Goal: Task Accomplishment & Management: Manage account settings

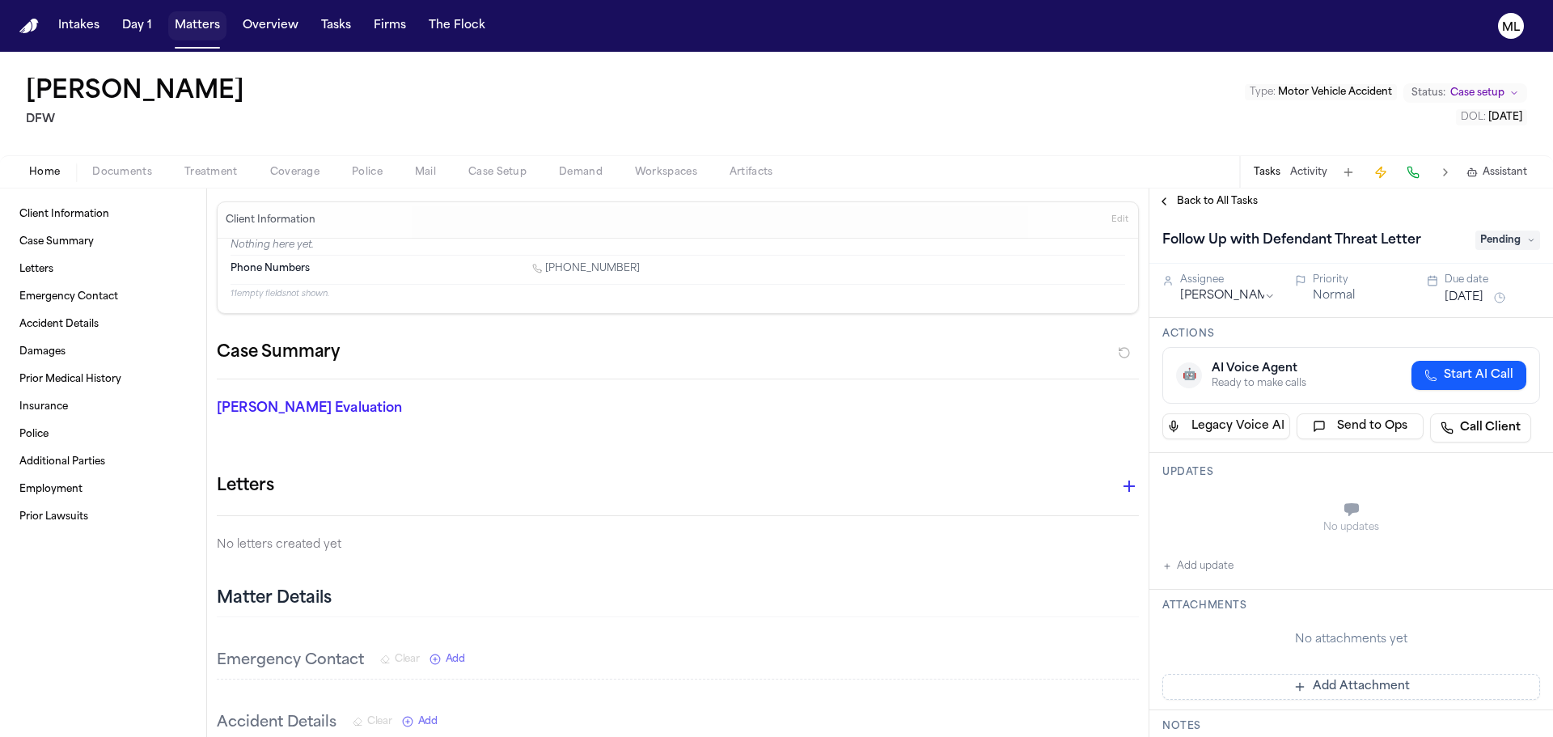
click at [204, 28] on button "Matters" at bounding box center [197, 25] width 58 height 29
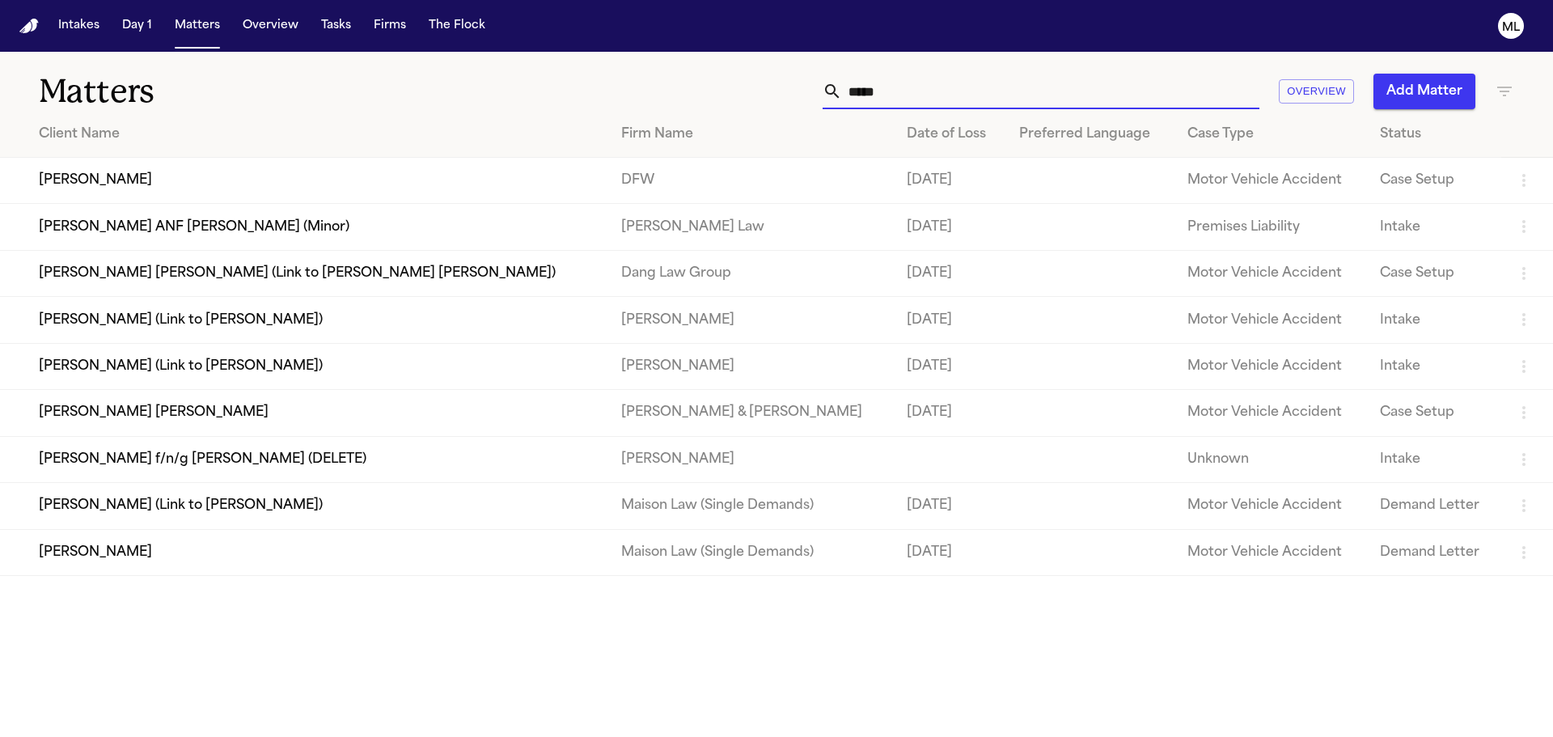
drag, startPoint x: 947, startPoint y: 100, endPoint x: 726, endPoint y: 78, distance: 221.9
click at [726, 78] on div "***** Overview Add Matter" at bounding box center [991, 92] width 1046 height 36
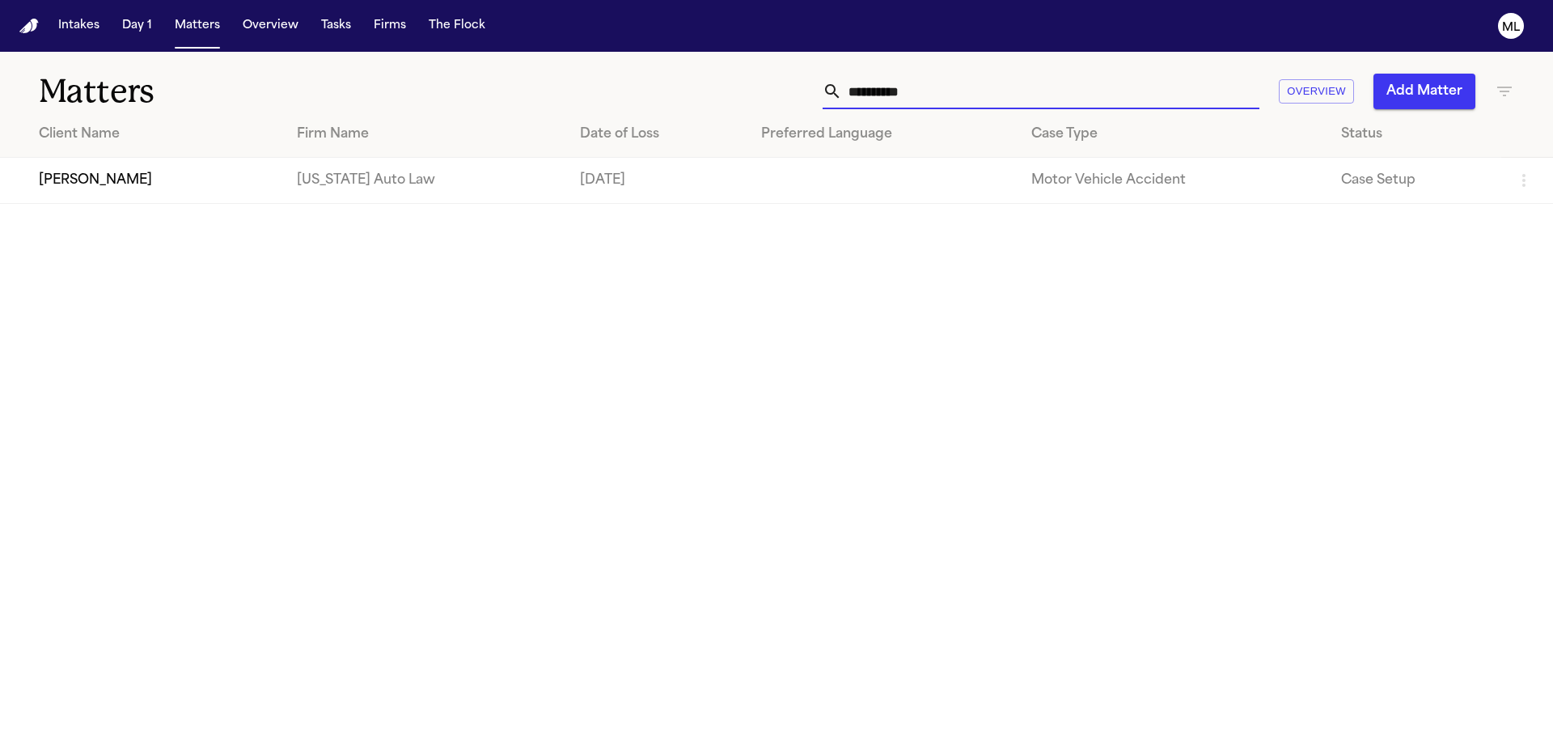
type input "**********"
click at [120, 190] on td "[PERSON_NAME]" at bounding box center [142, 181] width 284 height 46
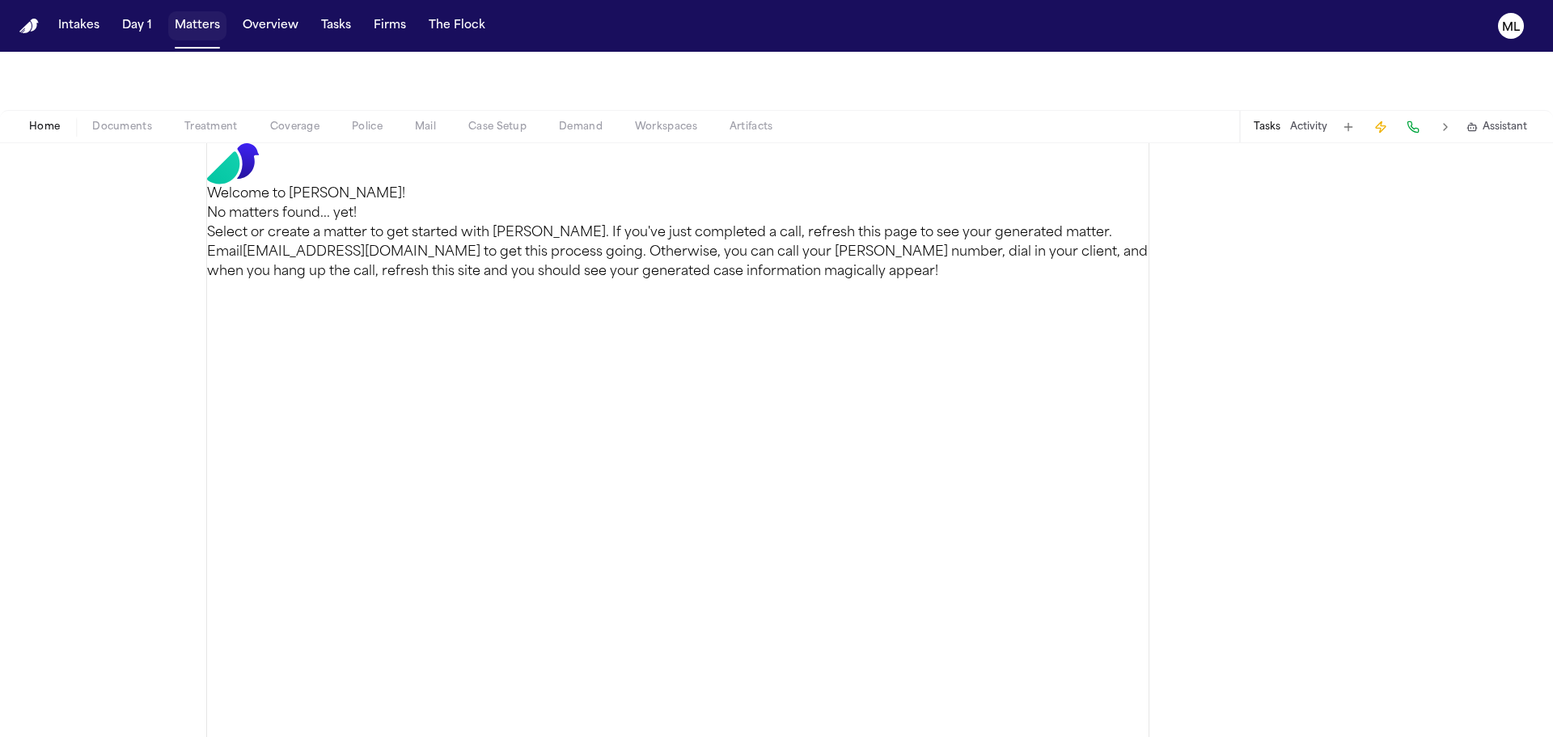
click at [198, 16] on button "Matters" at bounding box center [197, 25] width 58 height 29
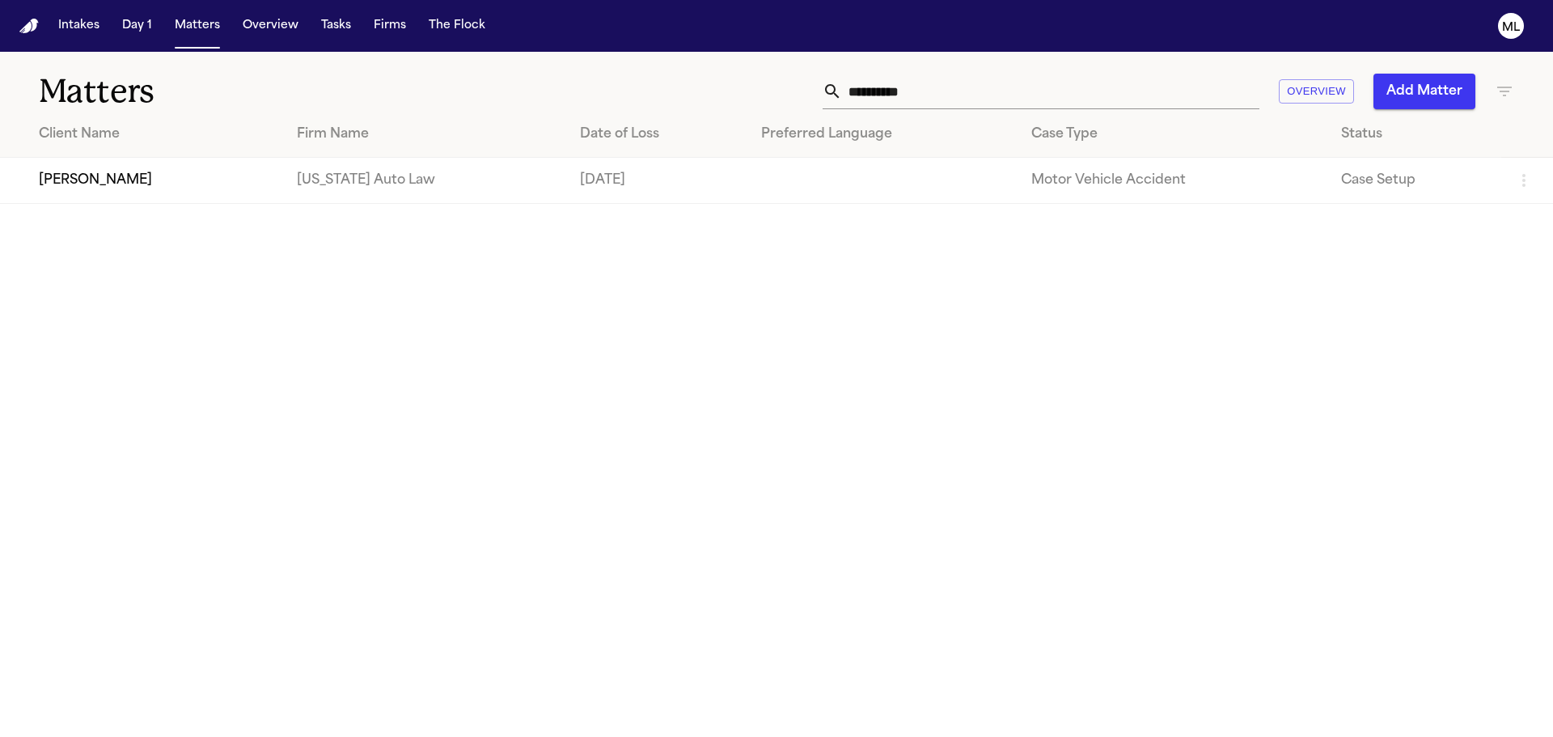
click at [787, 80] on div "**********" at bounding box center [991, 92] width 1046 height 36
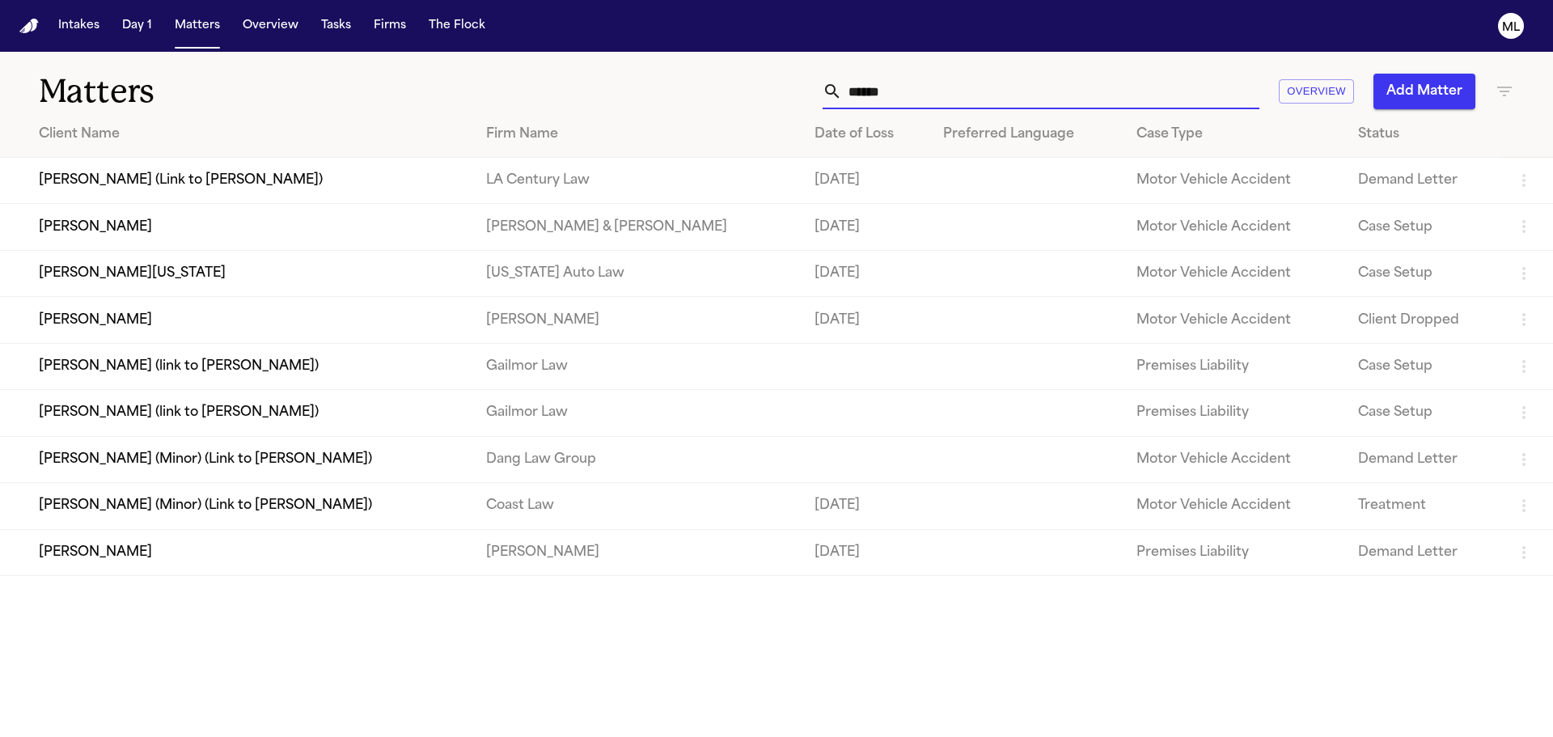
type input "******"
click at [366, 277] on td "[PERSON_NAME][US_STATE]" at bounding box center [236, 273] width 473 height 46
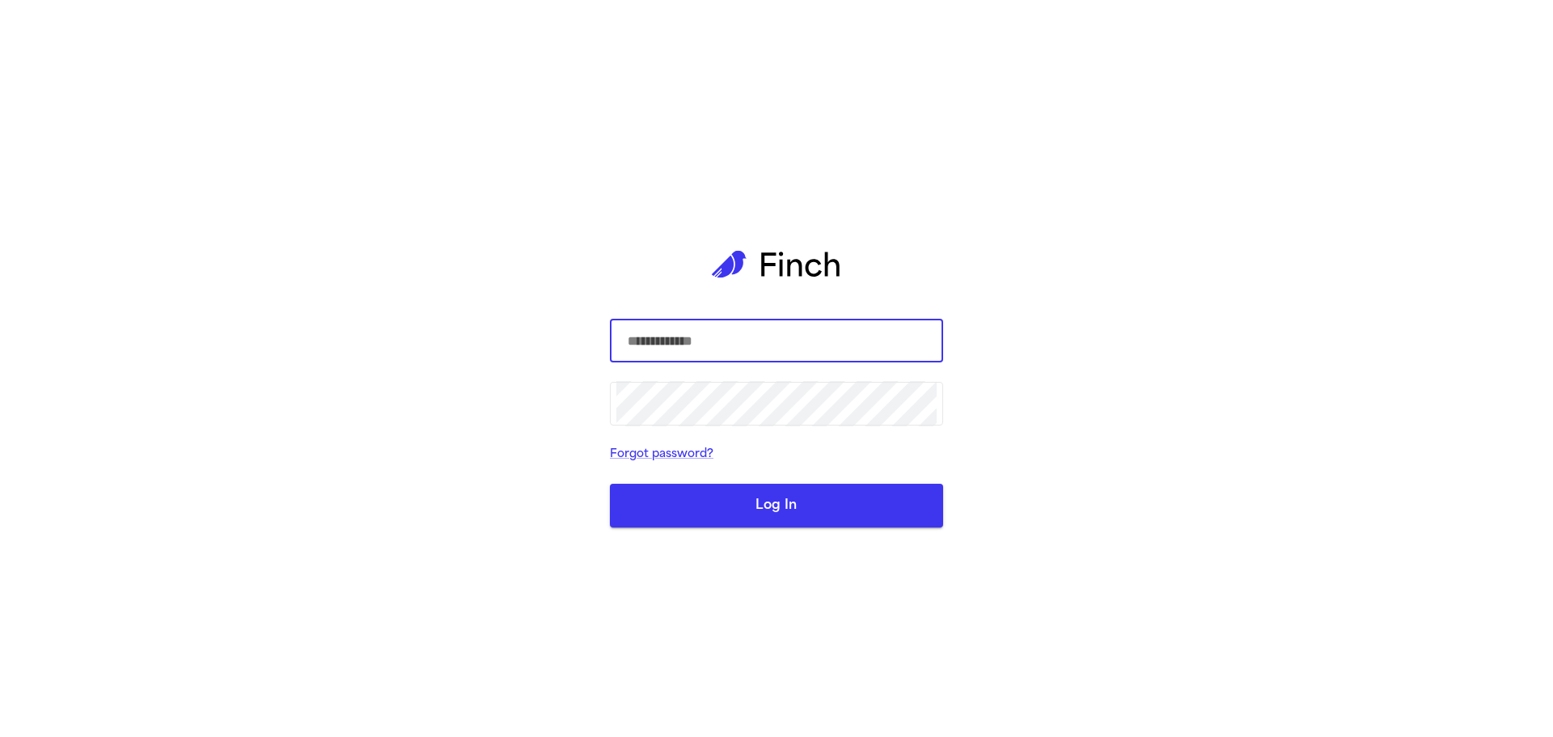
type input "**********"
click at [767, 497] on button "Log In" at bounding box center [776, 506] width 333 height 44
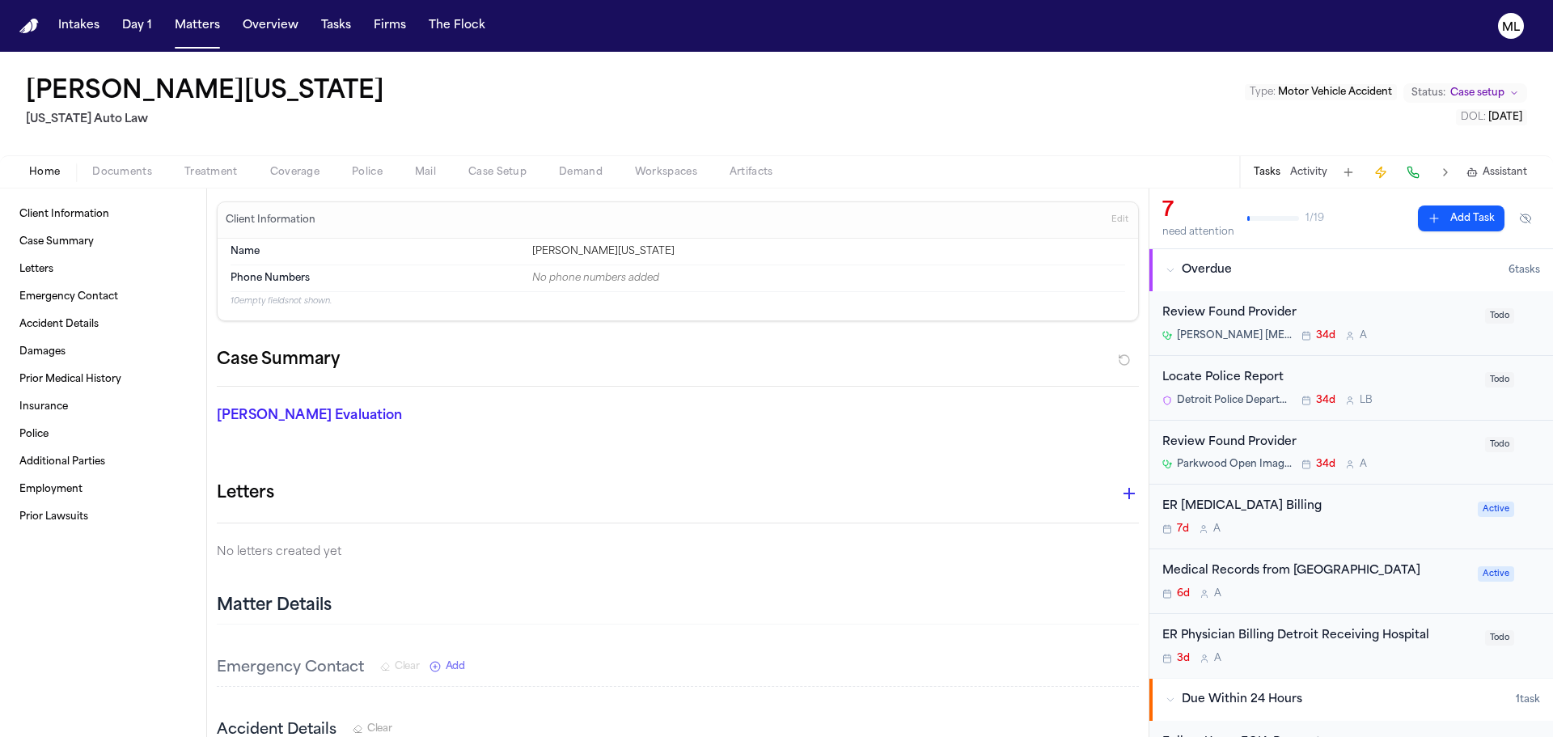
click at [1391, 590] on div "6d A" at bounding box center [1315, 593] width 306 height 13
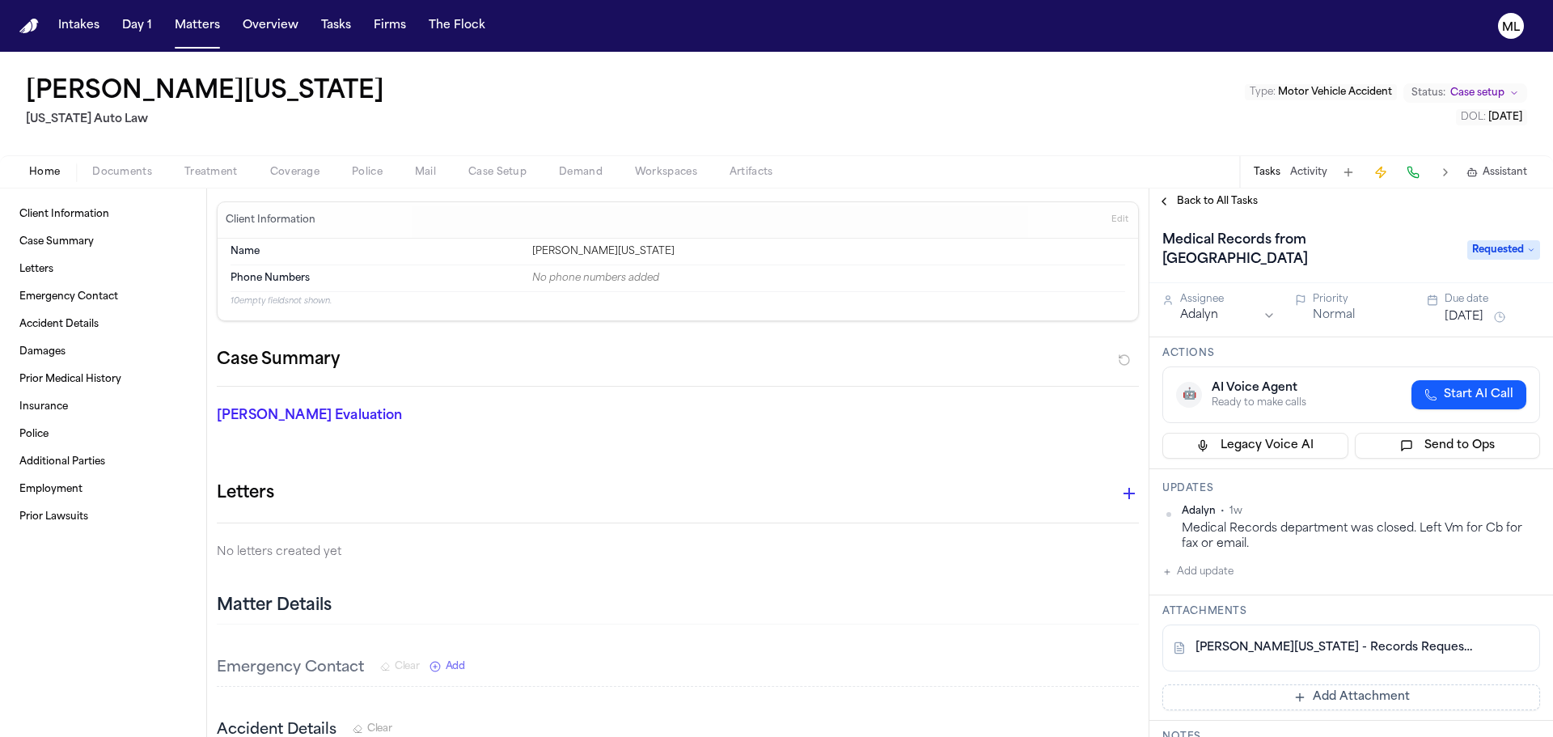
click at [1177, 193] on div "Back to All Tasks" at bounding box center [1351, 201] width 404 height 26
click at [1190, 201] on span "Back to All Tasks" at bounding box center [1217, 201] width 81 height 13
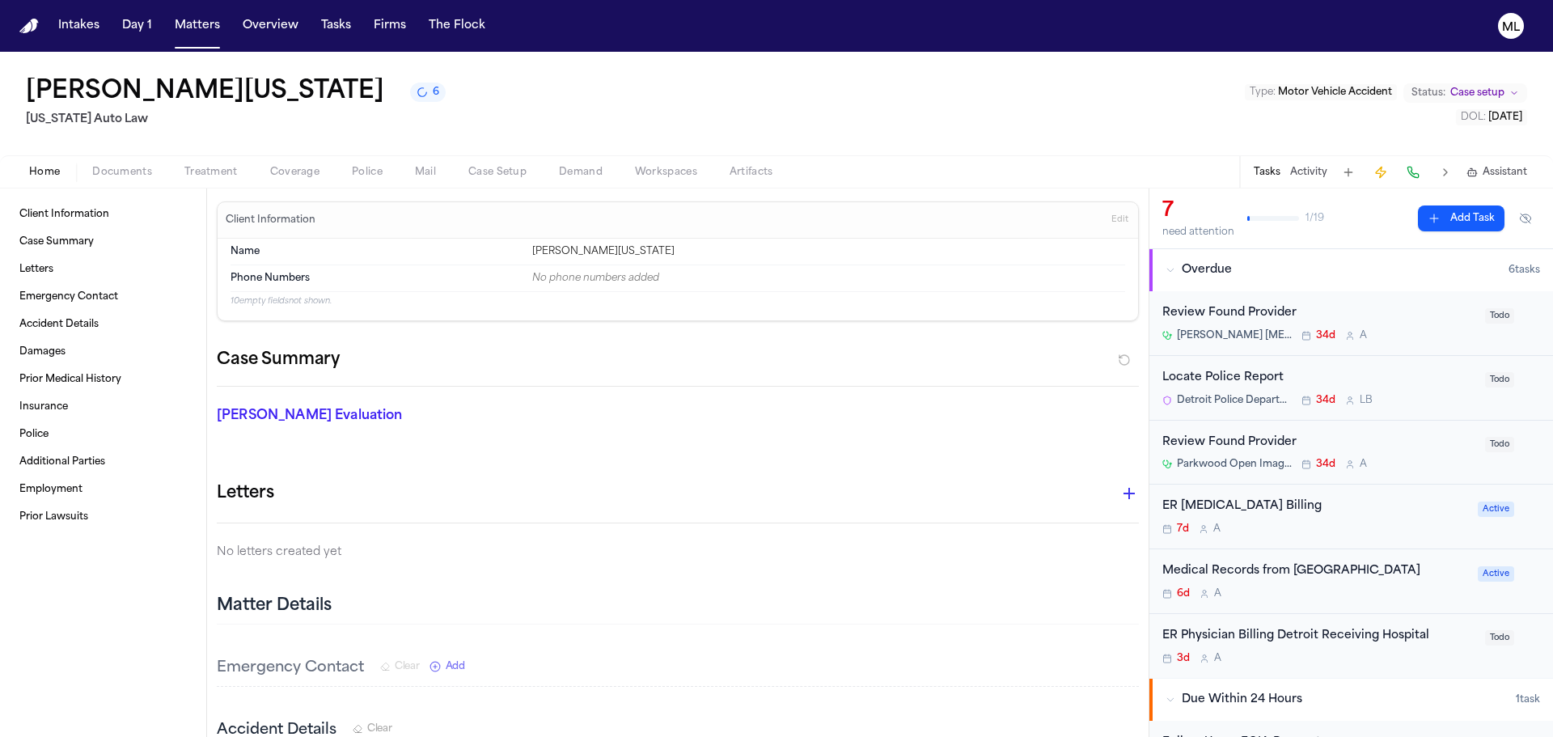
click at [1435, 214] on button "Add Task" at bounding box center [1461, 218] width 87 height 26
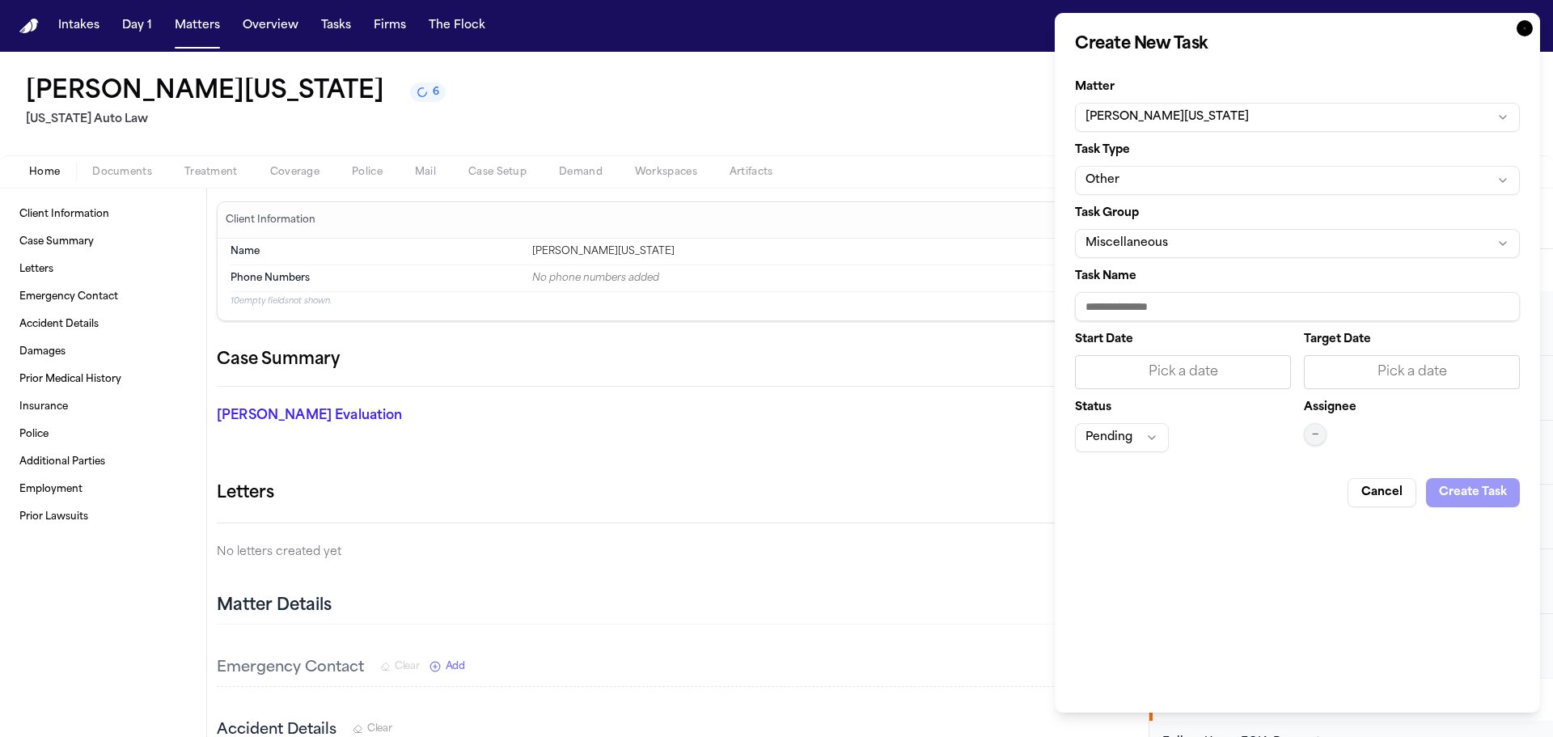
click at [1188, 157] on div "Task Type Other" at bounding box center [1297, 170] width 445 height 50
click at [1179, 180] on button "Other" at bounding box center [1297, 180] width 445 height 29
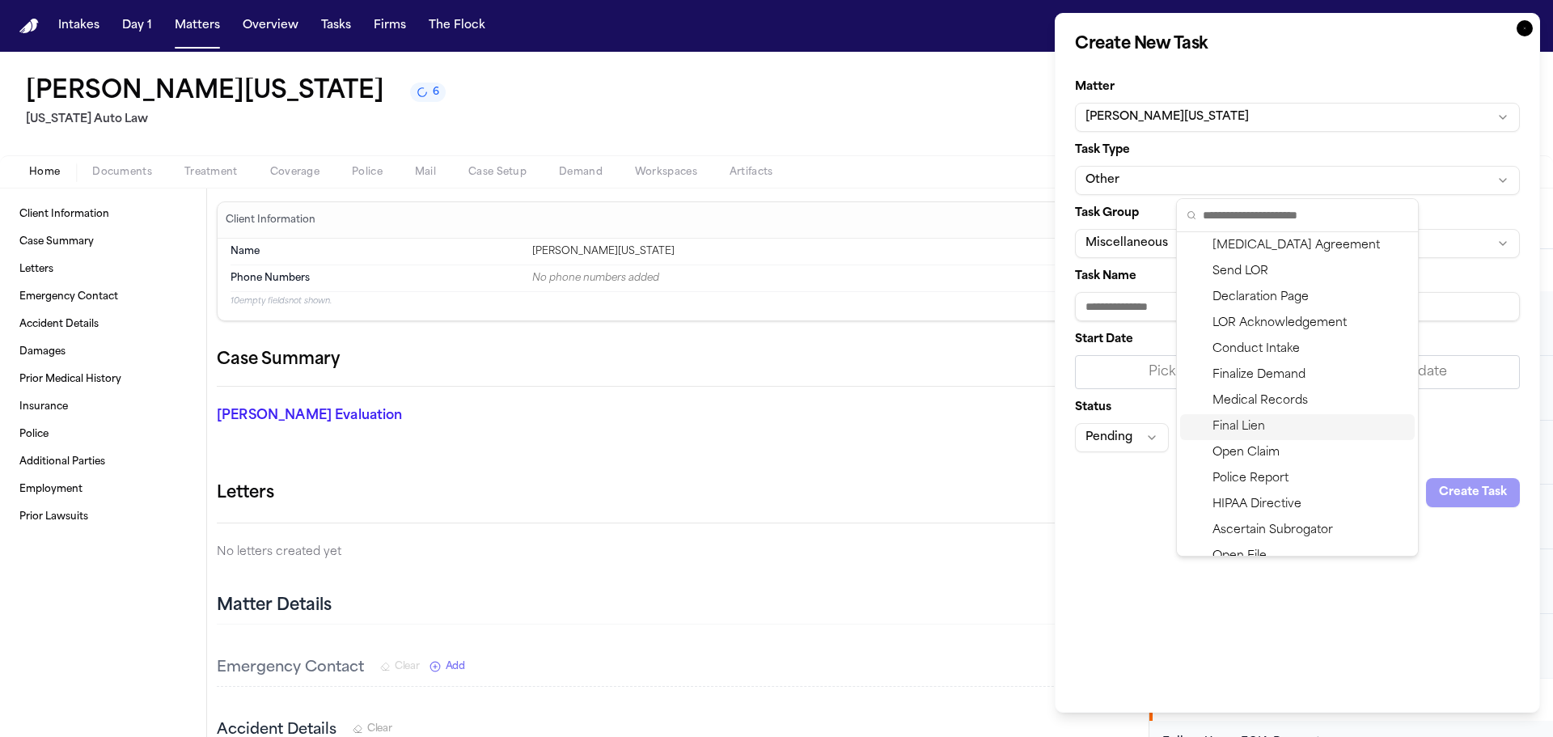
scroll to position [81, 0]
click at [1244, 369] on div "Medical Records" at bounding box center [1297, 375] width 235 height 26
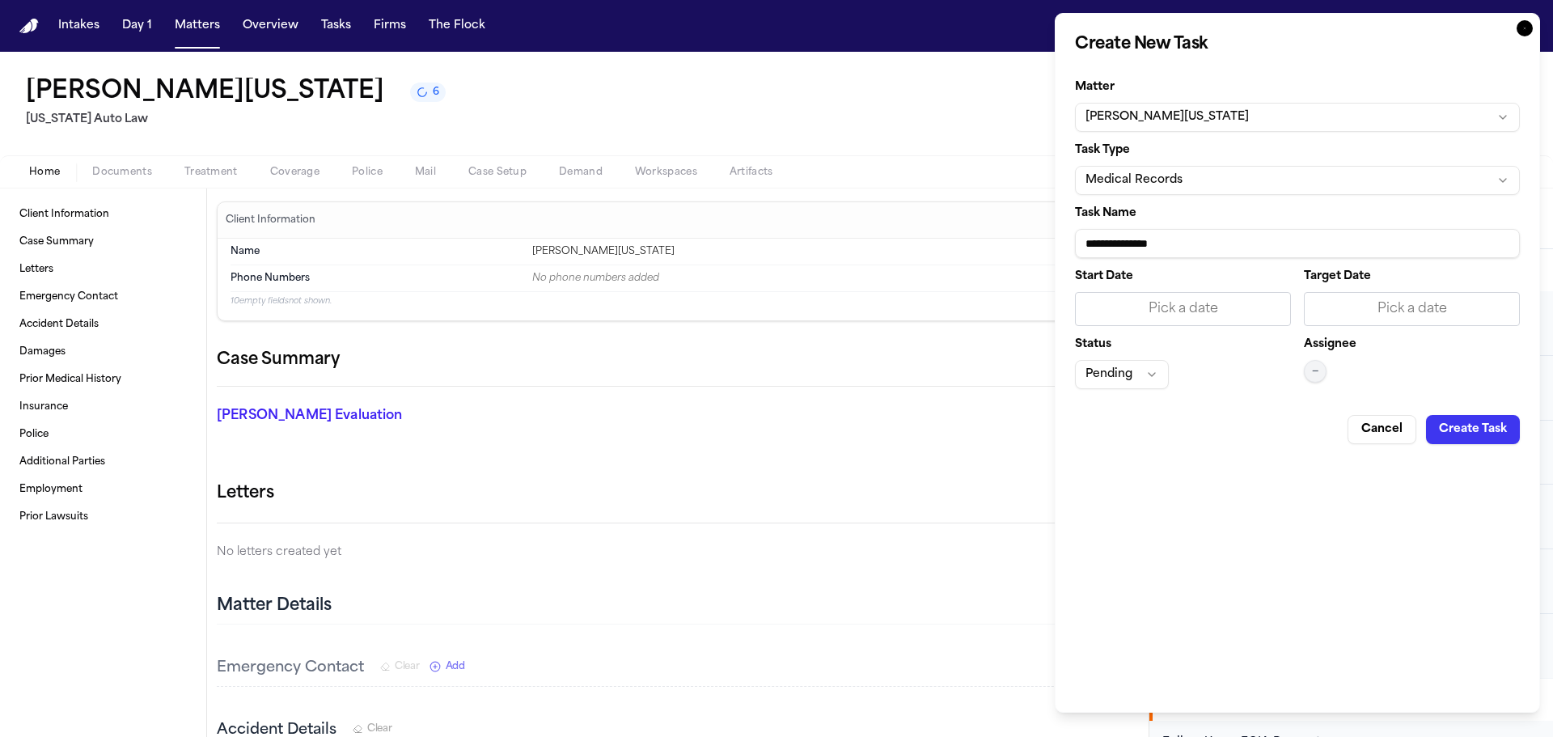
click at [1230, 241] on input "**********" at bounding box center [1297, 243] width 445 height 29
type input "**********"
click at [1348, 318] on div "Pick a date" at bounding box center [1411, 308] width 195 height 19
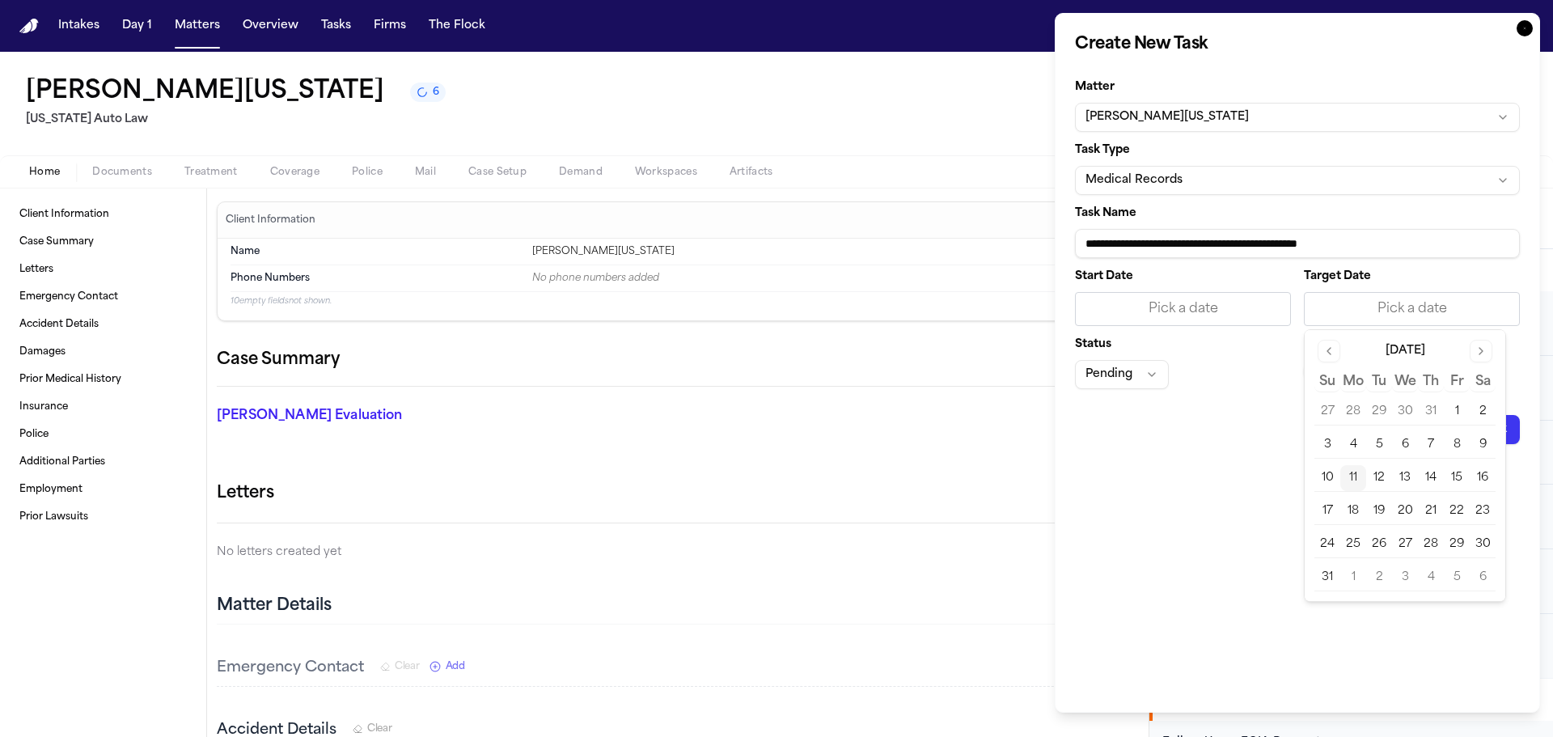
click at [1359, 476] on button "11" at bounding box center [1353, 478] width 26 height 26
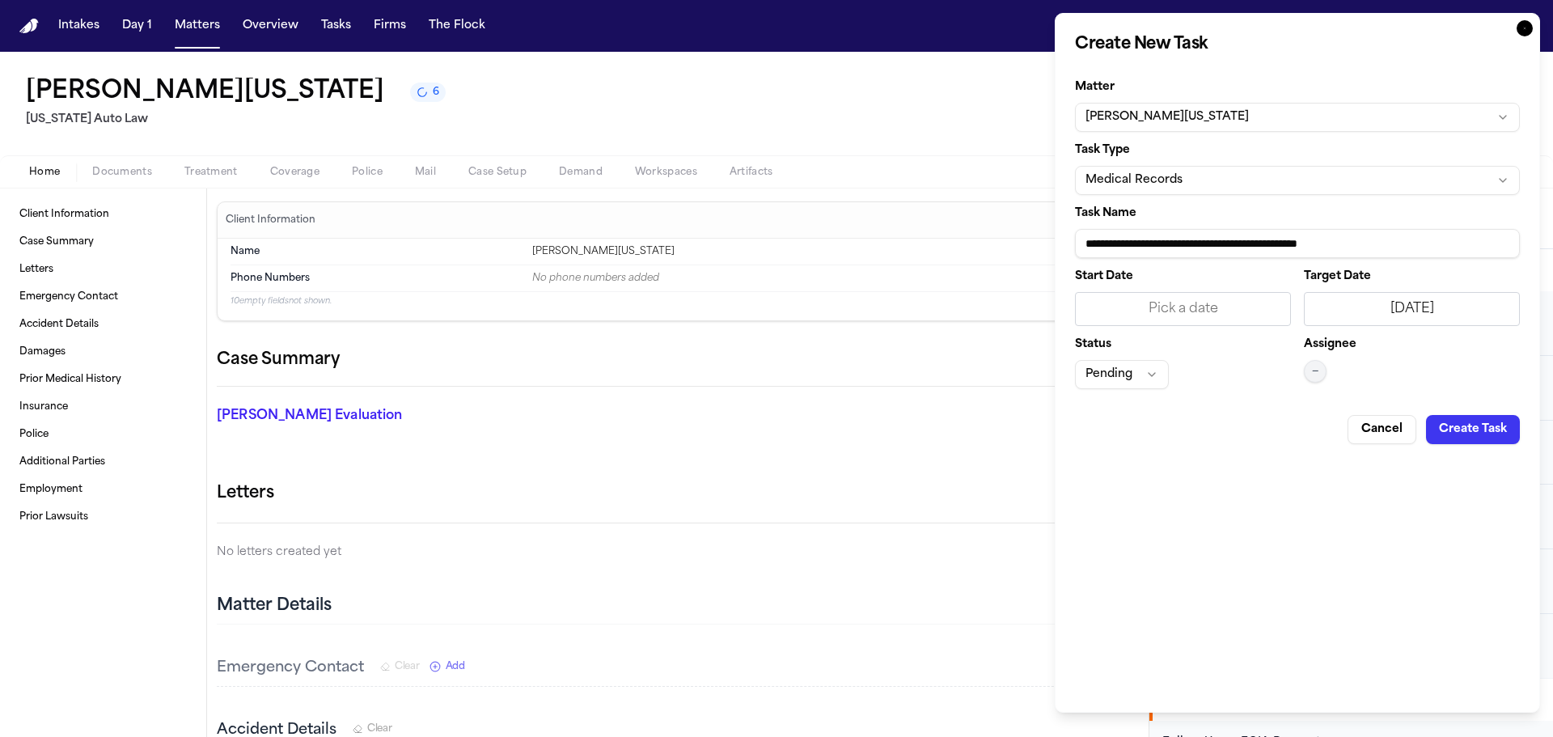
click at [1306, 370] on button "—" at bounding box center [1315, 371] width 23 height 23
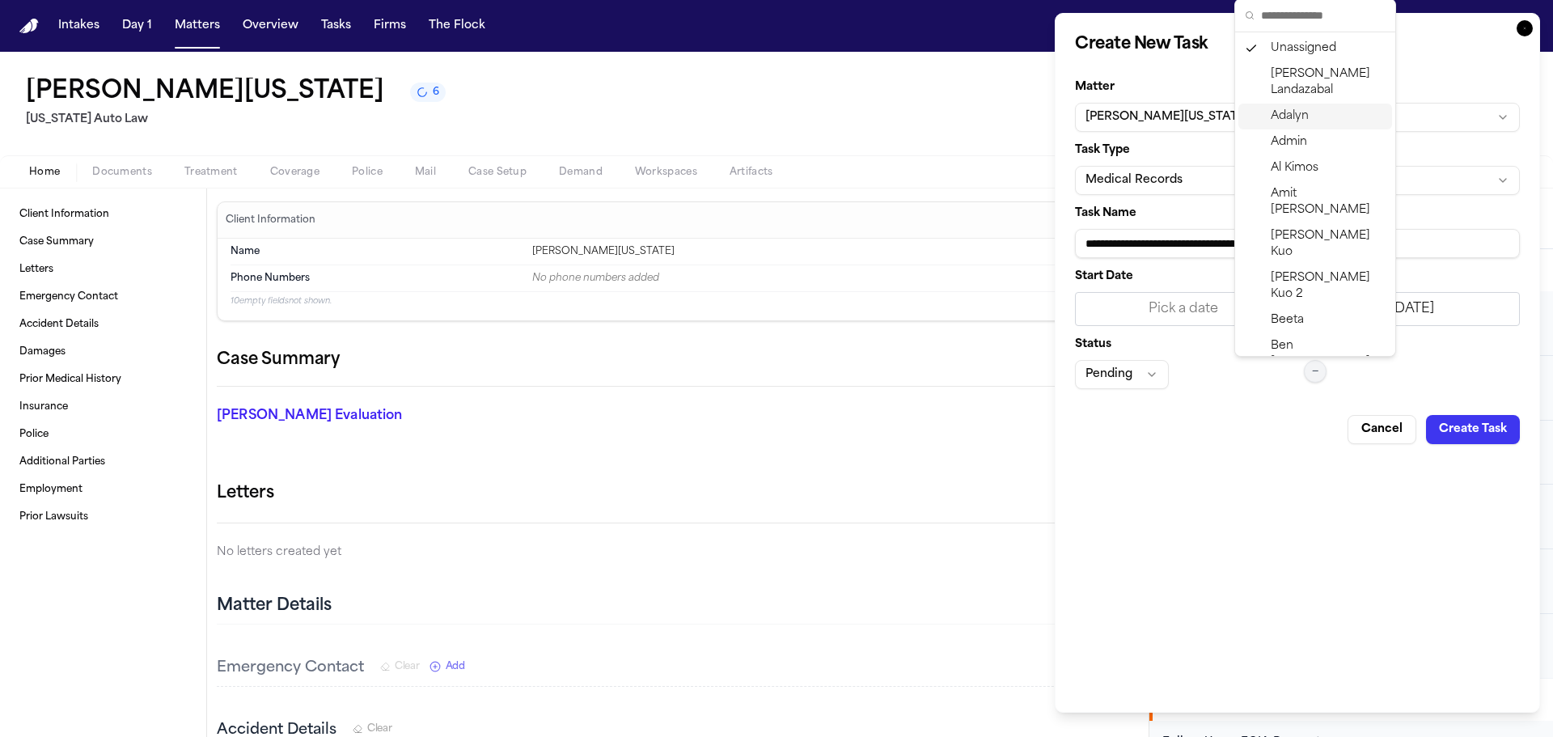
click at [1283, 118] on span "Adalyn" at bounding box center [1290, 116] width 38 height 16
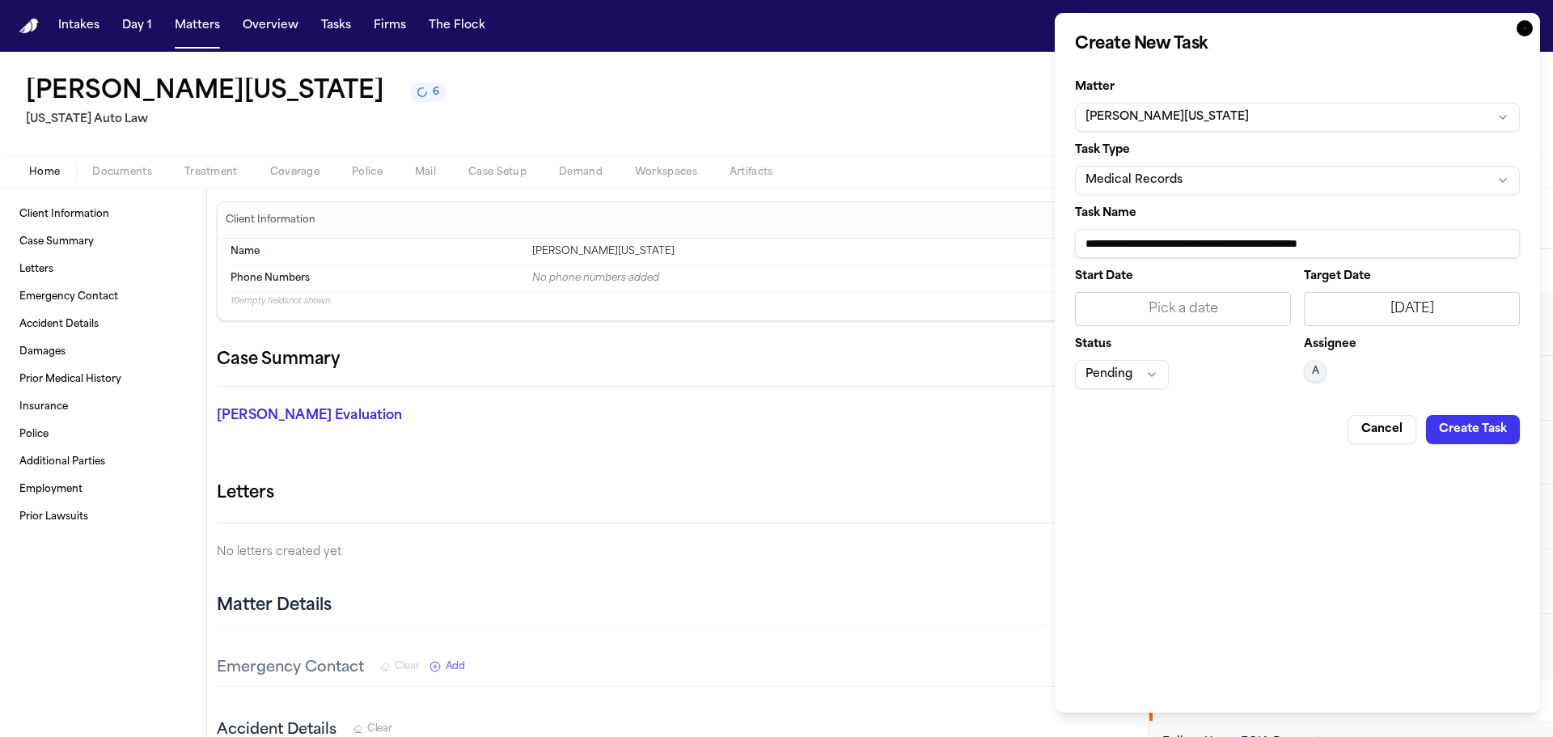
click at [1131, 365] on button "Pending" at bounding box center [1122, 374] width 94 height 29
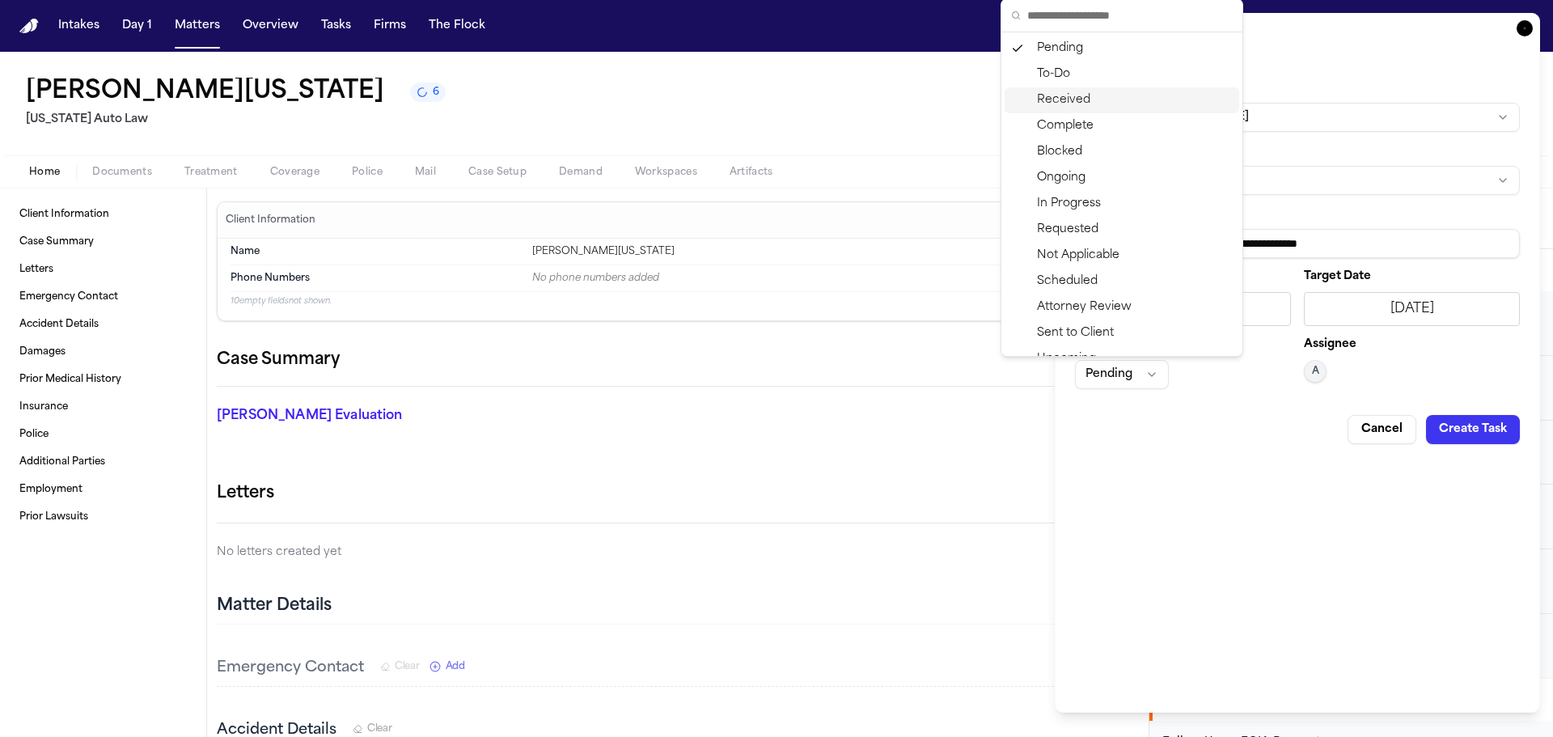
click at [1052, 75] on div "To-Do" at bounding box center [1122, 74] width 235 height 26
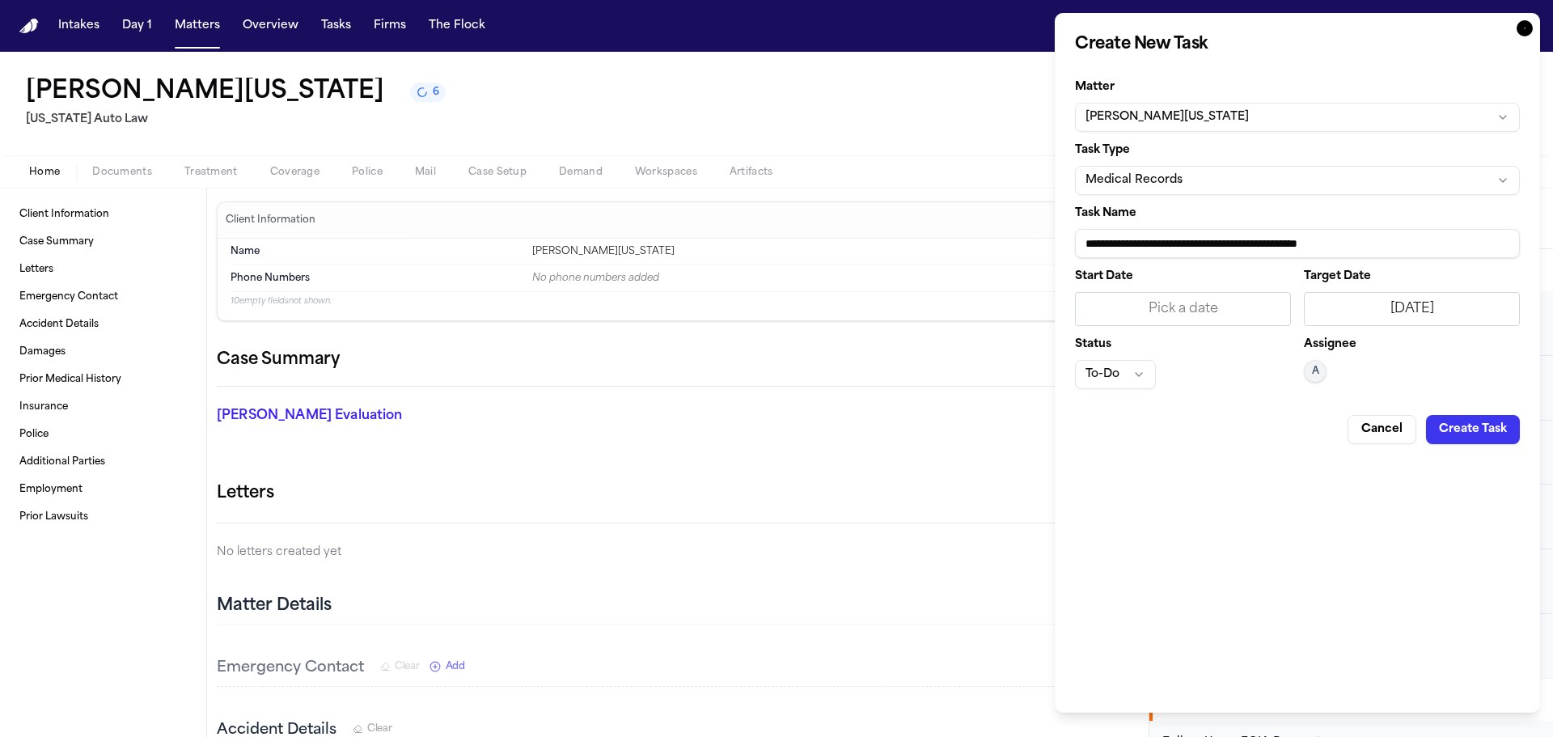
click at [1454, 438] on button "Create Task" at bounding box center [1473, 429] width 94 height 29
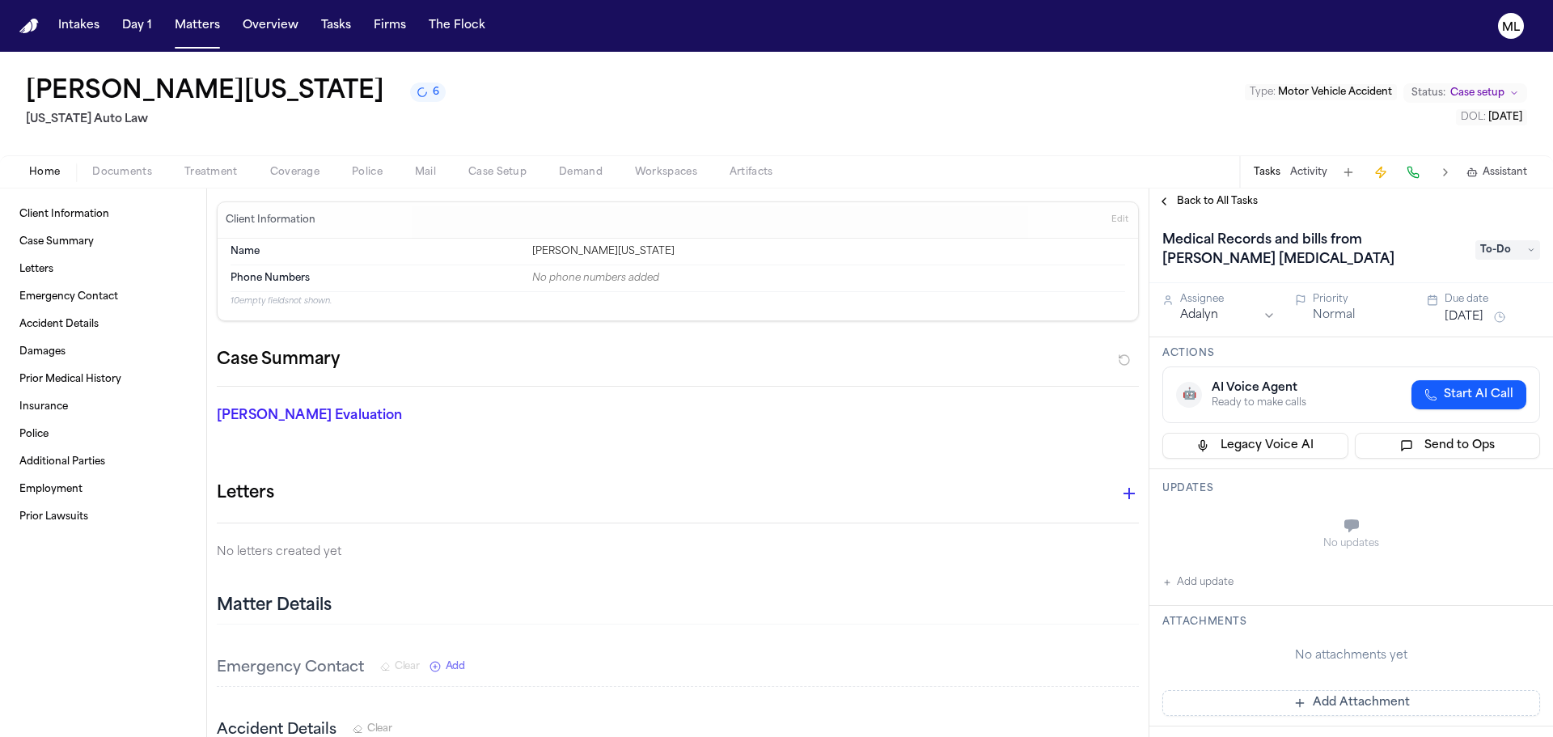
click at [1326, 303] on div "Priority" at bounding box center [1360, 299] width 95 height 13
click at [1327, 315] on button "Normal" at bounding box center [1334, 315] width 42 height 16
click at [1191, 196] on span "Back to All Tasks" at bounding box center [1217, 201] width 81 height 13
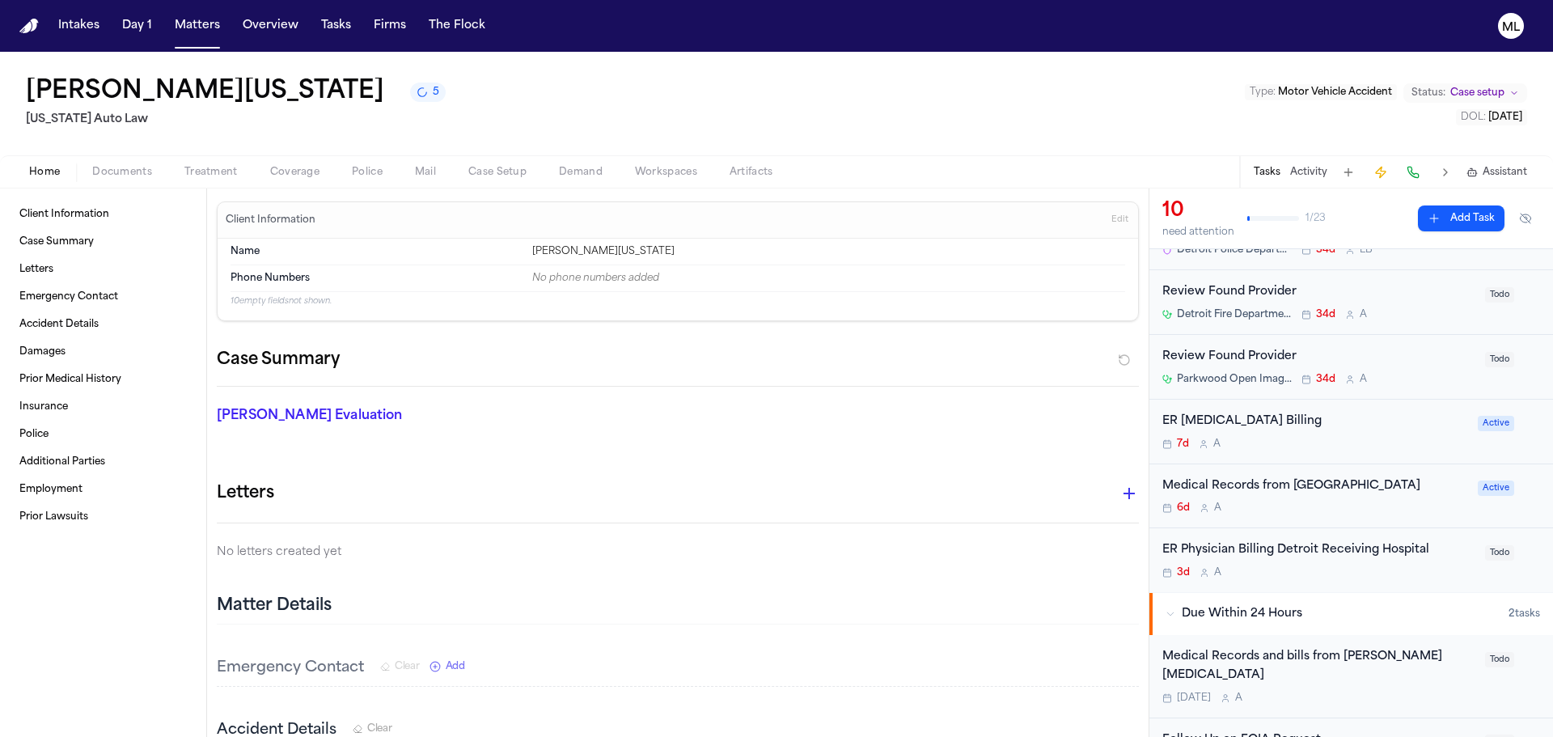
scroll to position [243, 0]
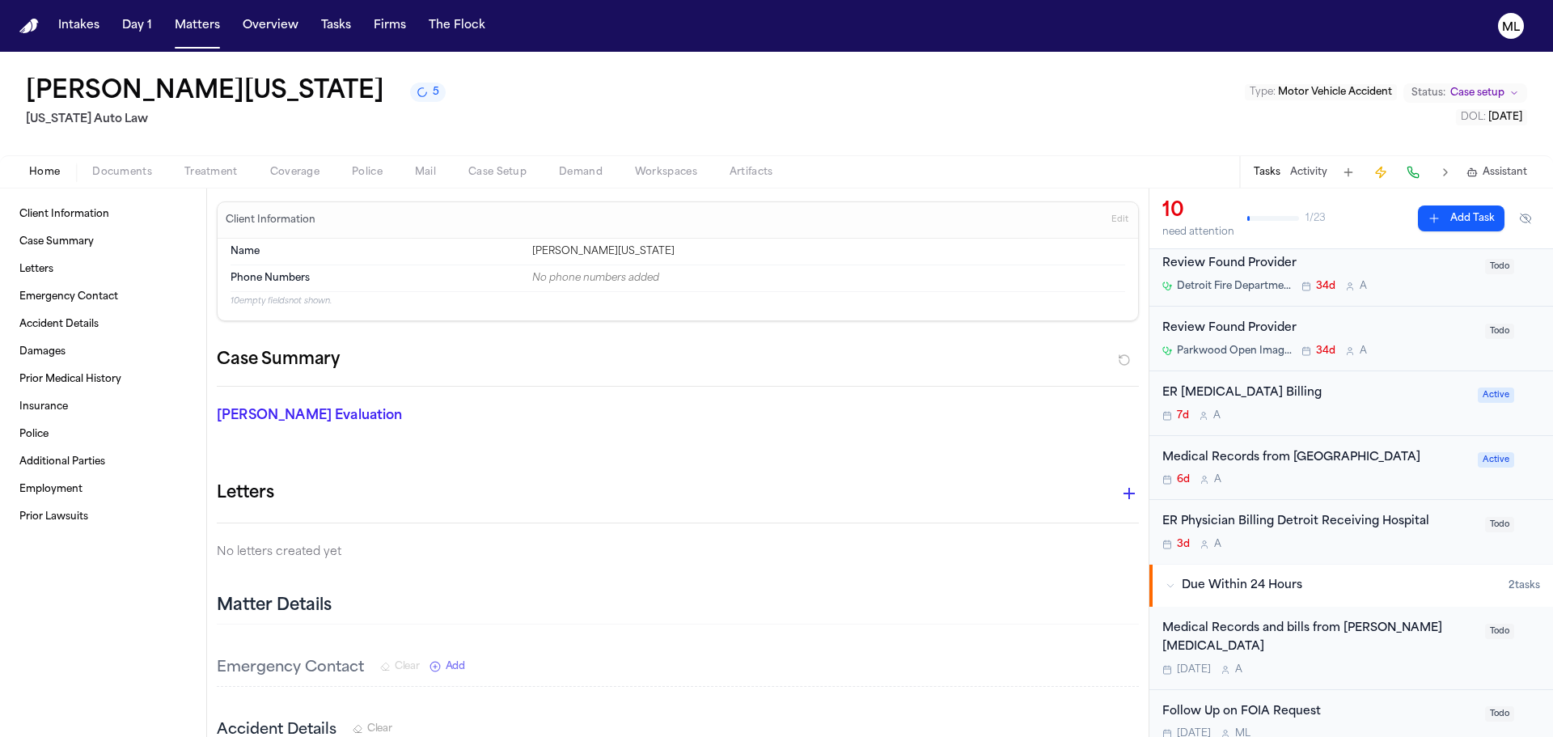
click at [1444, 217] on button "Add Task" at bounding box center [1461, 218] width 87 height 26
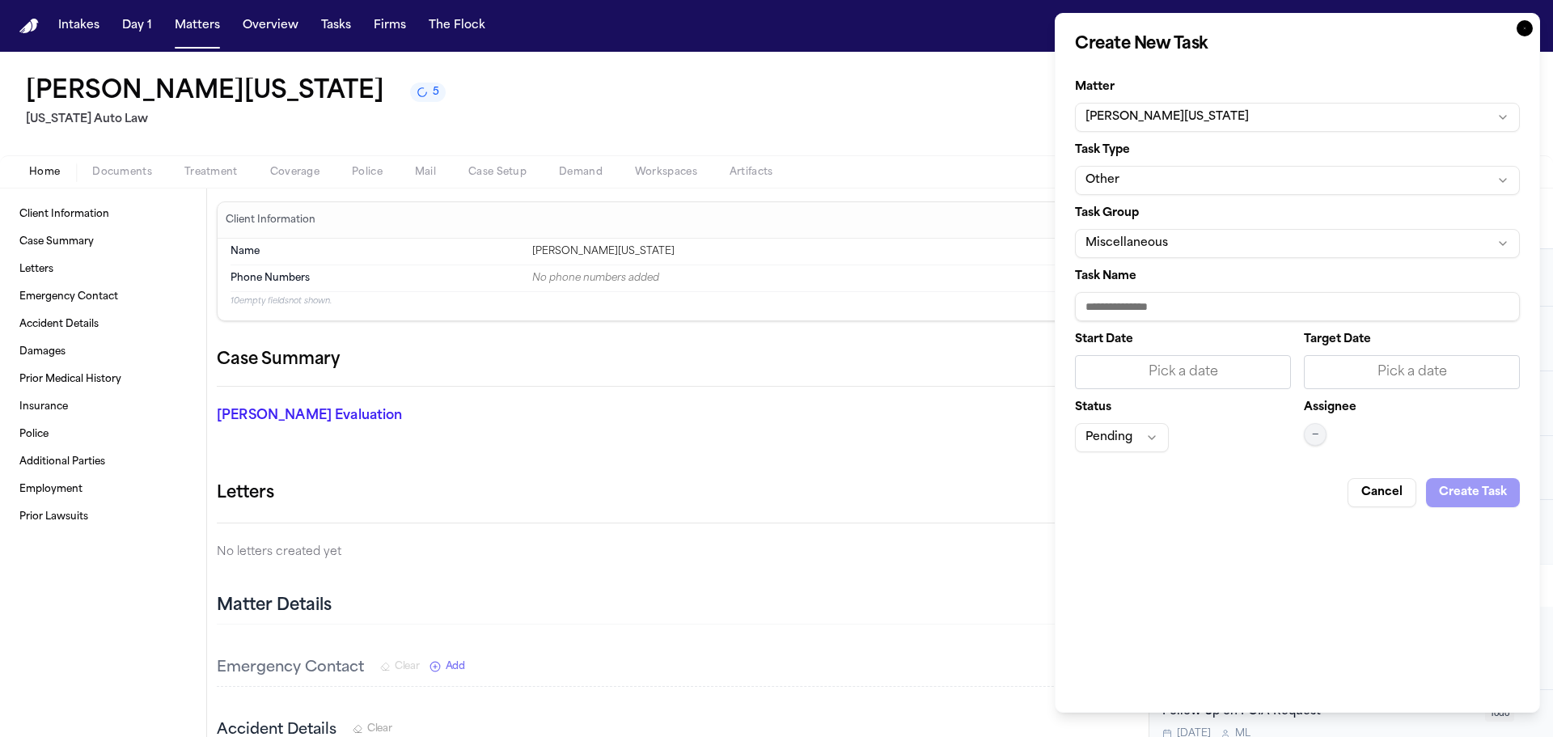
click at [1373, 375] on div "Pick a date" at bounding box center [1411, 371] width 195 height 19
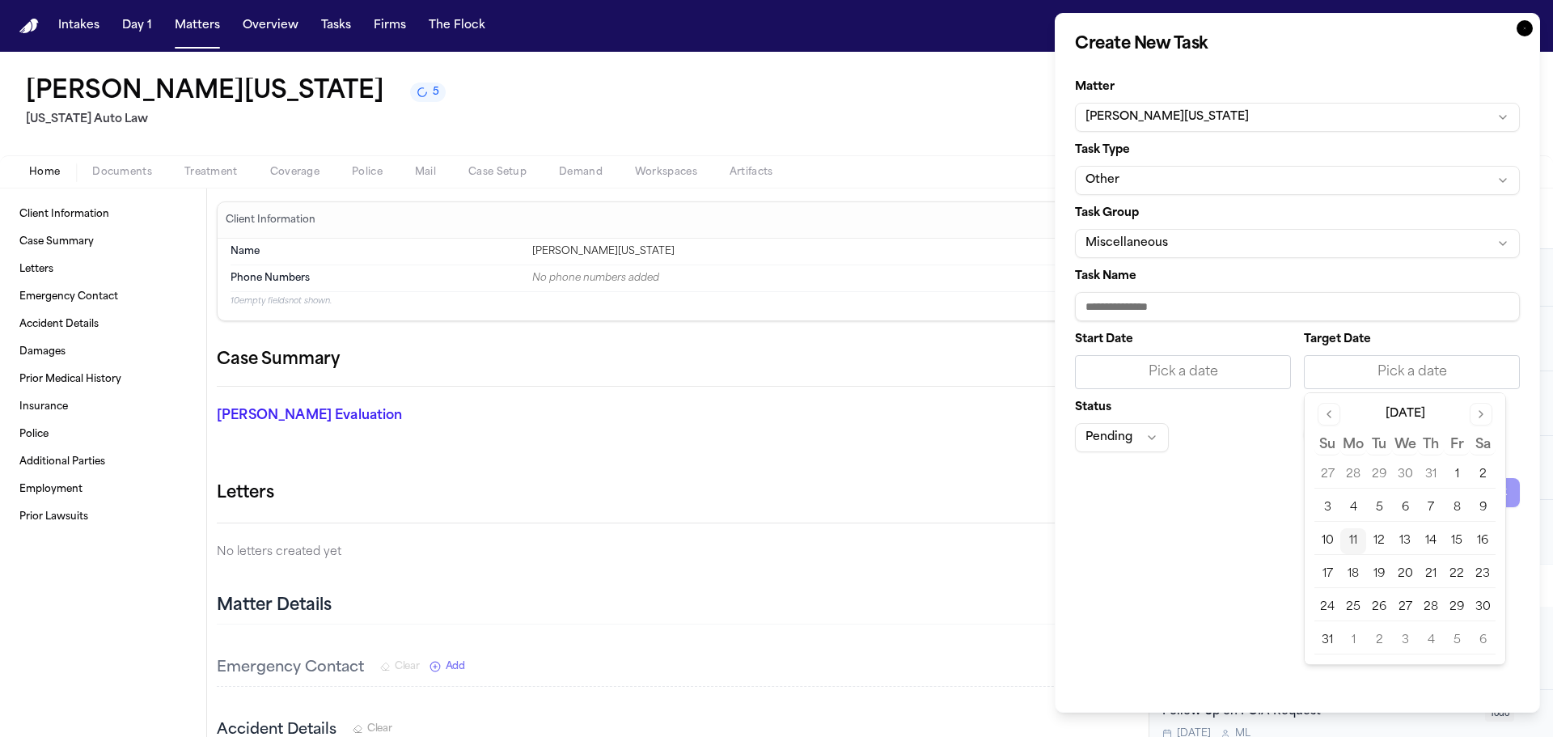
click at [1354, 534] on button "11" at bounding box center [1353, 541] width 26 height 26
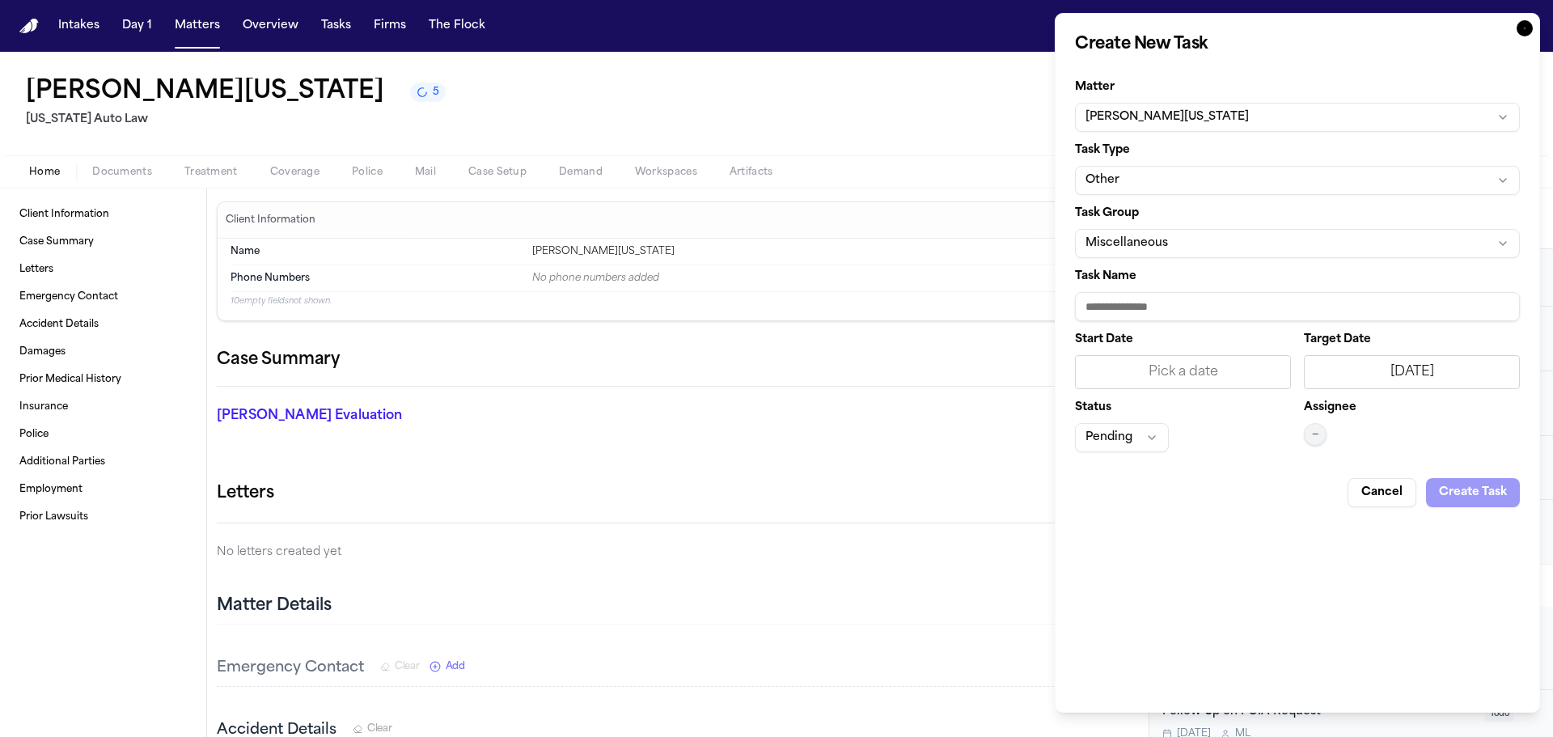
click at [1168, 184] on button "Other" at bounding box center [1297, 180] width 445 height 29
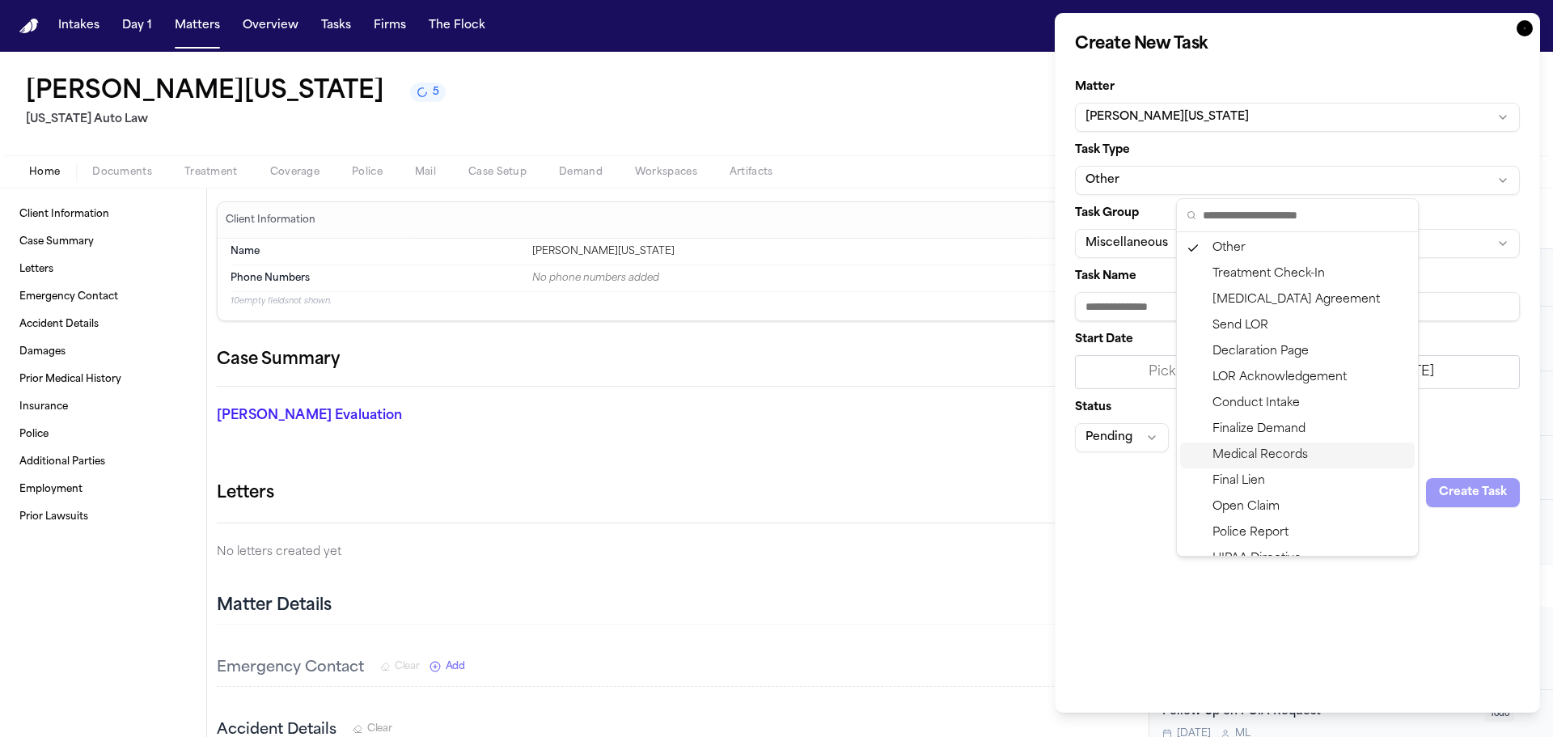
click at [1251, 448] on div "Medical Records" at bounding box center [1297, 455] width 235 height 26
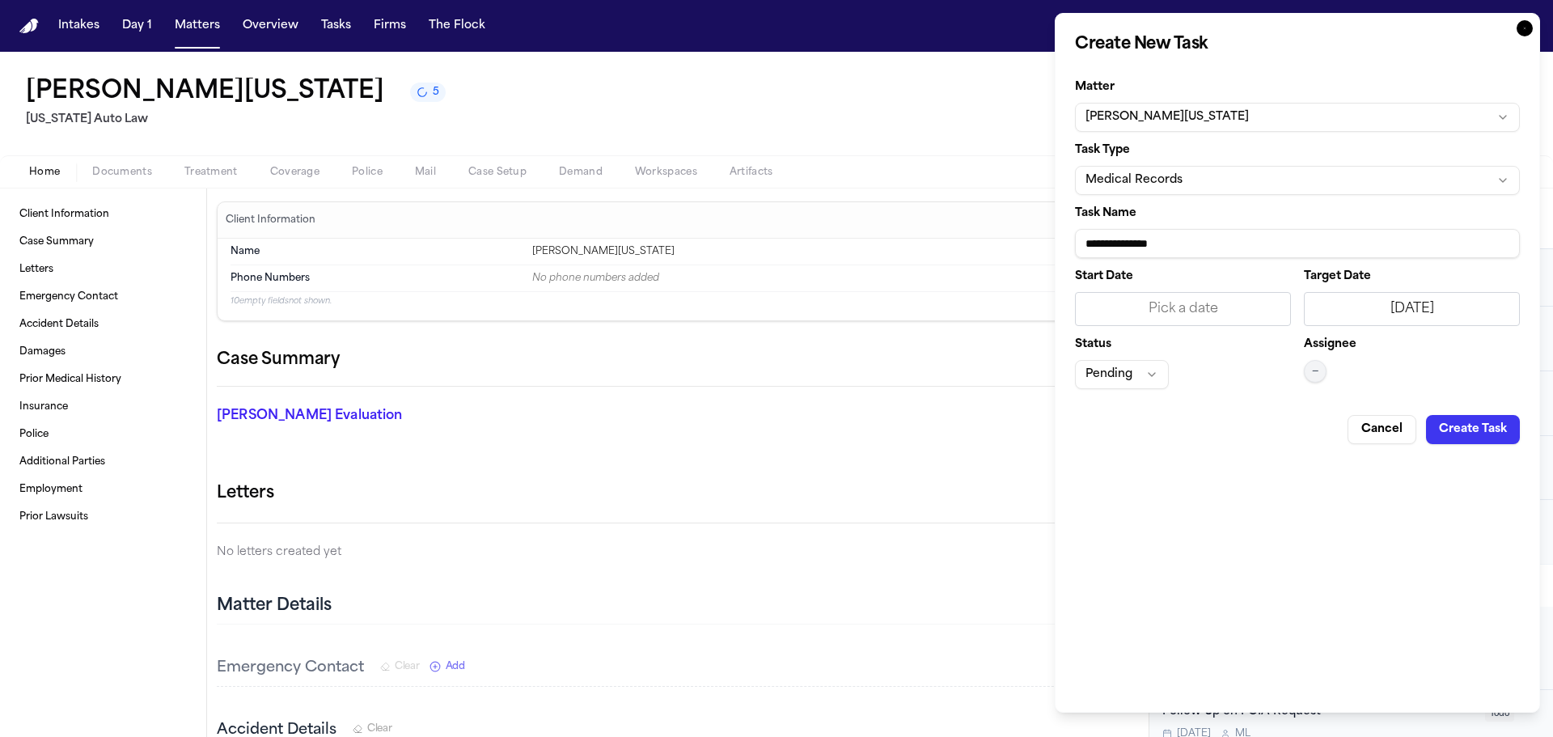
click at [1229, 247] on input "**********" at bounding box center [1297, 243] width 445 height 29
type input "**********"
click at [1305, 357] on div "Assignee —" at bounding box center [1412, 364] width 216 height 50
click at [1309, 366] on button "—" at bounding box center [1315, 371] width 23 height 23
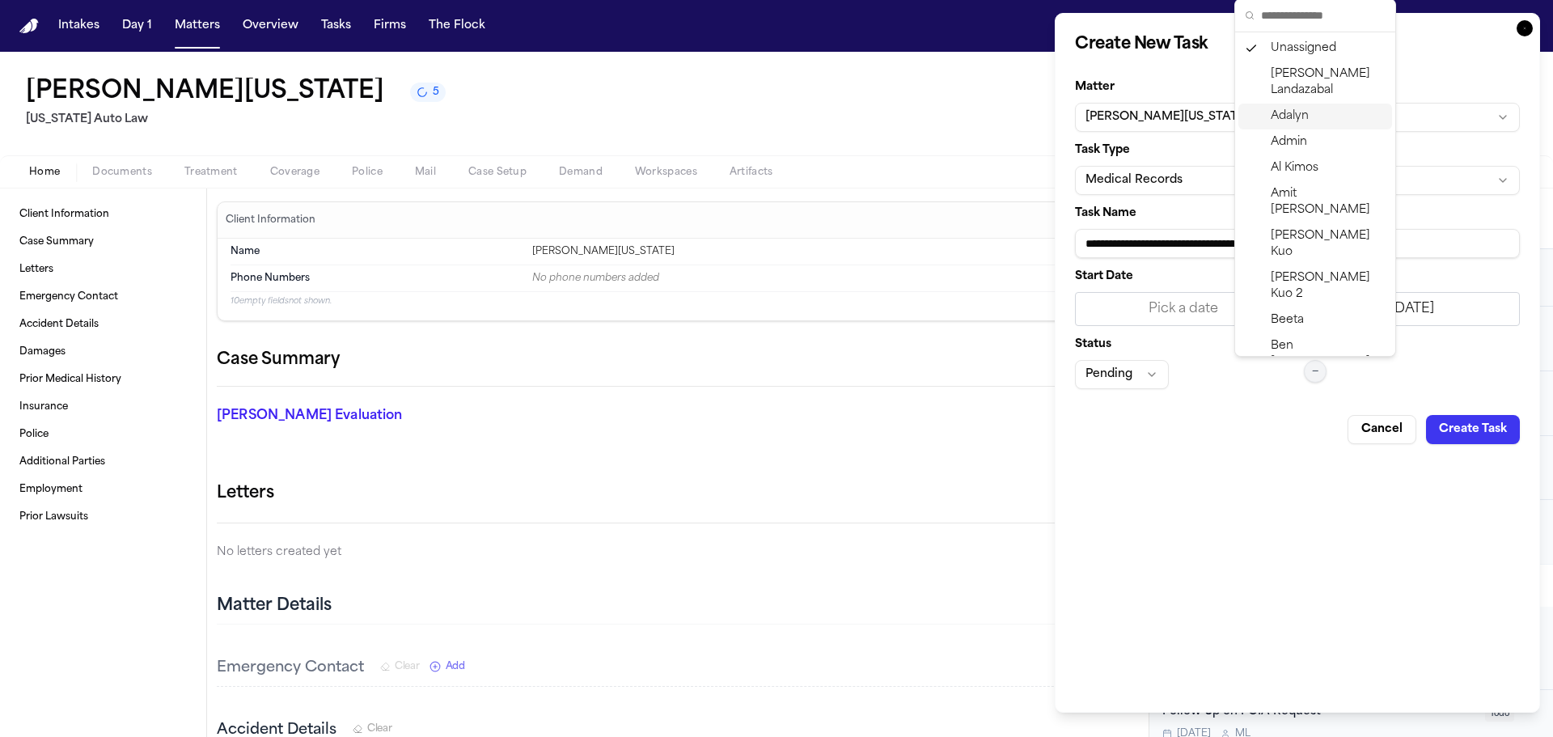
drag, startPoint x: 1302, startPoint y: 110, endPoint x: 1259, endPoint y: 178, distance: 79.9
click at [1302, 109] on span "Adalyn" at bounding box center [1290, 116] width 38 height 16
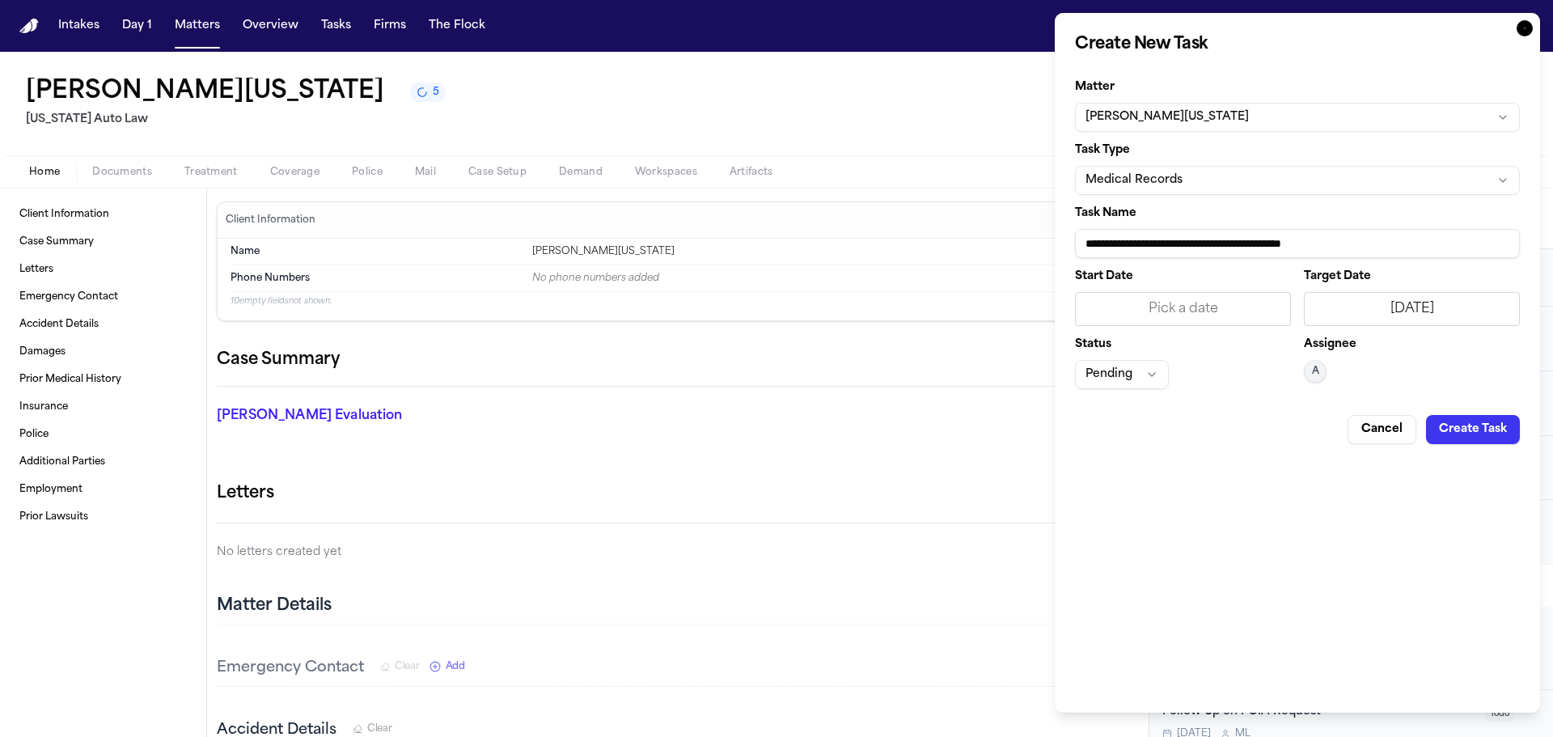
click at [1142, 383] on button "Pending" at bounding box center [1122, 374] width 94 height 29
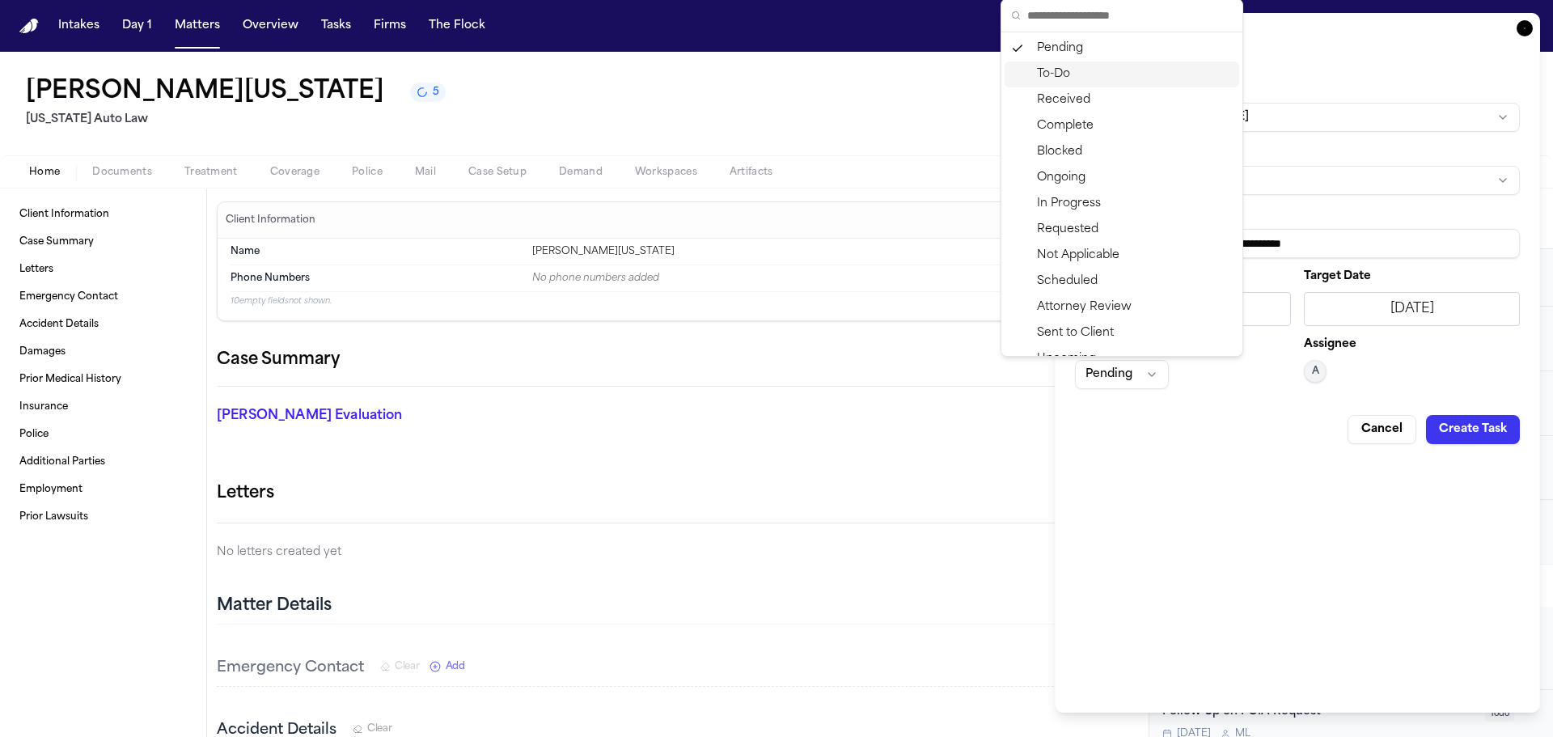
click at [1064, 73] on div "To-Do" at bounding box center [1122, 74] width 235 height 26
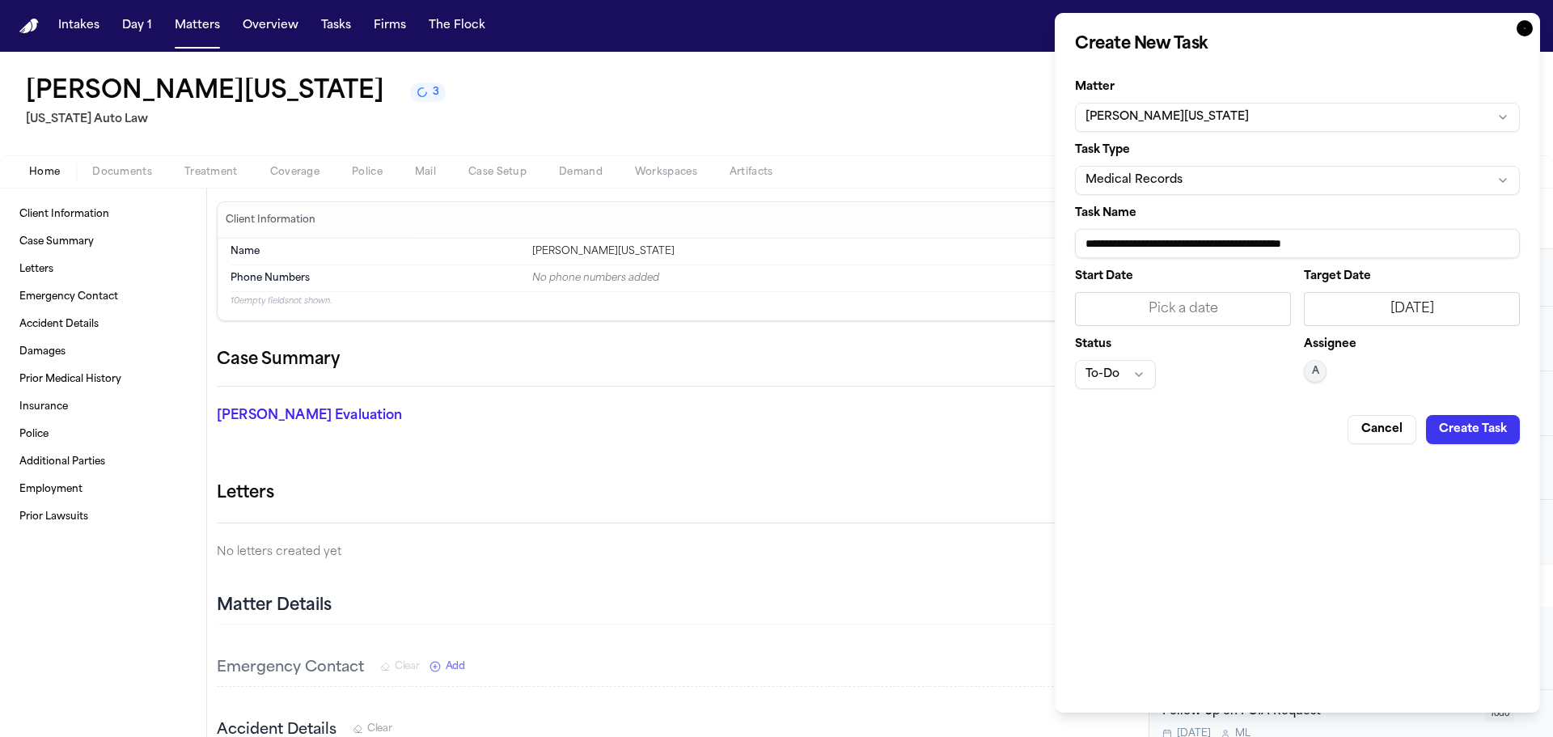
click at [1470, 436] on button "Create Task" at bounding box center [1473, 429] width 94 height 29
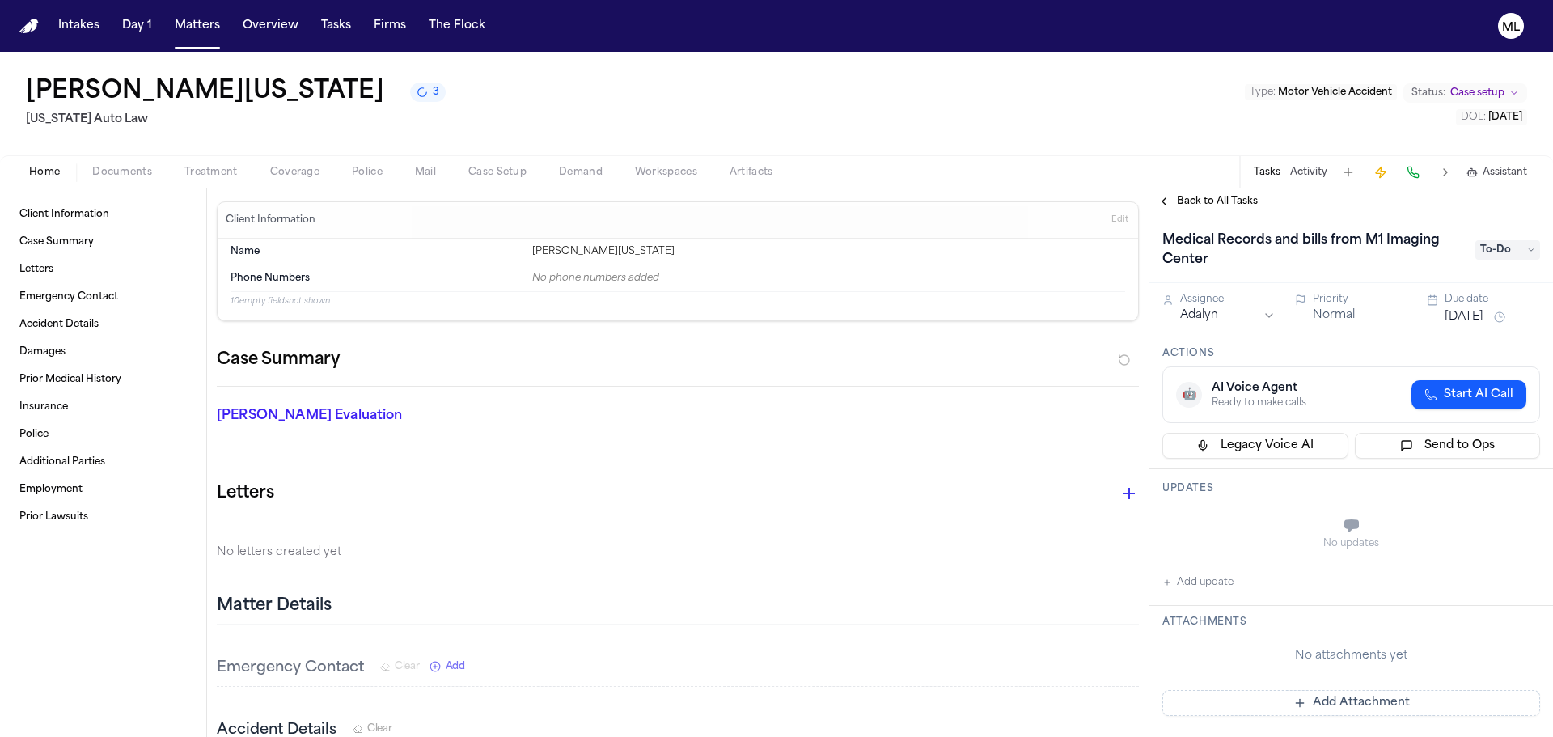
click at [1346, 311] on button "Normal" at bounding box center [1334, 315] width 42 height 16
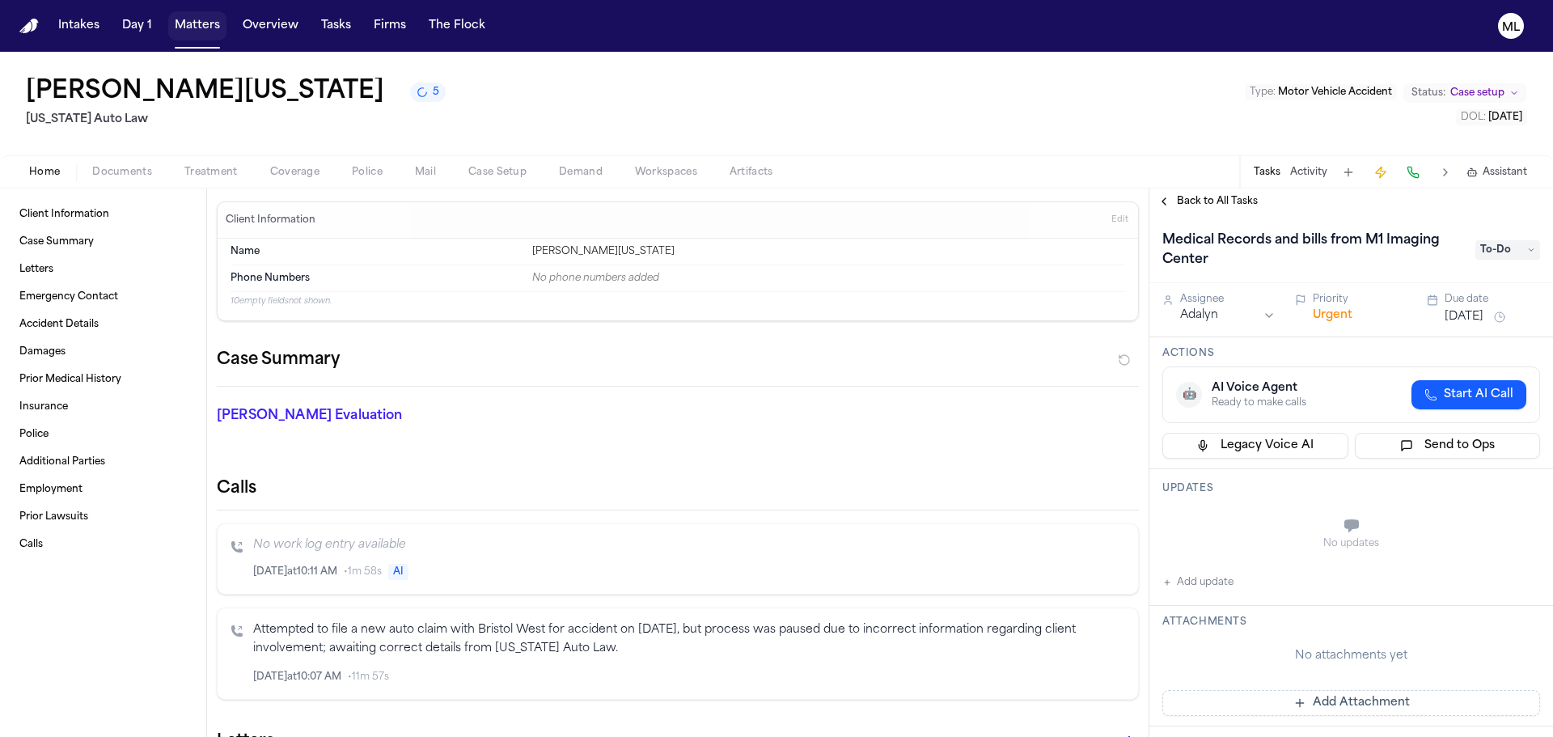
click at [199, 19] on button "Matters" at bounding box center [197, 25] width 58 height 29
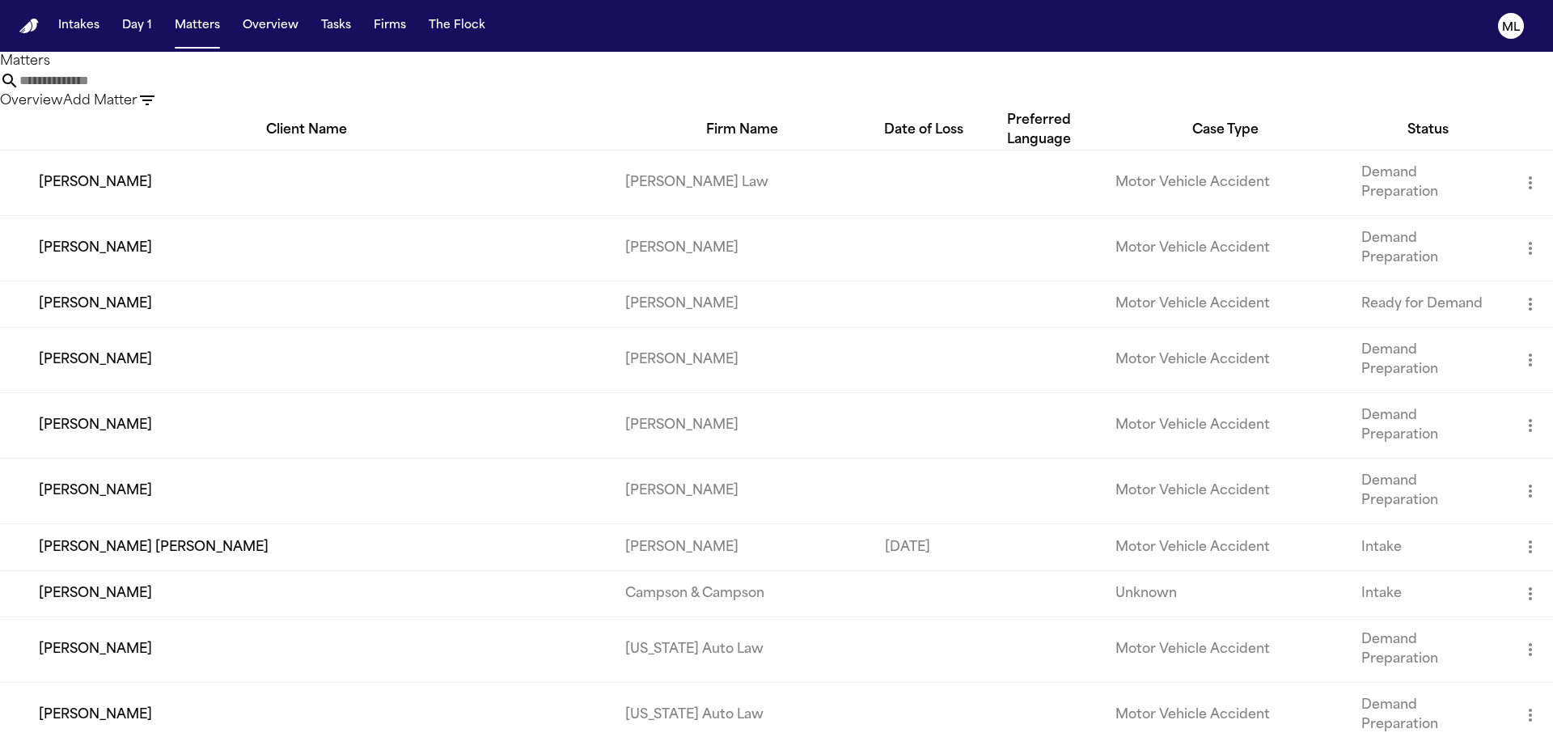
click at [149, 91] on input "text" at bounding box center [83, 80] width 129 height 19
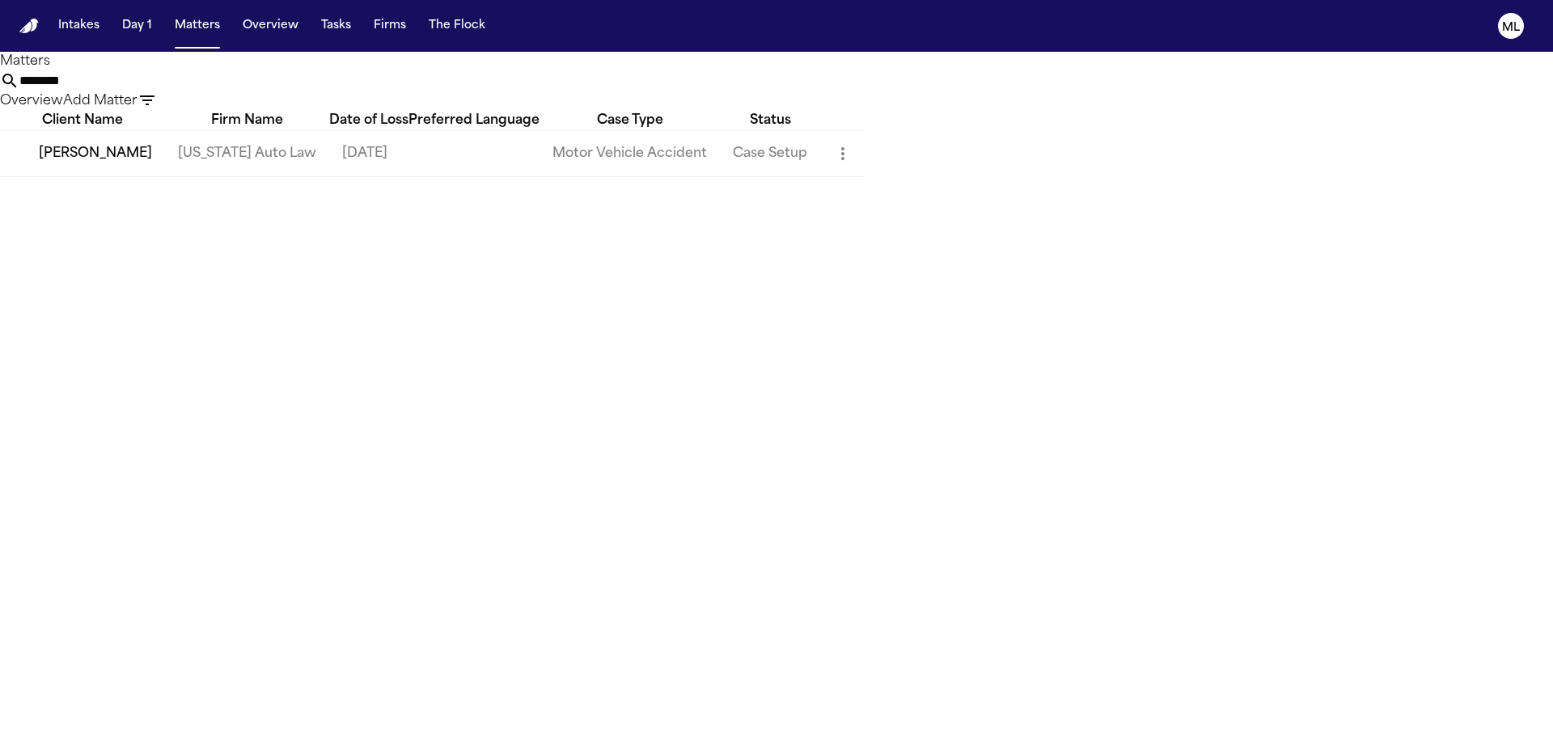
type input "********"
click at [303, 174] on td "[US_STATE] Auto Law" at bounding box center [247, 153] width 164 height 46
click at [165, 176] on td "Marlon Westbrook" at bounding box center [82, 153] width 165 height 46
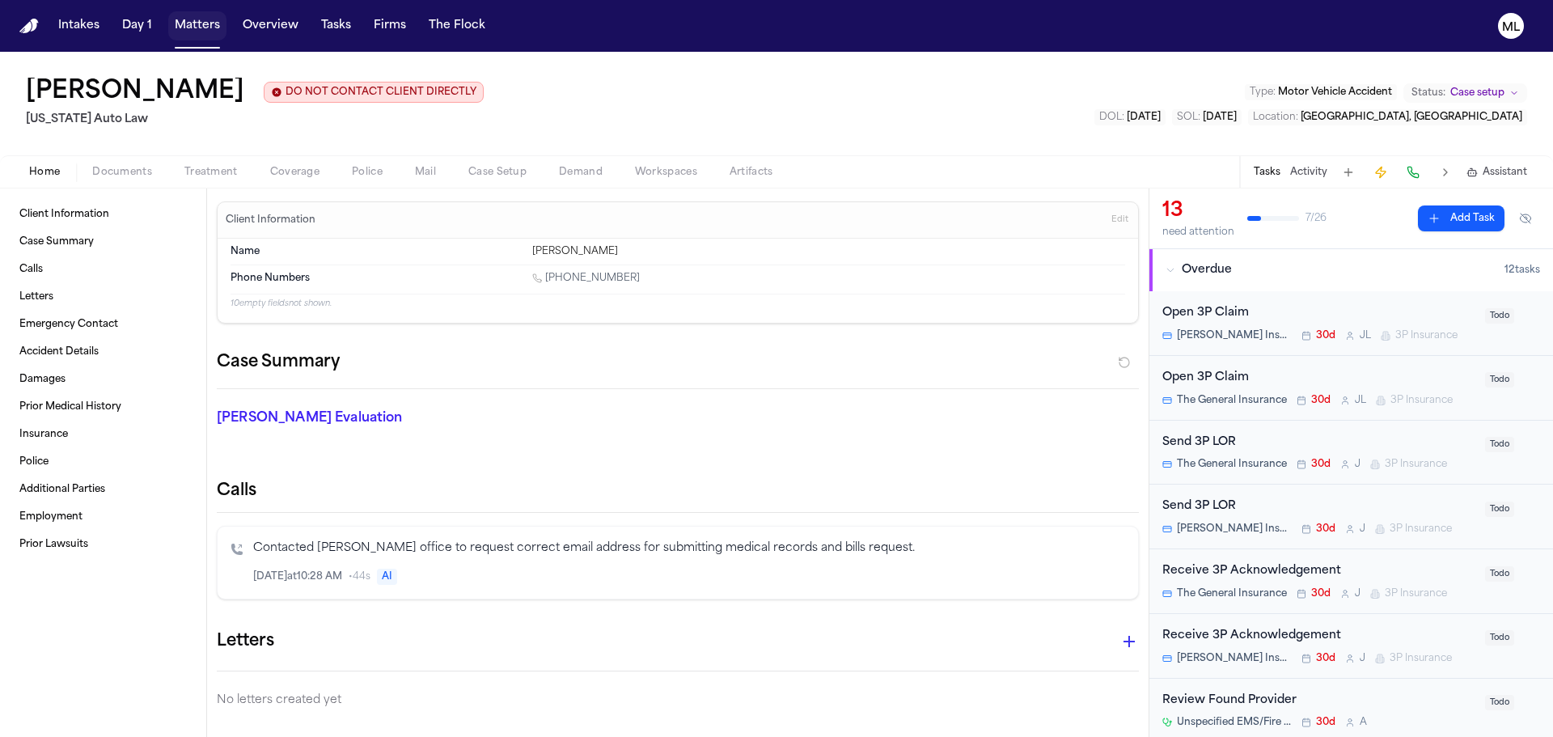
click at [184, 38] on button "Matters" at bounding box center [197, 25] width 58 height 29
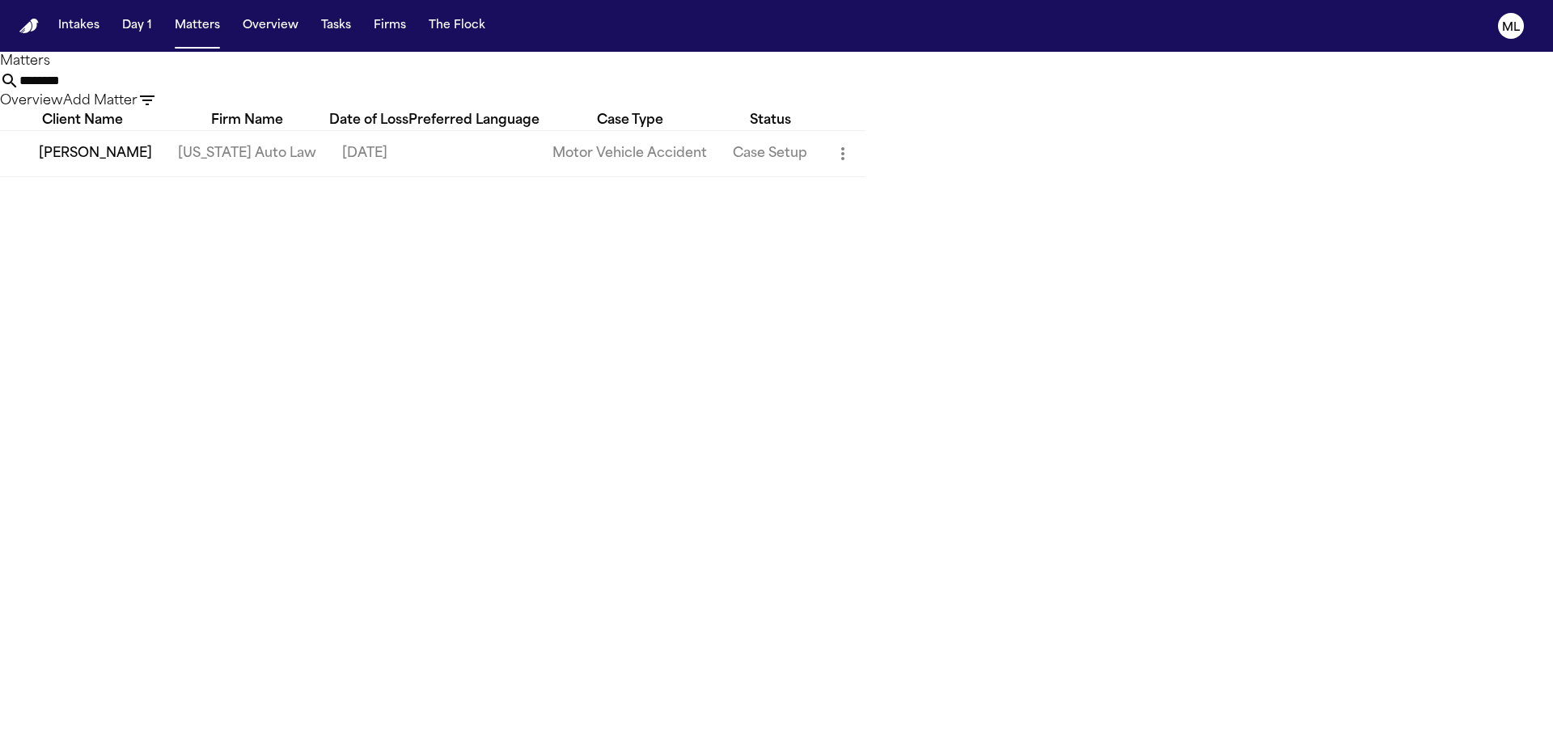
drag, startPoint x: 1030, startPoint y: 105, endPoint x: 835, endPoint y: 105, distance: 194.9
click at [836, 91] on div "********" at bounding box center [776, 80] width 1553 height 19
type input "********"
click at [165, 223] on td "Lashanda Jackson" at bounding box center [82, 200] width 165 height 46
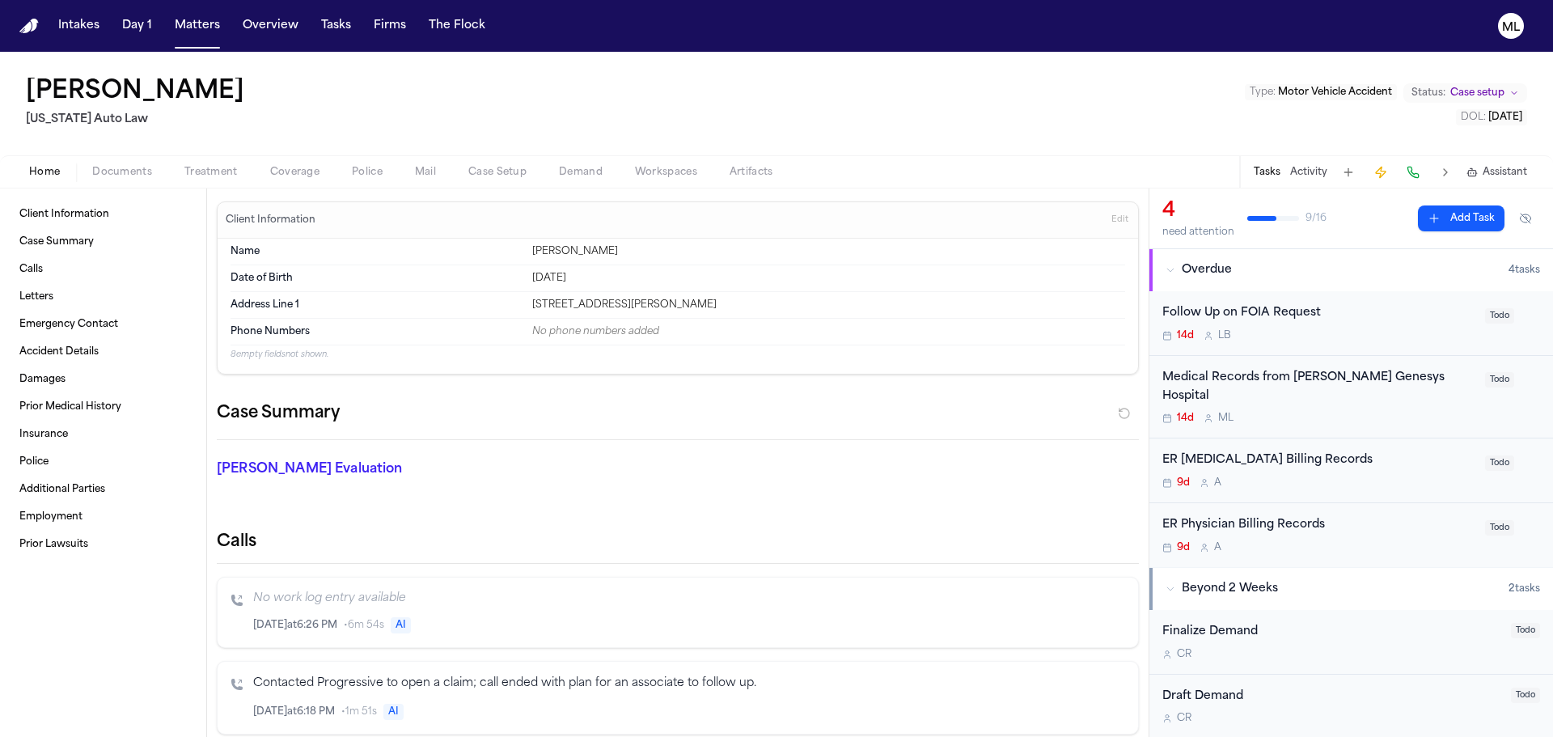
click at [1387, 408] on div "Medical Records from Henry Ford Genesys Hospital 14d M L Todo" at bounding box center [1351, 397] width 404 height 83
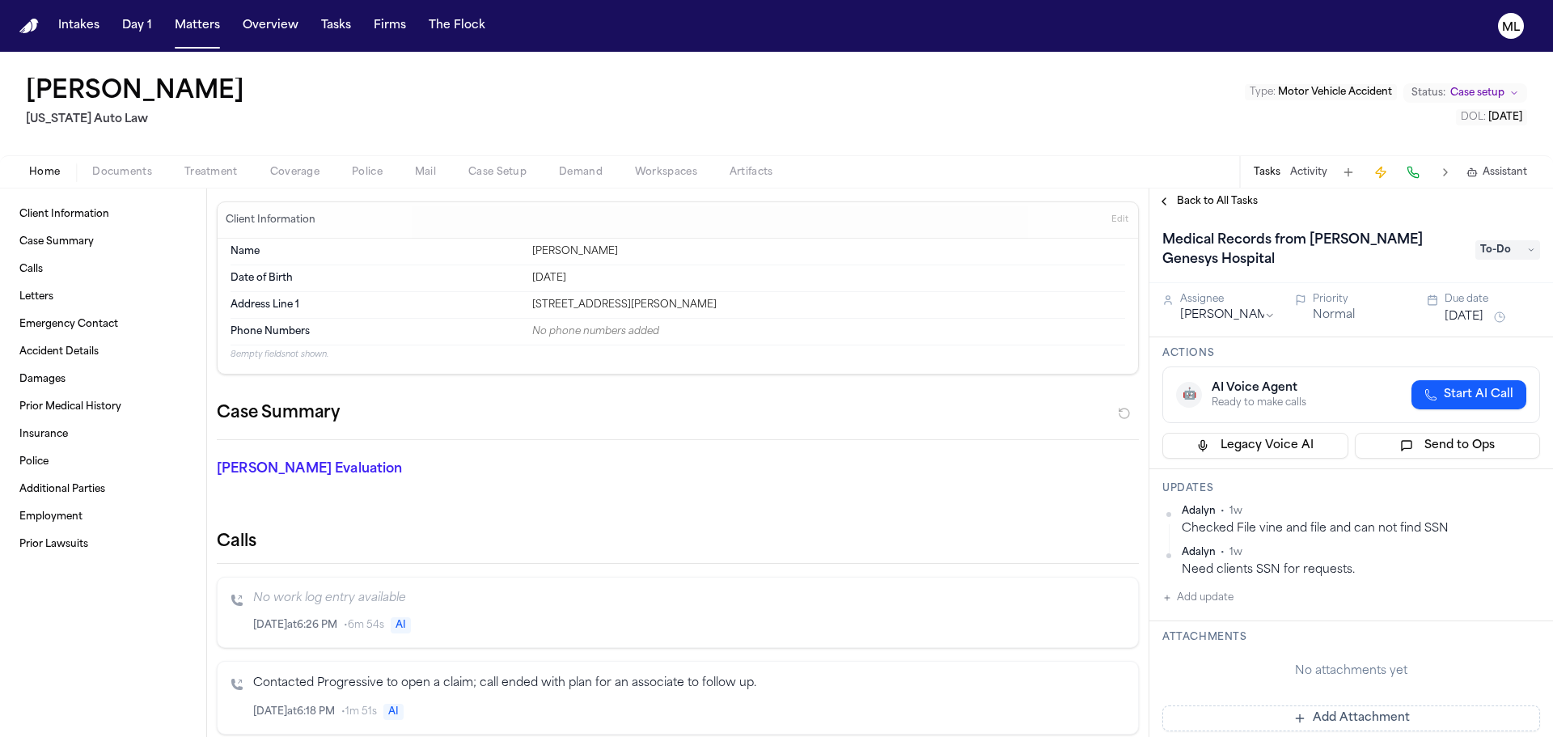
click at [1457, 311] on button "Jul 28, 2025" at bounding box center [1464, 317] width 39 height 16
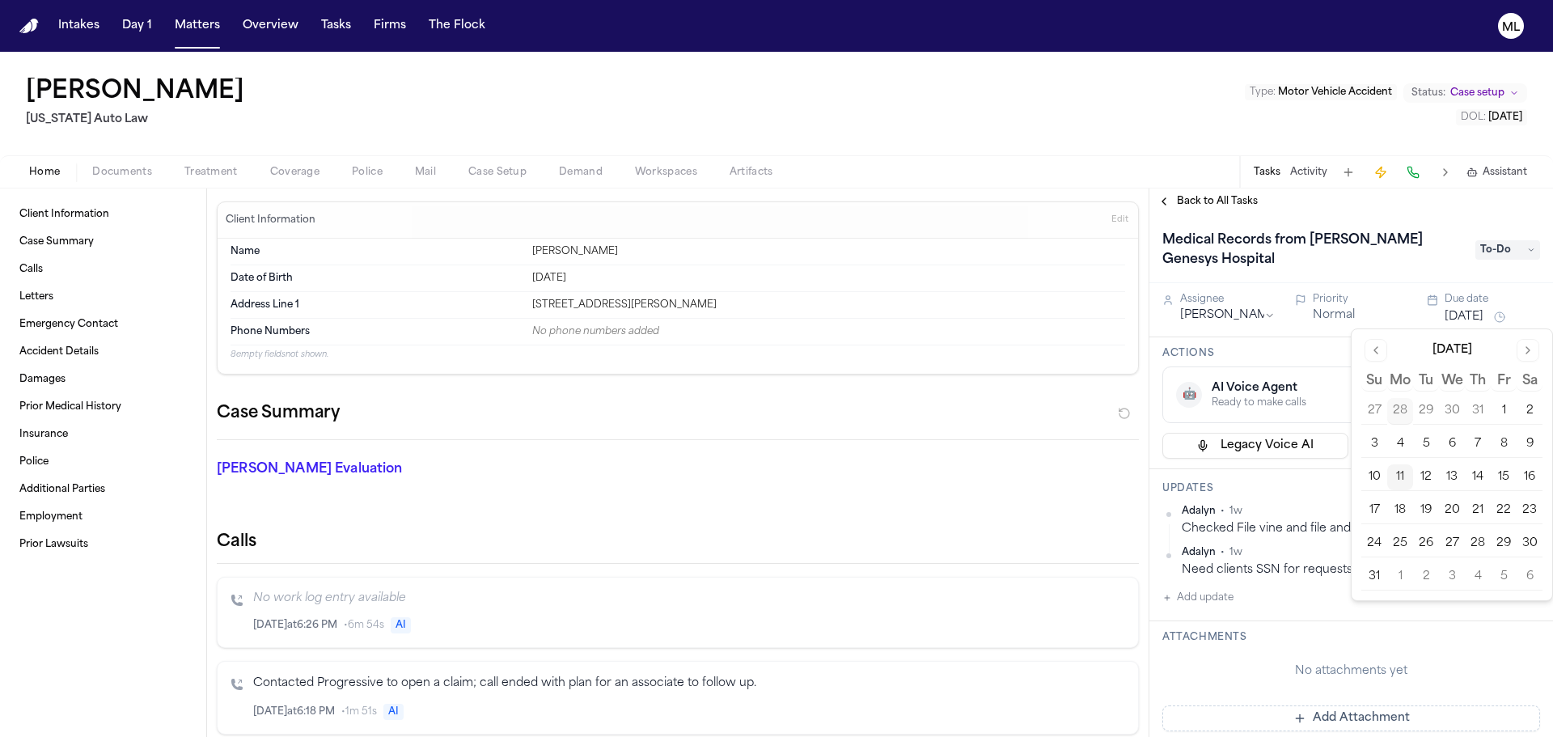
click at [1407, 476] on button "11" at bounding box center [1400, 477] width 26 height 26
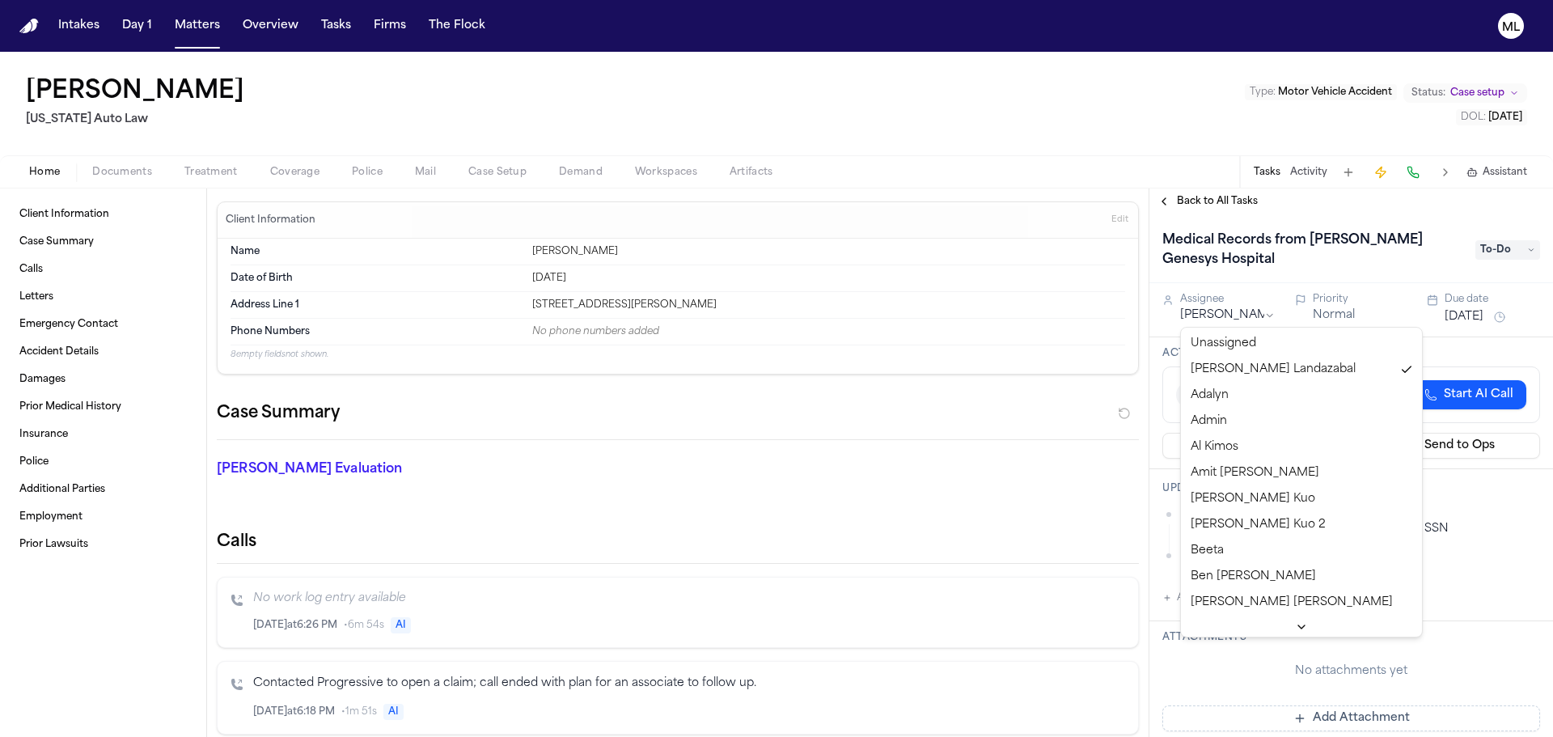
click at [1249, 320] on html "Intakes Day 1 Matters Overview Tasks Firms The Flock ML Lashanda Jackson Michig…" at bounding box center [776, 368] width 1553 height 737
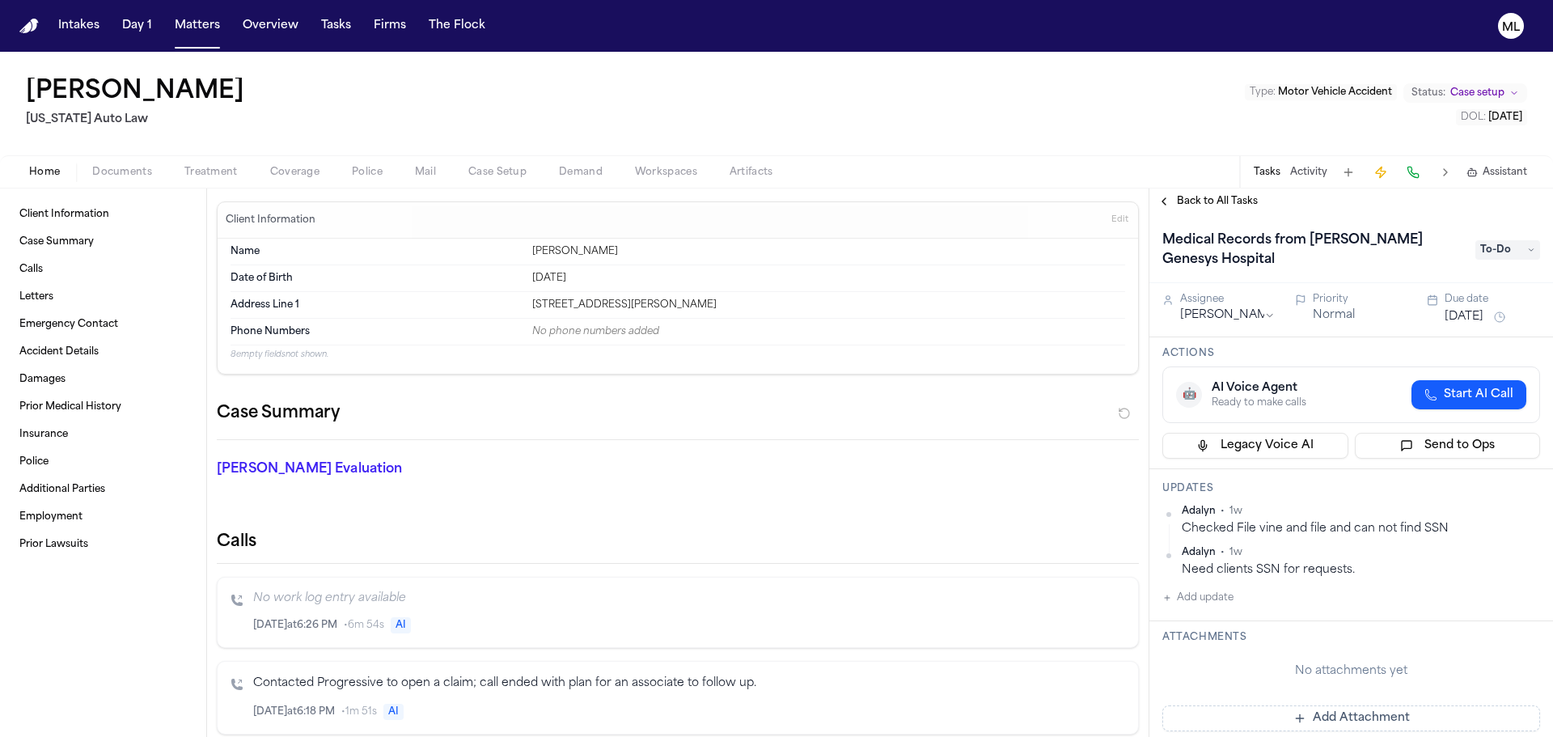
click at [1336, 311] on button "Normal" at bounding box center [1334, 315] width 42 height 16
click at [1232, 203] on span "Back to All Tasks" at bounding box center [1217, 201] width 81 height 13
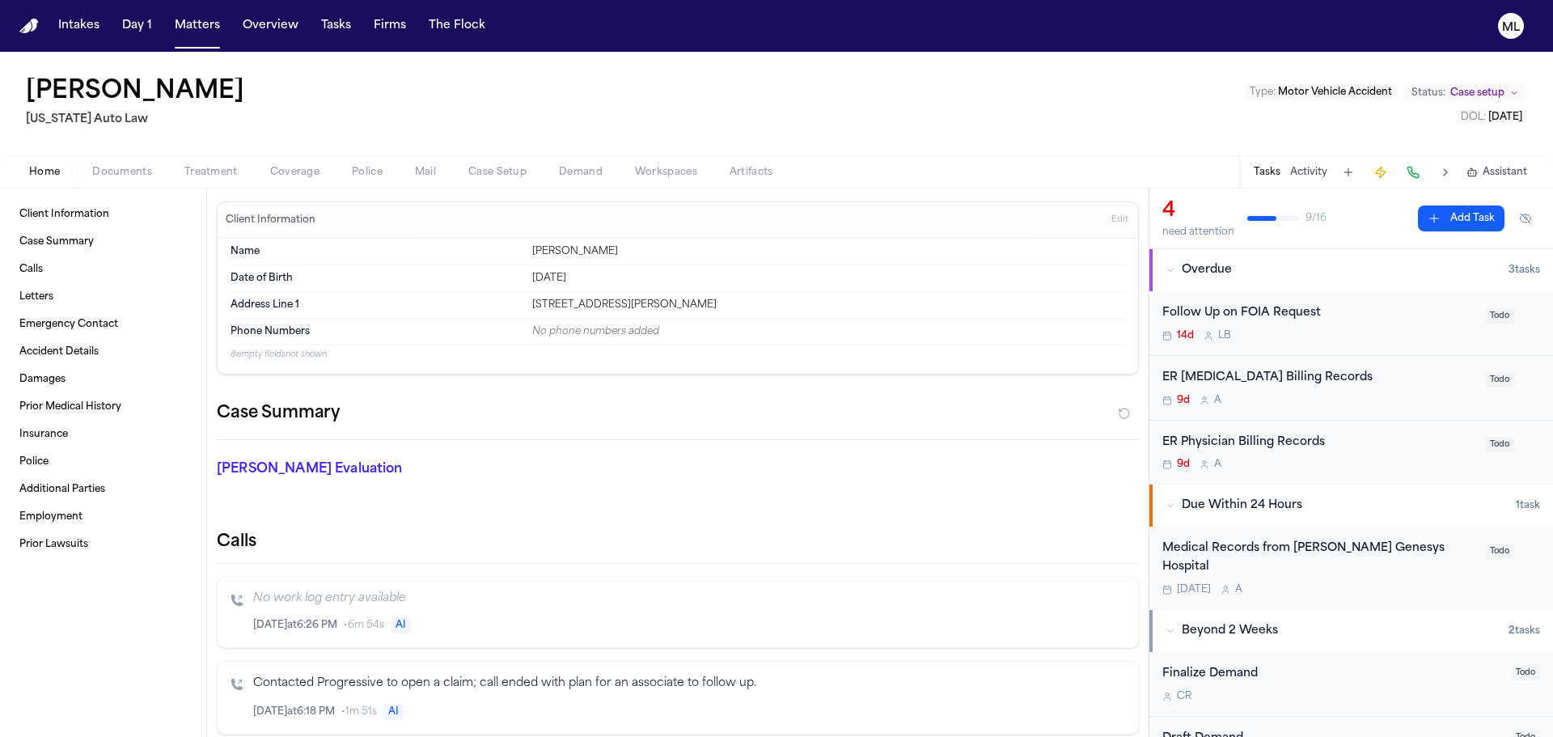
click at [1363, 374] on div "ER Radiology Billing Records" at bounding box center [1318, 378] width 313 height 19
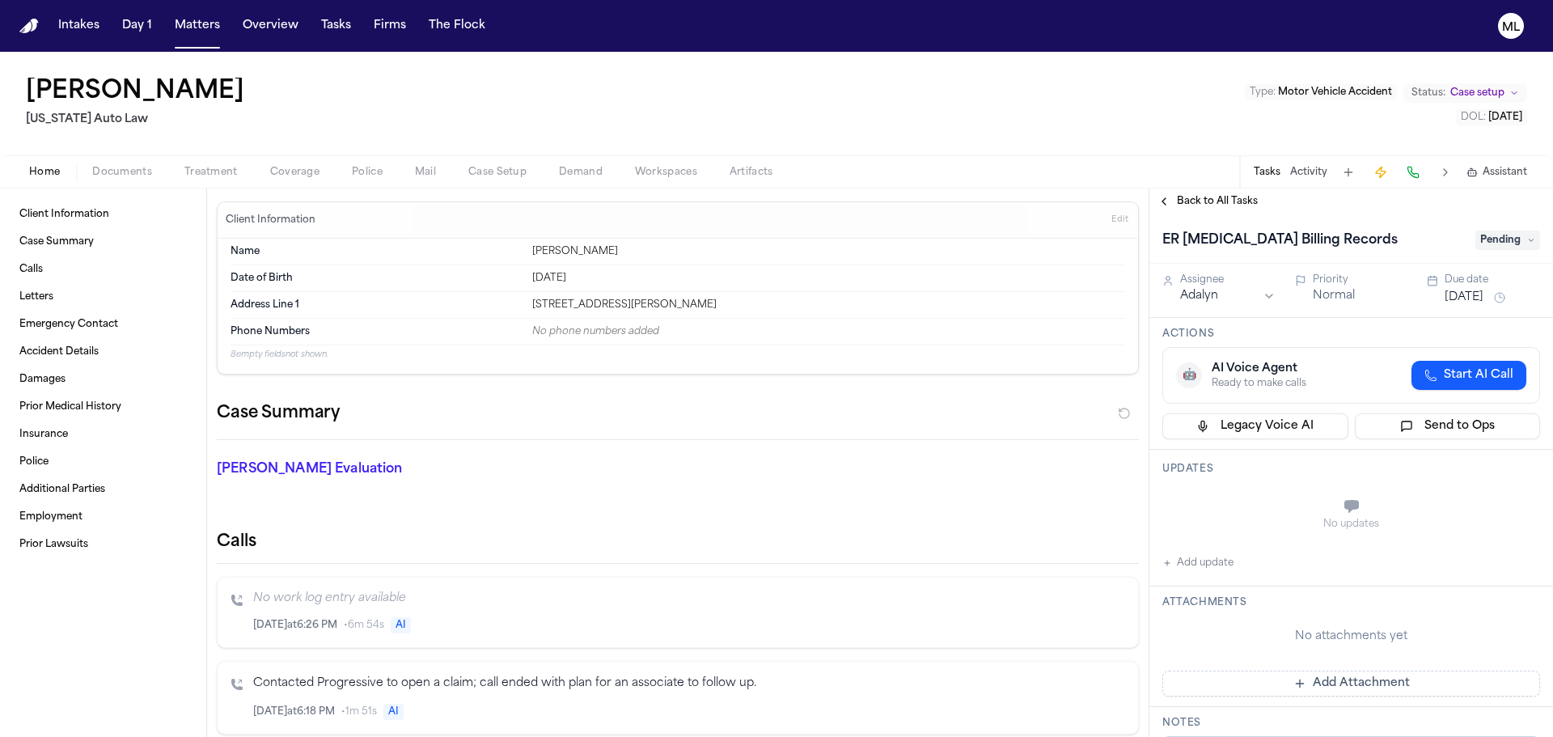
click at [1484, 297] on button "Aug 2, 2025" at bounding box center [1464, 298] width 39 height 16
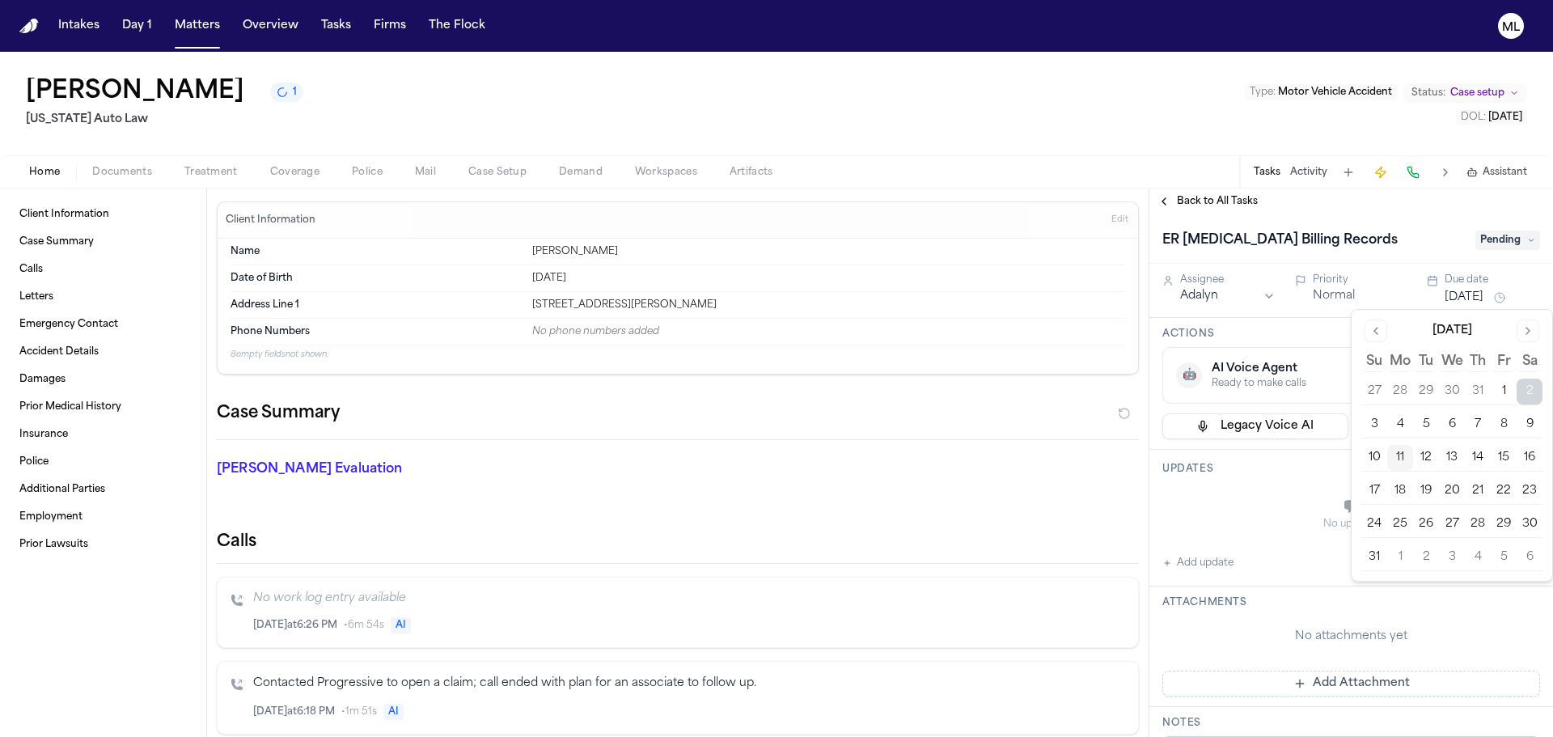
click at [1403, 458] on button "11" at bounding box center [1400, 458] width 26 height 26
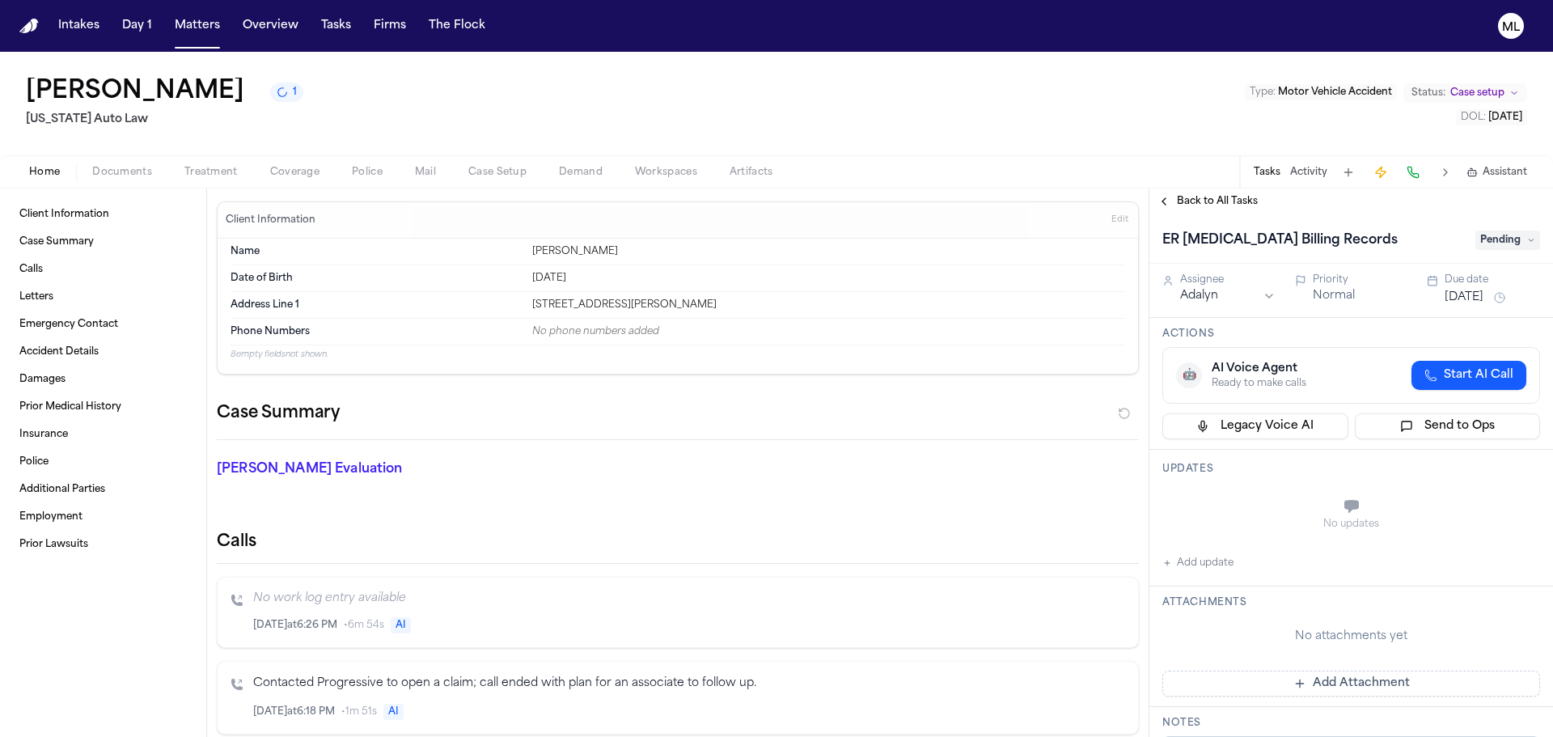
click at [1333, 299] on button "Normal" at bounding box center [1334, 296] width 42 height 16
click at [1217, 197] on span "Back to All Tasks" at bounding box center [1217, 201] width 81 height 13
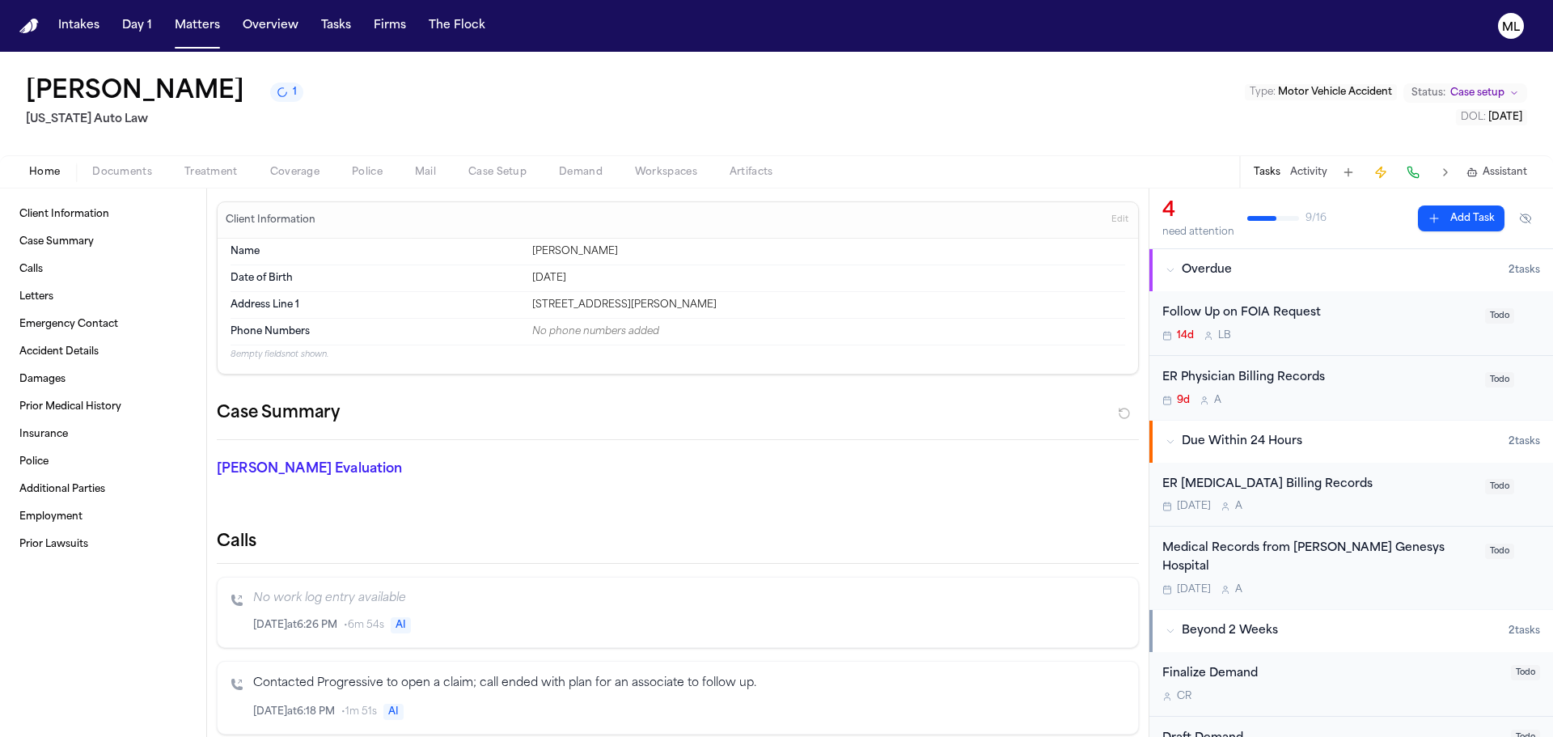
click at [1356, 394] on div "9d A" at bounding box center [1318, 400] width 313 height 13
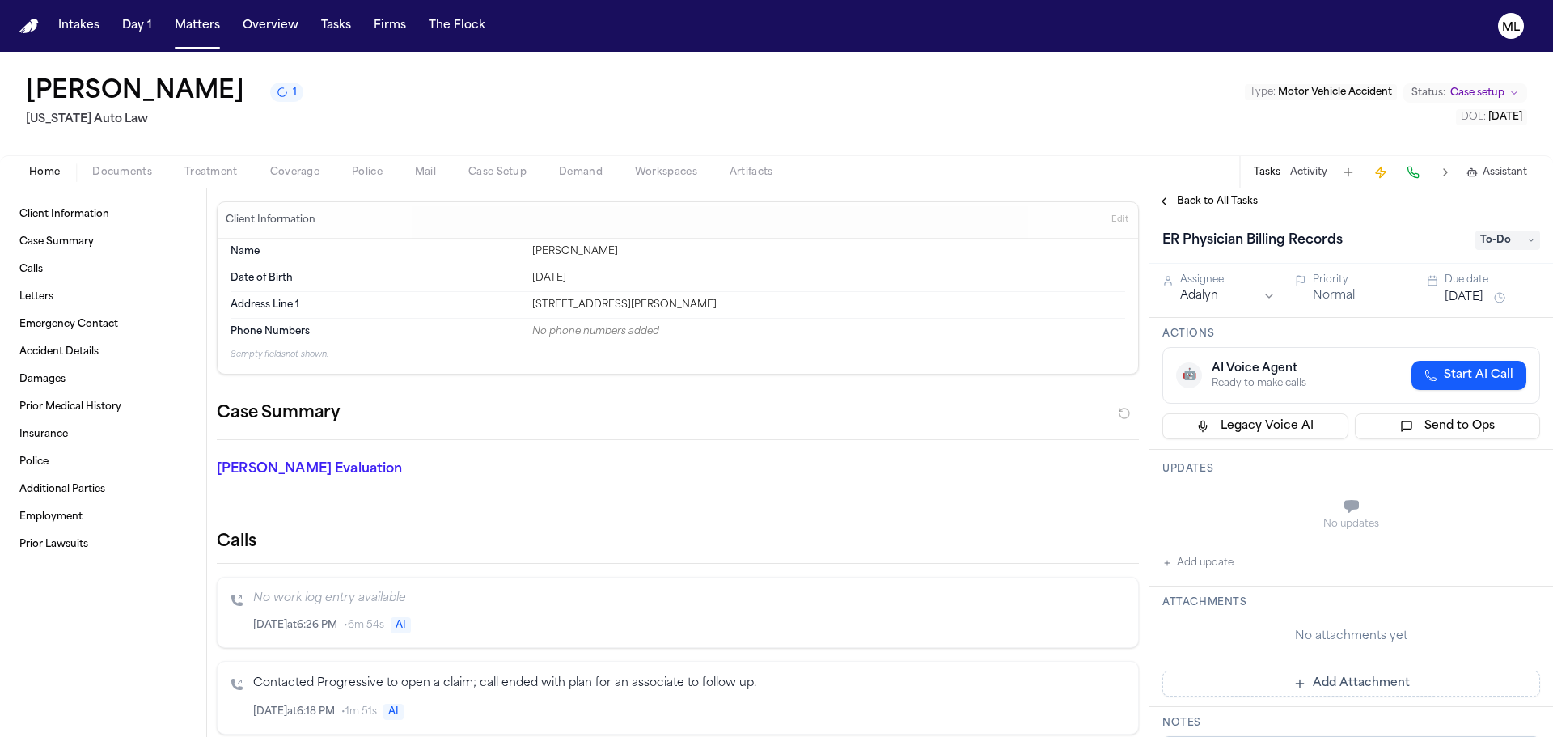
click at [1458, 310] on div "Assignee Adalyn Priority Normal Due date Aug 2, 2025" at bounding box center [1351, 291] width 404 height 54
click at [1463, 297] on button "Aug 2, 2025" at bounding box center [1464, 298] width 39 height 16
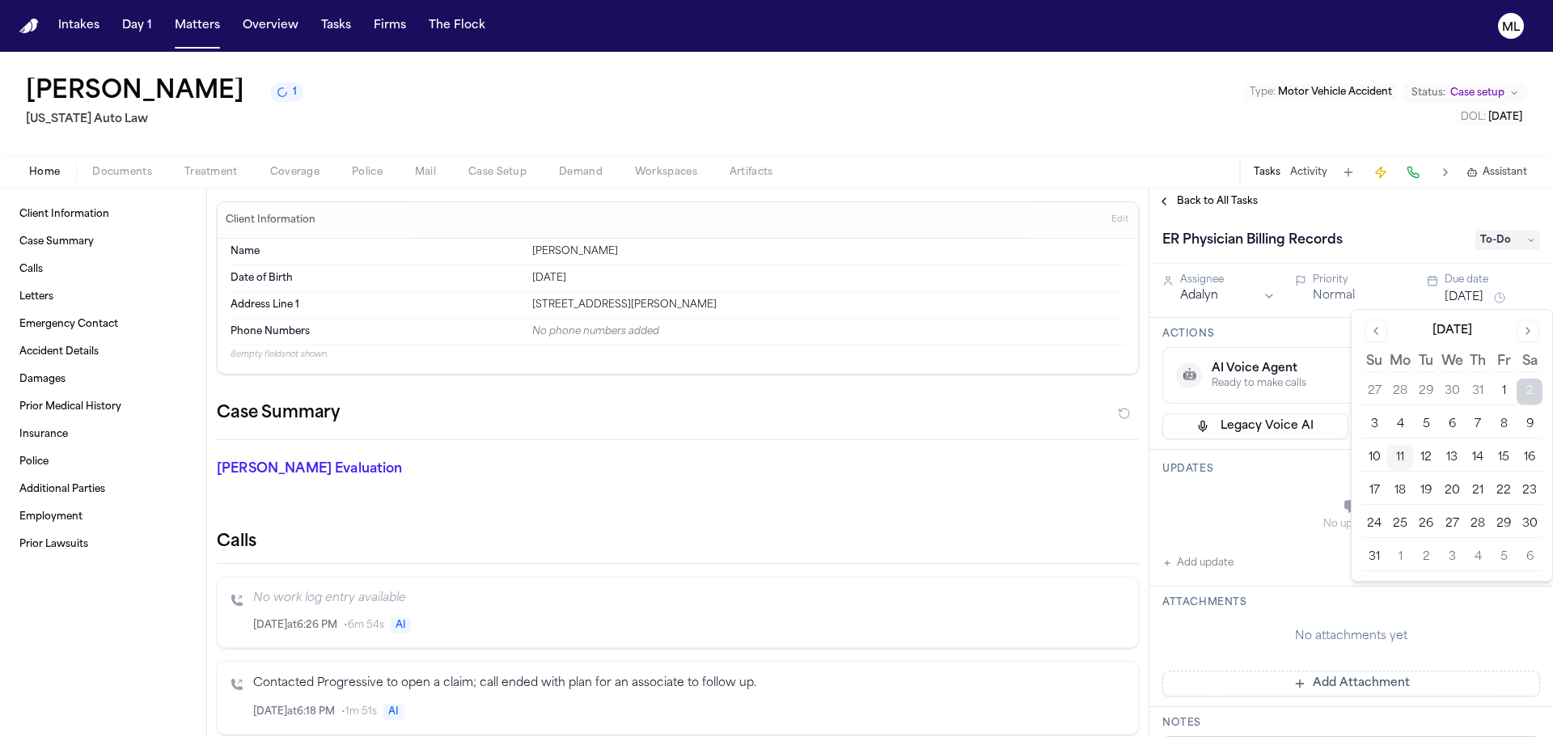
click at [1395, 456] on button "11" at bounding box center [1400, 458] width 26 height 26
click at [1335, 299] on button "Normal" at bounding box center [1334, 296] width 42 height 16
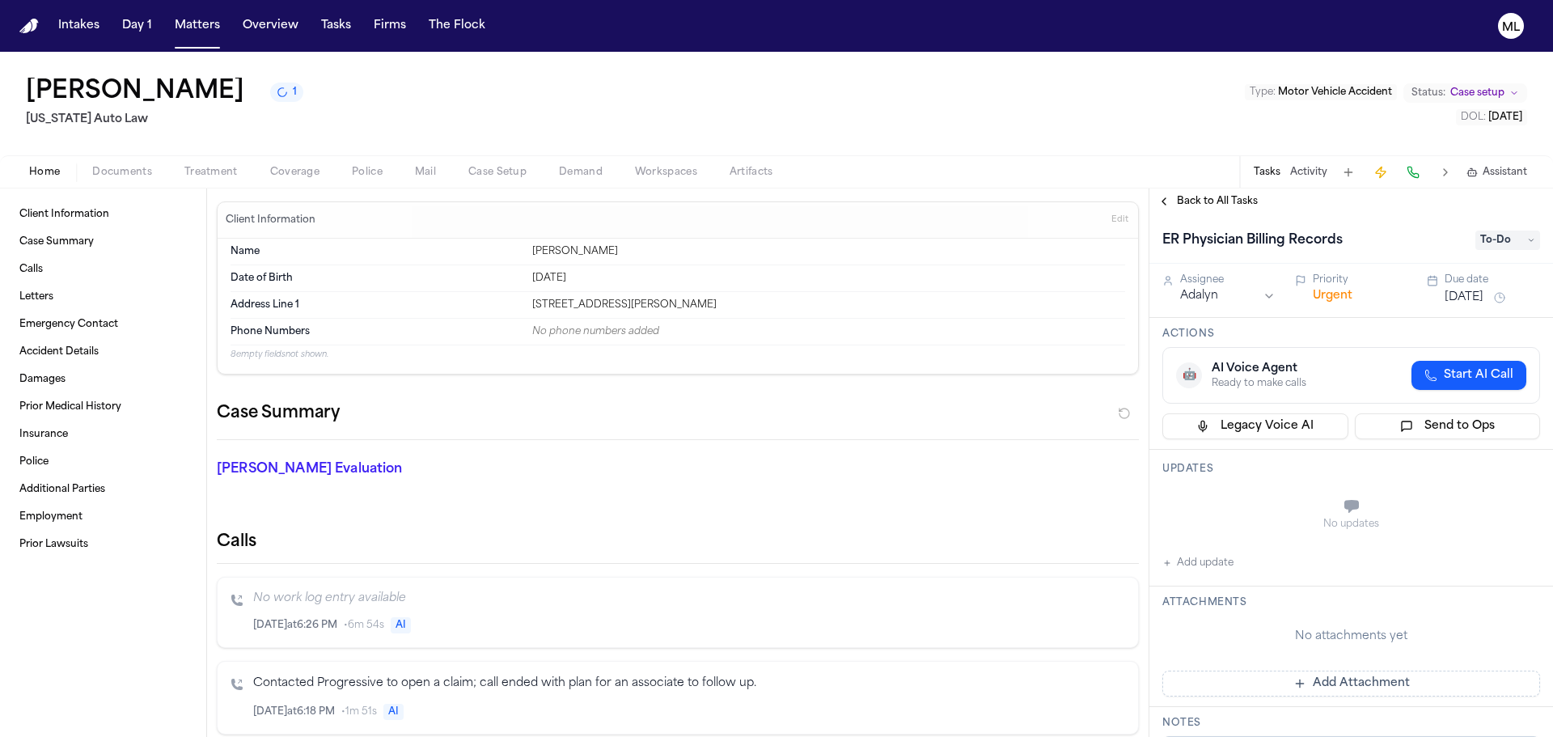
click at [1216, 203] on span "Back to All Tasks" at bounding box center [1217, 201] width 81 height 13
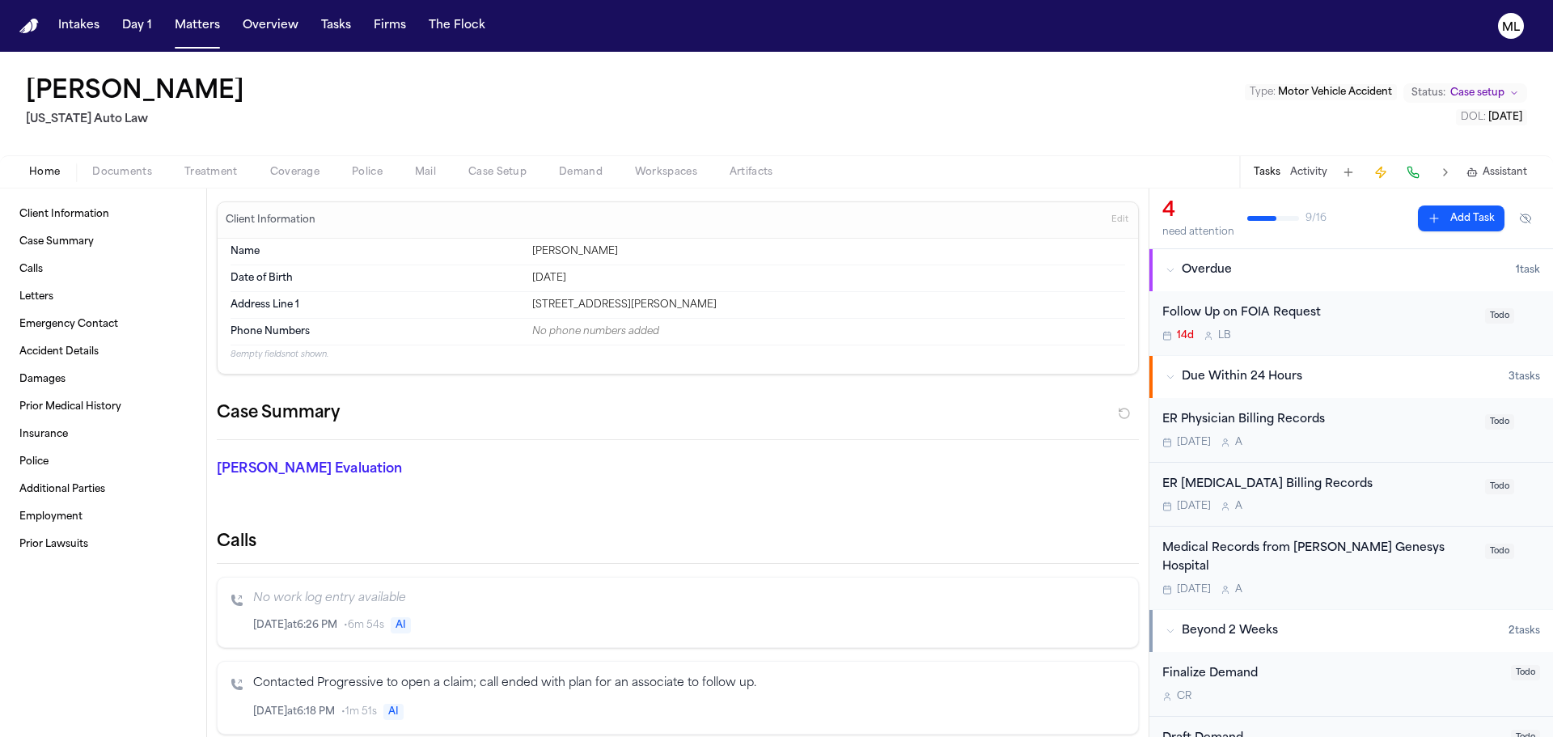
click at [1403, 331] on div "14d L B" at bounding box center [1318, 335] width 313 height 13
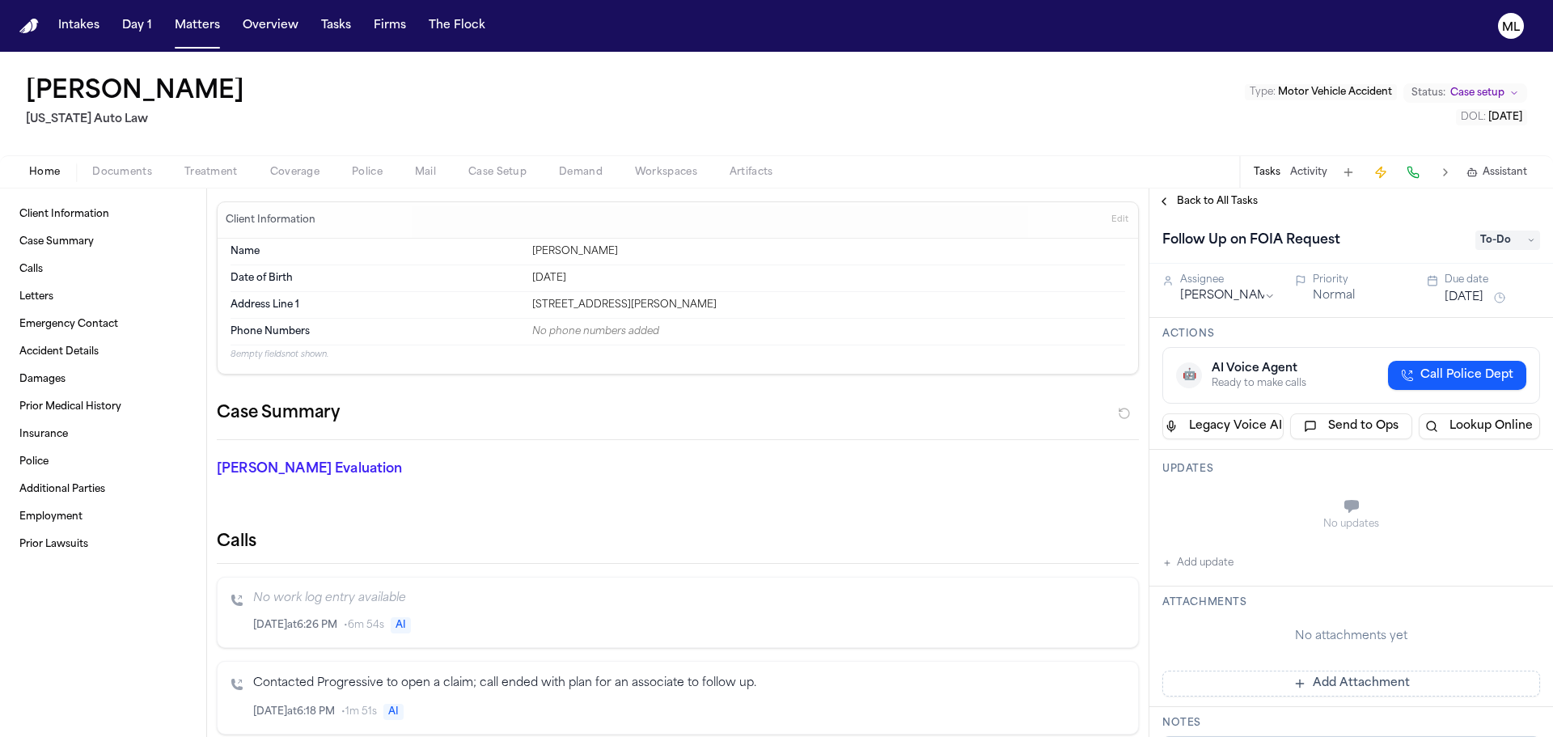
click at [1445, 296] on button "Jul 28, 2025" at bounding box center [1464, 298] width 39 height 16
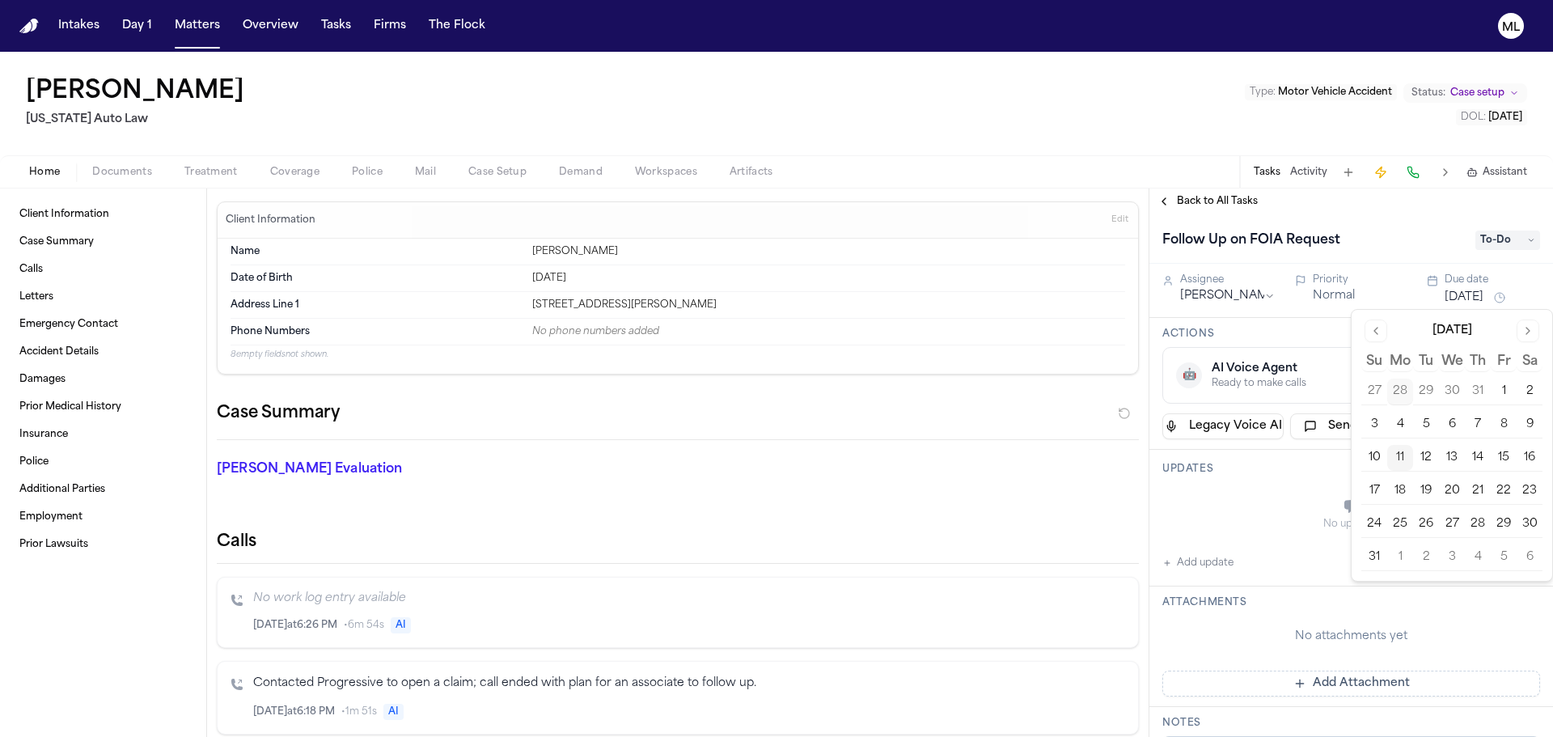
click at [1453, 455] on button "13" at bounding box center [1452, 458] width 26 height 26
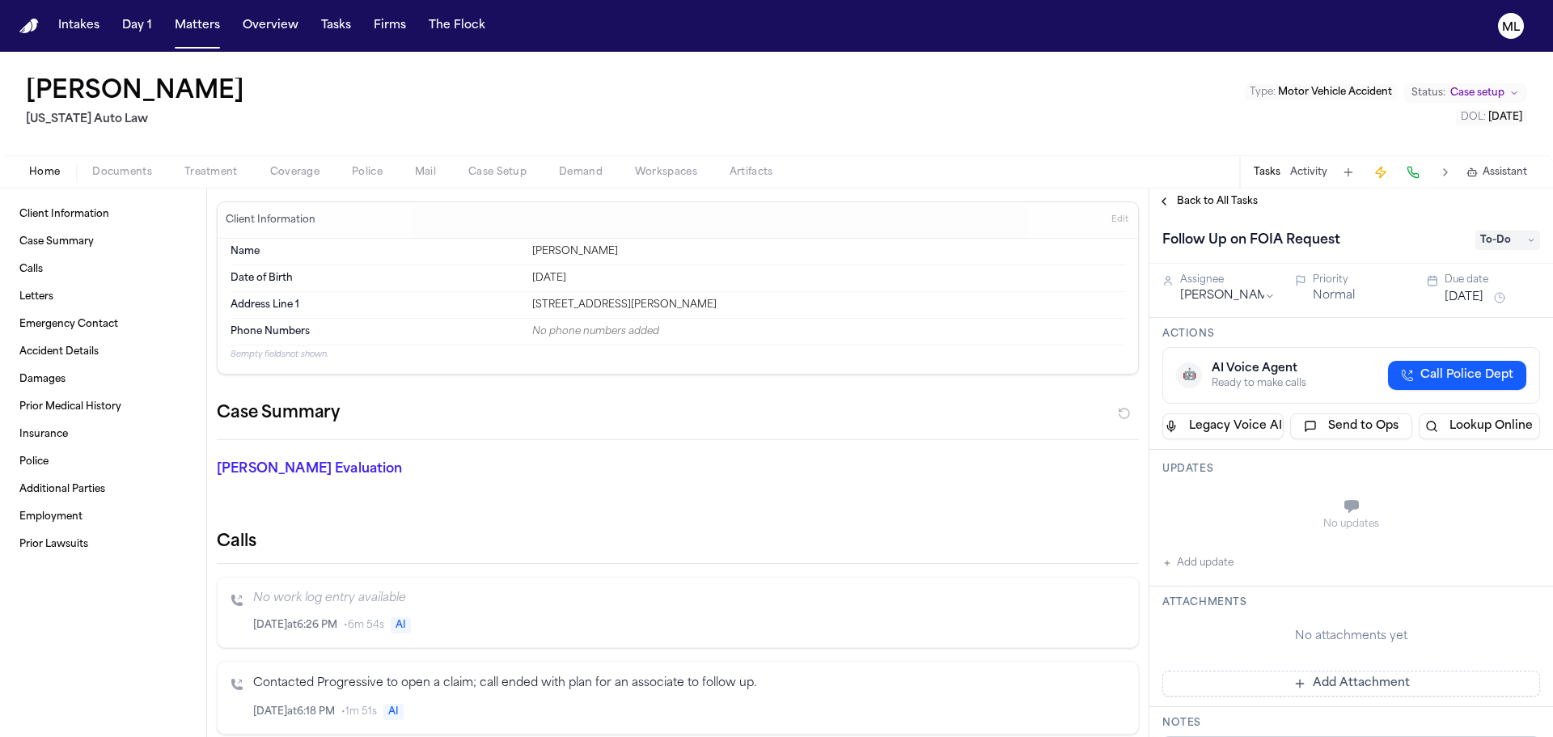
click at [1332, 290] on button "Normal" at bounding box center [1334, 296] width 42 height 16
click at [1231, 286] on div "Assignee Lina Becerra" at bounding box center [1227, 288] width 95 height 31
click at [1230, 297] on html "Intakes Day 1 Matters Overview Tasks Firms The Flock ML Lashanda Jackson Michig…" at bounding box center [776, 368] width 1553 height 737
click at [1214, 205] on span "Back to All Tasks" at bounding box center [1217, 201] width 81 height 13
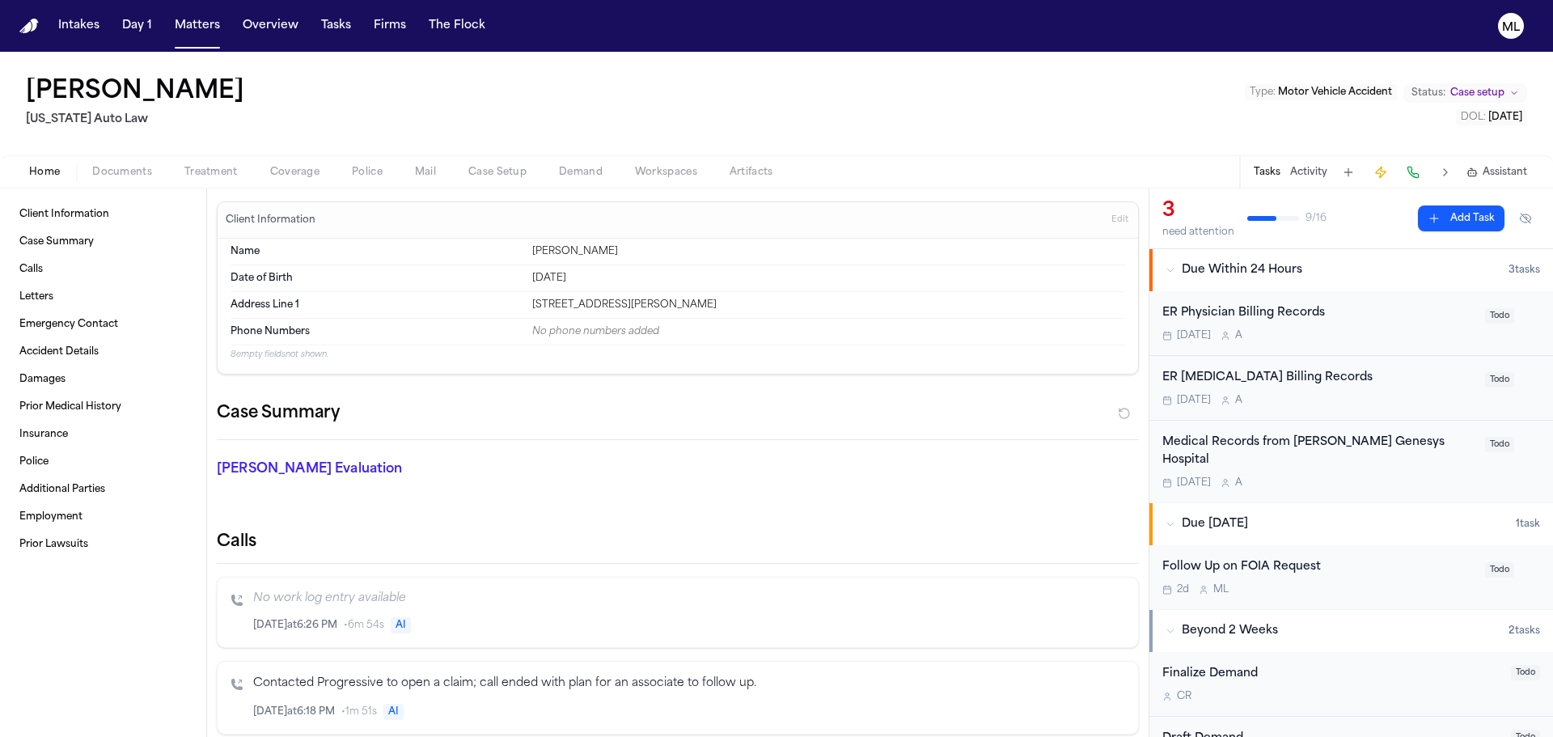
click at [1449, 210] on button "Add Task" at bounding box center [1461, 218] width 87 height 26
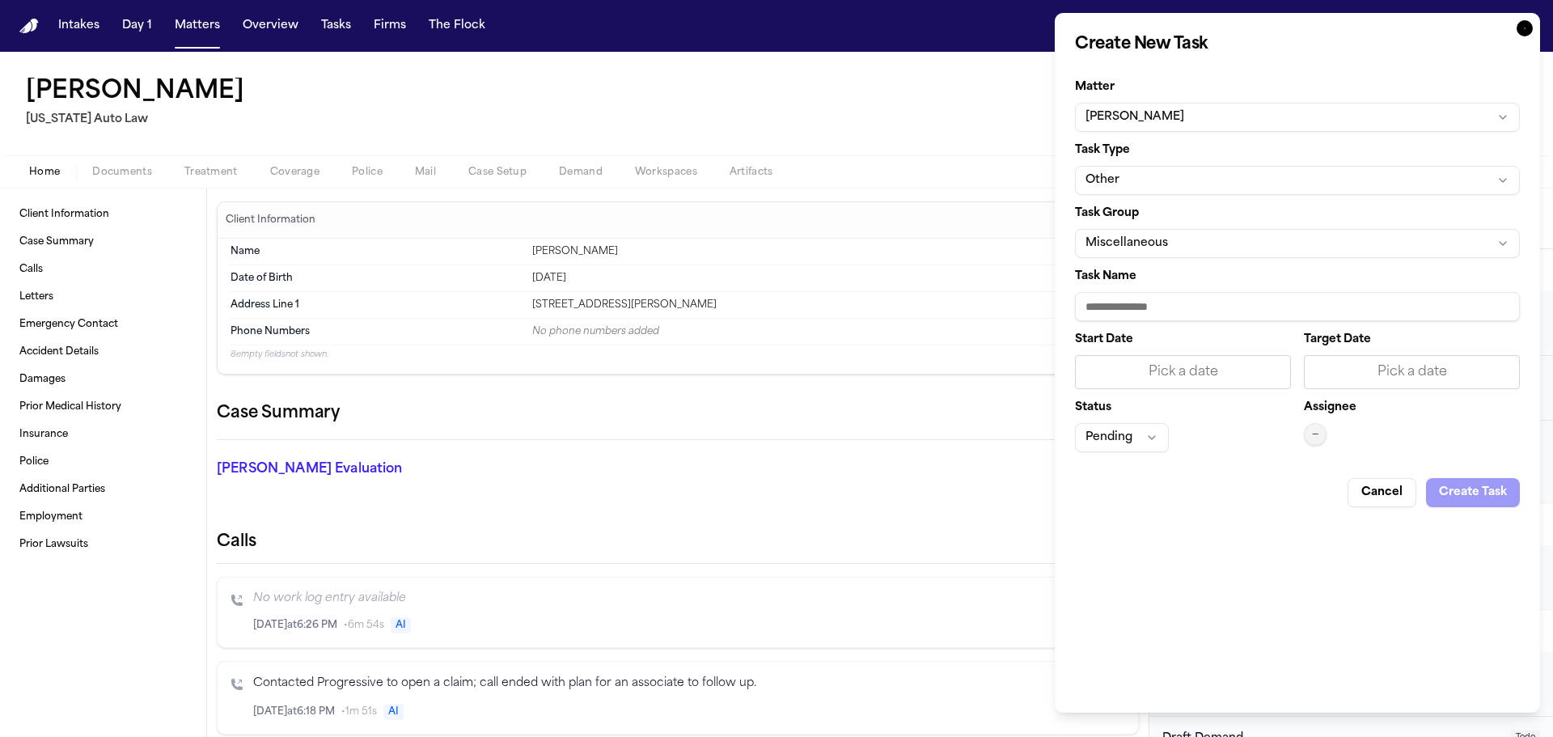
click at [1167, 176] on button "Other" at bounding box center [1297, 180] width 445 height 29
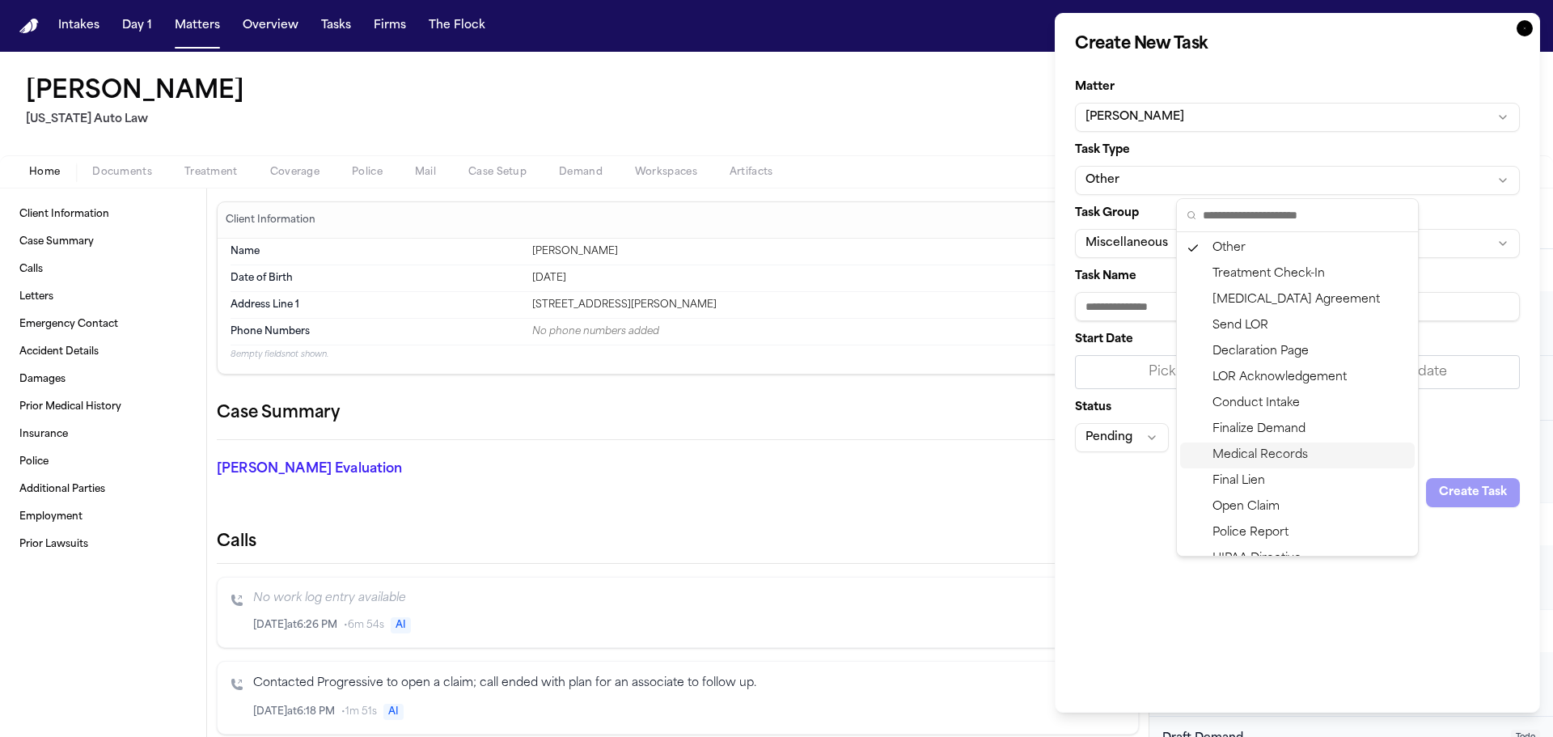
click at [1275, 463] on div "Medical Records" at bounding box center [1297, 455] width 235 height 26
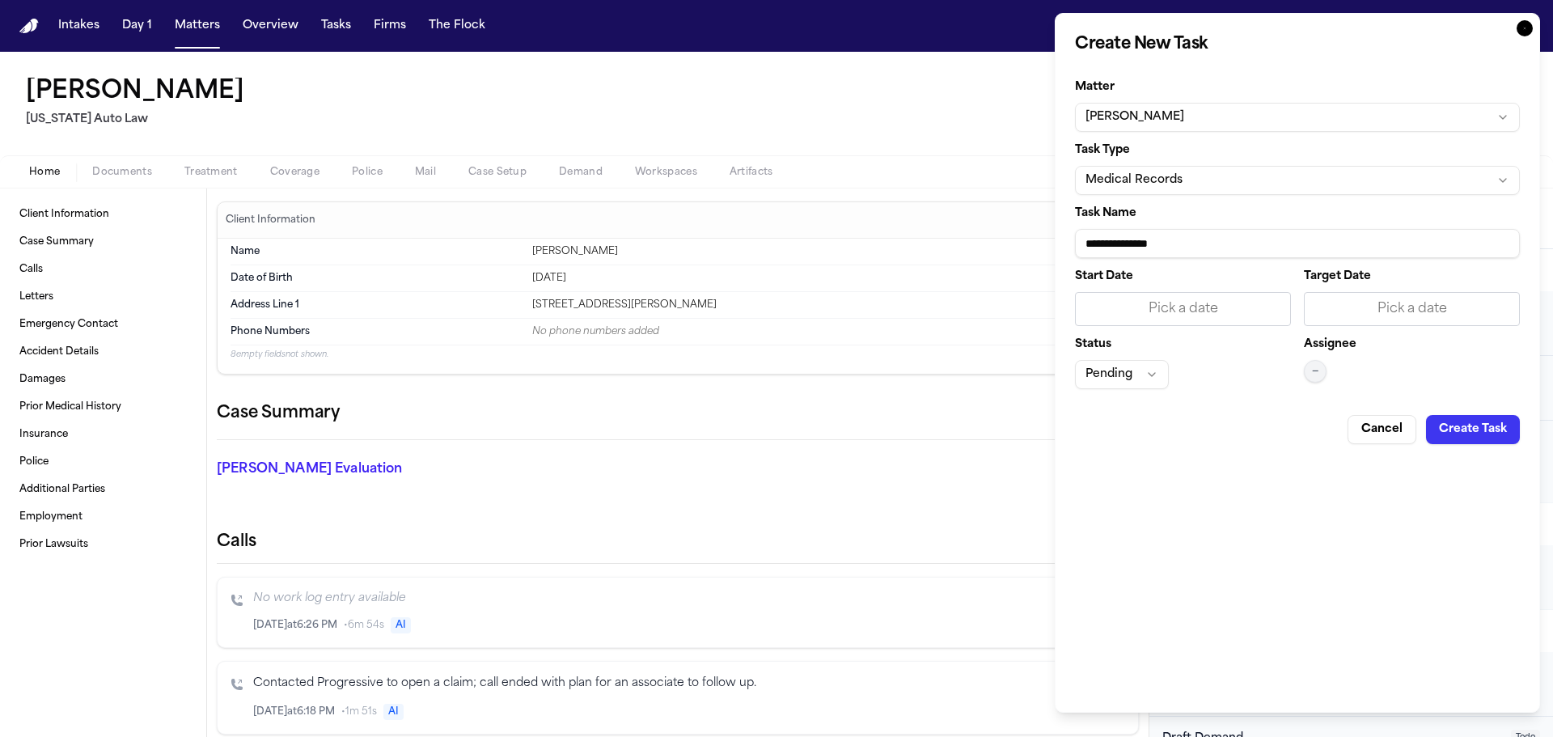
click at [1227, 246] on input "**********" at bounding box center [1297, 243] width 445 height 29
type input "**********"
click at [1391, 298] on div "Pick a date" at bounding box center [1412, 309] width 216 height 34
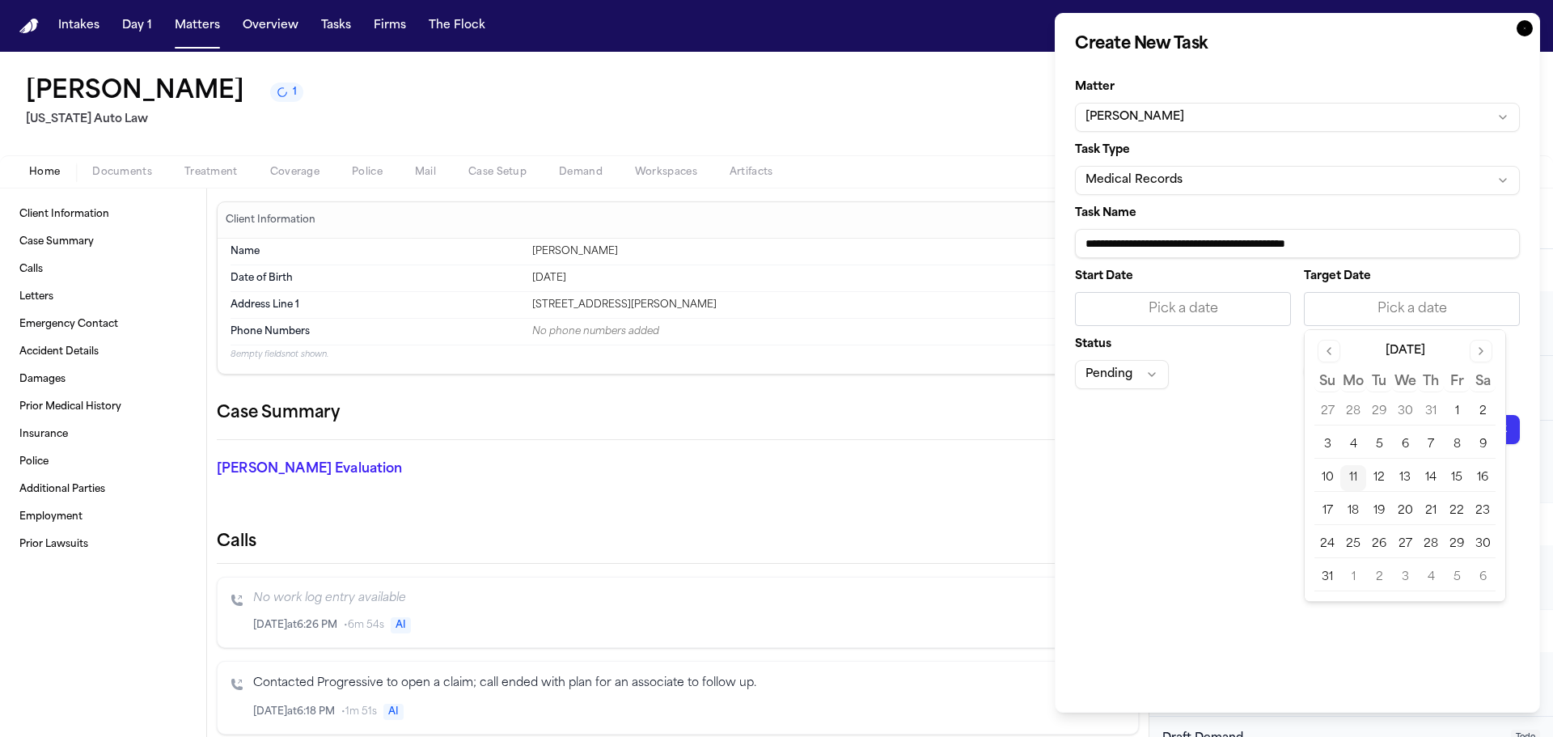
click at [1346, 476] on button "11" at bounding box center [1353, 478] width 26 height 26
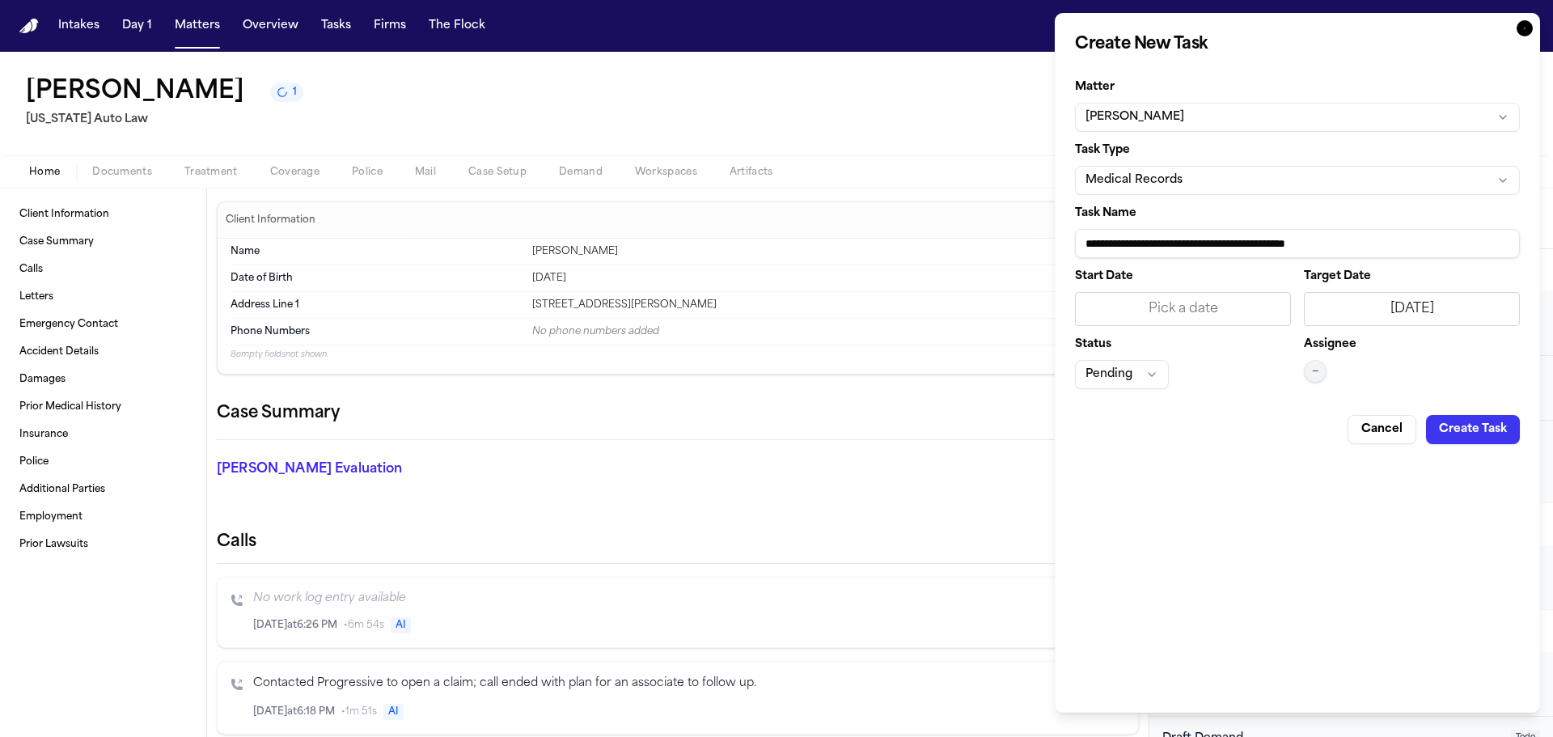
click at [1320, 370] on button "—" at bounding box center [1315, 371] width 23 height 23
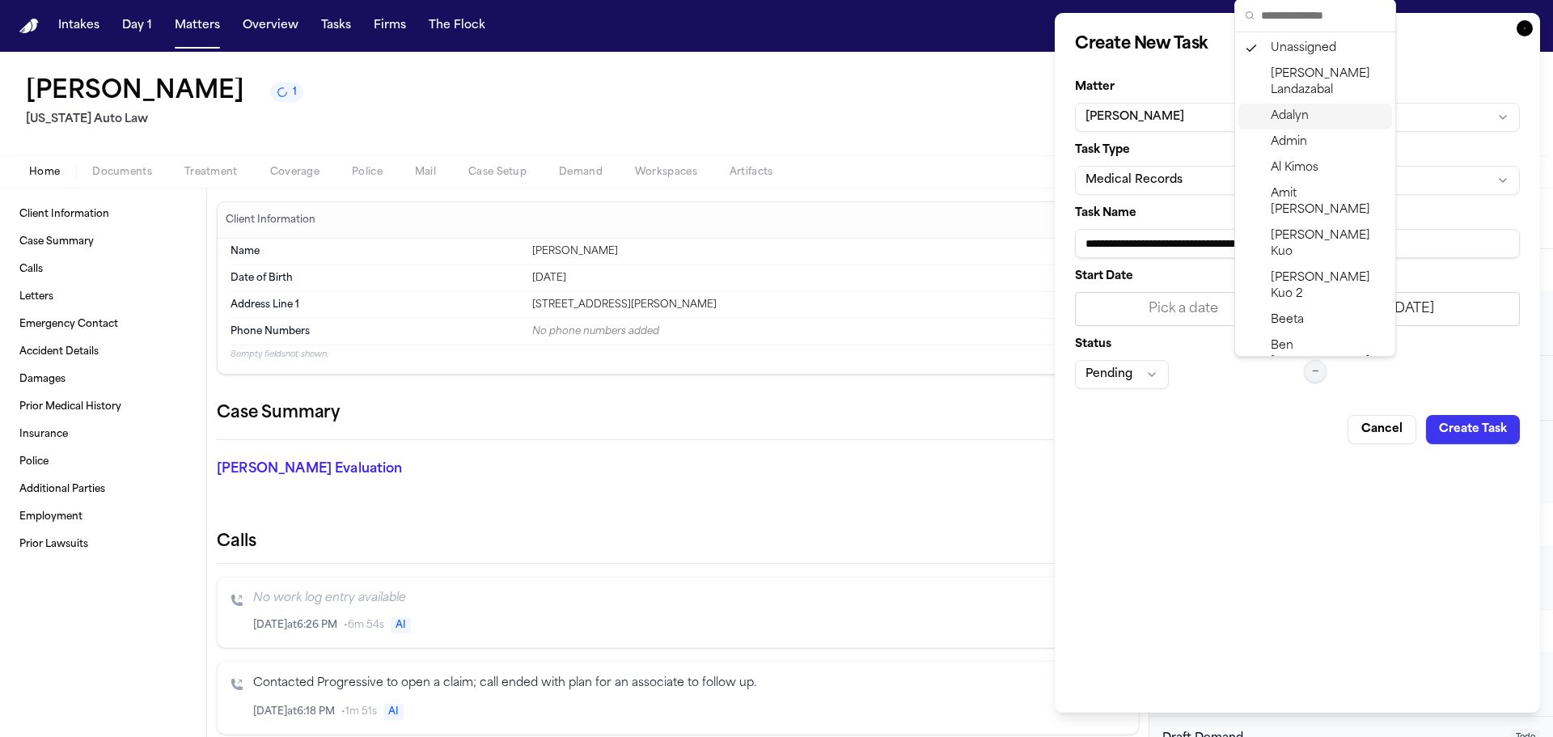
click at [1297, 120] on span "Adalyn" at bounding box center [1290, 116] width 38 height 16
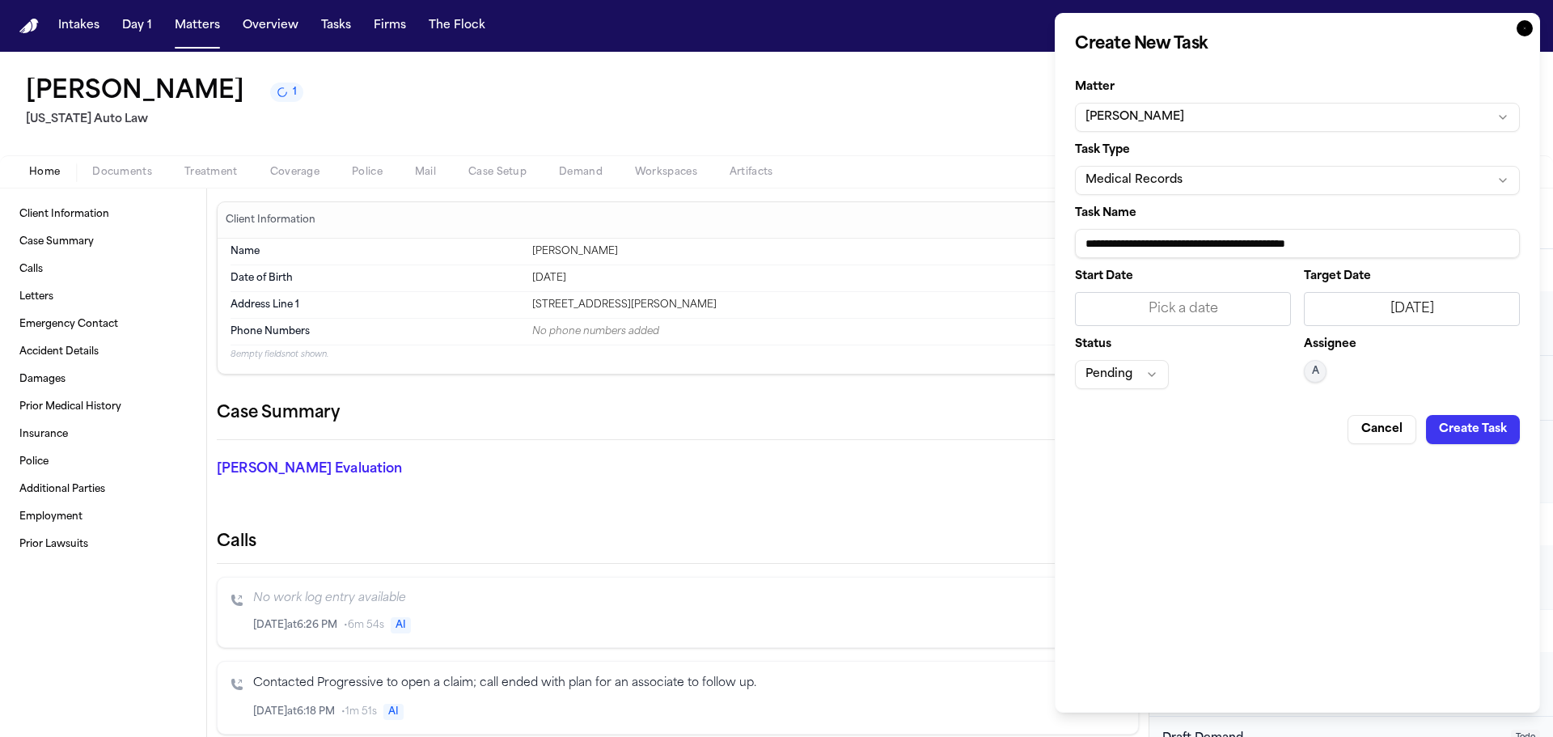
click at [1158, 383] on button "Pending" at bounding box center [1122, 374] width 94 height 29
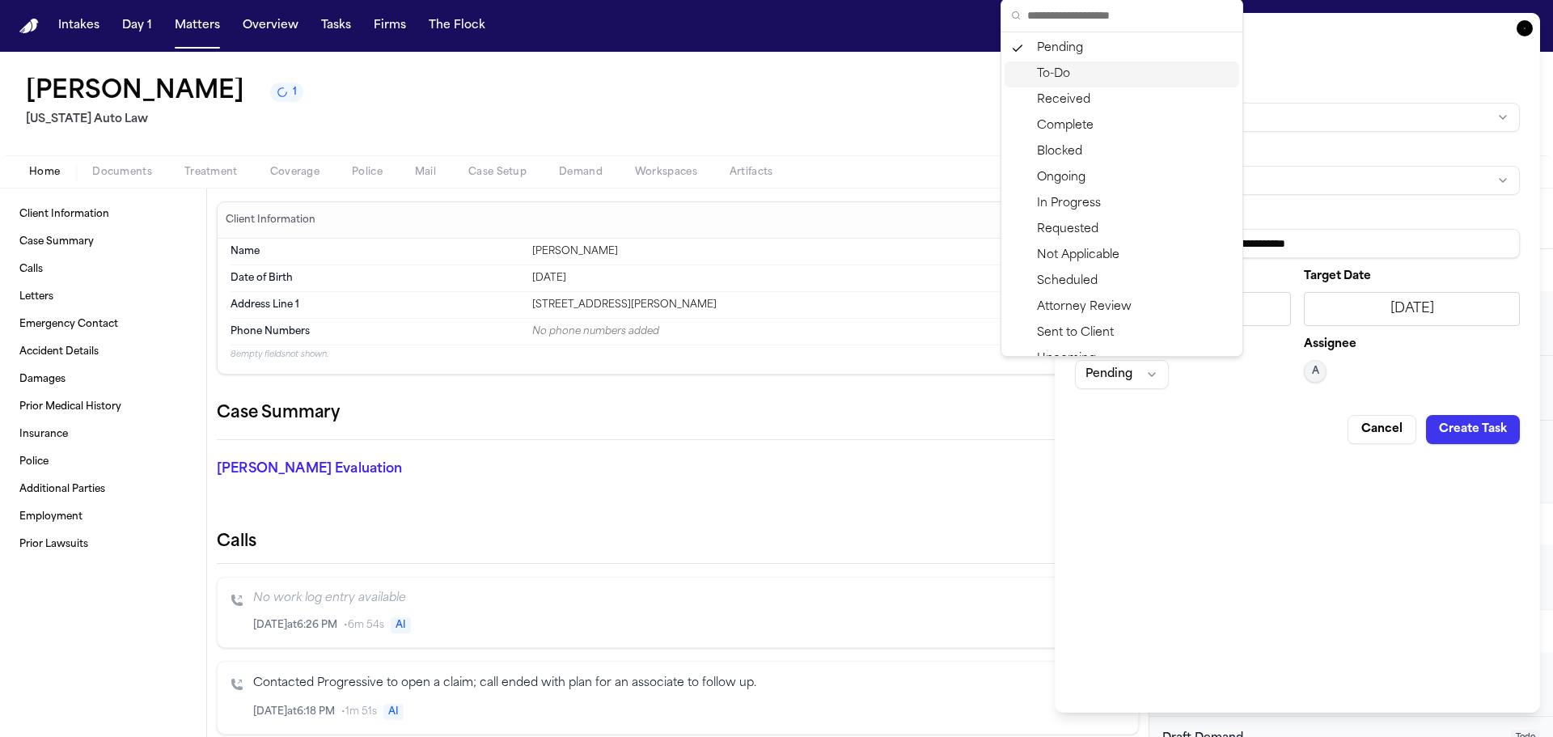
click at [1063, 79] on div "To-Do" at bounding box center [1122, 74] width 235 height 26
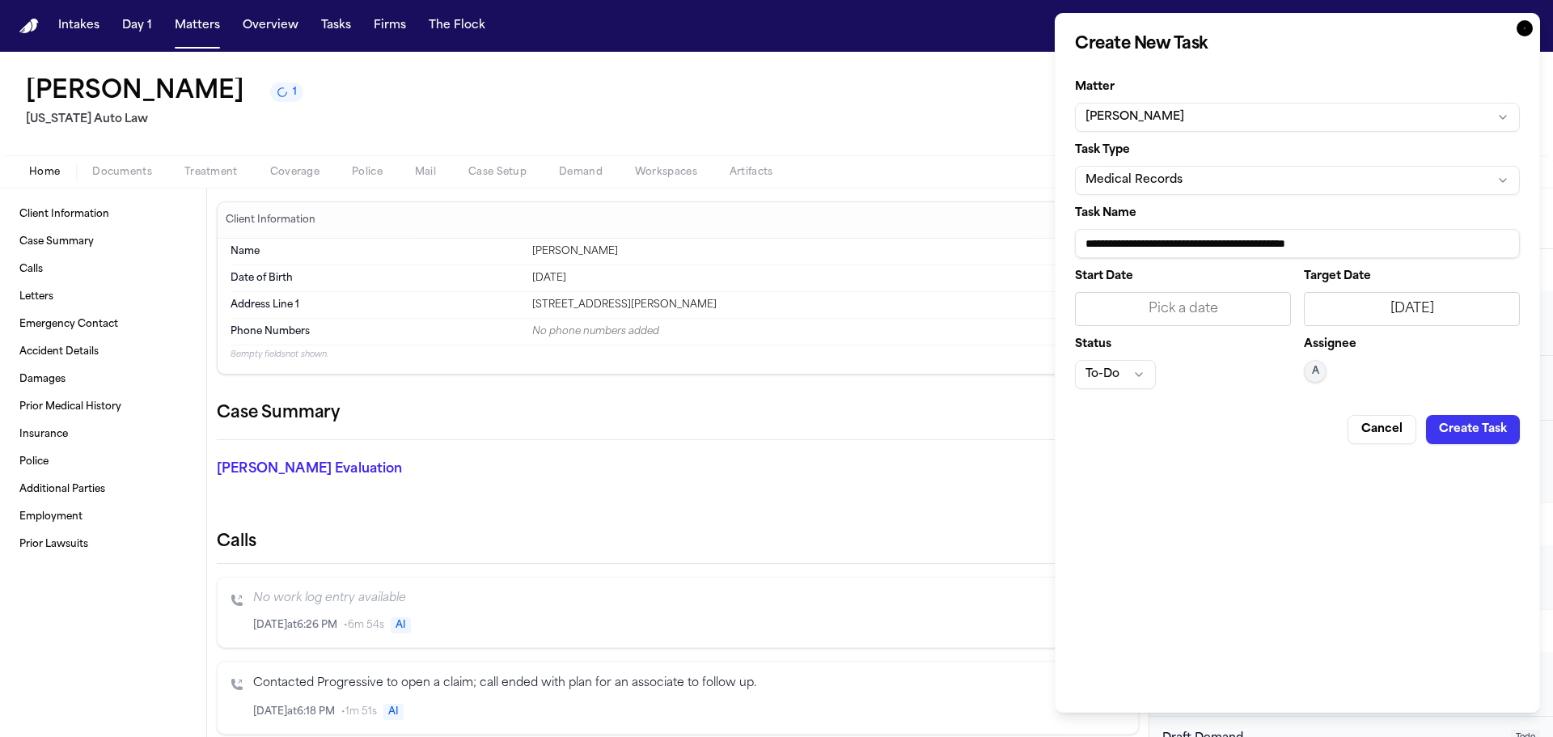
click at [1446, 433] on button "Create Task" at bounding box center [1473, 429] width 94 height 29
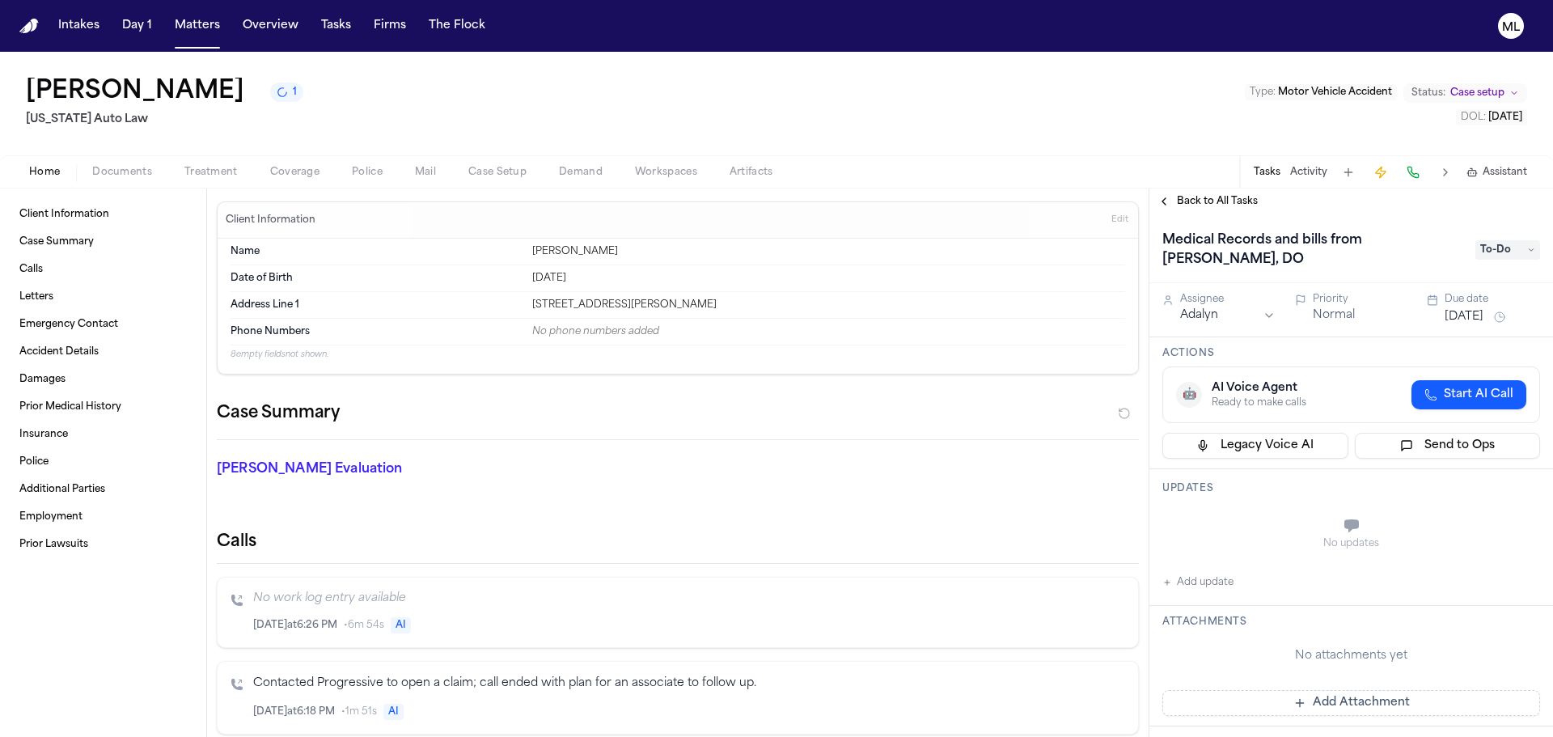
click at [1199, 198] on span "Back to All Tasks" at bounding box center [1217, 201] width 81 height 13
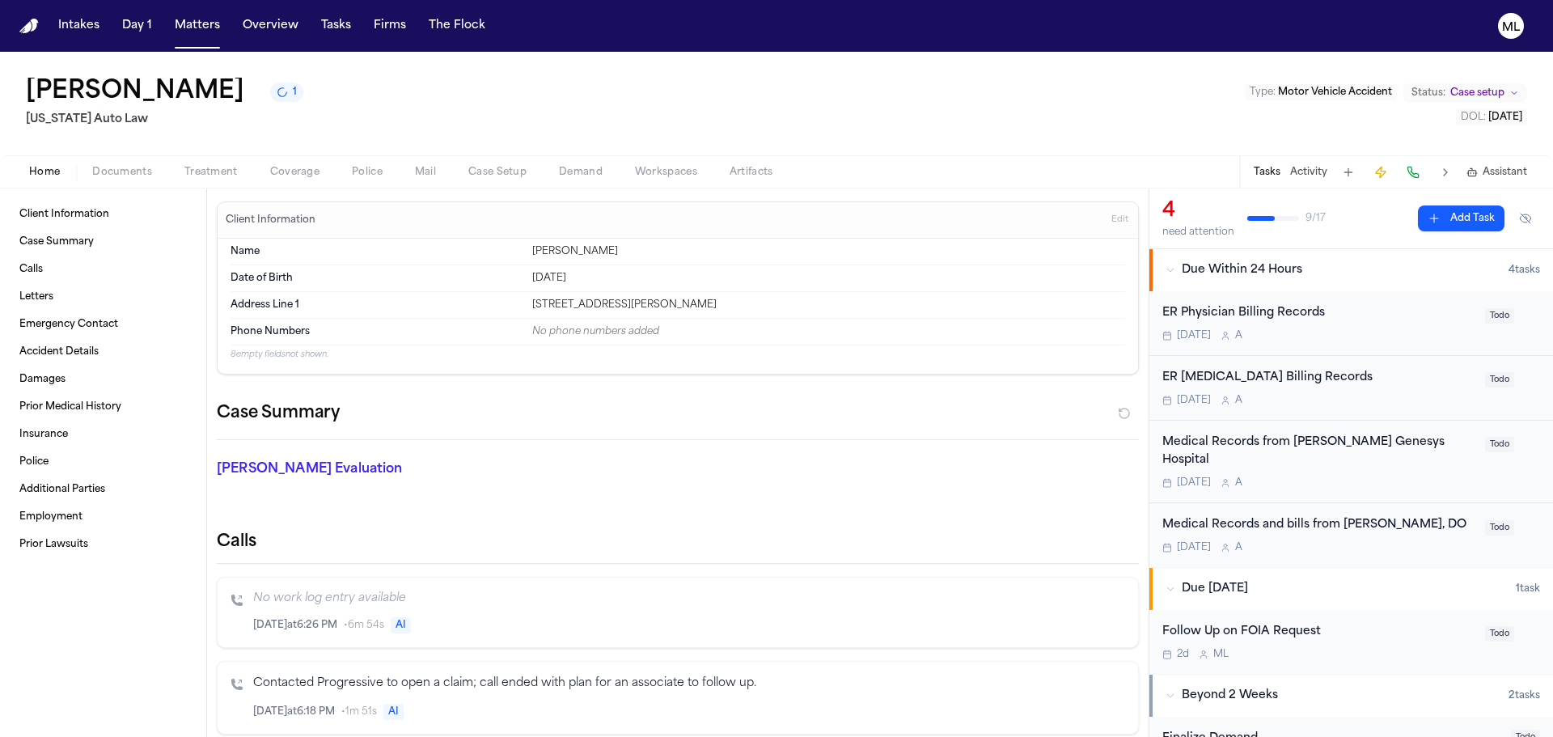
click at [1443, 218] on button "Add Task" at bounding box center [1461, 218] width 87 height 26
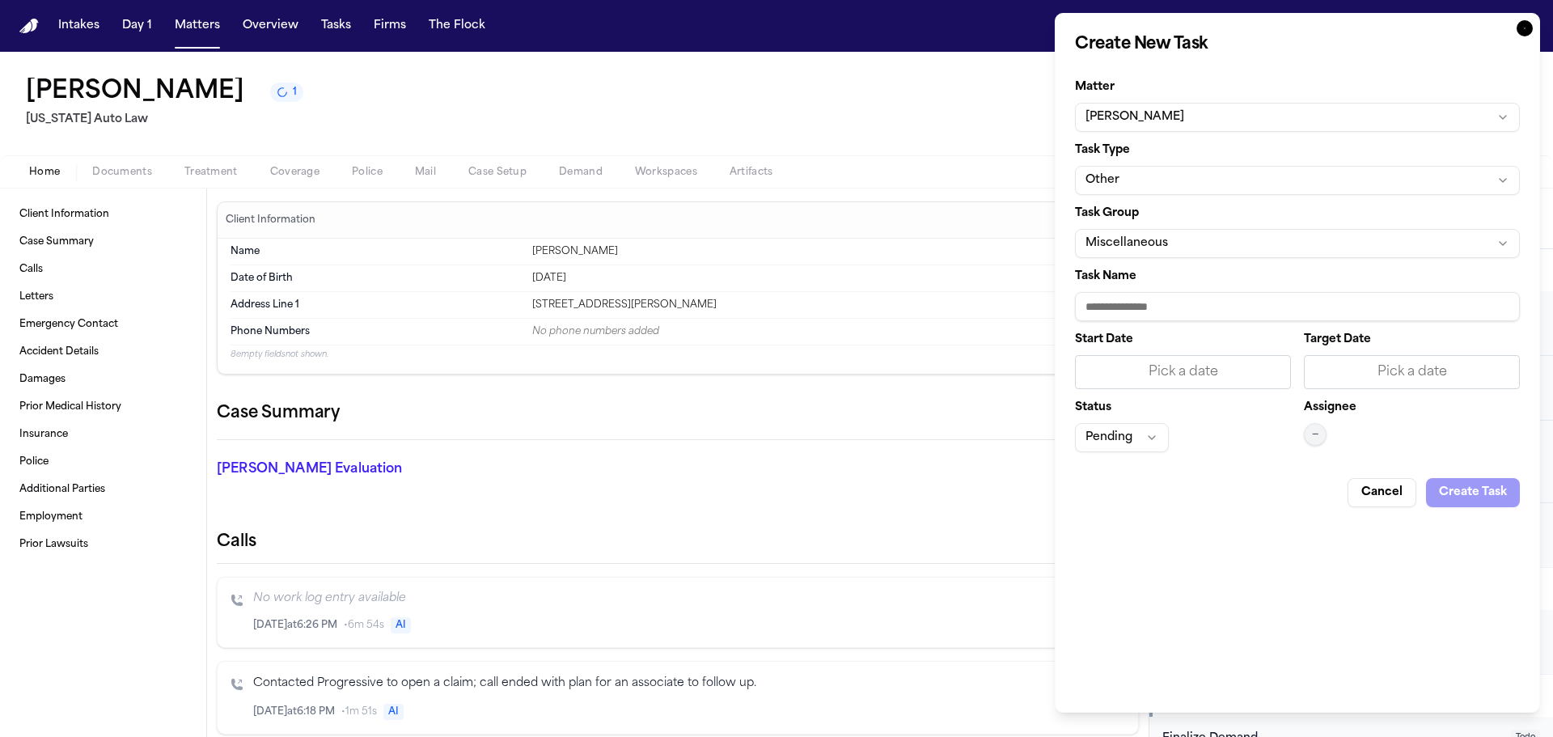
click at [1190, 179] on button "Other" at bounding box center [1297, 180] width 445 height 29
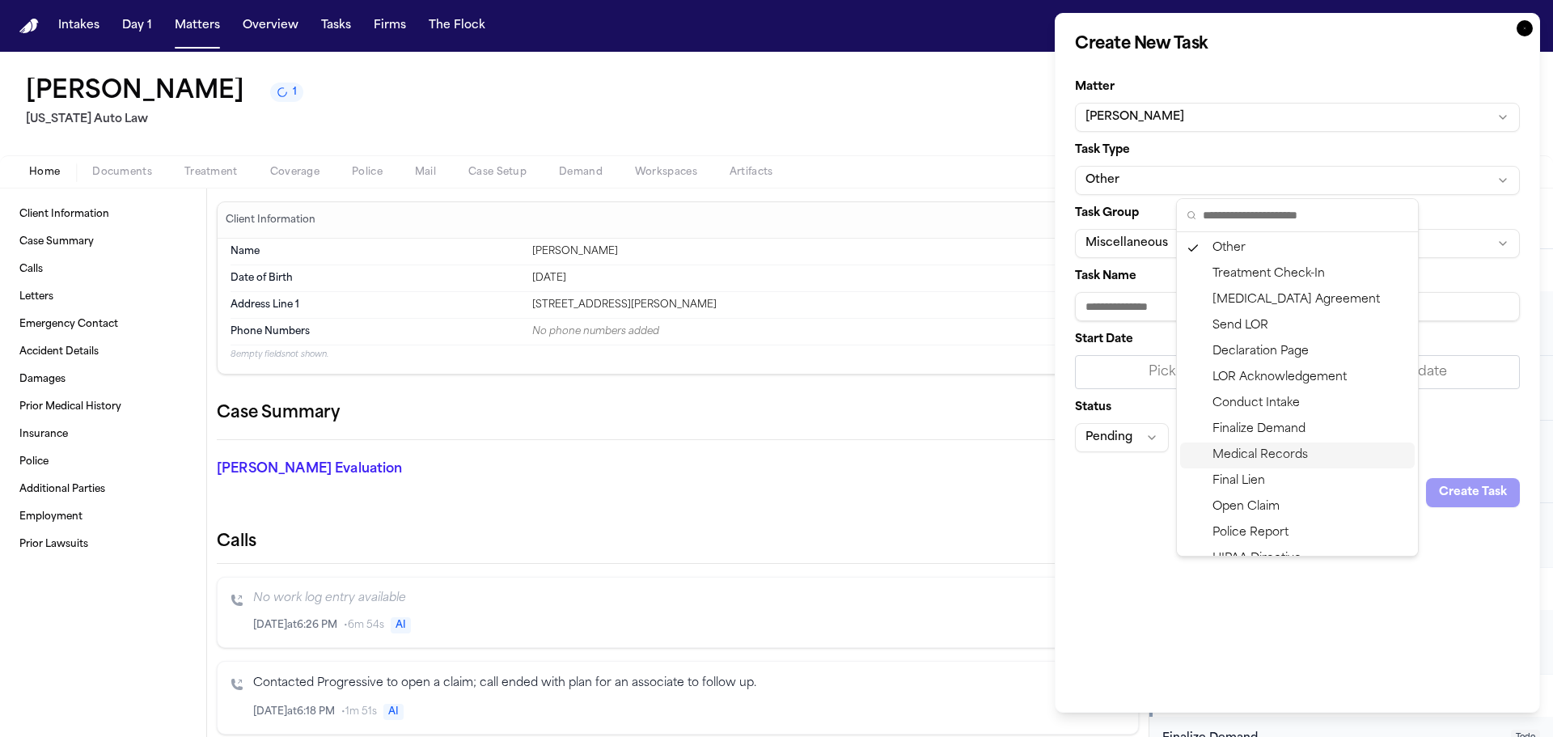
click at [1284, 457] on div "Medical Records" at bounding box center [1297, 455] width 235 height 26
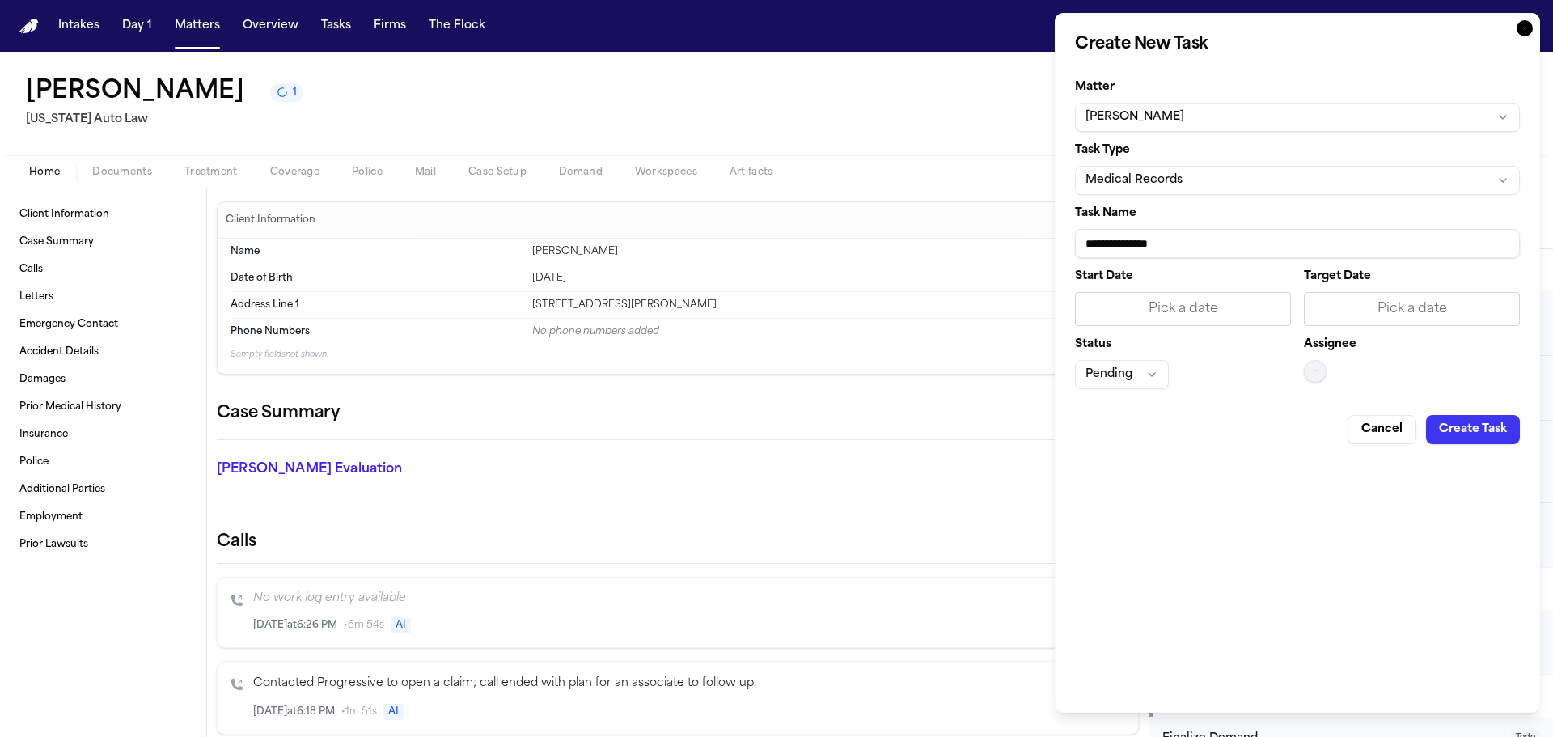
click at [1231, 244] on input "**********" at bounding box center [1297, 243] width 445 height 29
type input "**********"
click at [1348, 303] on div "Pick a date" at bounding box center [1411, 308] width 195 height 19
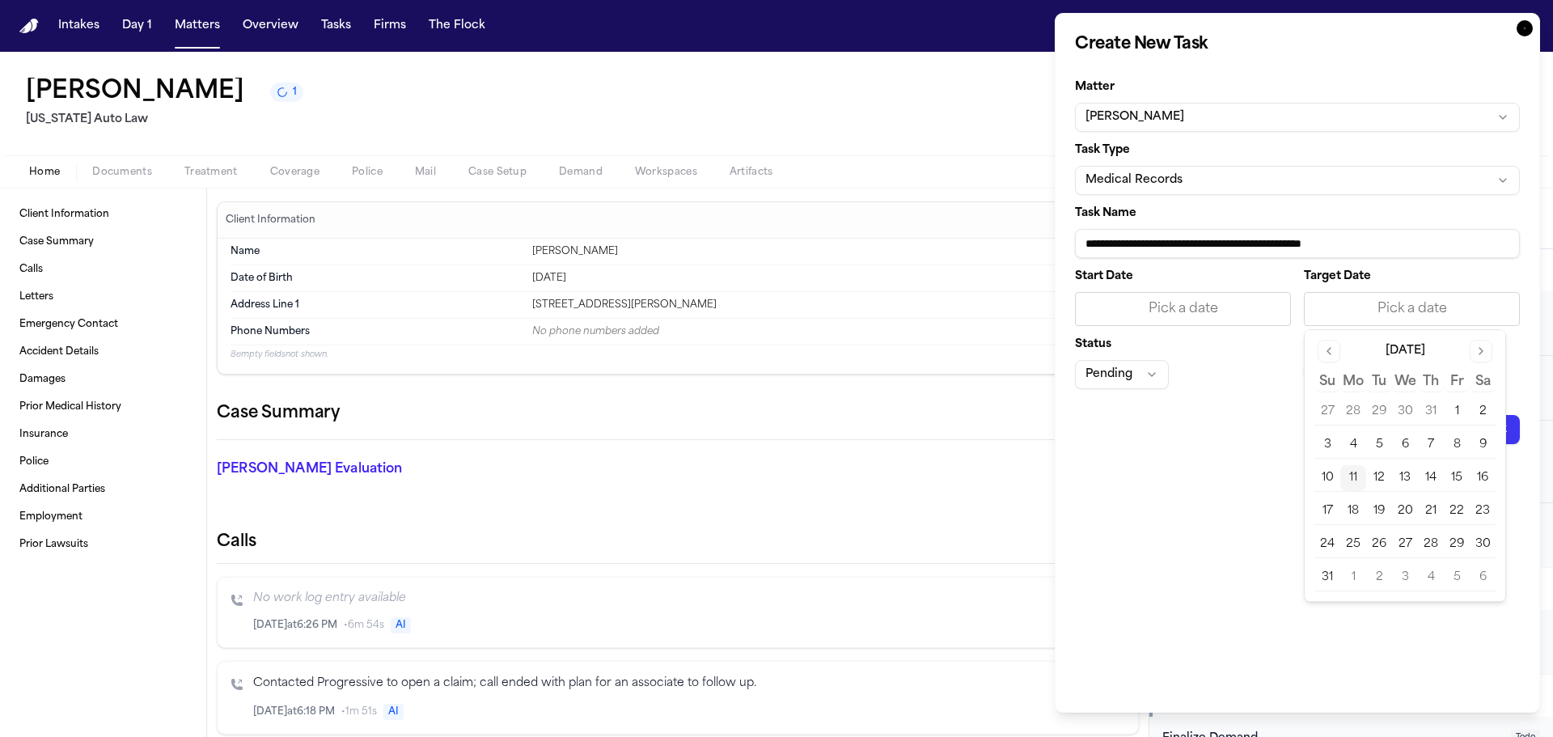
click at [1357, 479] on button "11" at bounding box center [1353, 478] width 26 height 26
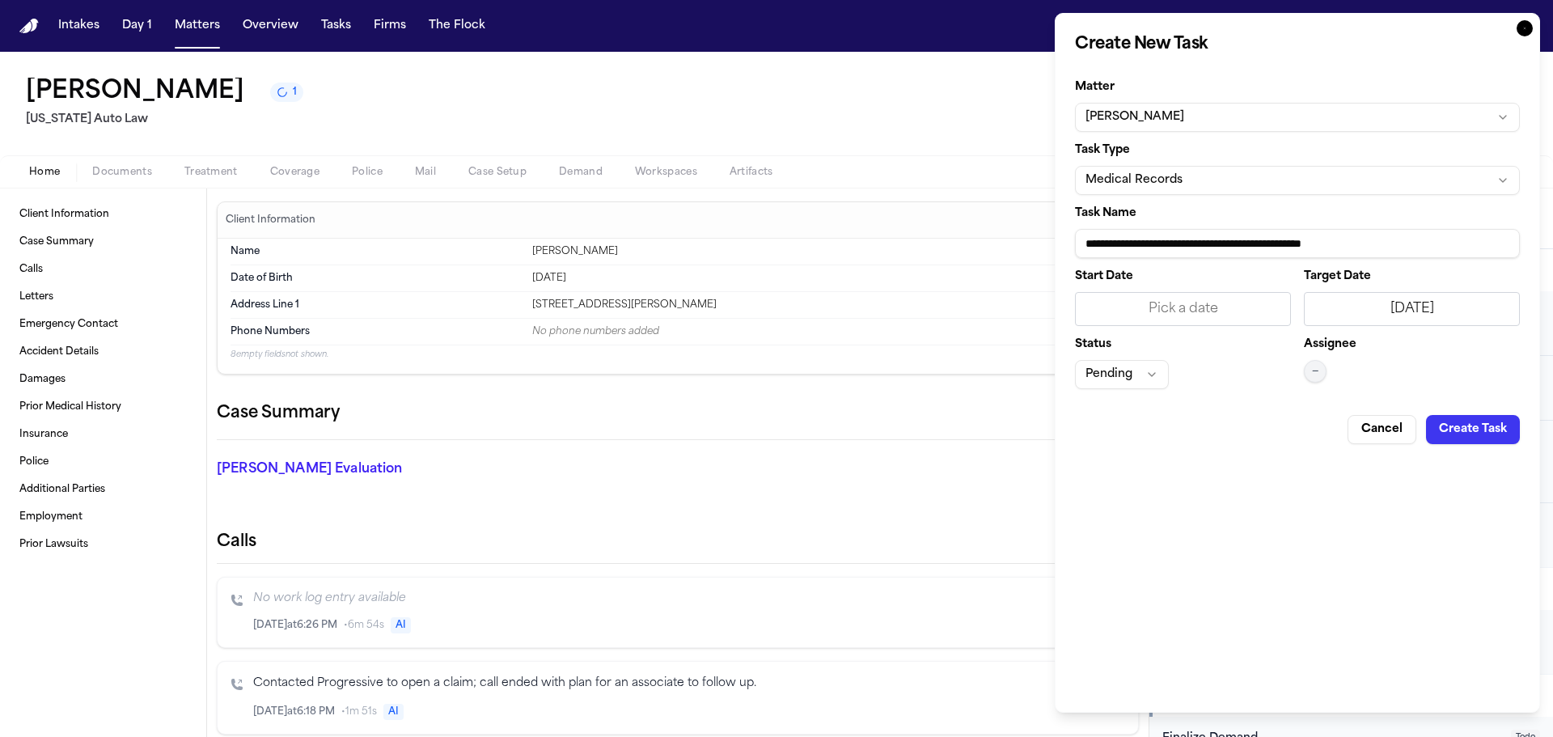
click at [1316, 374] on span "—" at bounding box center [1315, 371] width 6 height 13
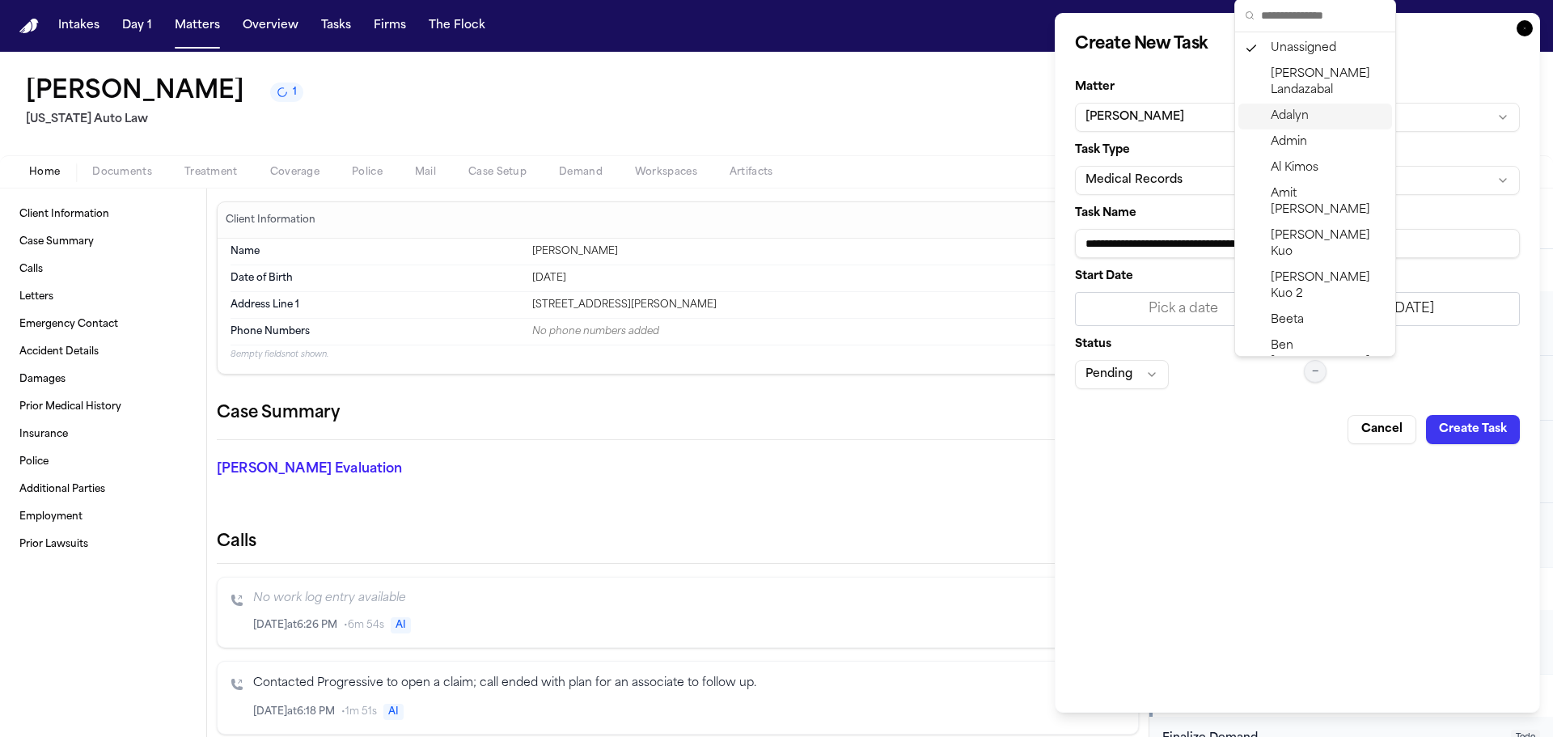
click at [1299, 115] on span "Adalyn" at bounding box center [1290, 116] width 38 height 16
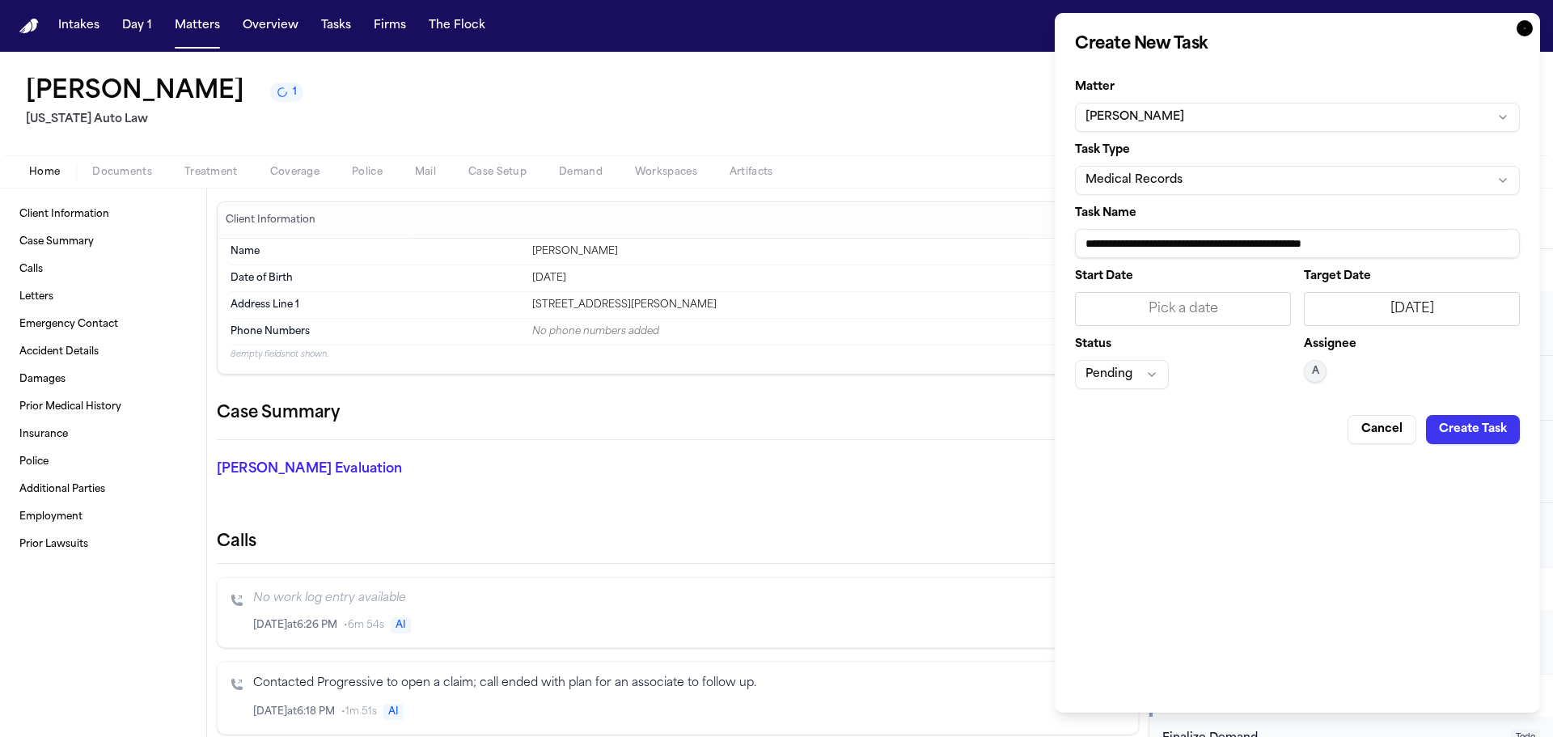
click at [1136, 365] on button "Pending" at bounding box center [1122, 374] width 94 height 29
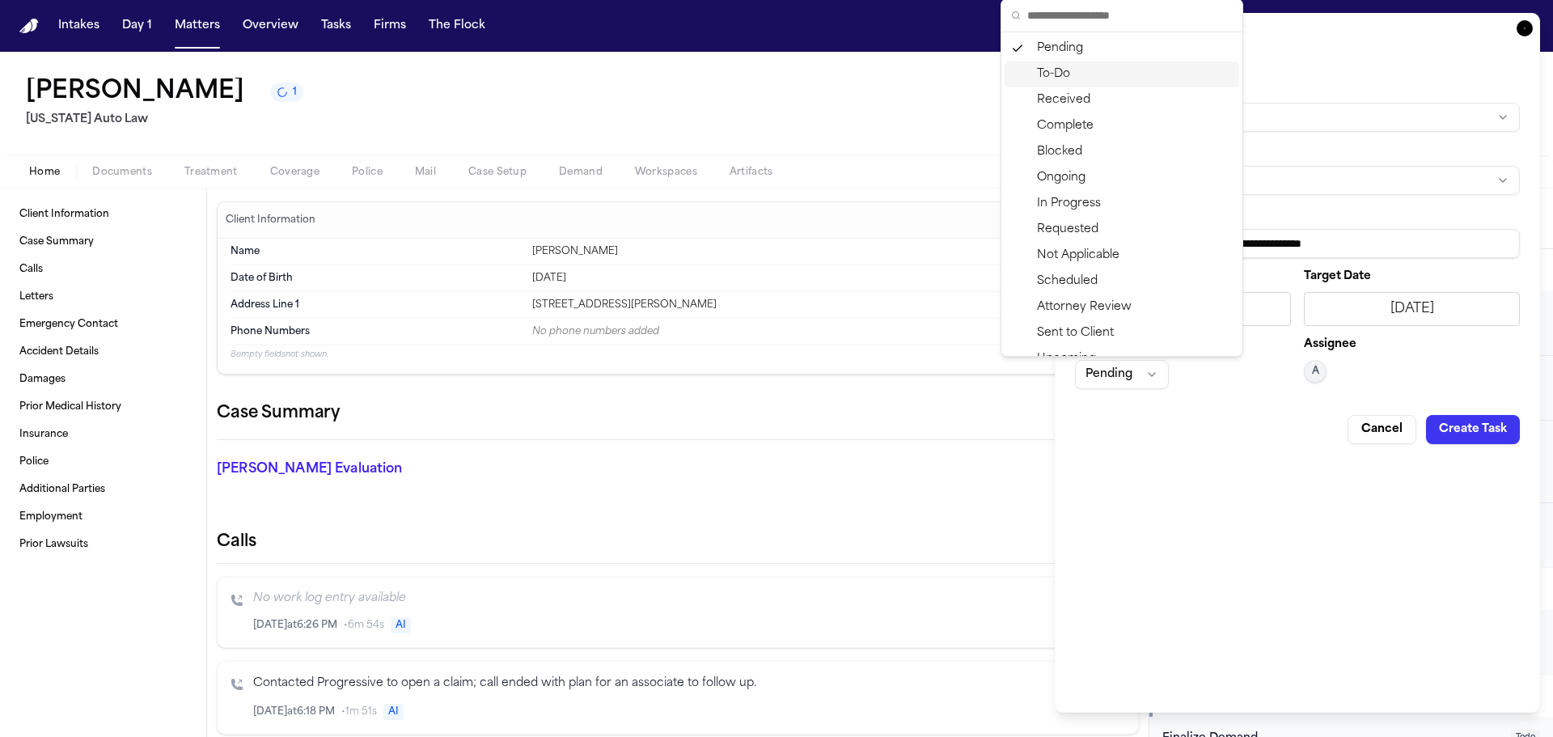
click at [1068, 68] on div "To-Do" at bounding box center [1122, 74] width 235 height 26
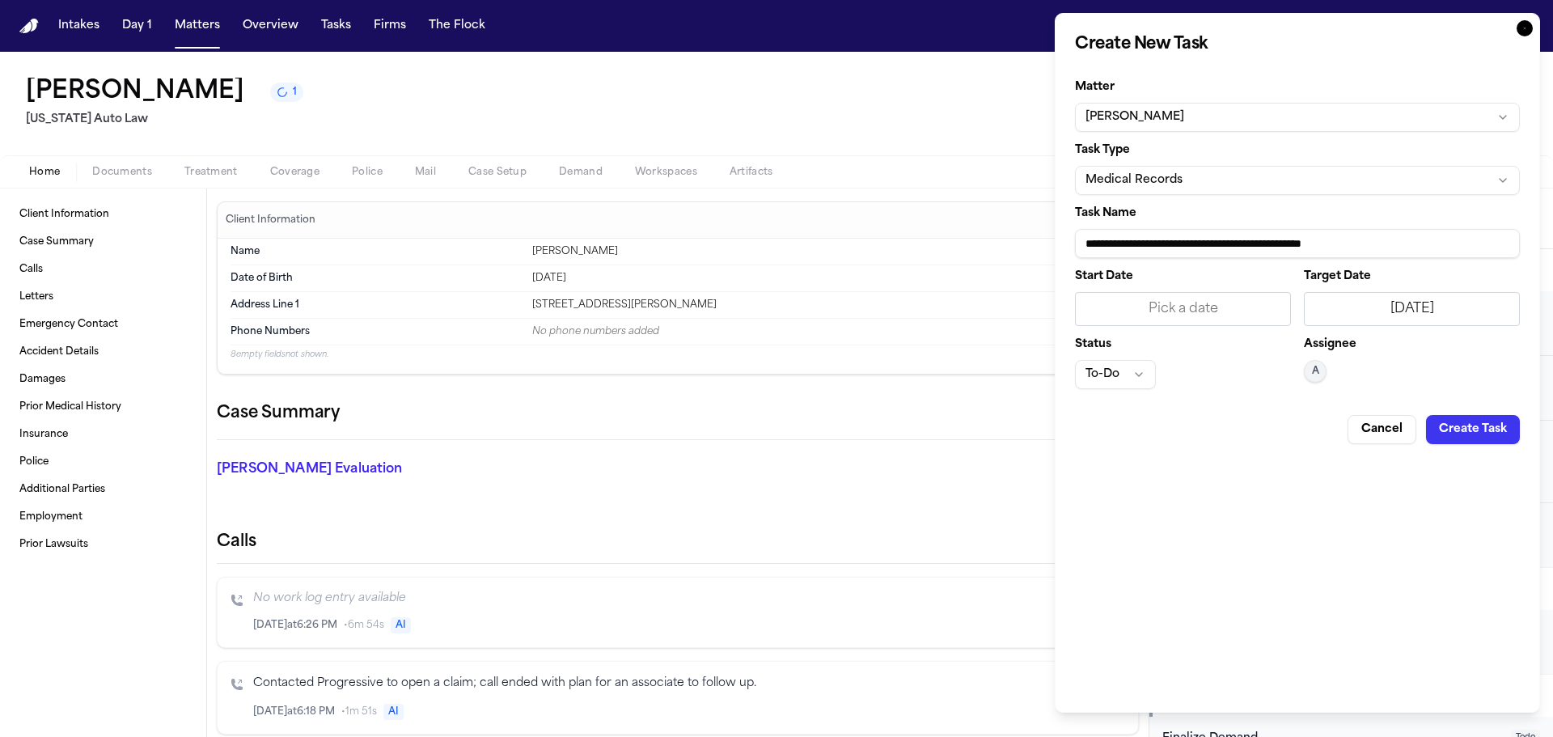
click at [1474, 437] on button "Create Task" at bounding box center [1473, 429] width 94 height 29
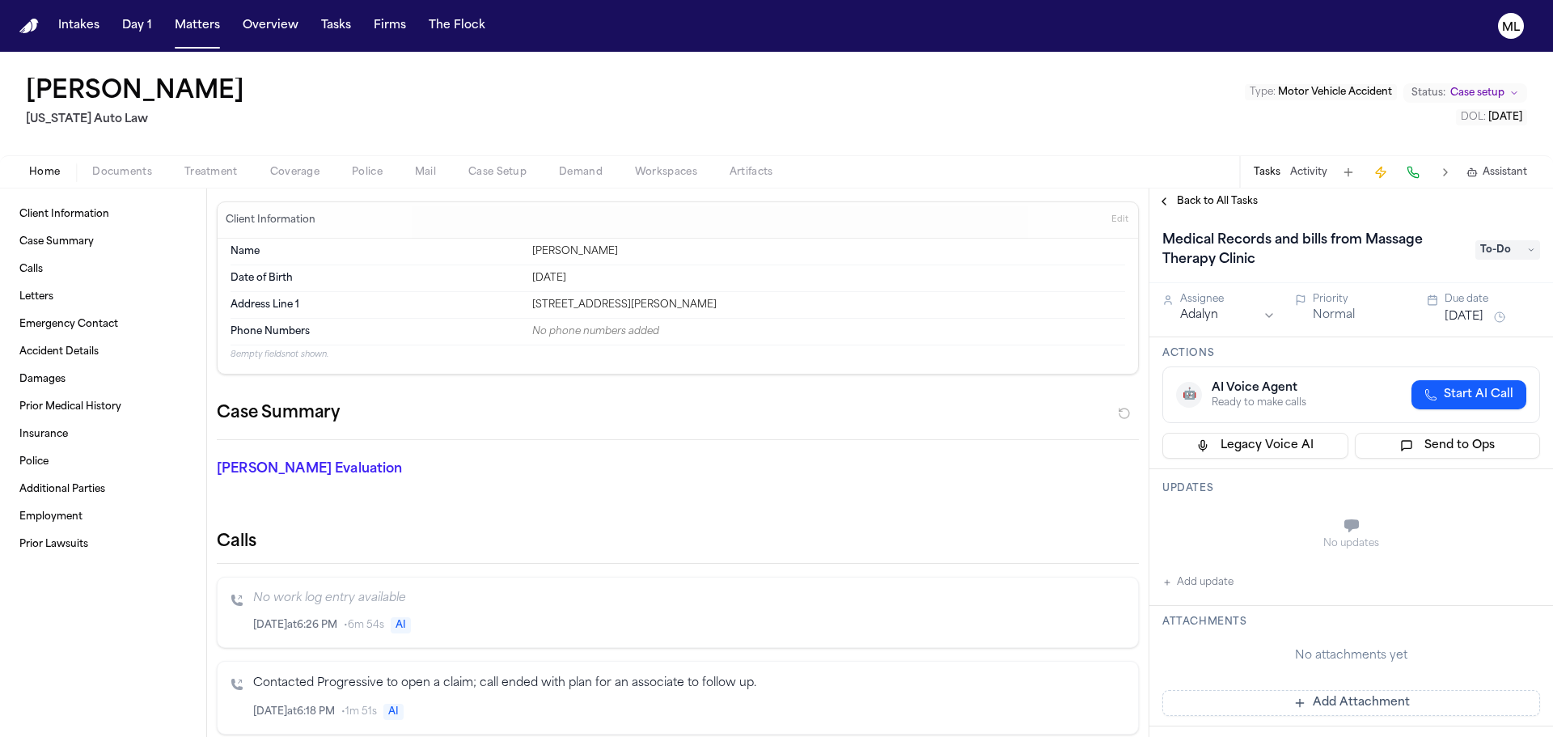
click at [1179, 196] on span "Back to All Tasks" at bounding box center [1217, 201] width 81 height 13
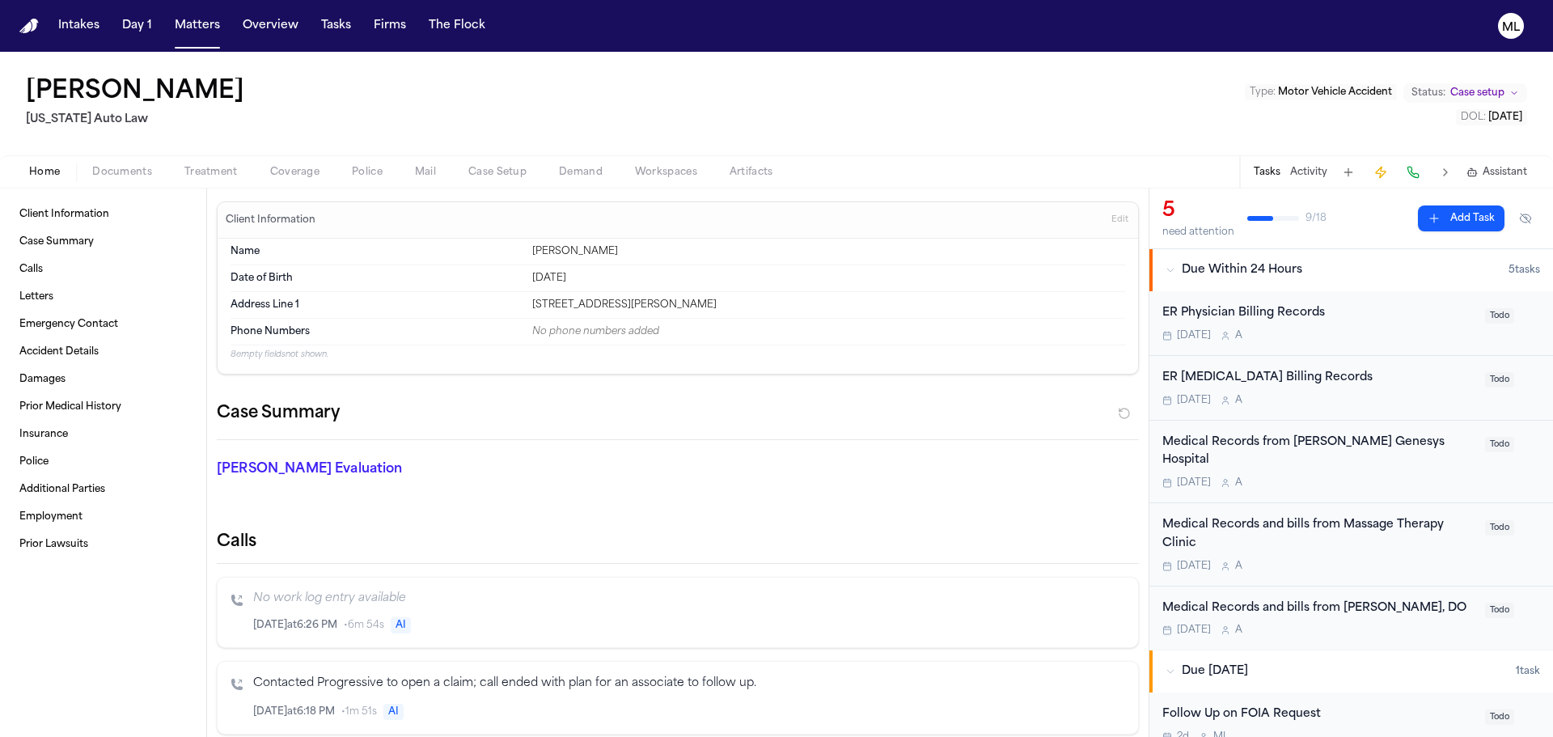
click at [1454, 217] on button "Add Task" at bounding box center [1461, 218] width 87 height 26
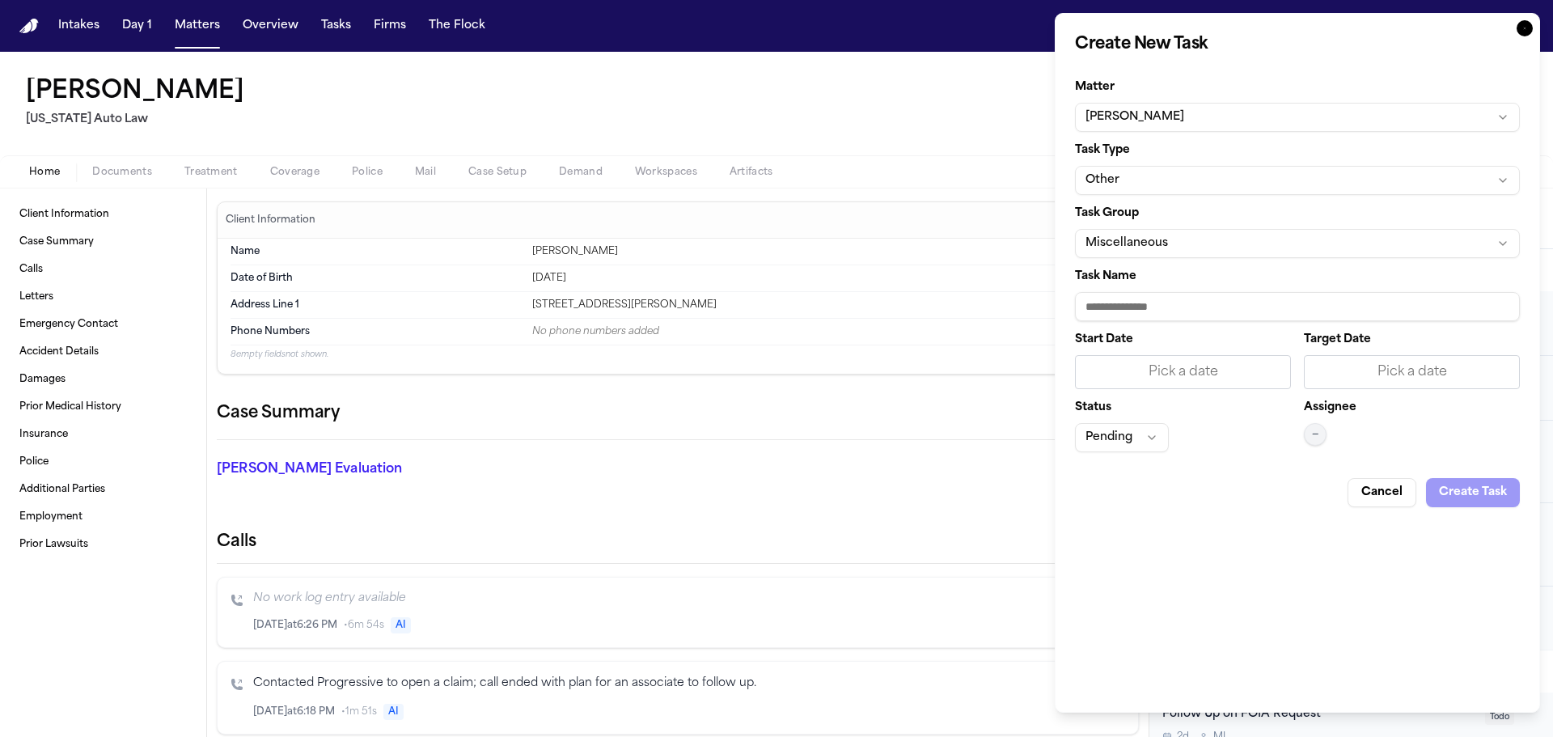
click at [1221, 187] on button "Other" at bounding box center [1297, 180] width 445 height 29
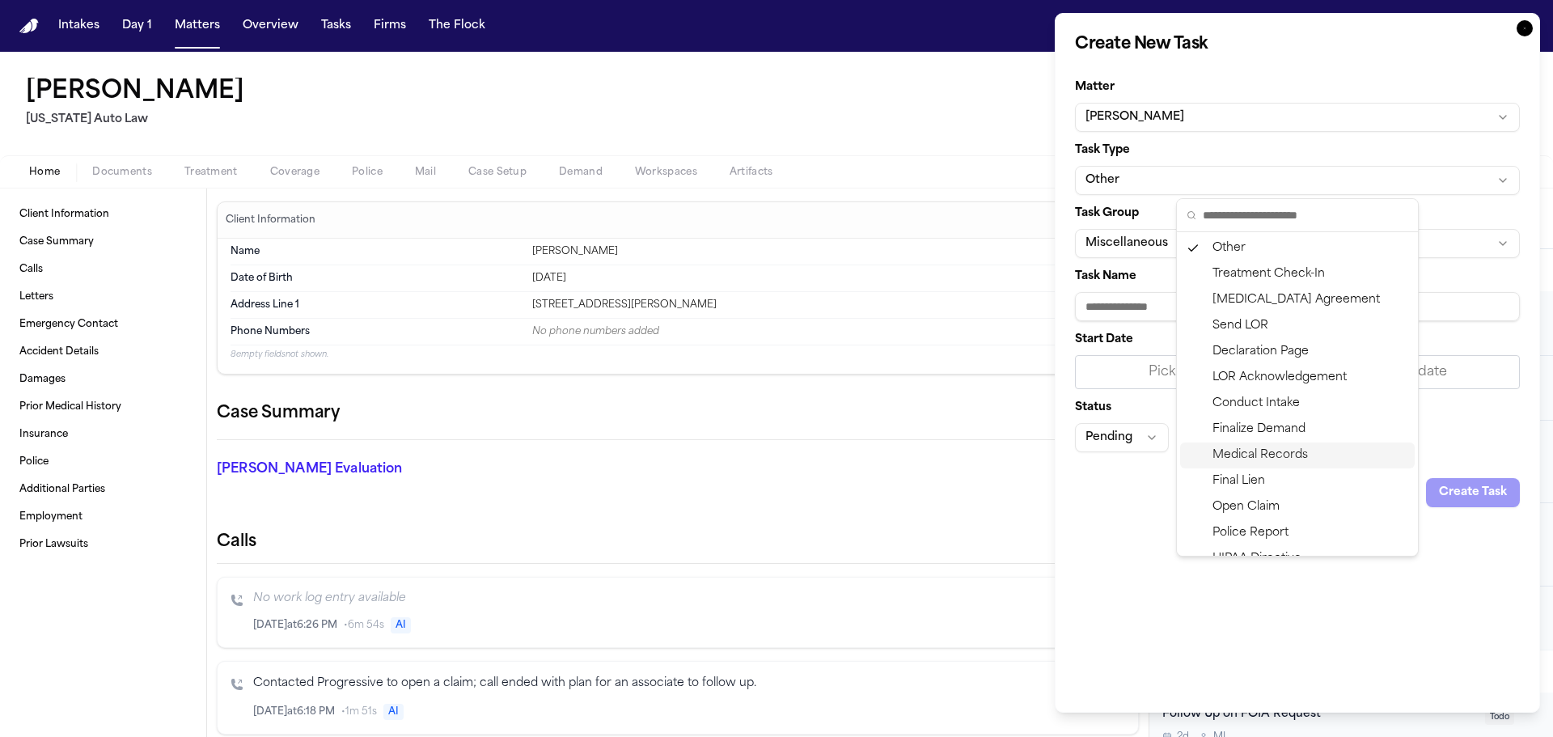
click at [1258, 452] on div "Medical Records" at bounding box center [1297, 455] width 235 height 26
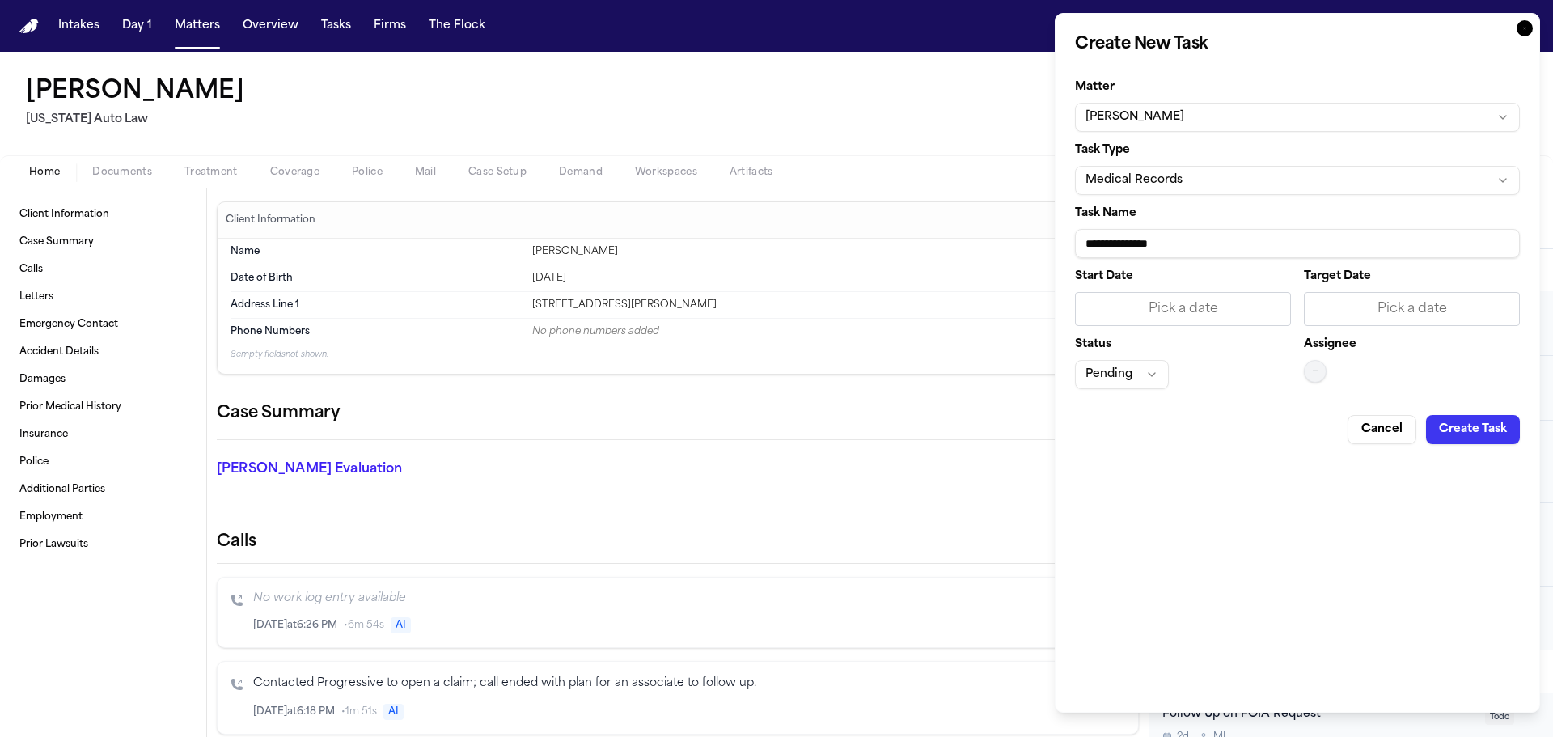
click at [1245, 244] on input "**********" at bounding box center [1297, 243] width 445 height 29
type input "**********"
click at [1386, 312] on div "Pick a date" at bounding box center [1411, 308] width 195 height 19
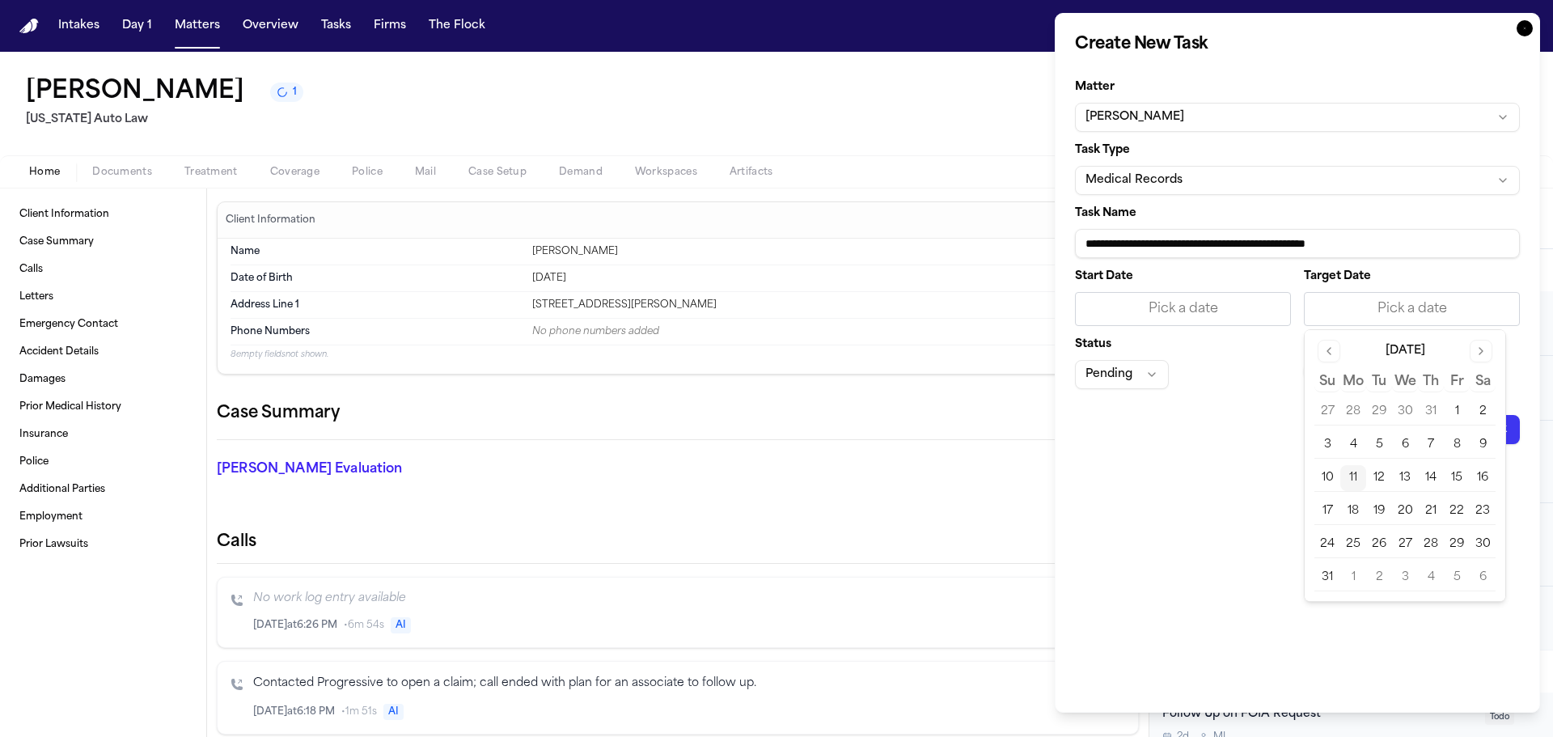
click at [1363, 476] on button "11" at bounding box center [1353, 478] width 26 height 26
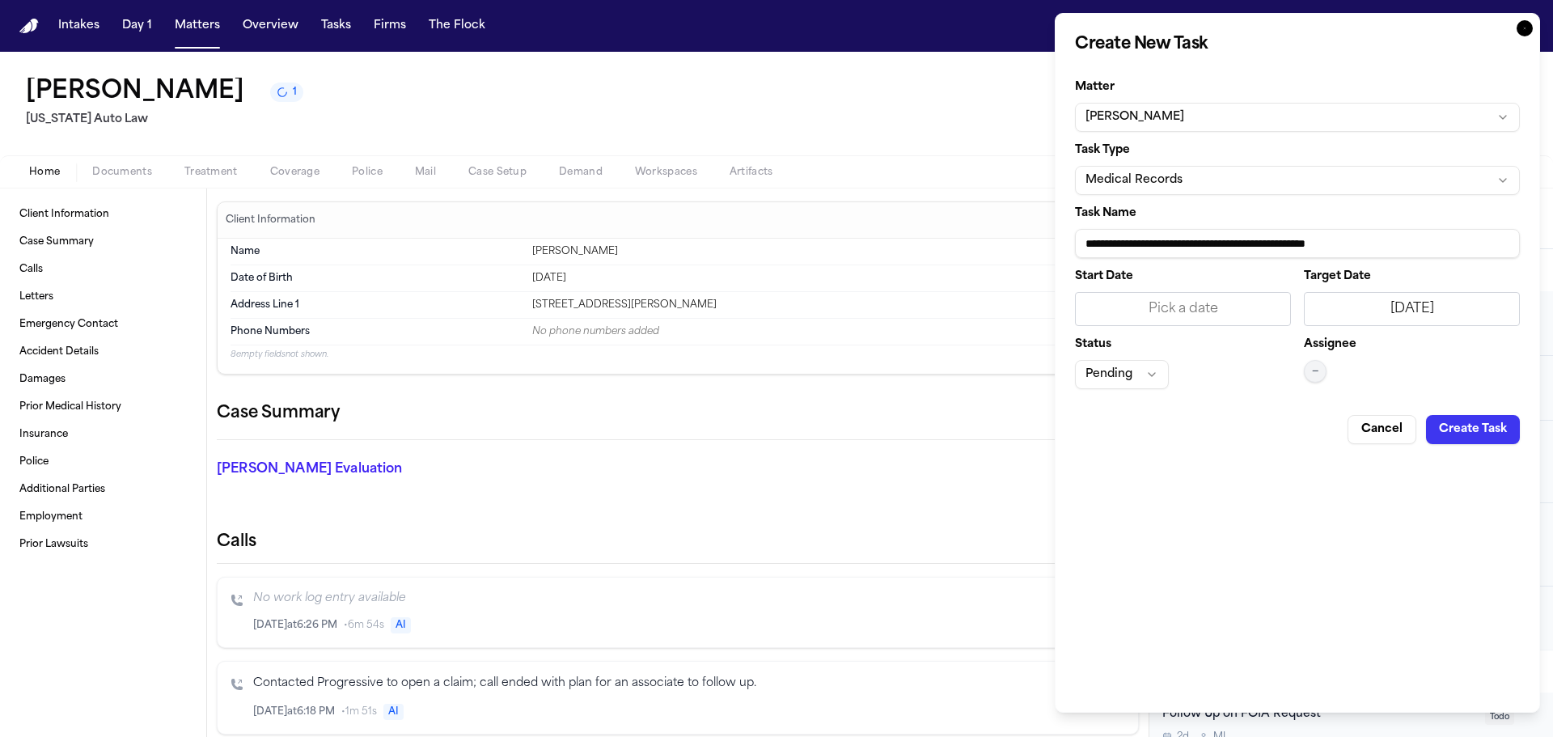
click at [1318, 358] on div "Assignee —" at bounding box center [1412, 364] width 216 height 50
click at [1318, 371] on span "—" at bounding box center [1315, 371] width 6 height 13
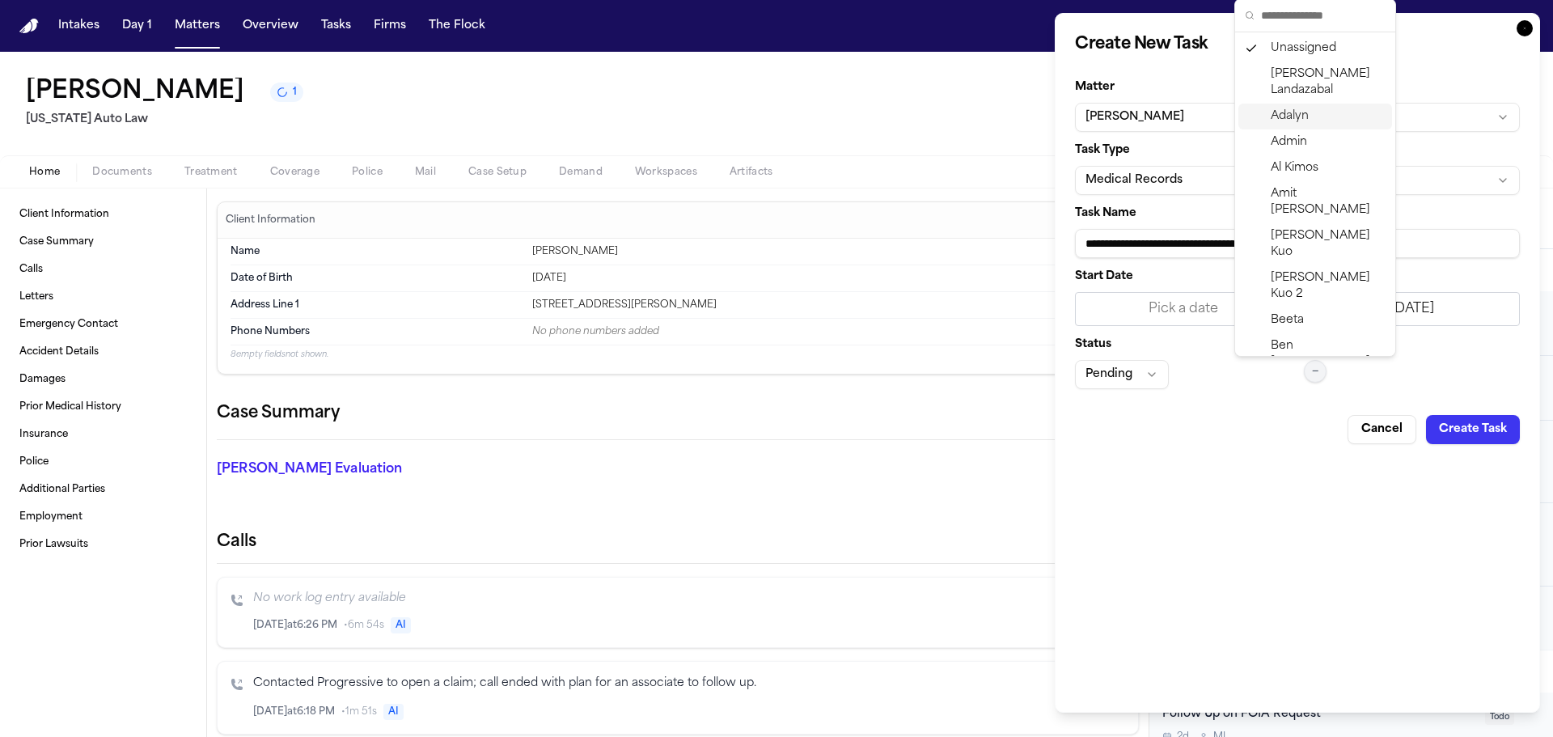
click at [1297, 117] on span "Adalyn" at bounding box center [1290, 116] width 38 height 16
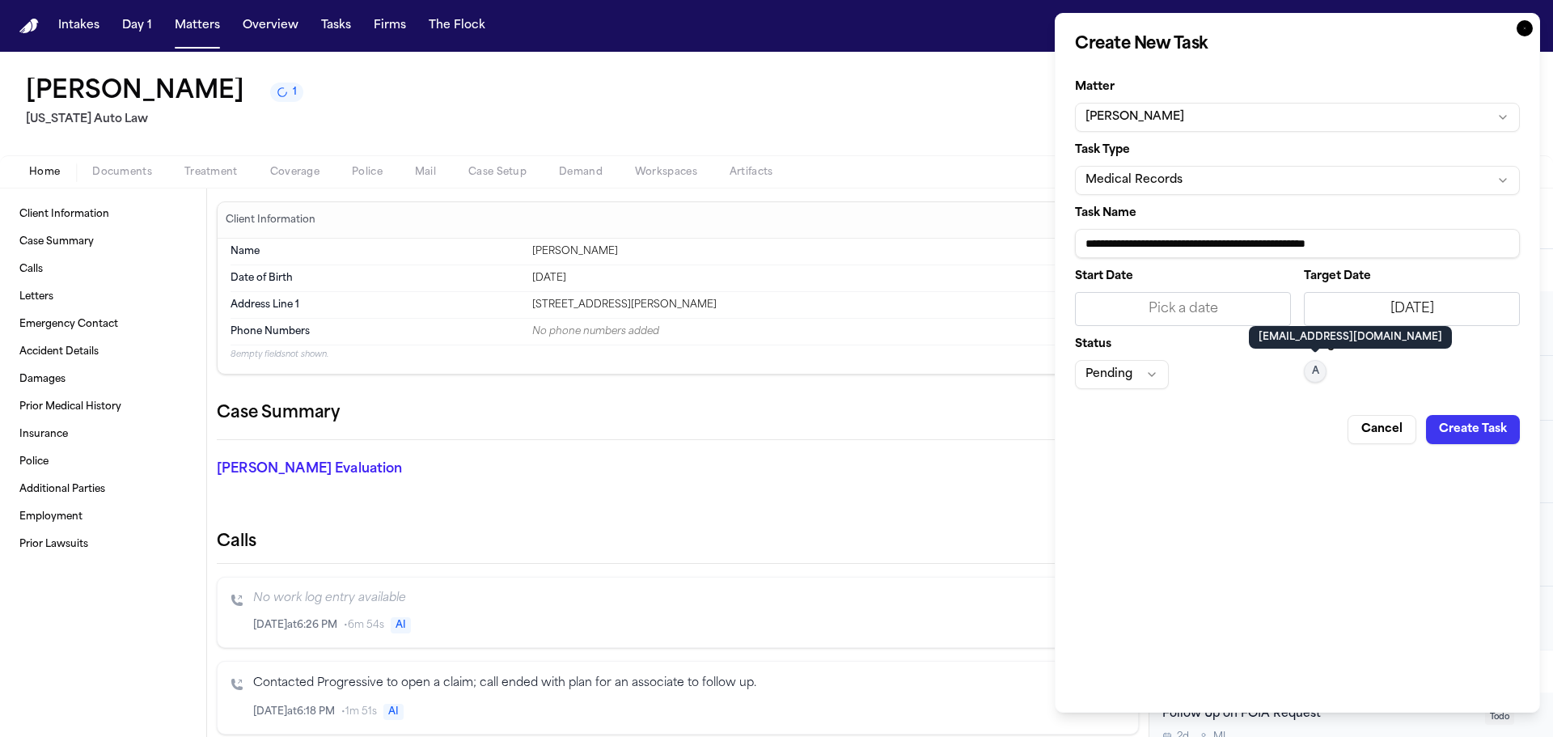
click at [1139, 377] on button "Pending" at bounding box center [1122, 374] width 94 height 29
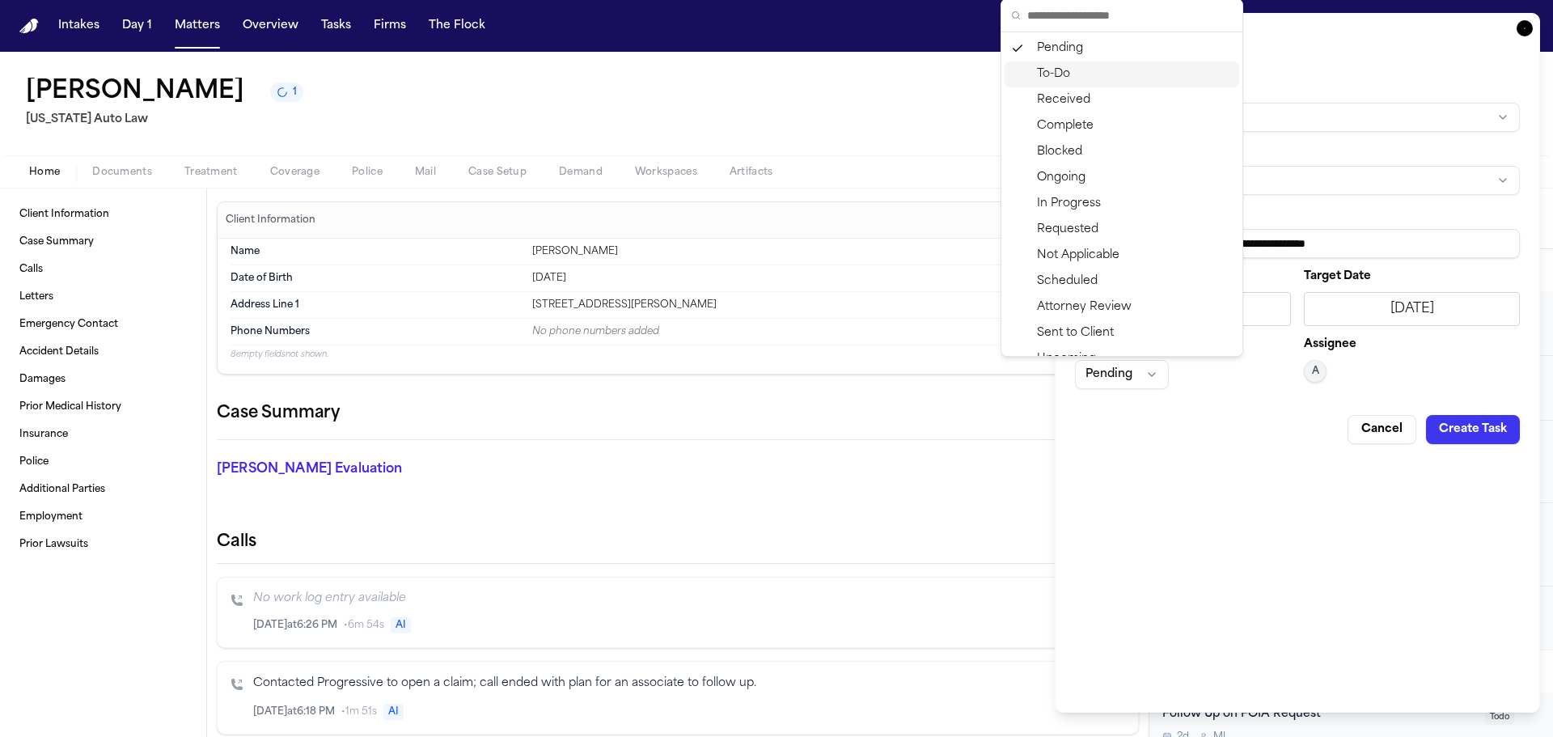
click at [1052, 76] on div "To-Do" at bounding box center [1122, 74] width 235 height 26
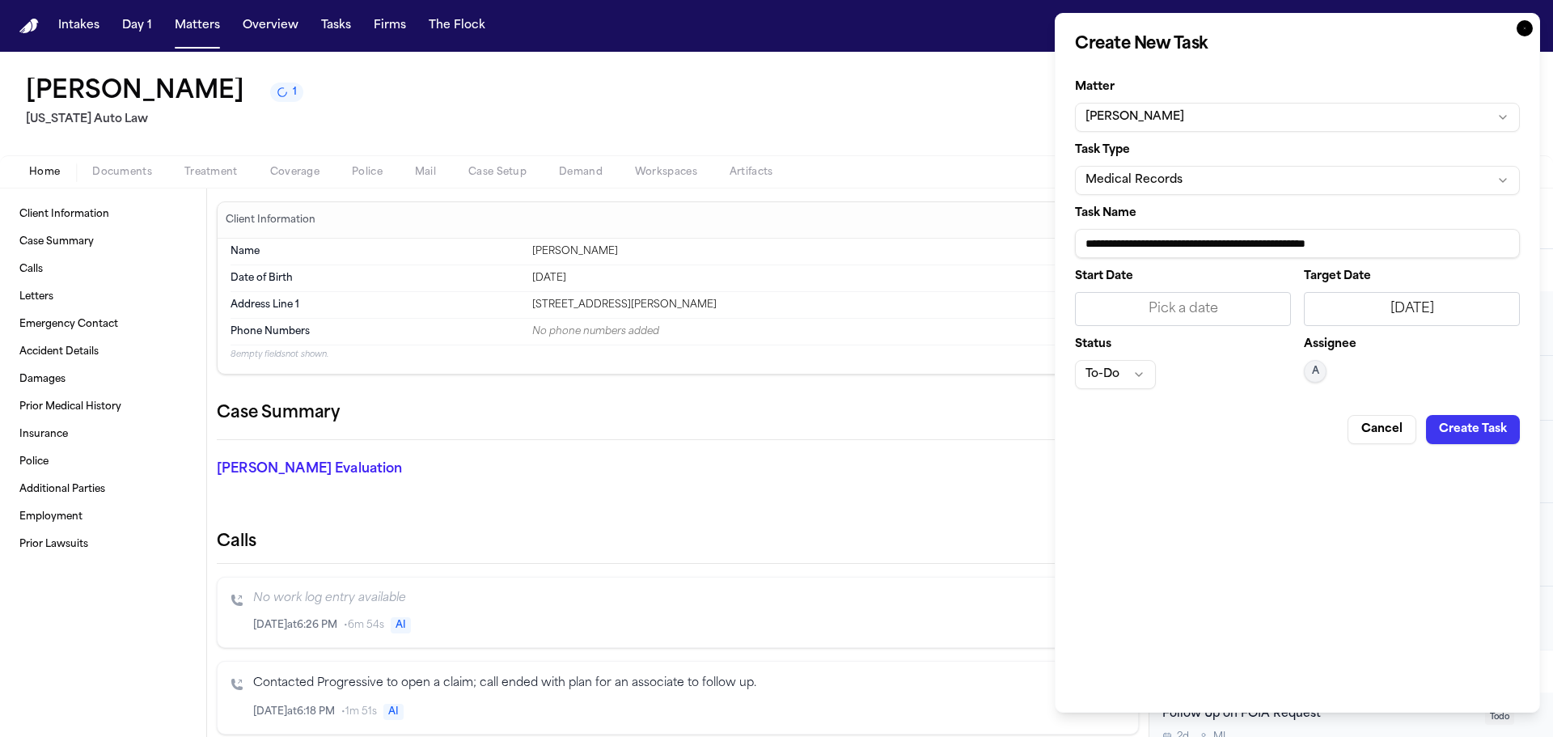
click at [1458, 430] on button "Create Task" at bounding box center [1473, 429] width 94 height 29
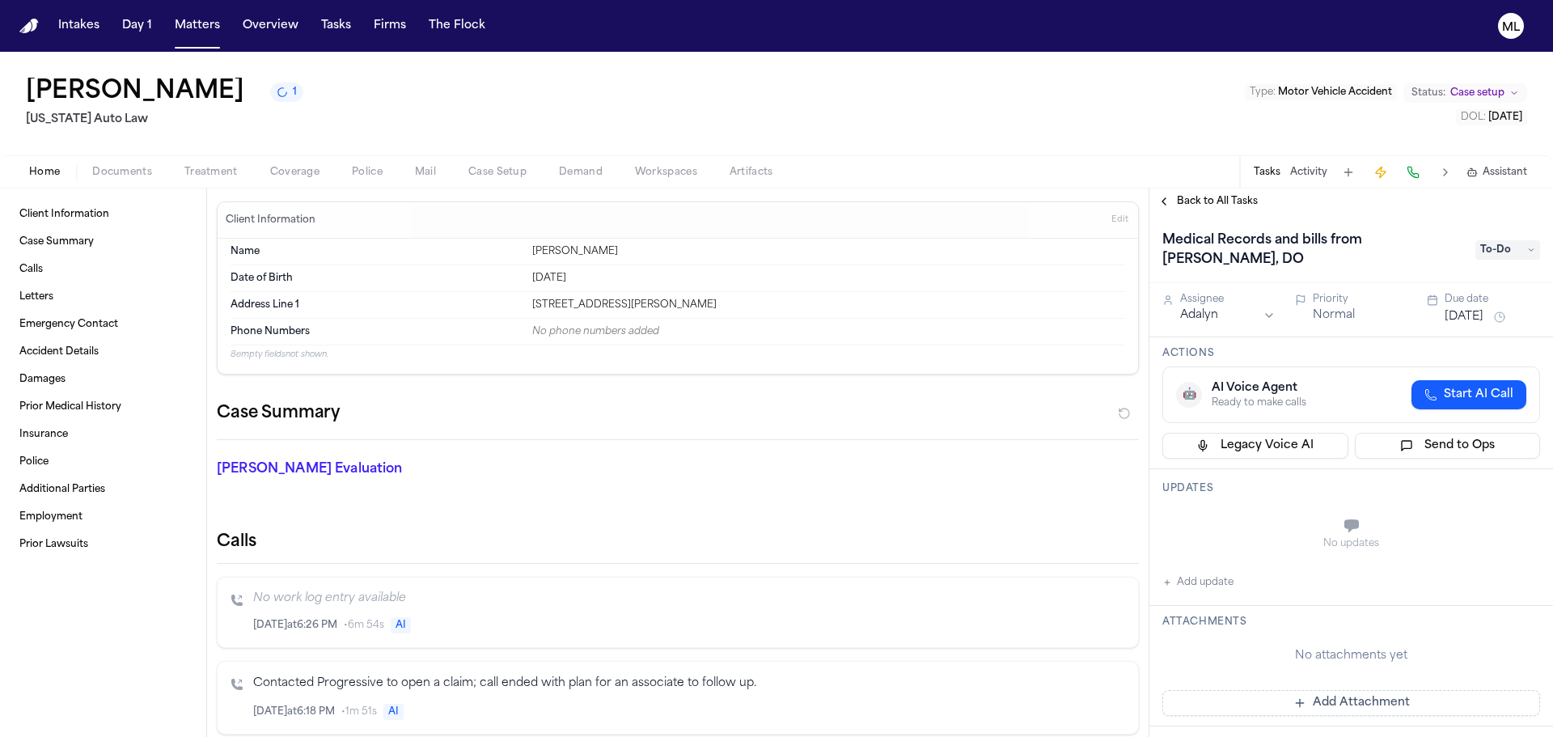
click at [1183, 209] on div "Back to All Tasks" at bounding box center [1351, 201] width 404 height 26
click at [1208, 201] on span "Back to All Tasks" at bounding box center [1217, 201] width 81 height 13
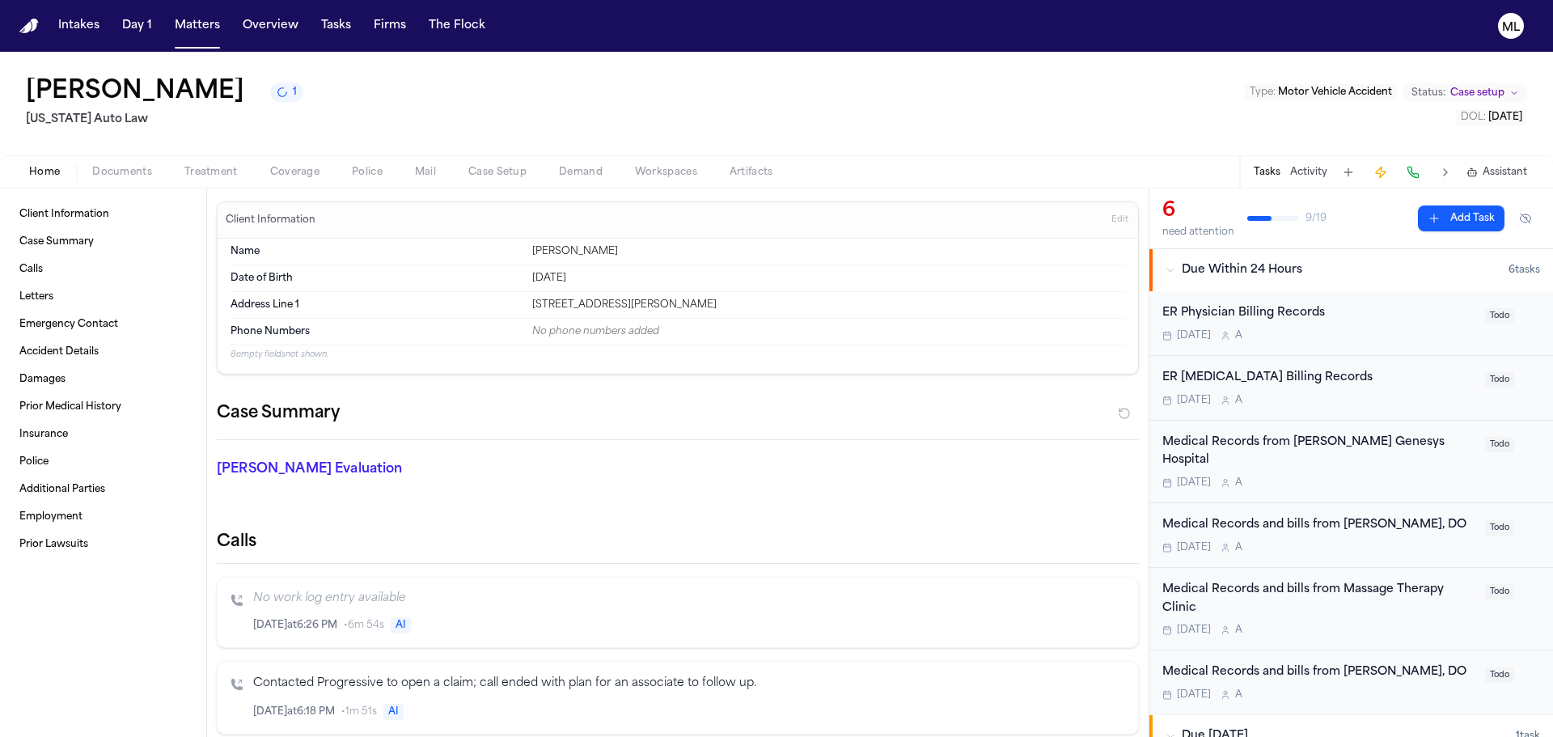
click at [1466, 218] on button "Add Task" at bounding box center [1461, 218] width 87 height 26
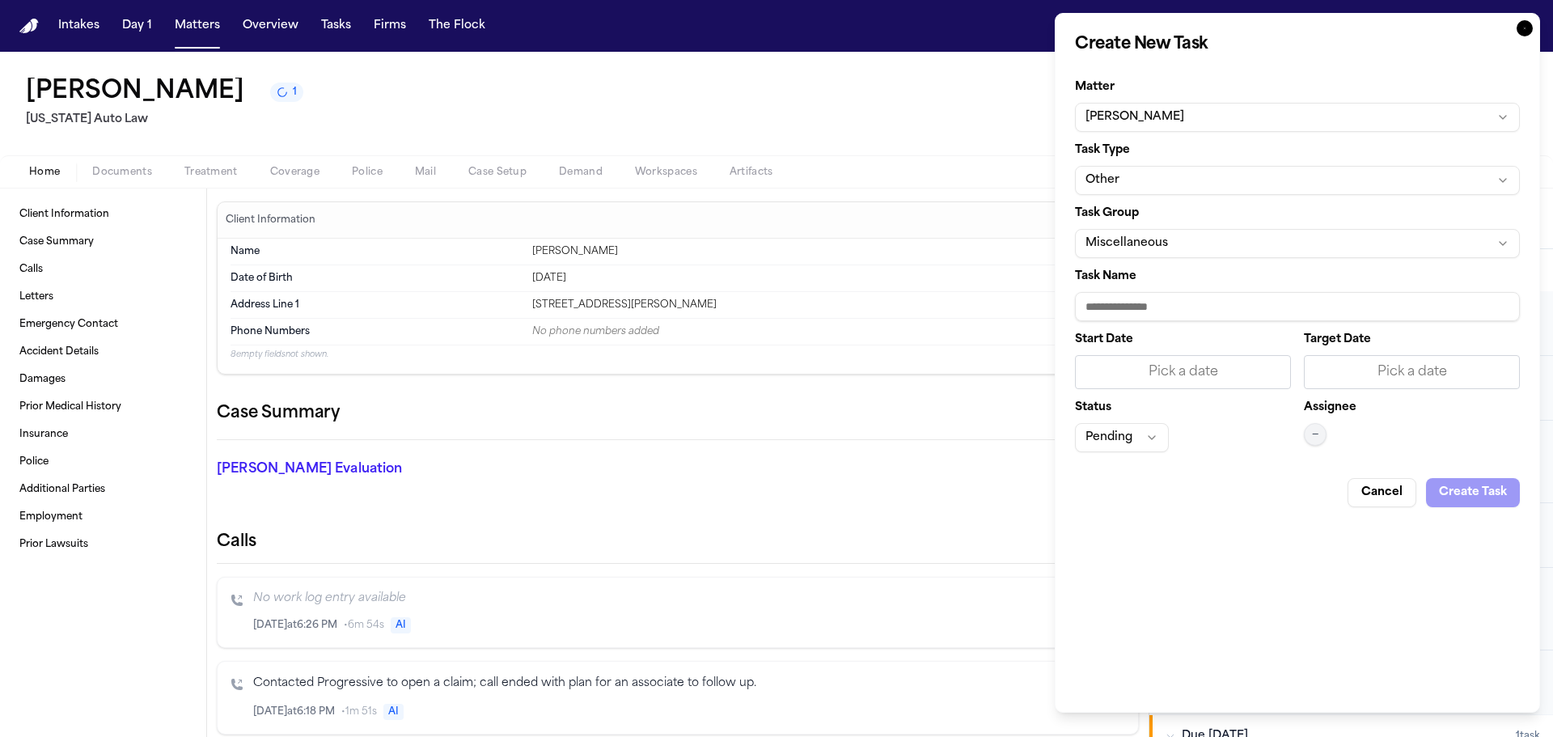
click at [1221, 186] on button "Other" at bounding box center [1297, 180] width 445 height 29
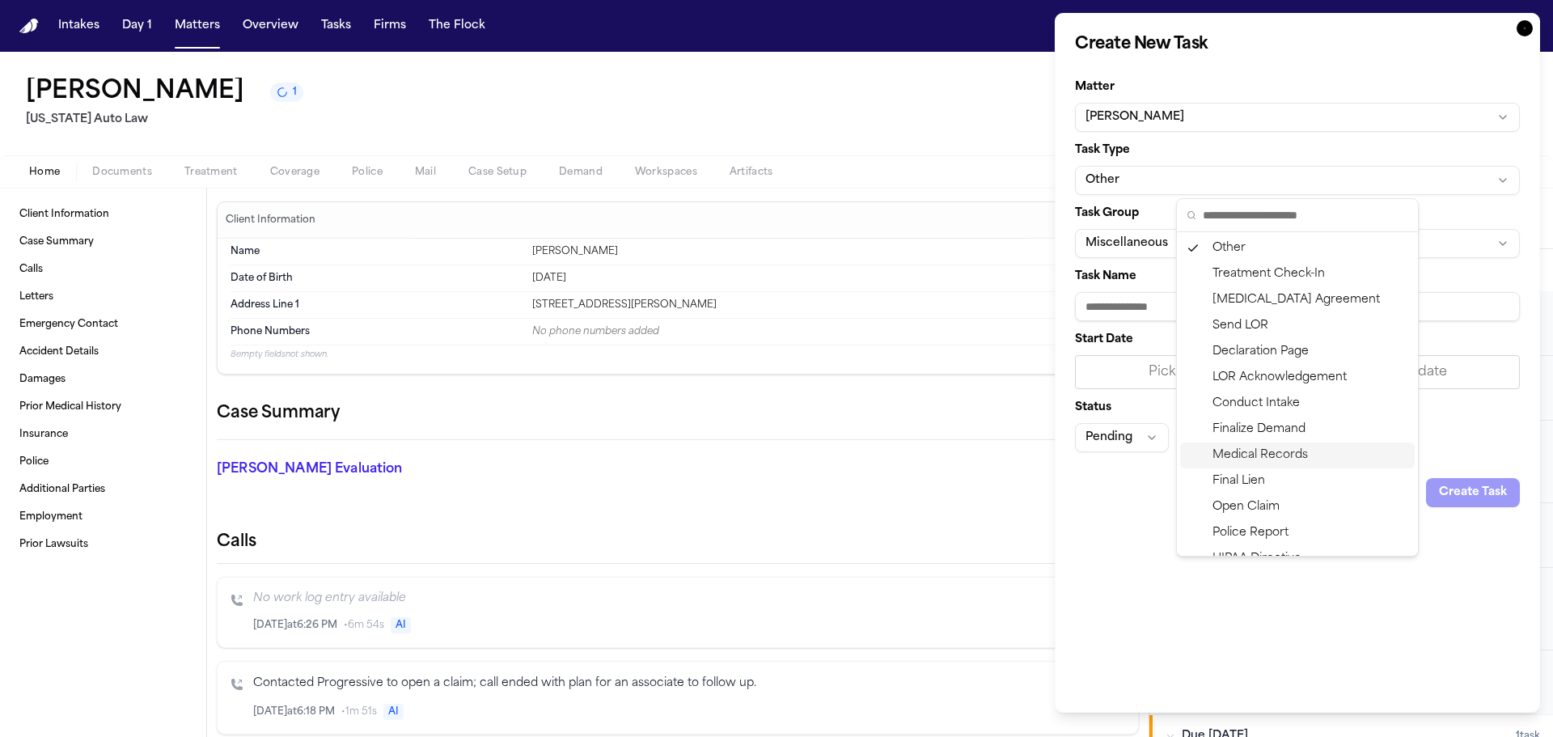
click at [1276, 451] on div "Medical Records" at bounding box center [1297, 455] width 235 height 26
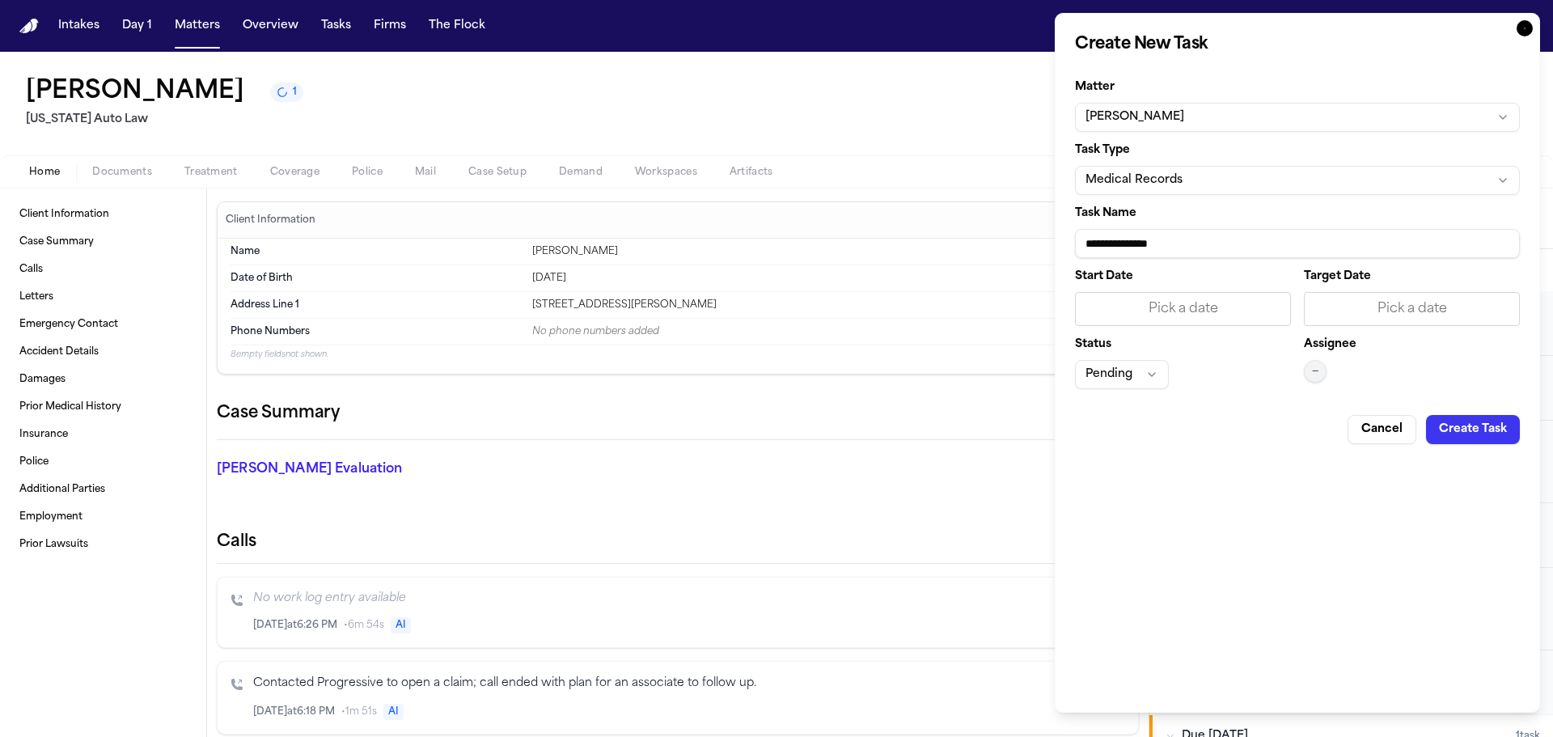
click at [1211, 238] on input "**********" at bounding box center [1297, 243] width 445 height 29
type input "**********"
click at [1383, 299] on div "Pick a date" at bounding box center [1411, 308] width 195 height 19
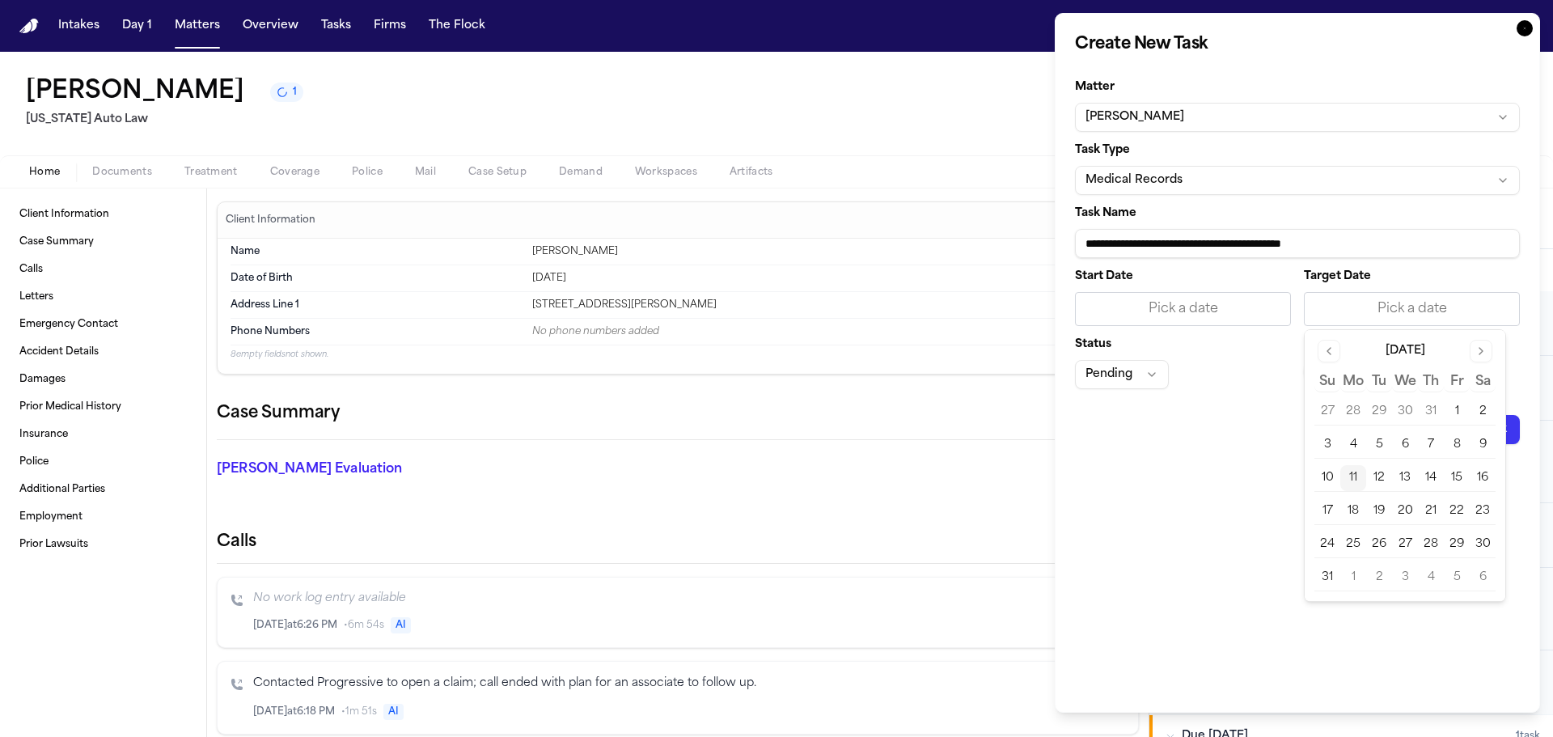
click at [1382, 477] on button "12" at bounding box center [1379, 478] width 26 height 26
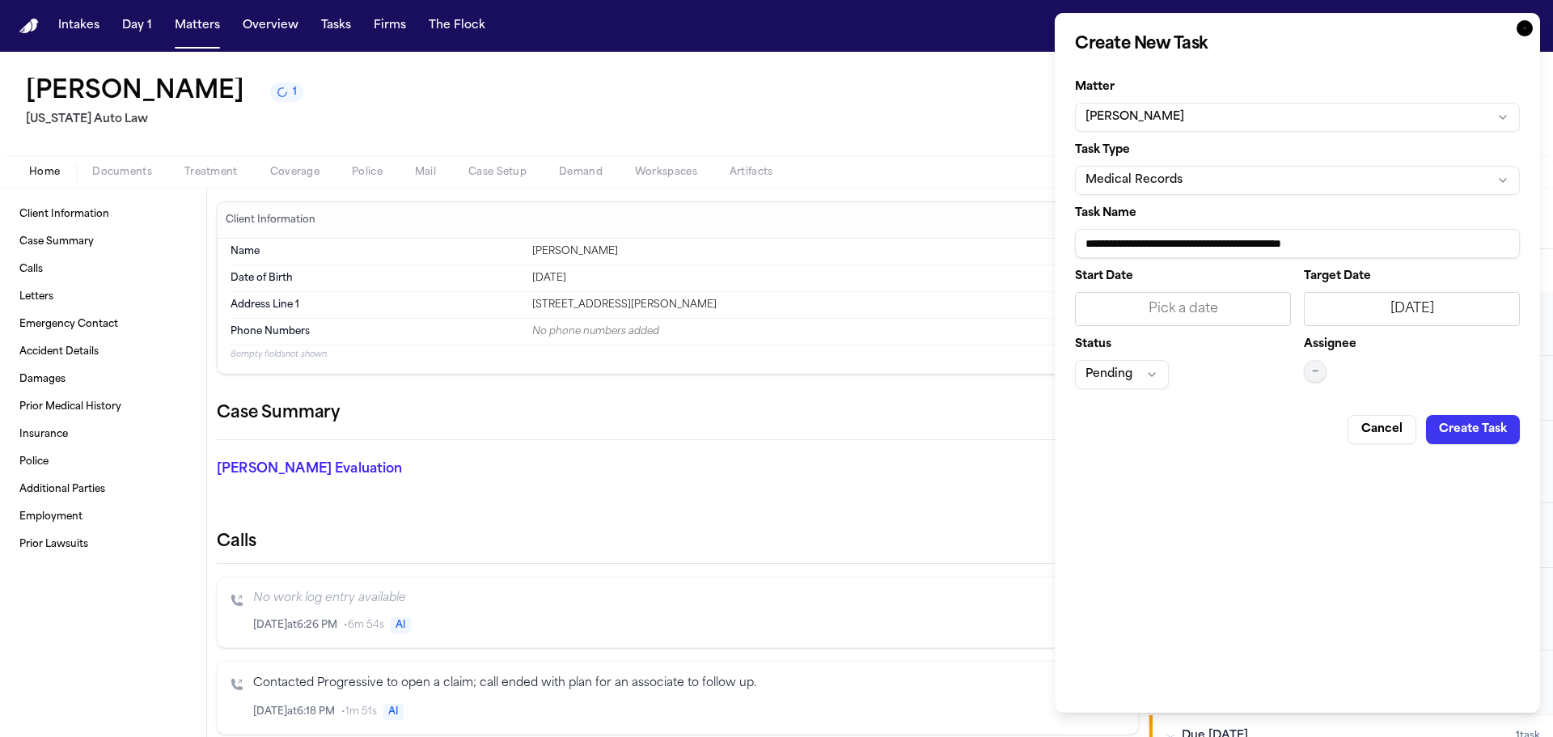
click at [1308, 369] on button "—" at bounding box center [1315, 371] width 23 height 23
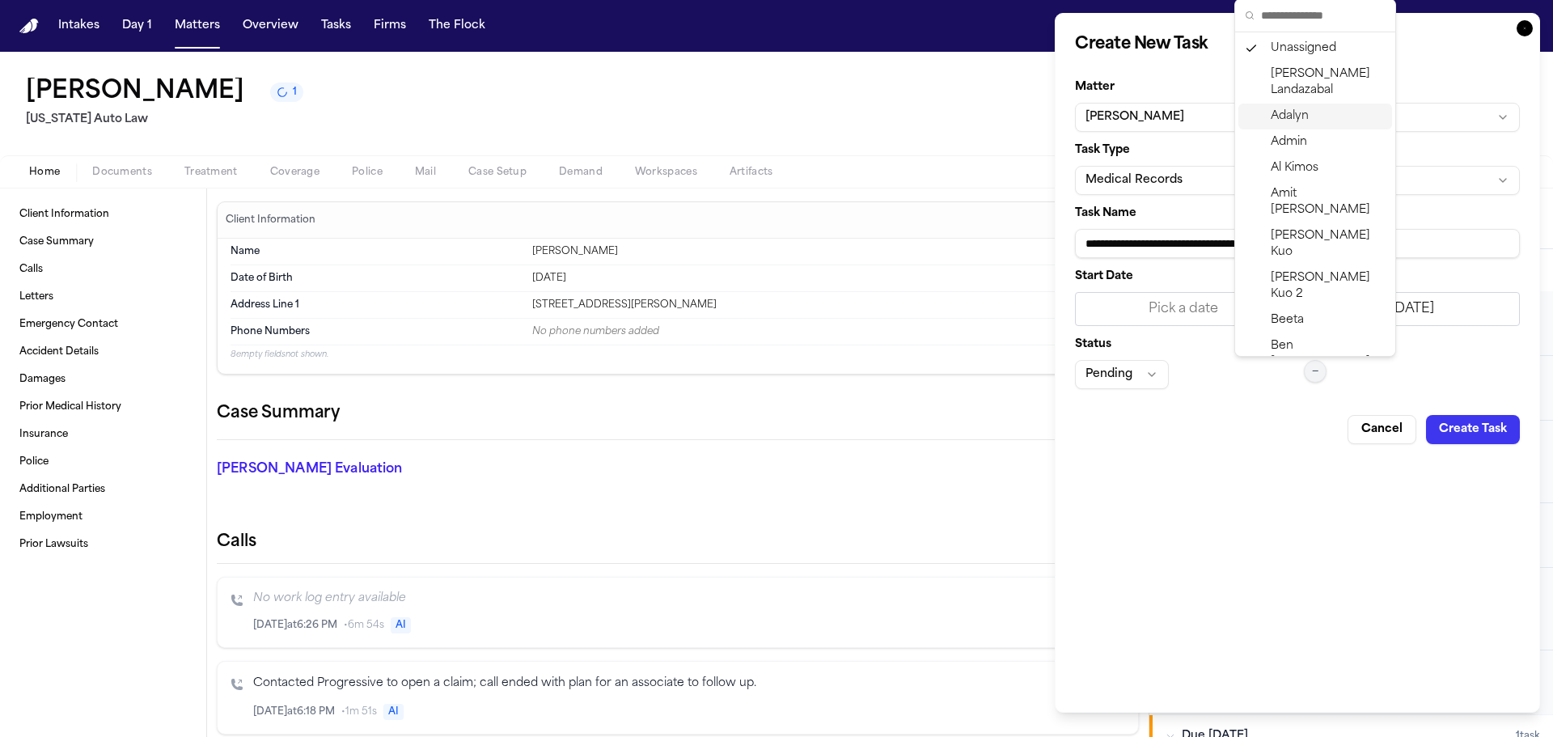
click at [1293, 112] on span "Adalyn" at bounding box center [1290, 116] width 38 height 16
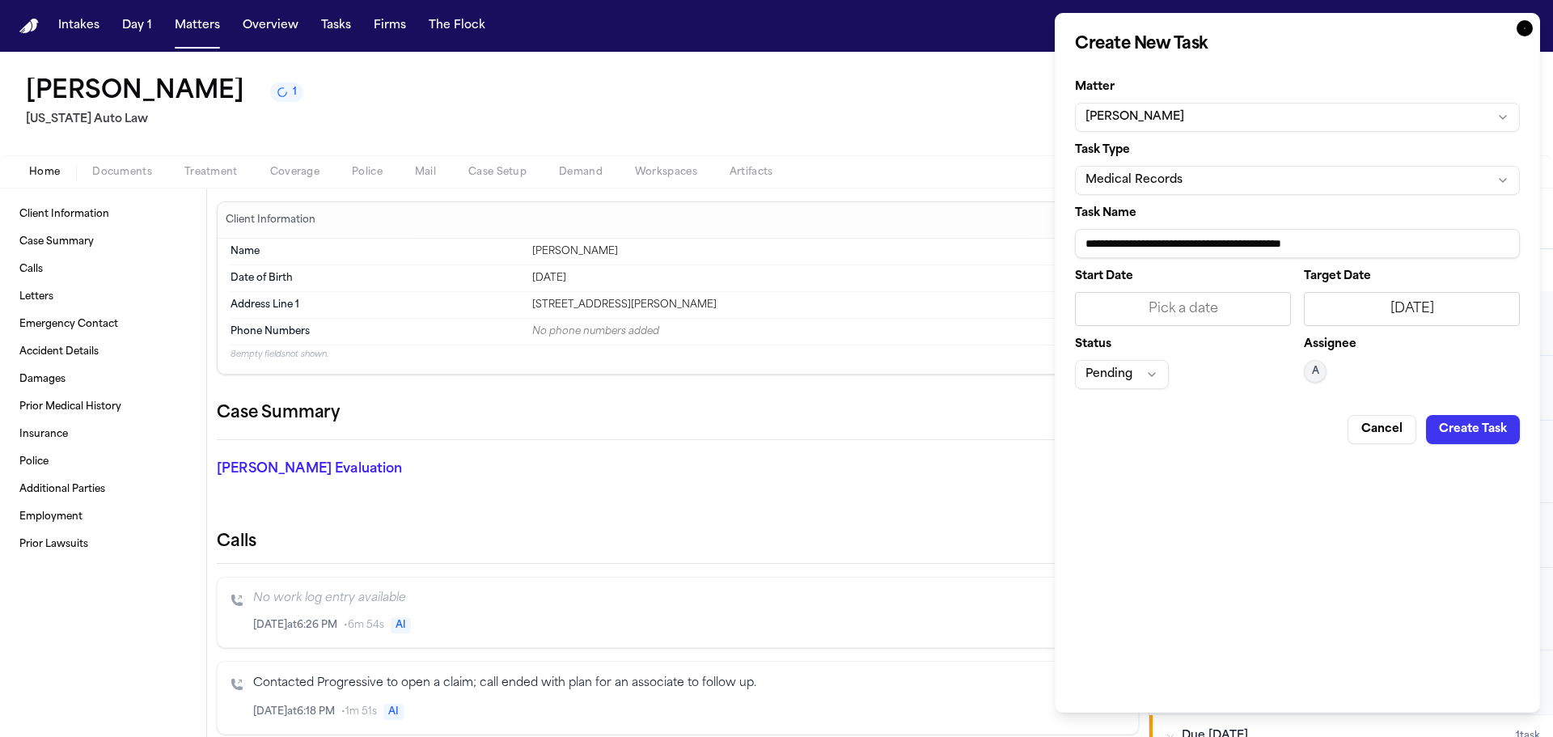
click at [1115, 366] on button "Pending" at bounding box center [1122, 374] width 94 height 29
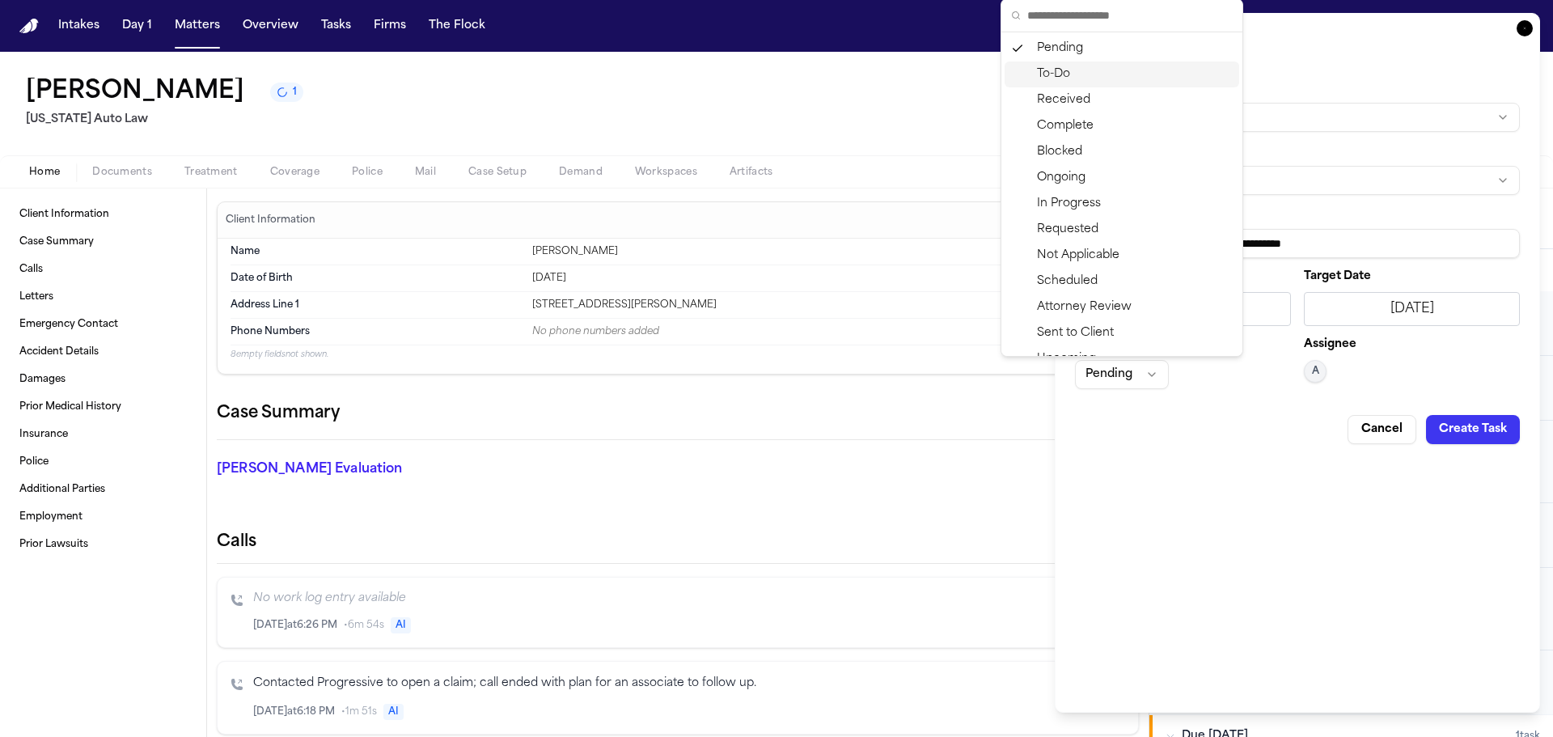
click at [1057, 74] on div "To-Do" at bounding box center [1122, 74] width 235 height 26
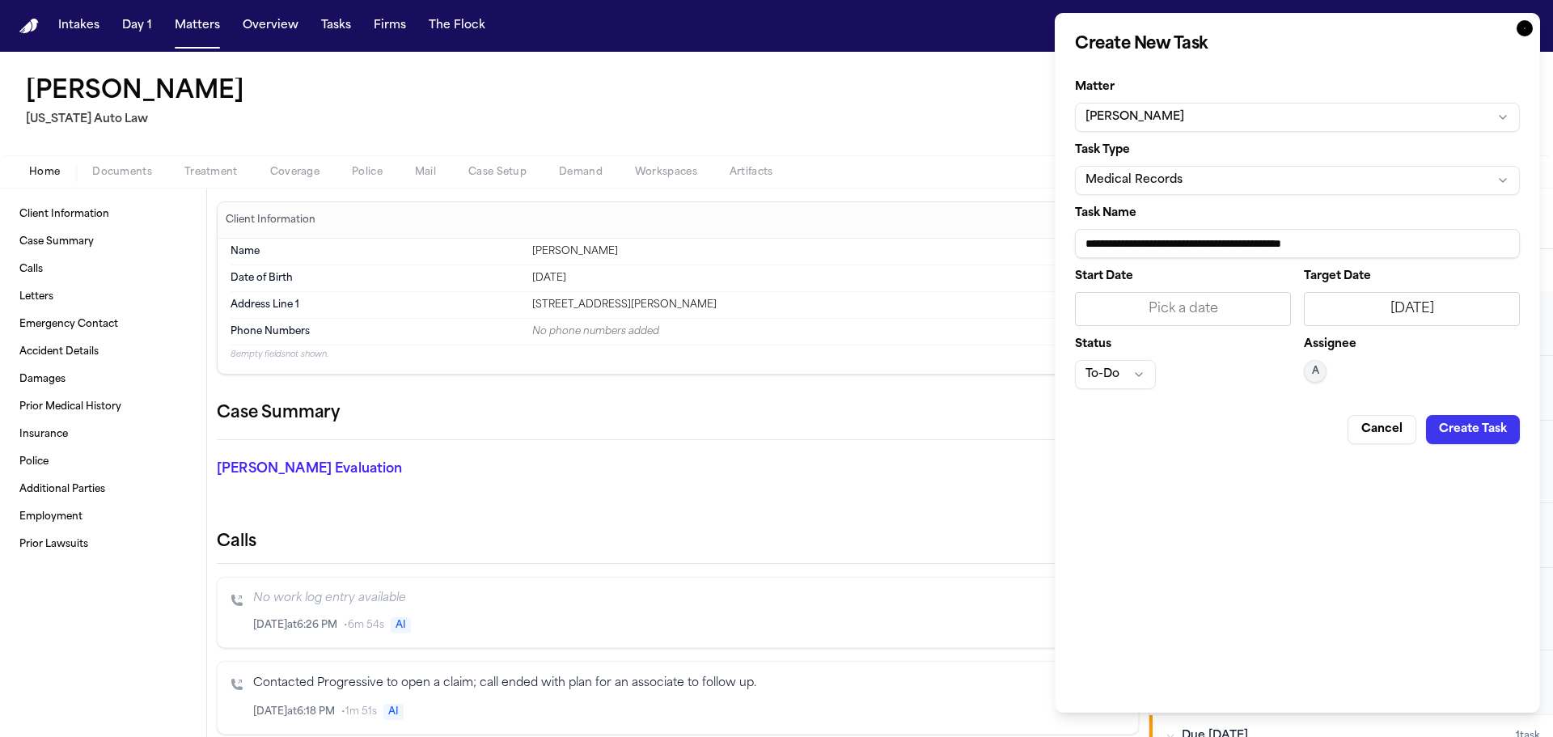
click at [1464, 437] on button "Create Task" at bounding box center [1473, 429] width 94 height 29
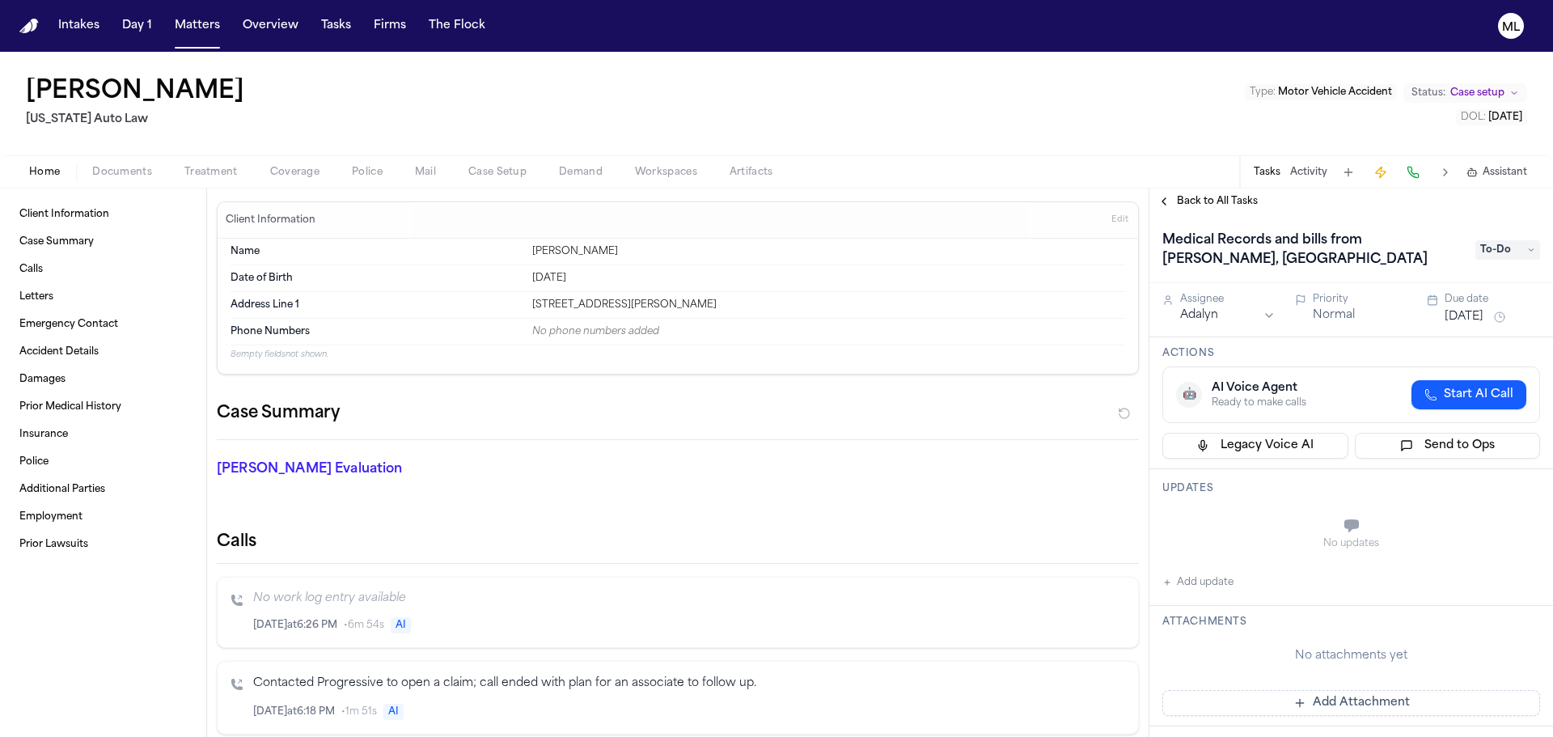
click at [1221, 197] on span "Back to All Tasks" at bounding box center [1217, 201] width 81 height 13
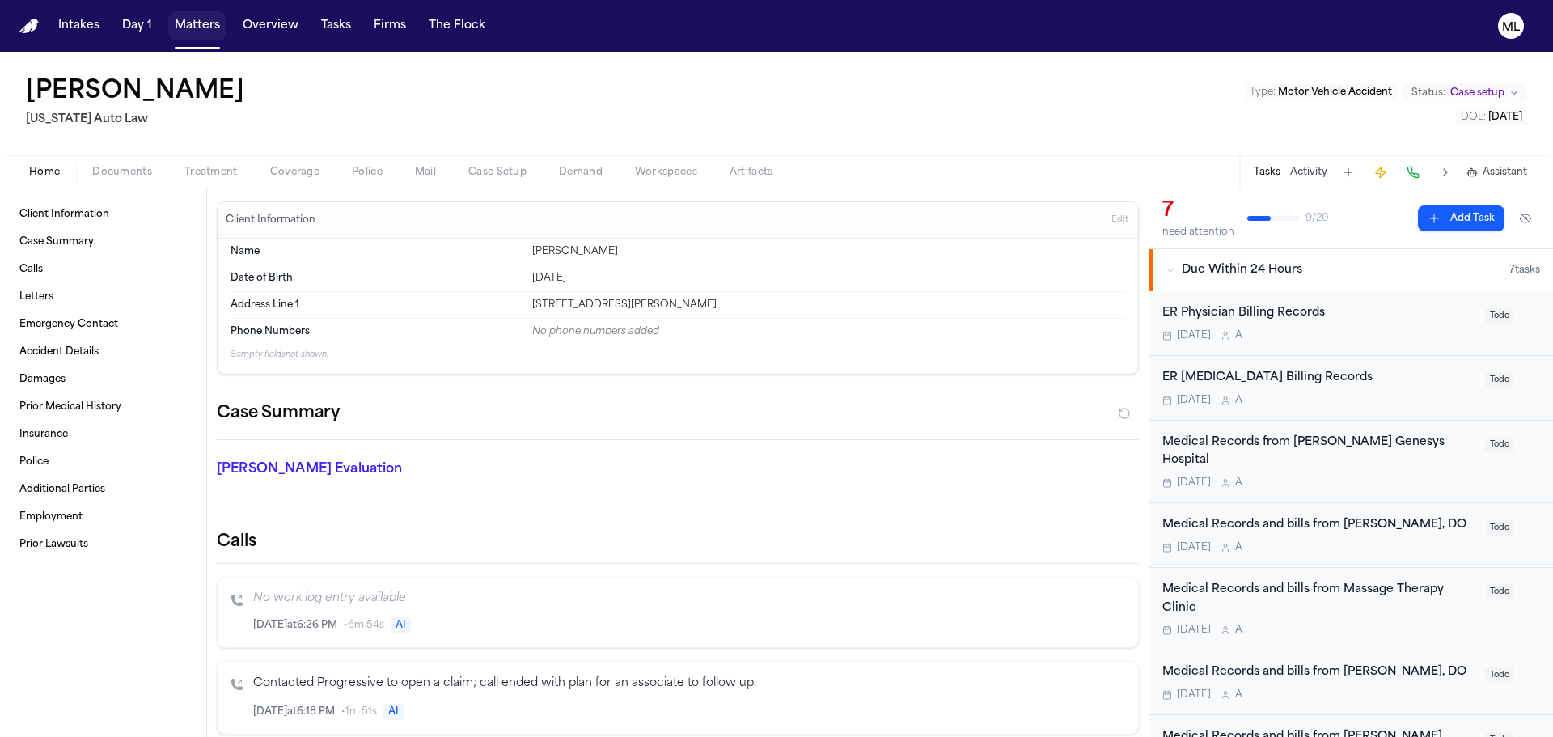
click at [184, 27] on button "Matters" at bounding box center [197, 25] width 58 height 29
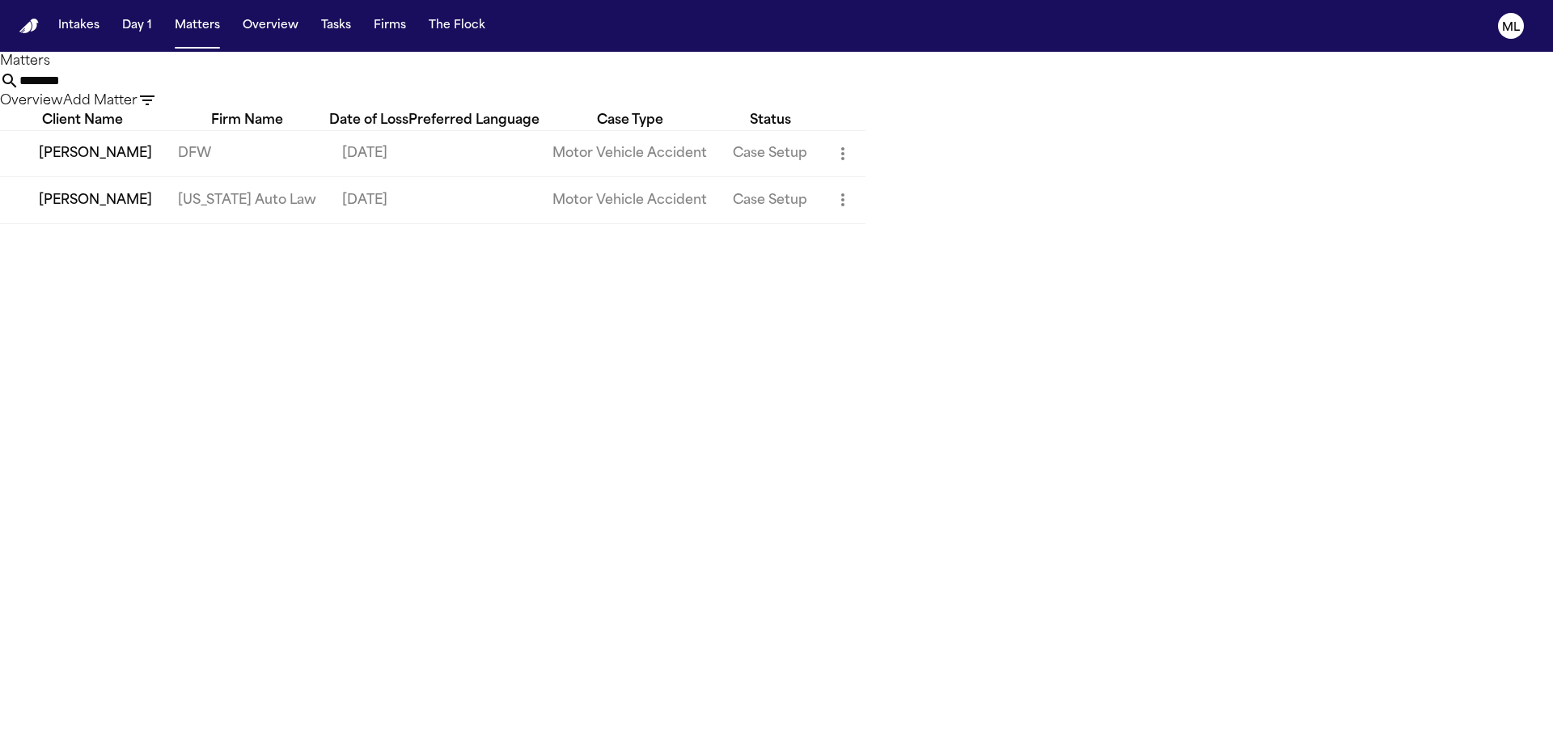
drag, startPoint x: 979, startPoint y: 83, endPoint x: 782, endPoint y: 84, distance: 196.6
click at [779, 86] on div "******** Overview Add Matter" at bounding box center [776, 91] width 1553 height 40
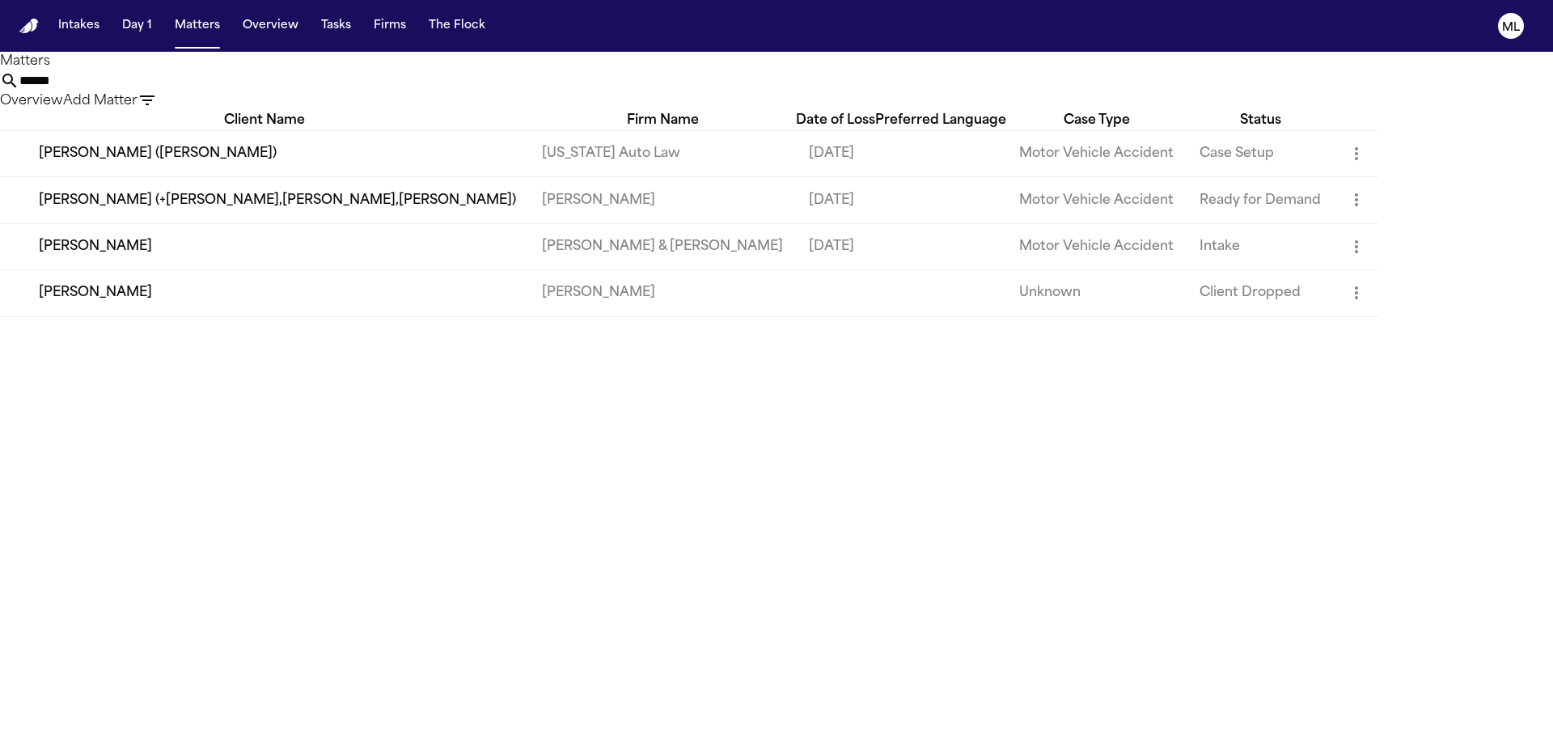
type input "******"
click at [362, 176] on td "[PERSON_NAME] ([PERSON_NAME])" at bounding box center [264, 153] width 529 height 46
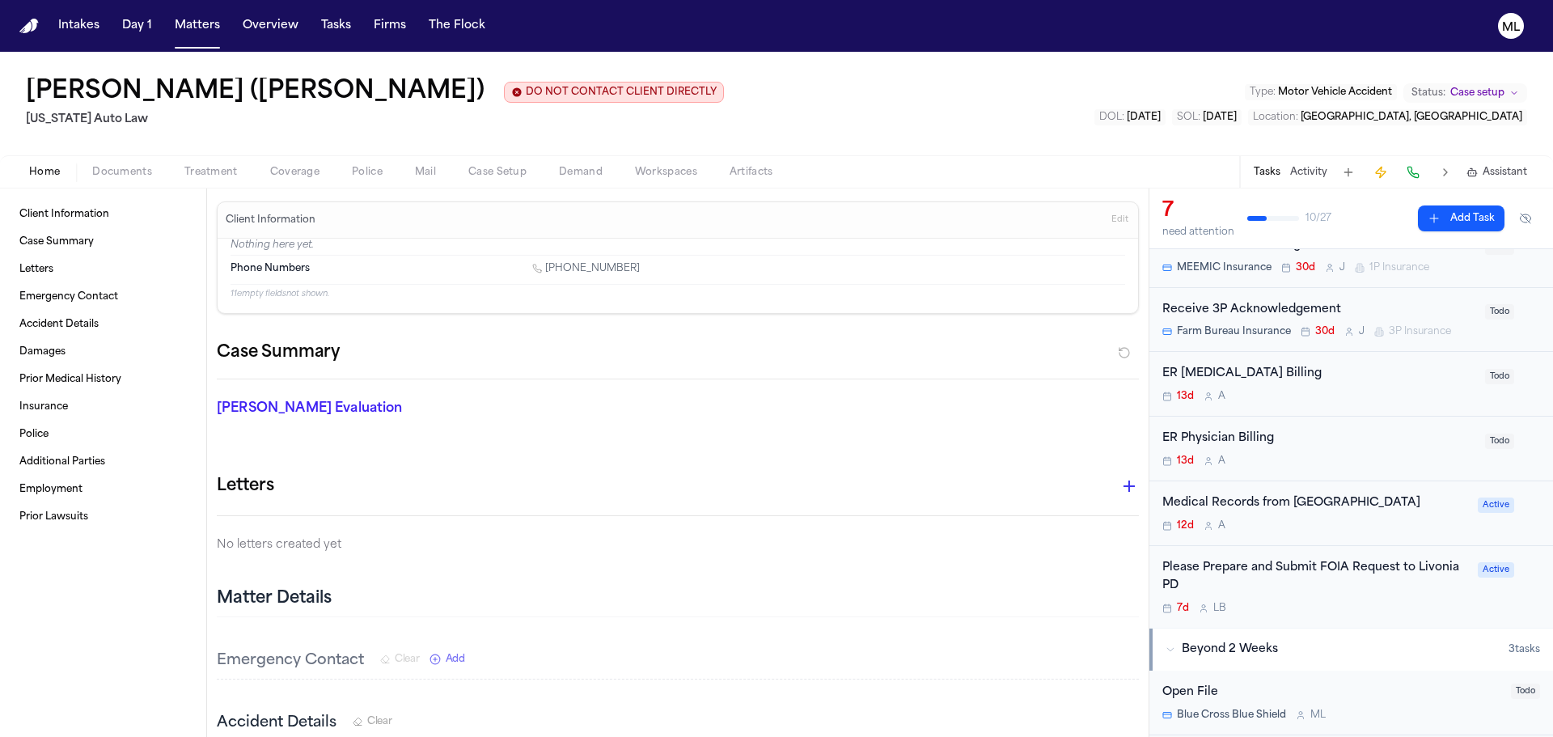
scroll to position [162, 0]
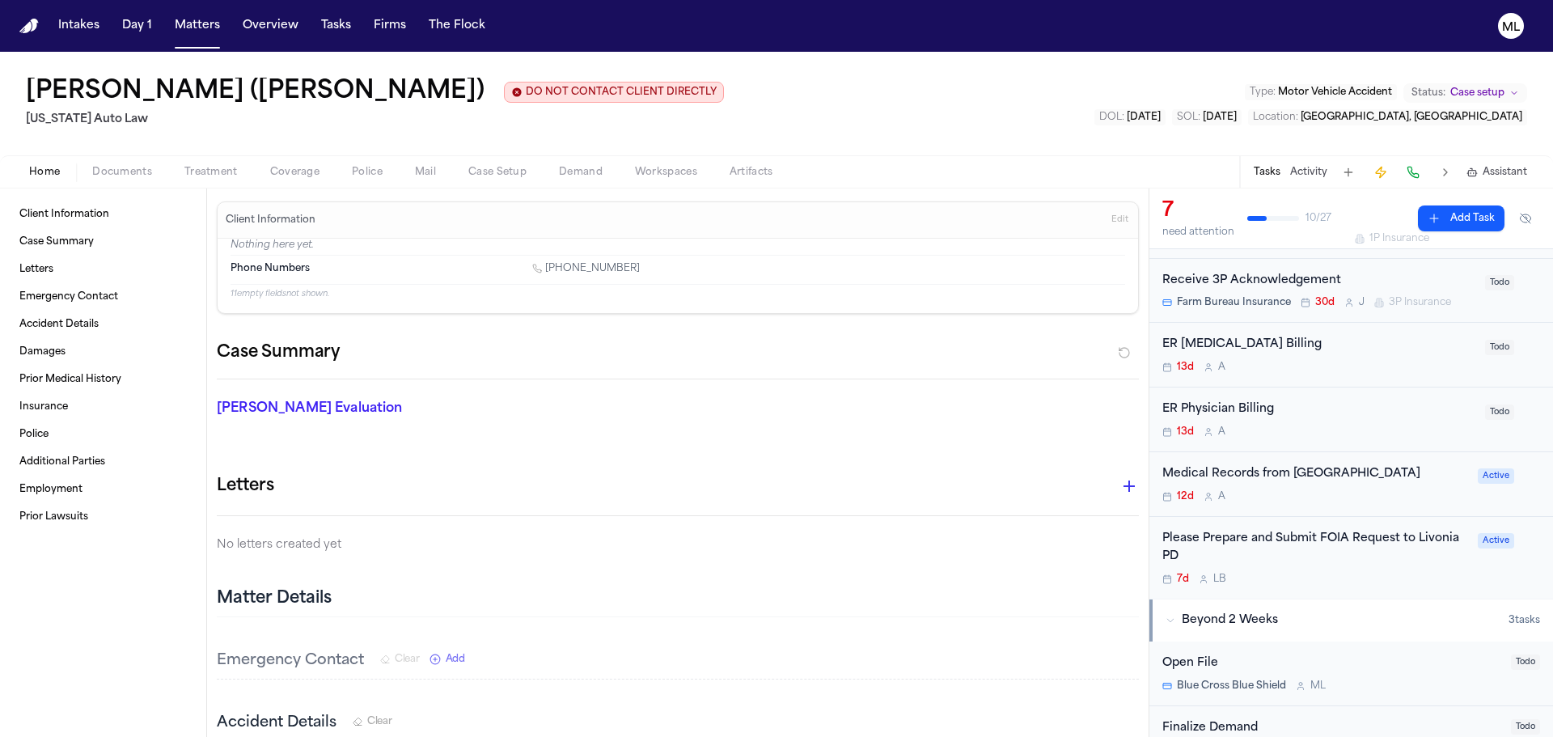
click at [1380, 498] on div "12d A" at bounding box center [1315, 496] width 306 height 13
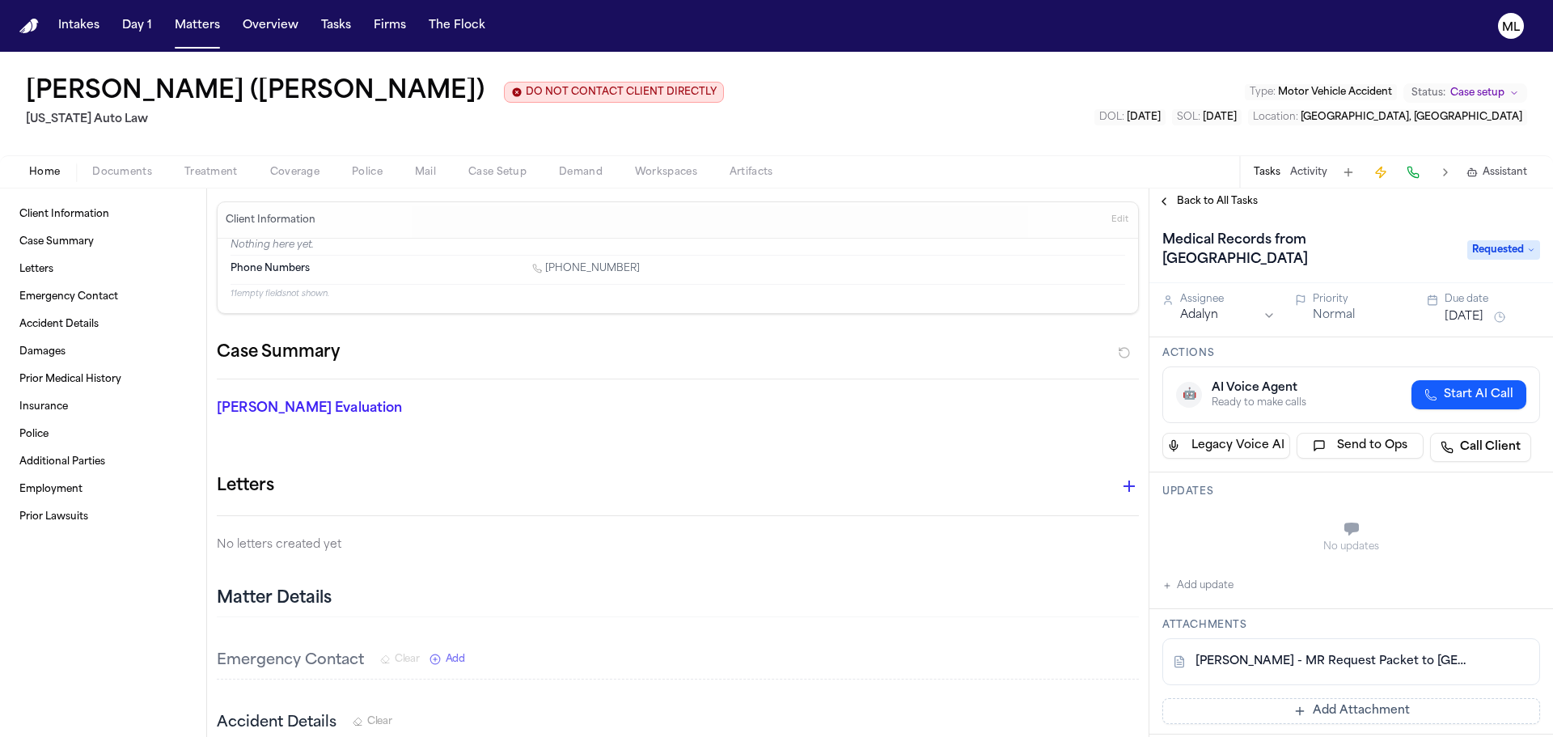
click at [1451, 309] on button "Jul 30, 2025" at bounding box center [1464, 317] width 39 height 16
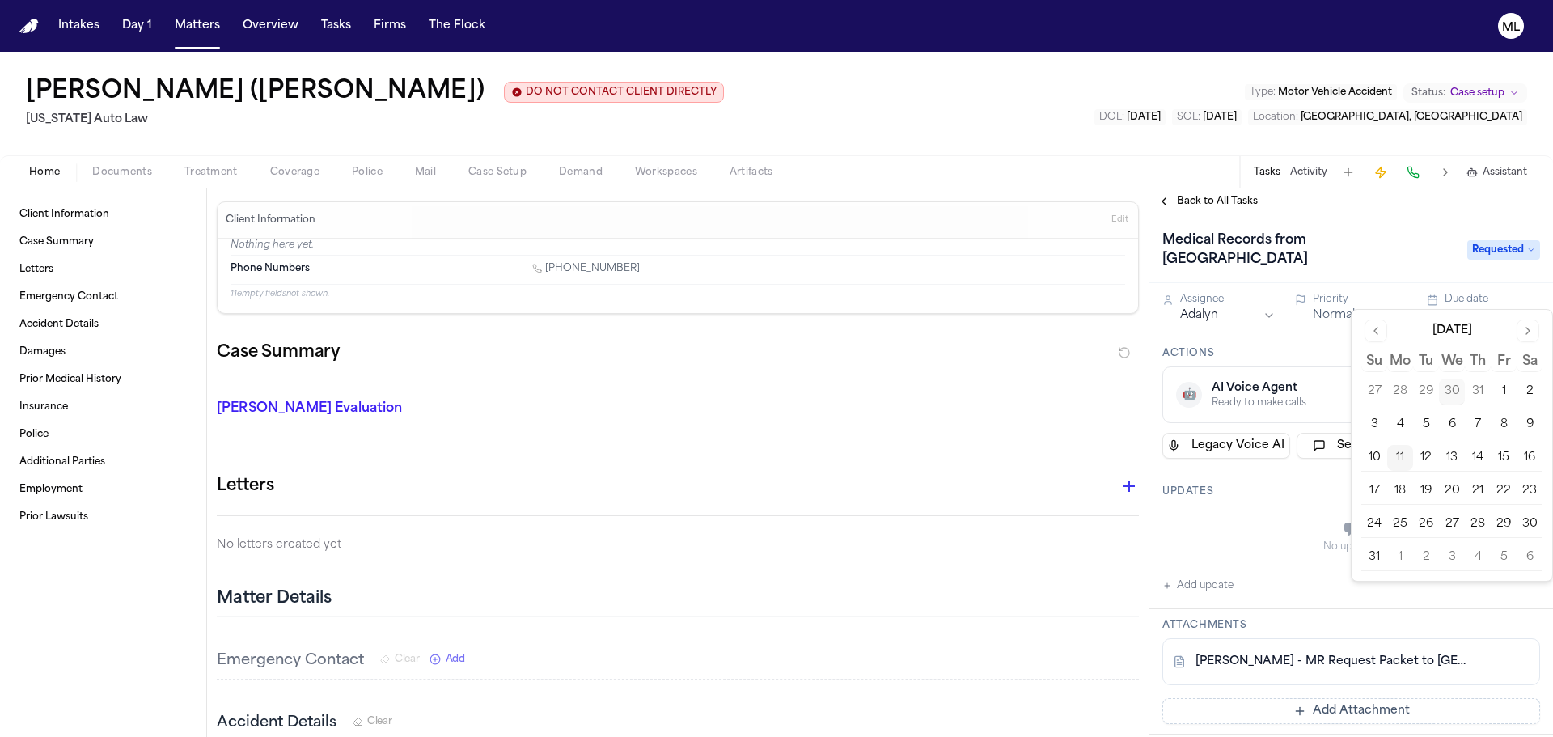
click at [1429, 459] on button "12" at bounding box center [1426, 458] width 26 height 26
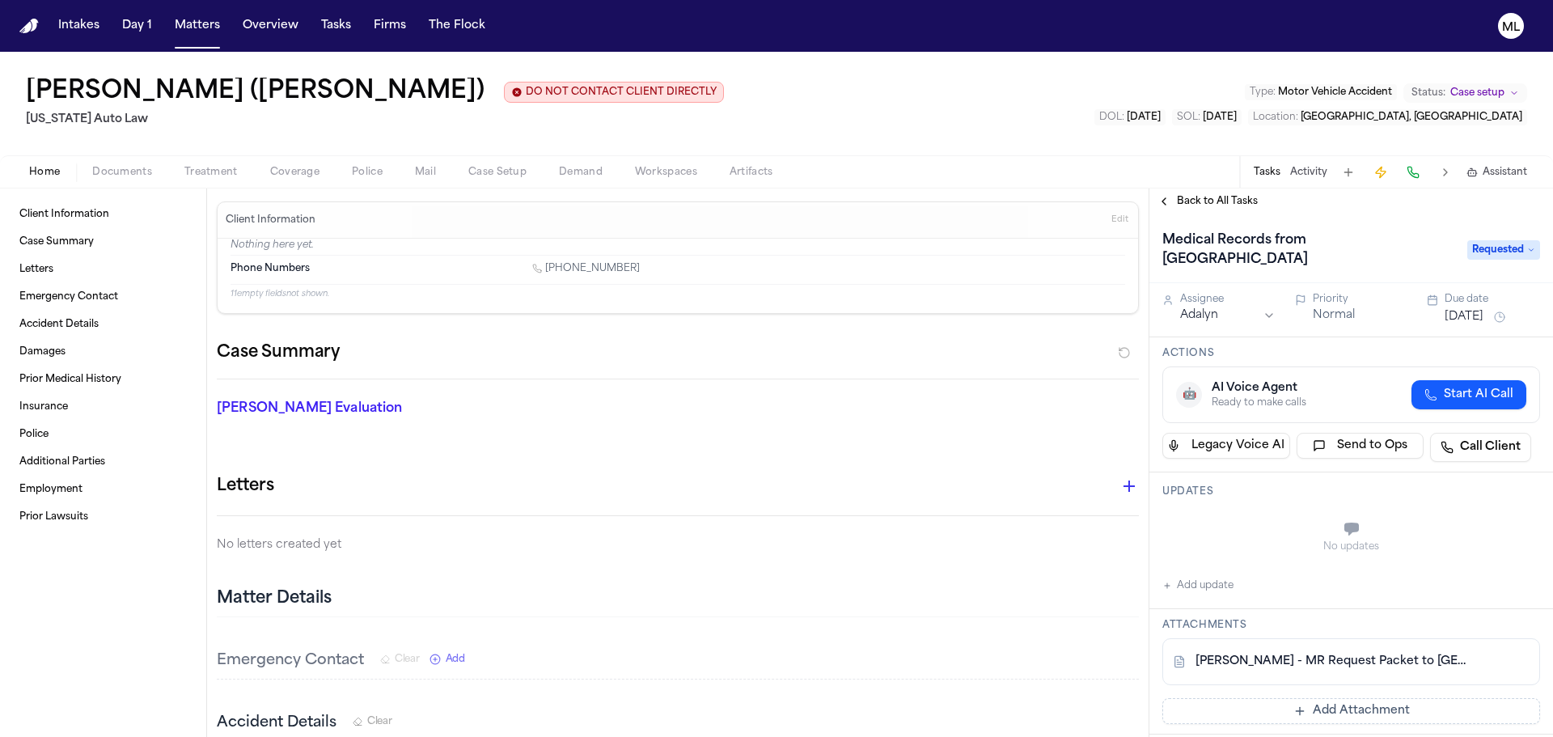
click at [1229, 200] on span "Back to All Tasks" at bounding box center [1217, 201] width 81 height 13
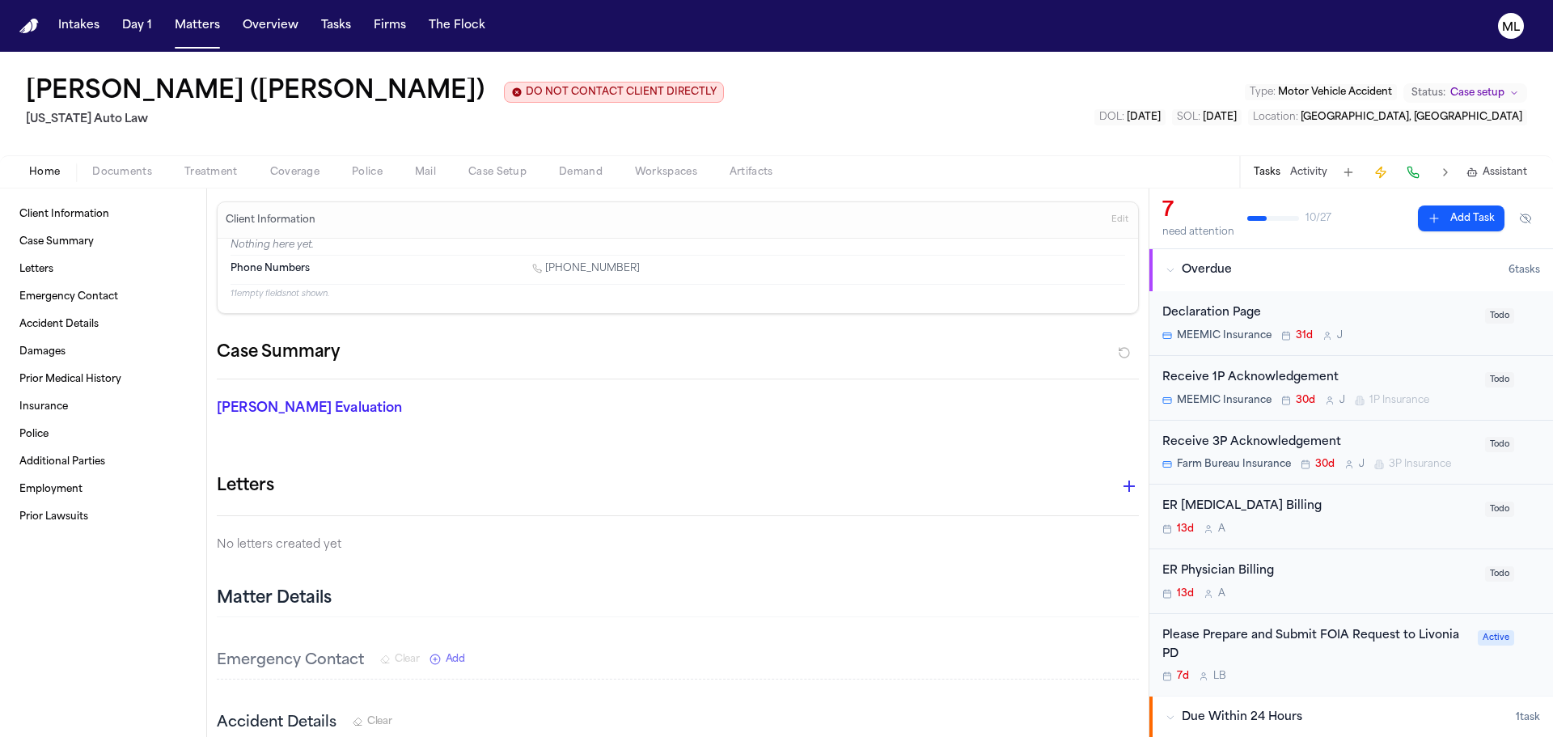
click at [1413, 328] on div "Declaration Page MEEMIC Insurance 31d J" at bounding box center [1318, 323] width 313 height 38
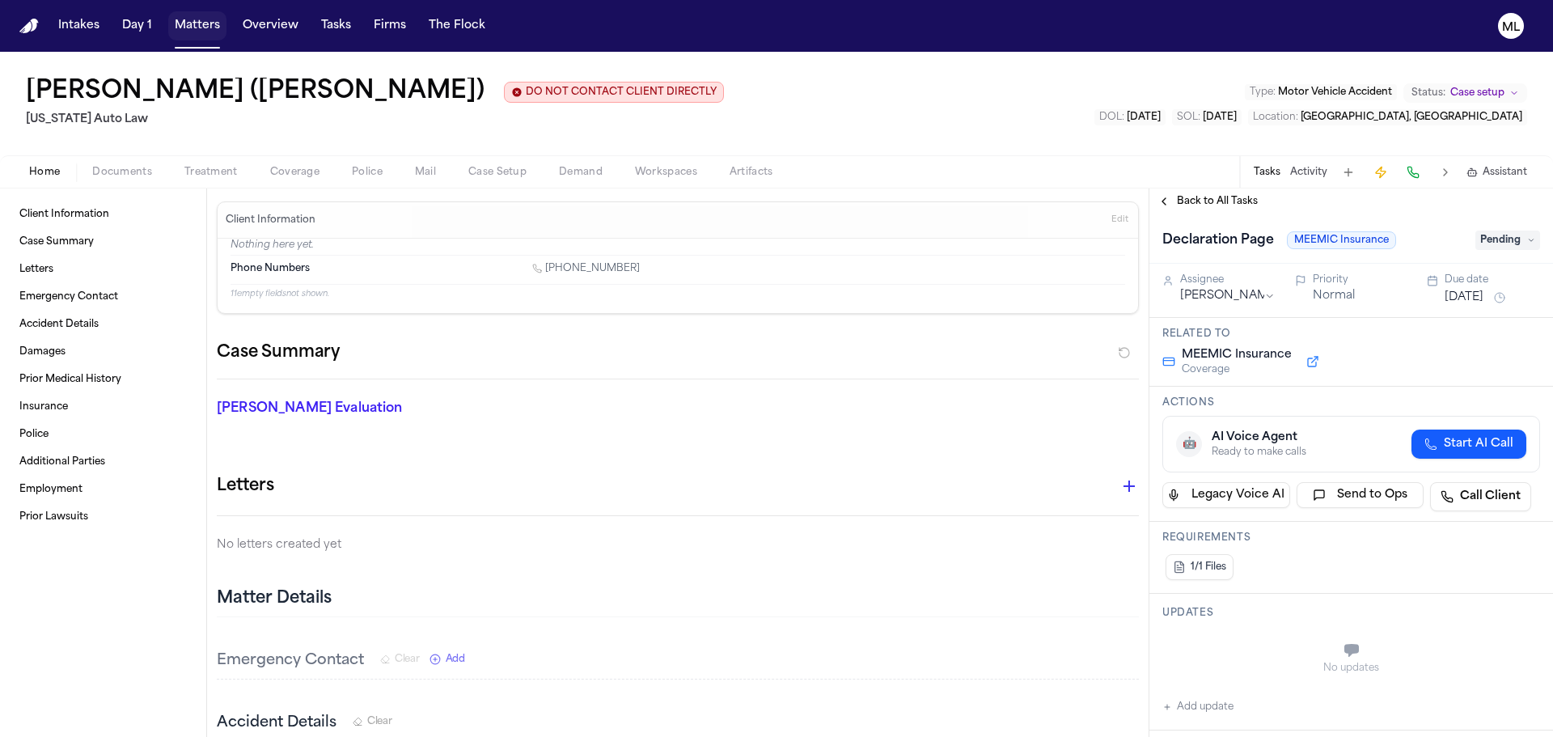
click at [192, 23] on button "Matters" at bounding box center [197, 25] width 58 height 29
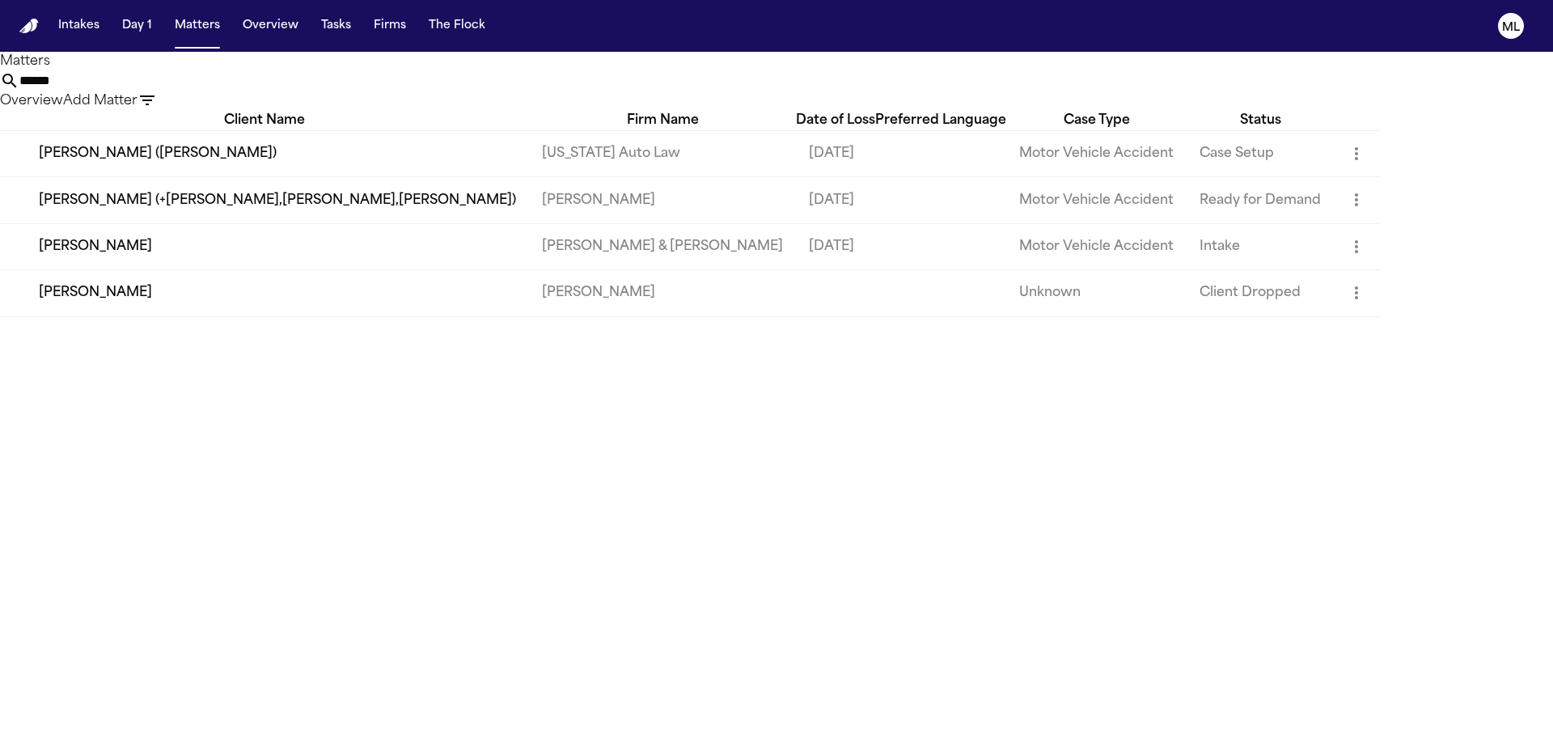
drag, startPoint x: 921, startPoint y: 78, endPoint x: 854, endPoint y: 85, distance: 67.5
click at [149, 85] on input "******" at bounding box center [83, 80] width 129 height 19
type input "*"
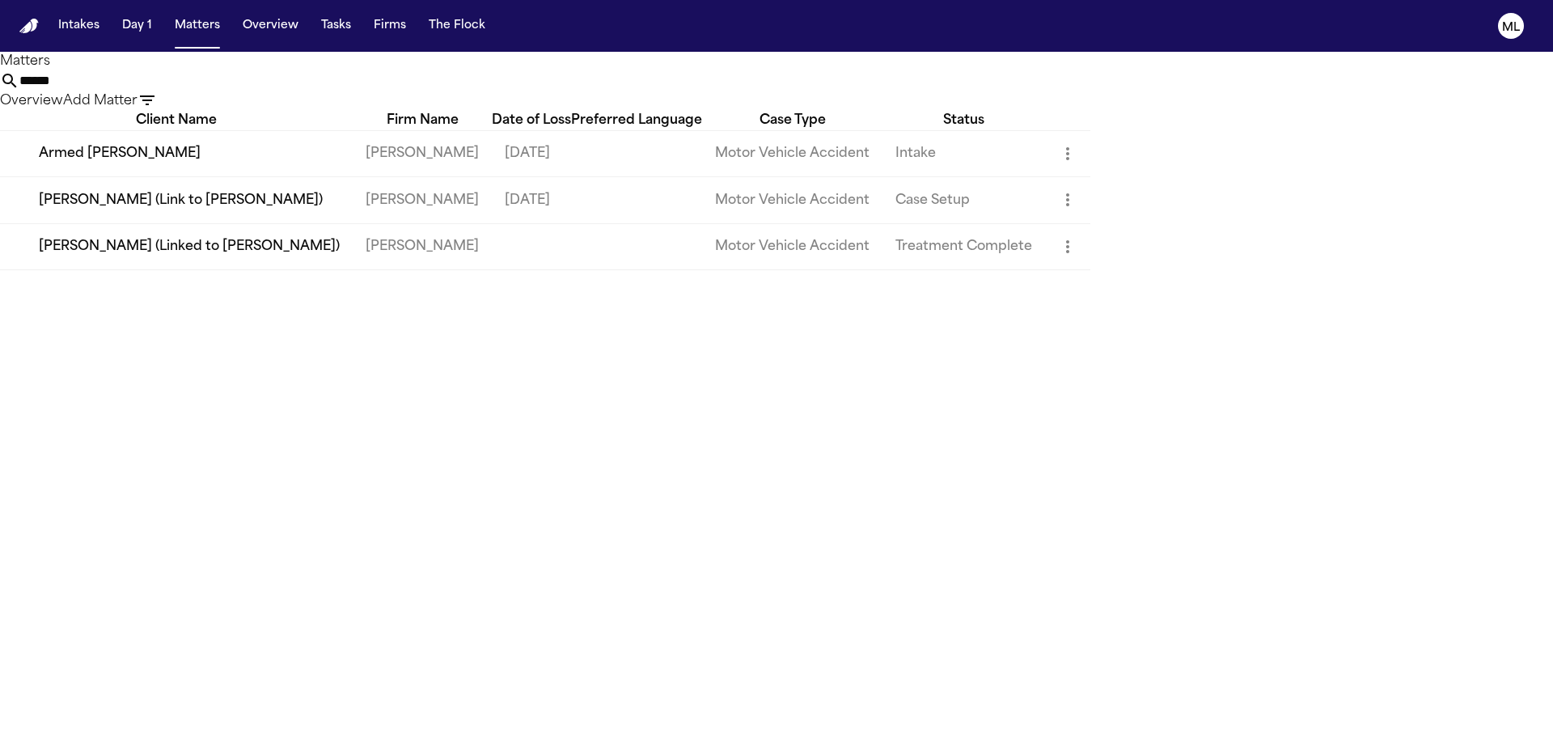
type input "******"
click at [286, 176] on td "Armed Barkley" at bounding box center [176, 153] width 353 height 46
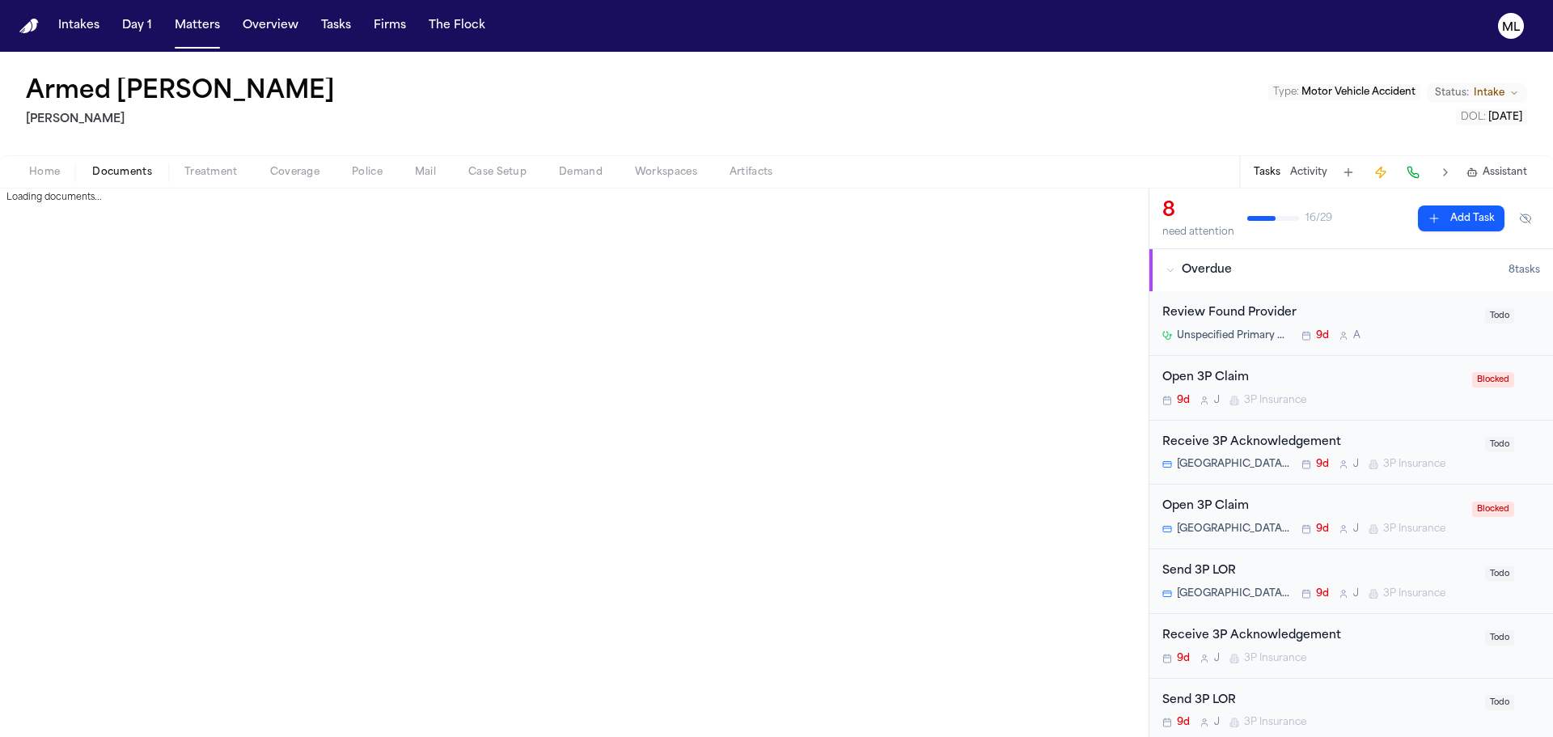
click at [121, 167] on span "Documents" at bounding box center [122, 172] width 60 height 13
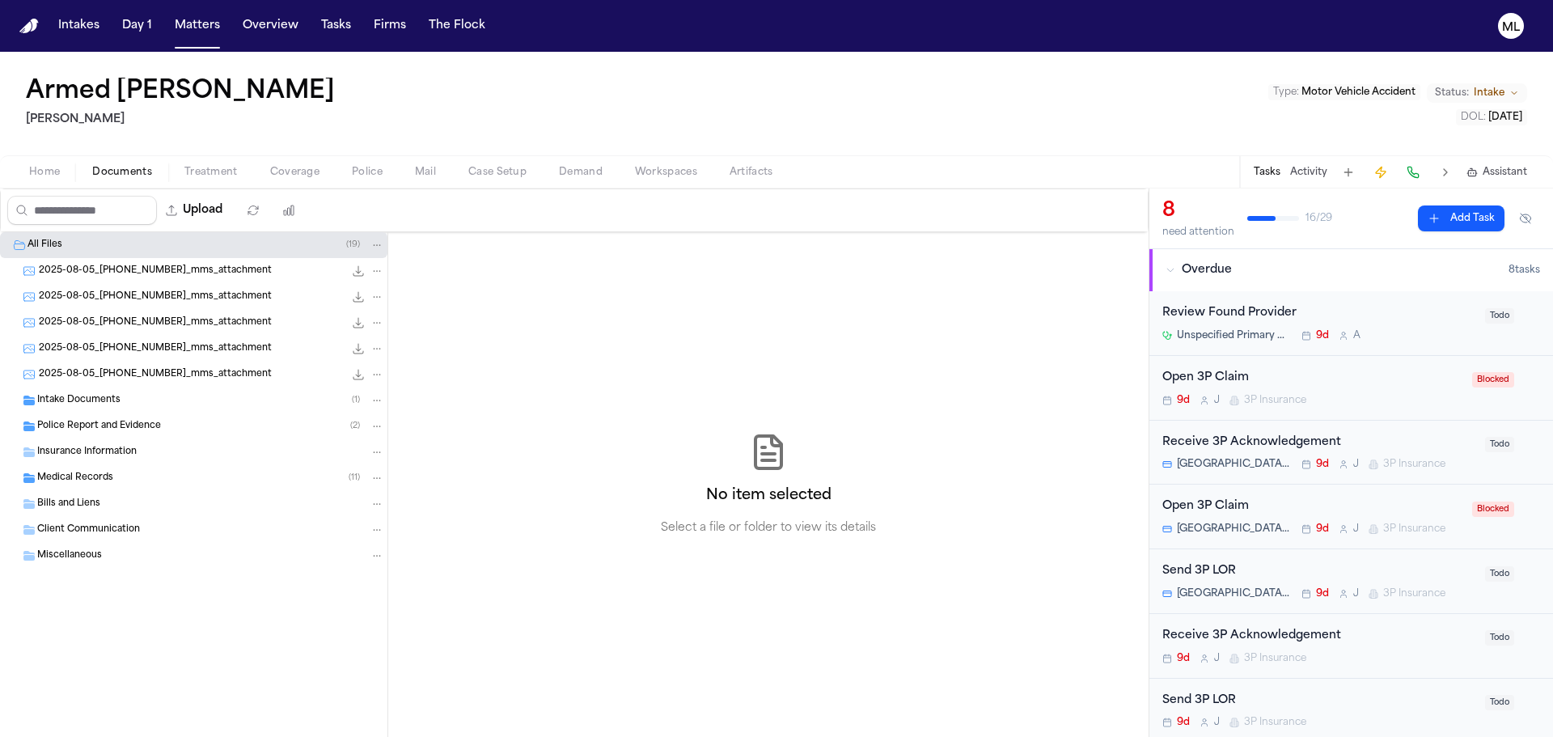
click at [94, 392] on div "Intake Documents ( 1 )" at bounding box center [193, 400] width 387 height 26
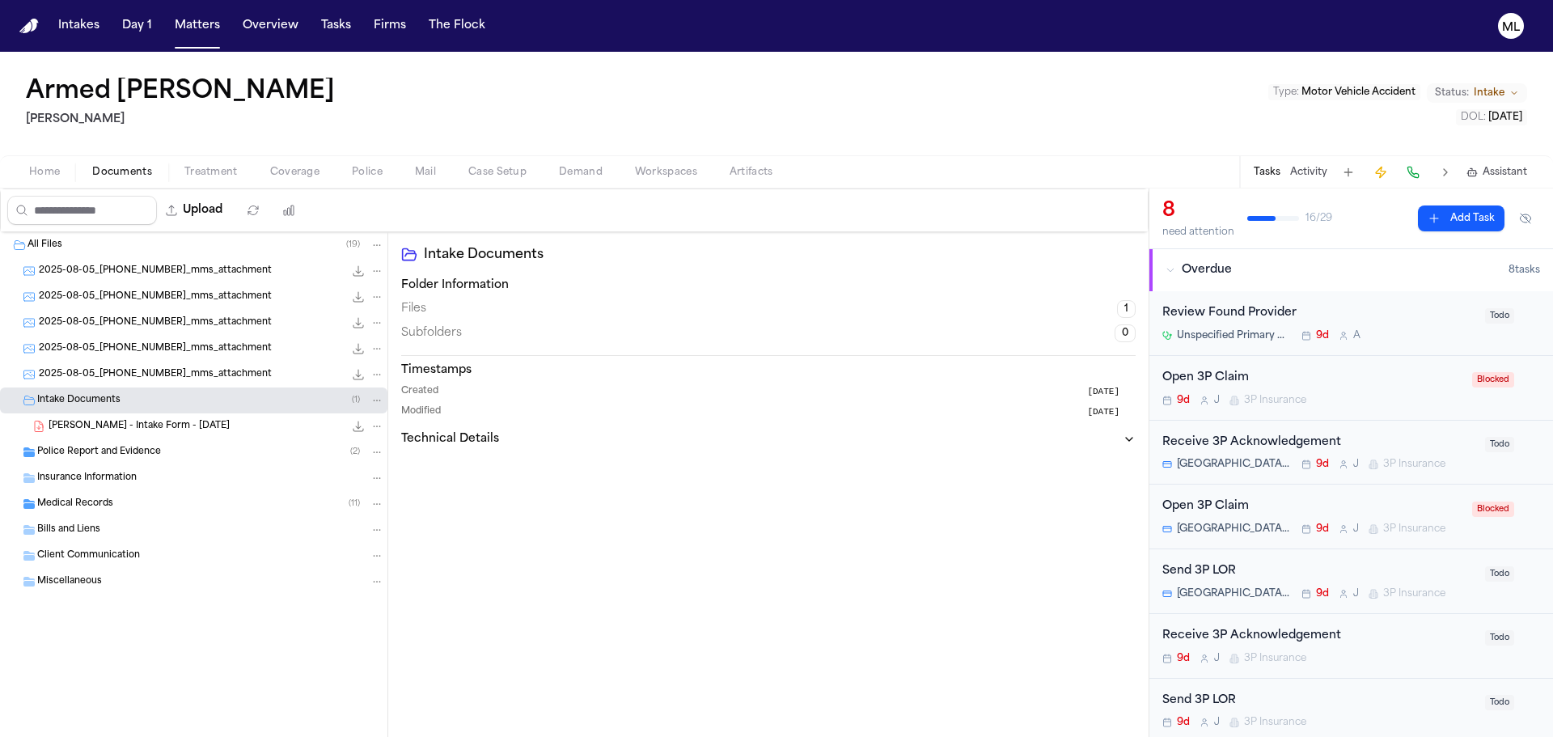
click at [118, 423] on span "A. Barkley - Intake Form - 8.1.25" at bounding box center [139, 427] width 181 height 14
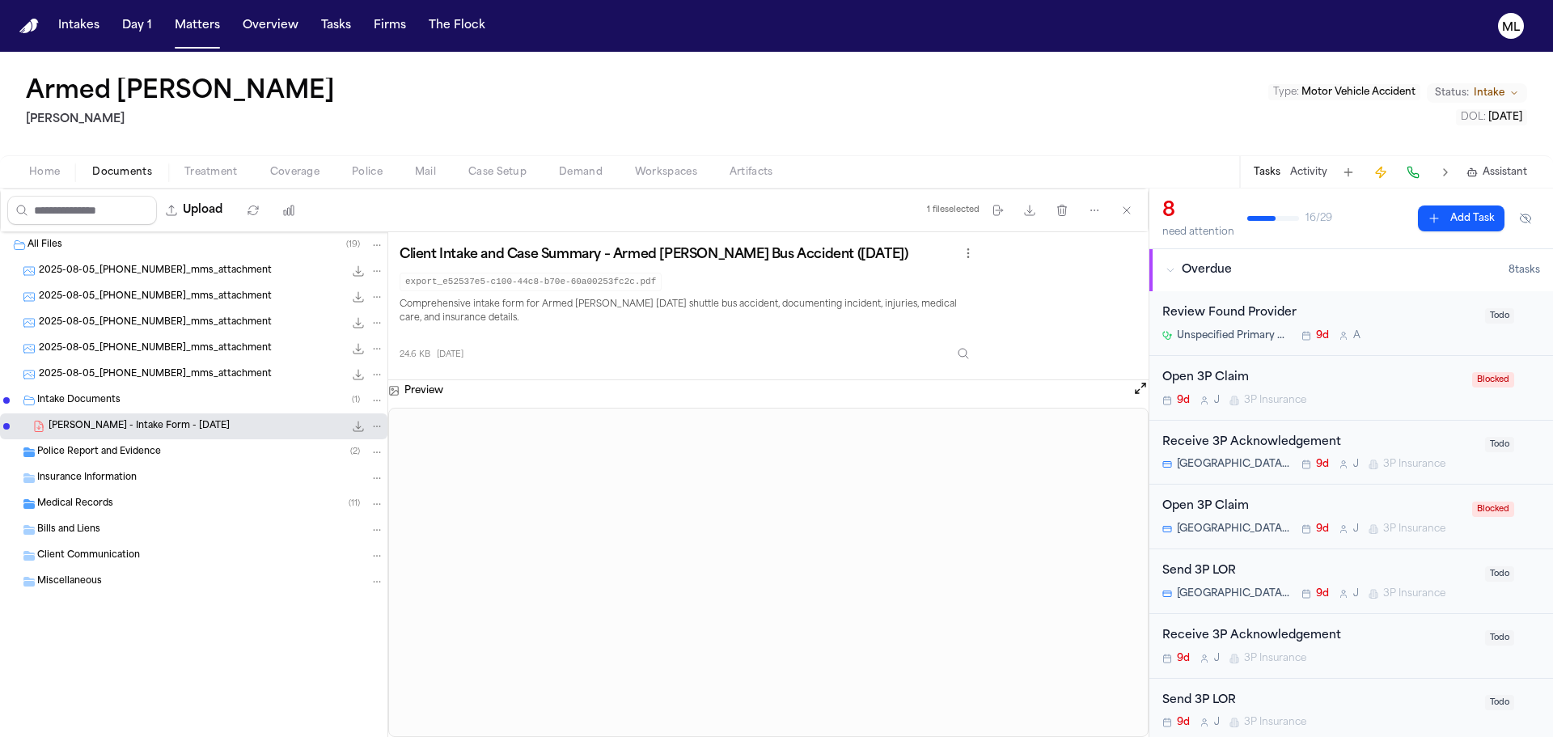
click at [146, 459] on span "Police Report and Evidence" at bounding box center [99, 453] width 124 height 14
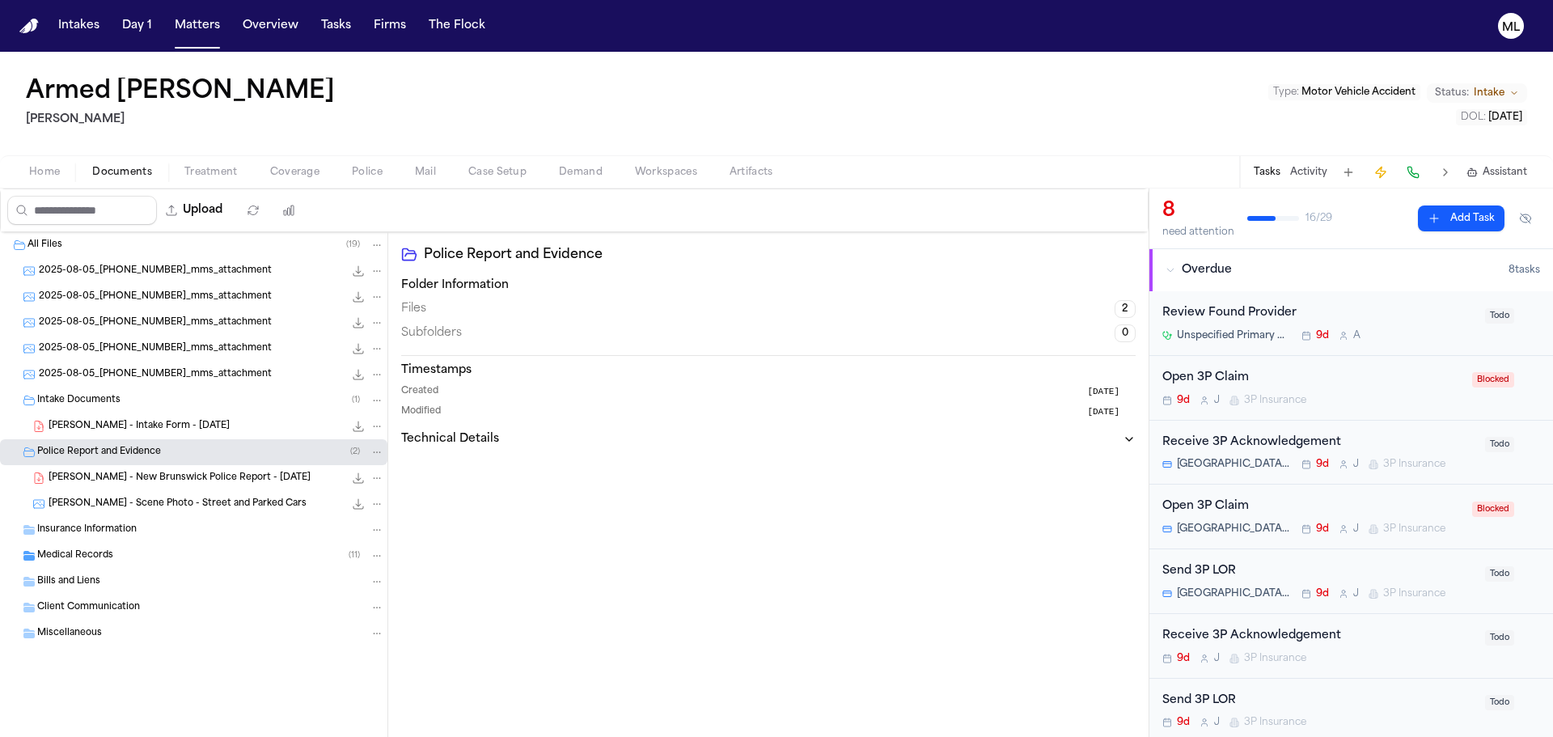
click at [160, 475] on span "A. Barkley - New Brunswick Police Report - 7.28.25" at bounding box center [180, 479] width 262 height 14
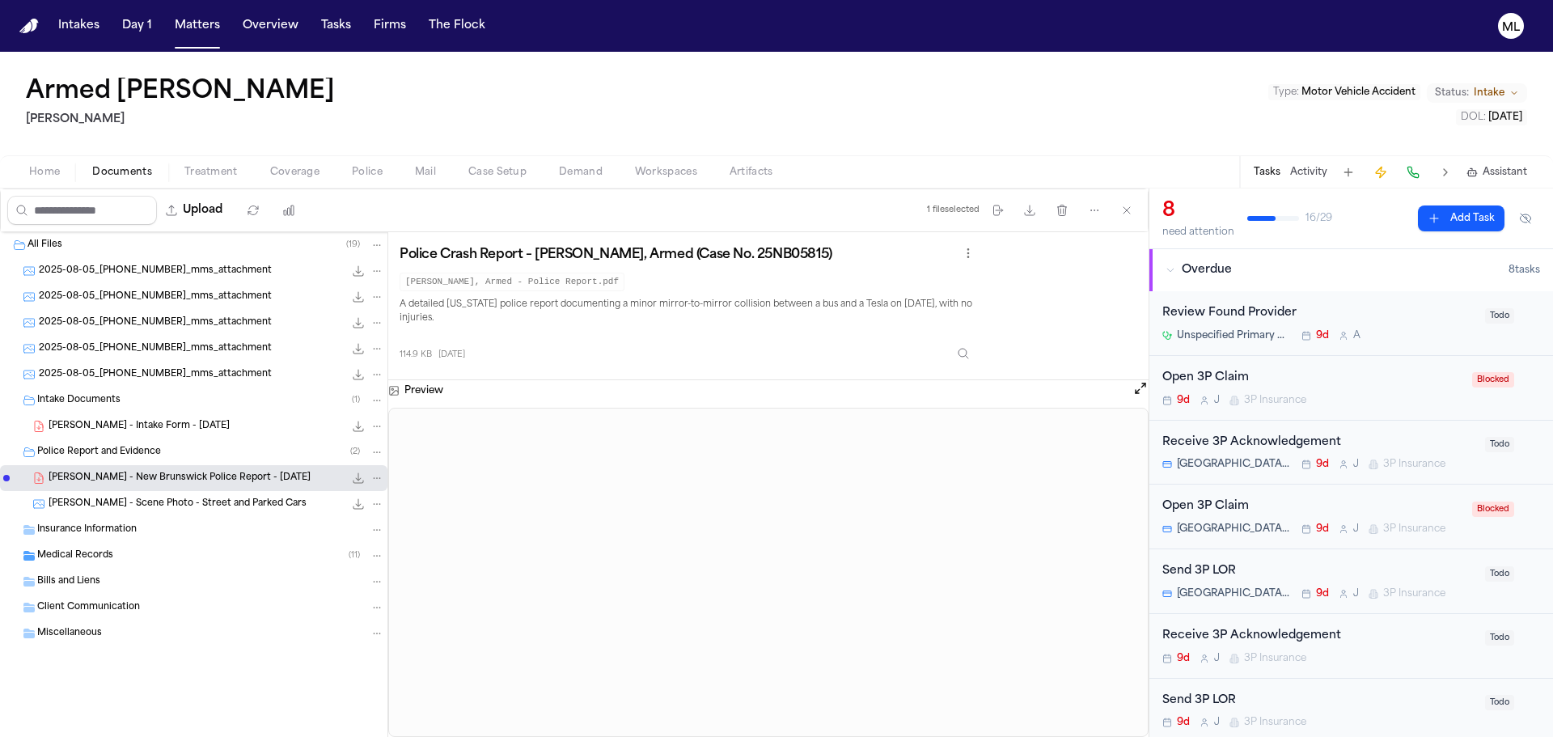
click at [206, 269] on span "2025-08-05_201-407-2327_mms_attachment" at bounding box center [155, 272] width 233 height 14
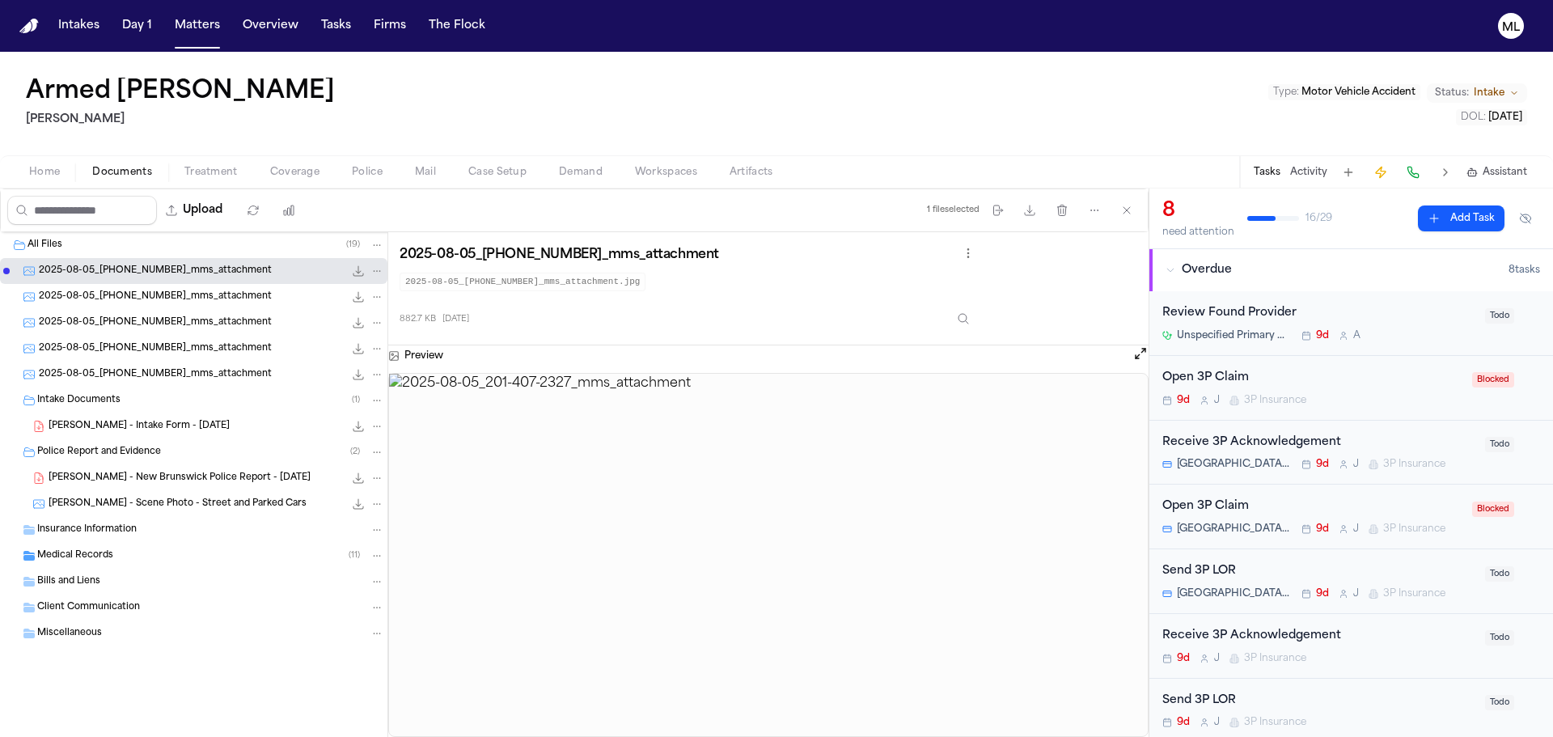
click at [205, 291] on span "2025-08-05_201-407-2327_mms_attachment" at bounding box center [155, 297] width 233 height 14
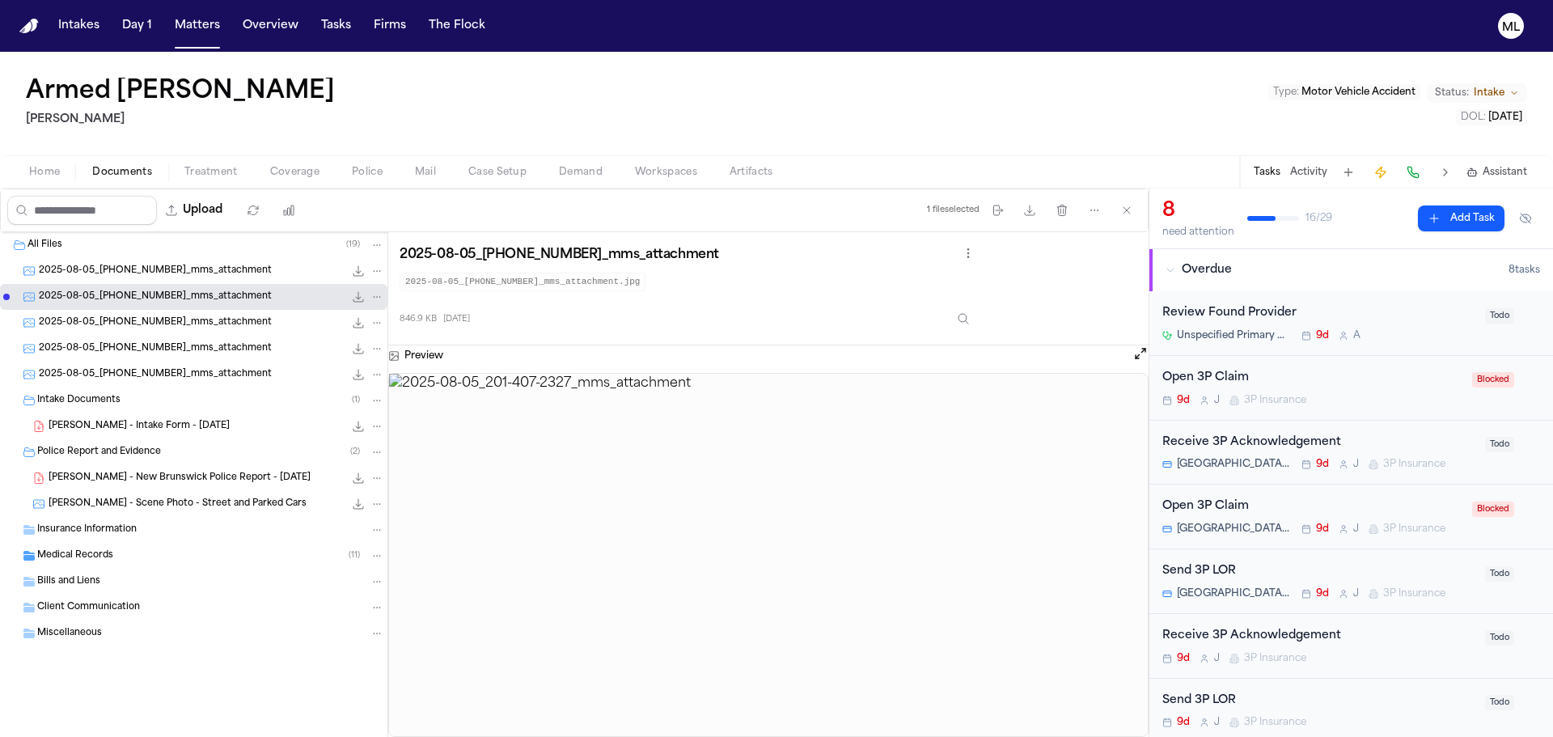
click at [204, 317] on span "2025-08-05_201-407-2327_mms_attachment" at bounding box center [155, 323] width 233 height 14
click at [204, 344] on span "2025-08-05_201-407-2327_mms_attachment" at bounding box center [155, 349] width 233 height 14
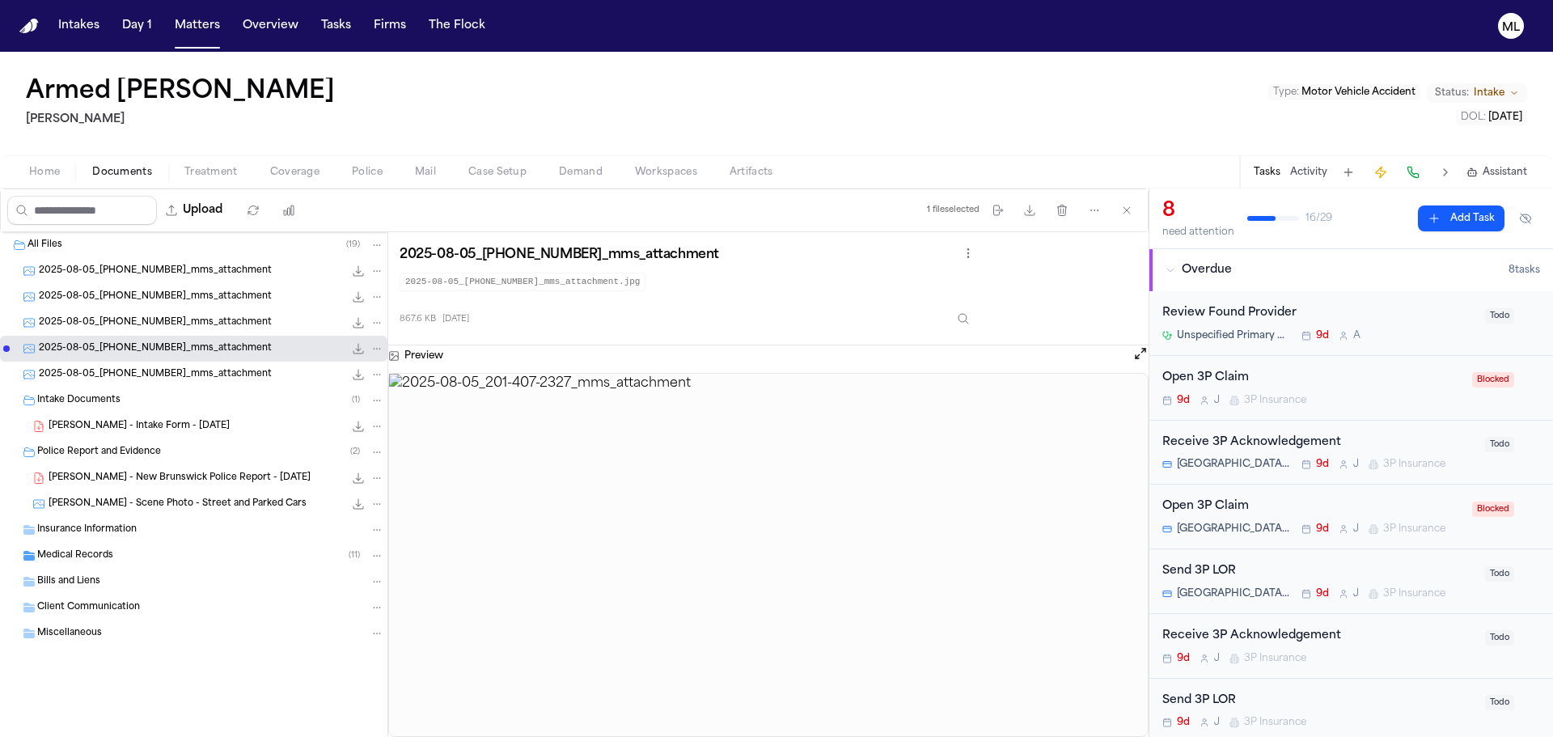
click at [204, 384] on div "2025-08-05_201-407-2327_mms_attachment 956.1 KB • JPG" at bounding box center [193, 375] width 387 height 26
click at [180, 431] on span "A. Barkley - Intake Form - 8.1.25" at bounding box center [139, 427] width 181 height 14
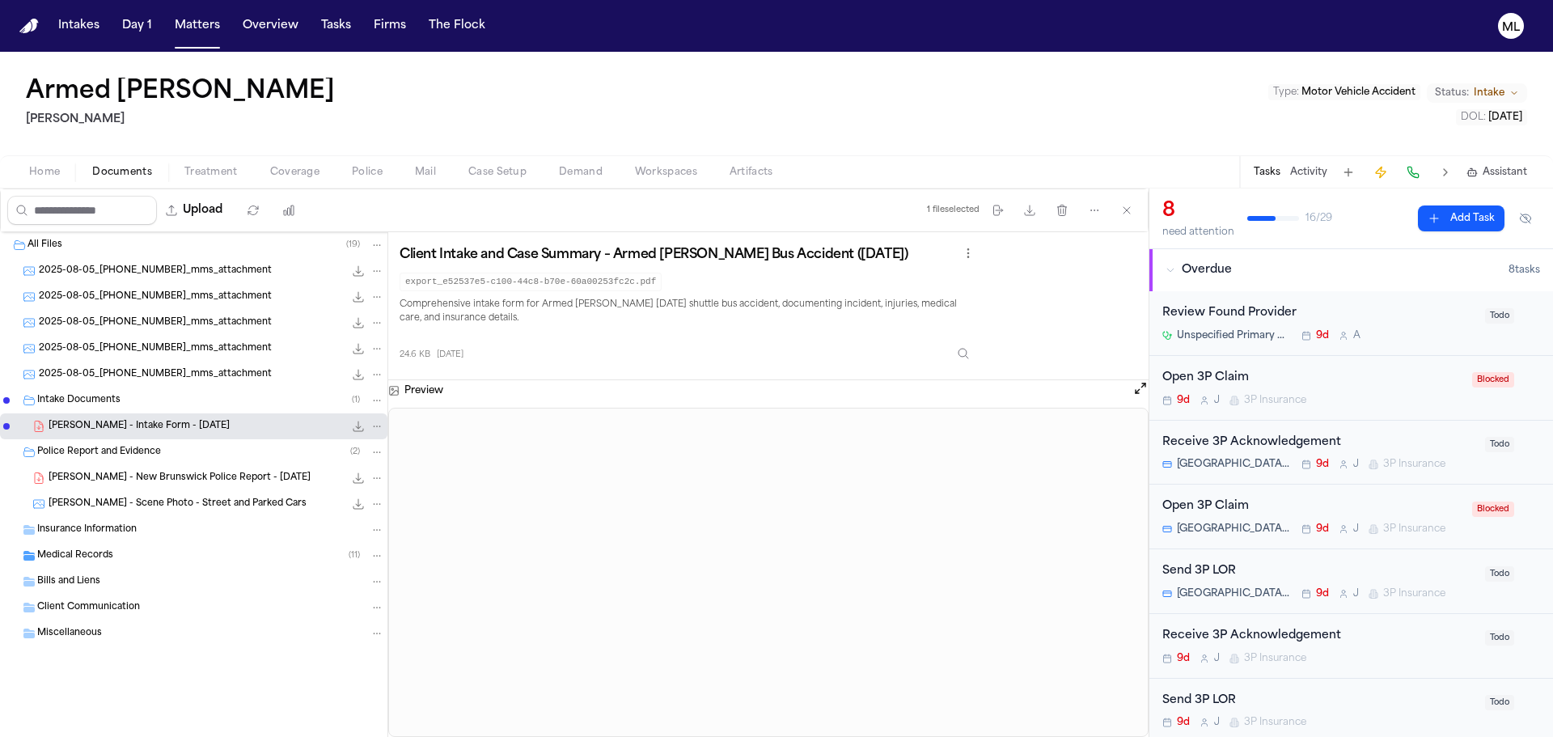
click at [184, 472] on span "A. Barkley - New Brunswick Police Report - 7.28.25" at bounding box center [180, 479] width 262 height 14
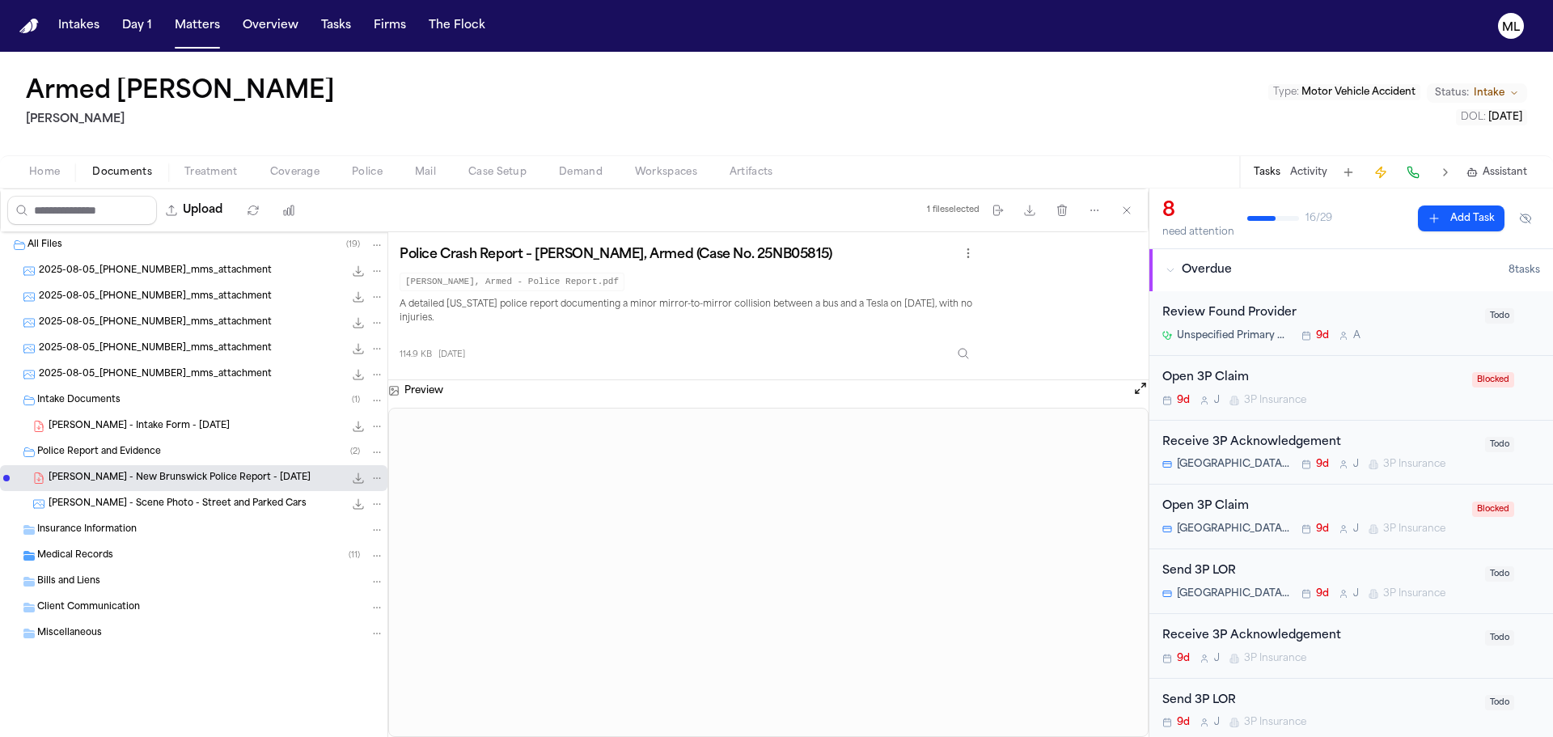
click at [182, 490] on div "A. Barkley - New Brunswick Police Report - 7.28.25 114.9 KB • PDF" at bounding box center [193, 478] width 387 height 26
click at [182, 503] on span "A. Barkley - Scene Photo - Street and Parked Cars" at bounding box center [178, 504] width 258 height 14
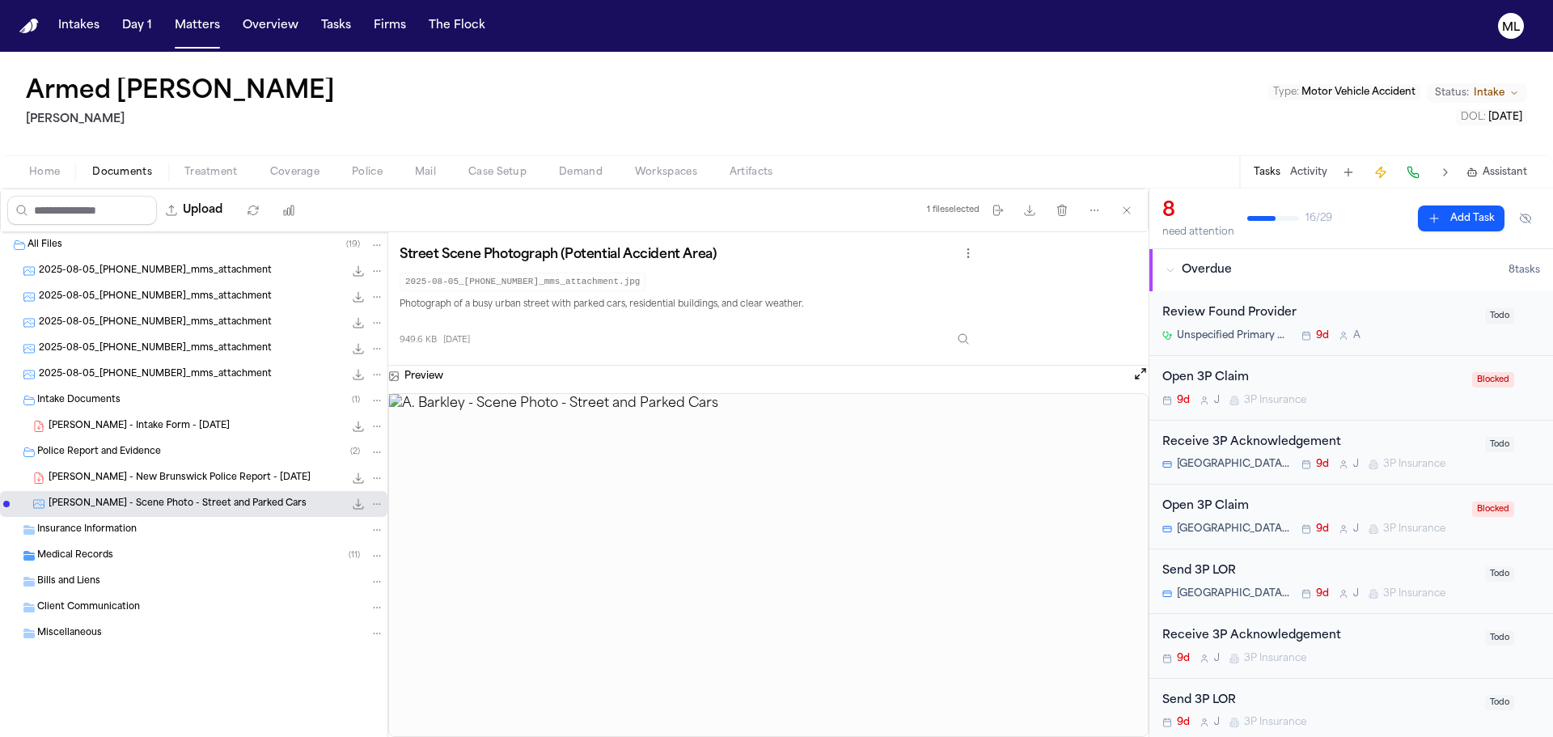
click at [99, 560] on span "Medical Records" at bounding box center [75, 556] width 76 height 14
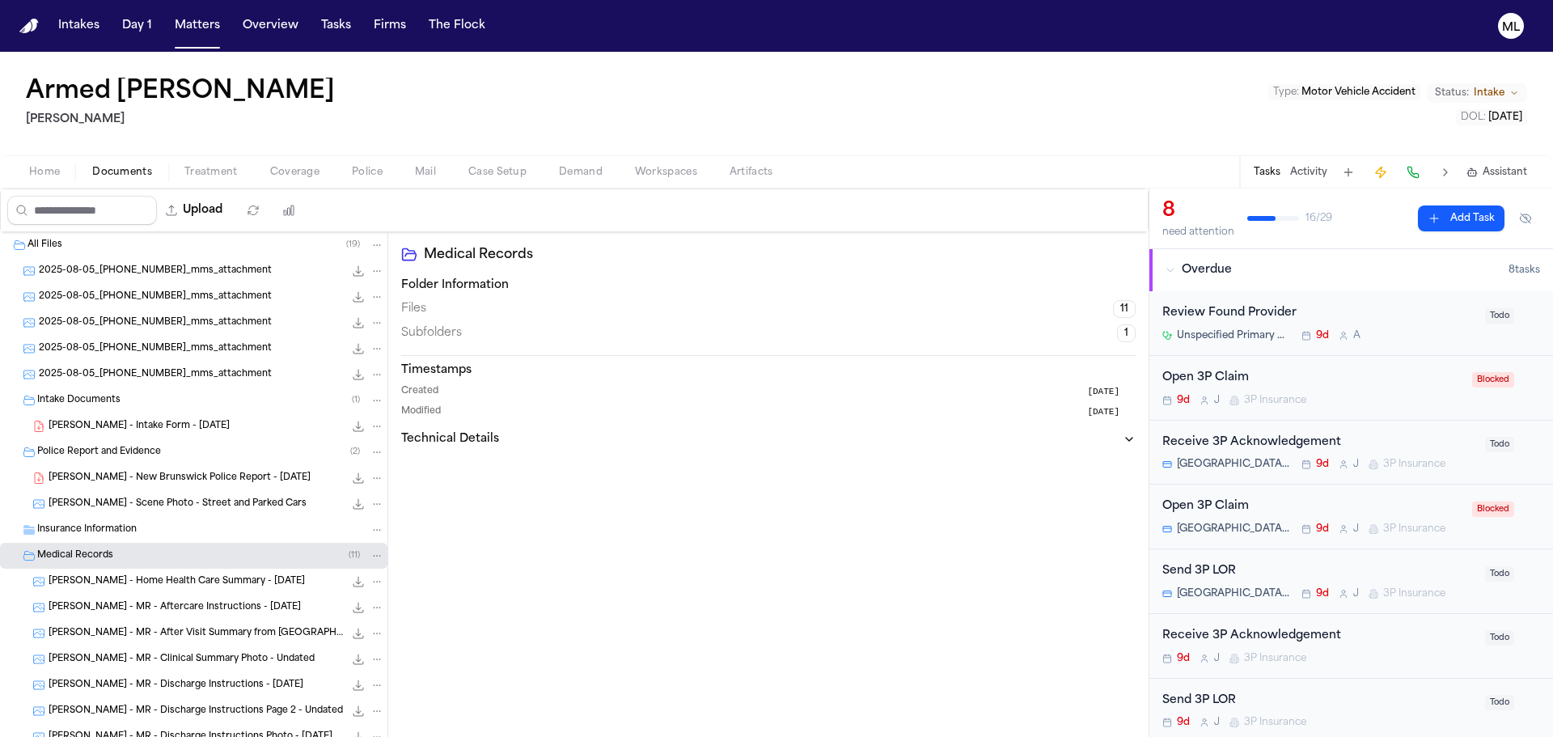
click at [154, 473] on span "A. Barkley - New Brunswick Police Report - 7.28.25" at bounding box center [180, 479] width 262 height 14
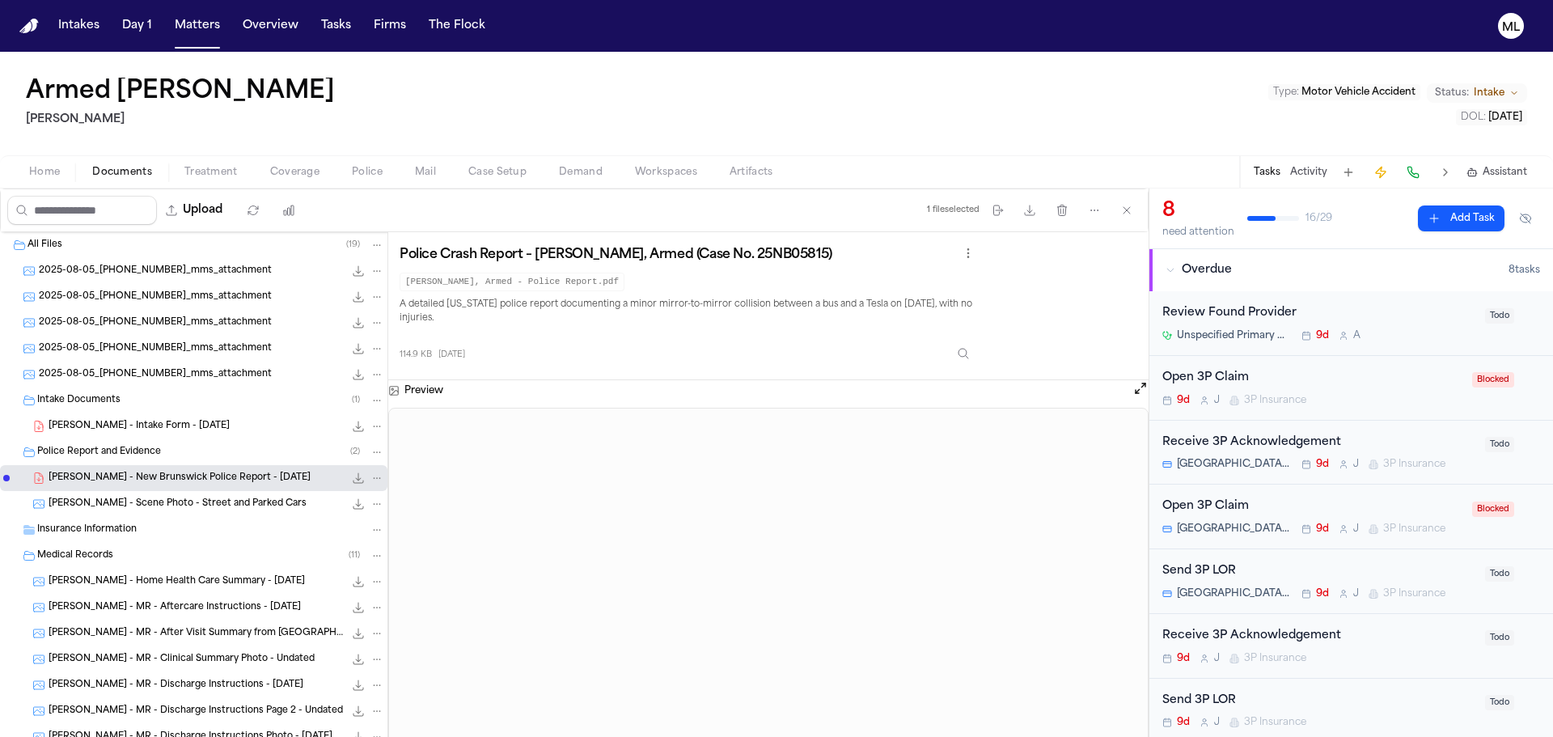
click at [157, 425] on span "A. Barkley - Intake Form - 8.1.25" at bounding box center [139, 427] width 181 height 14
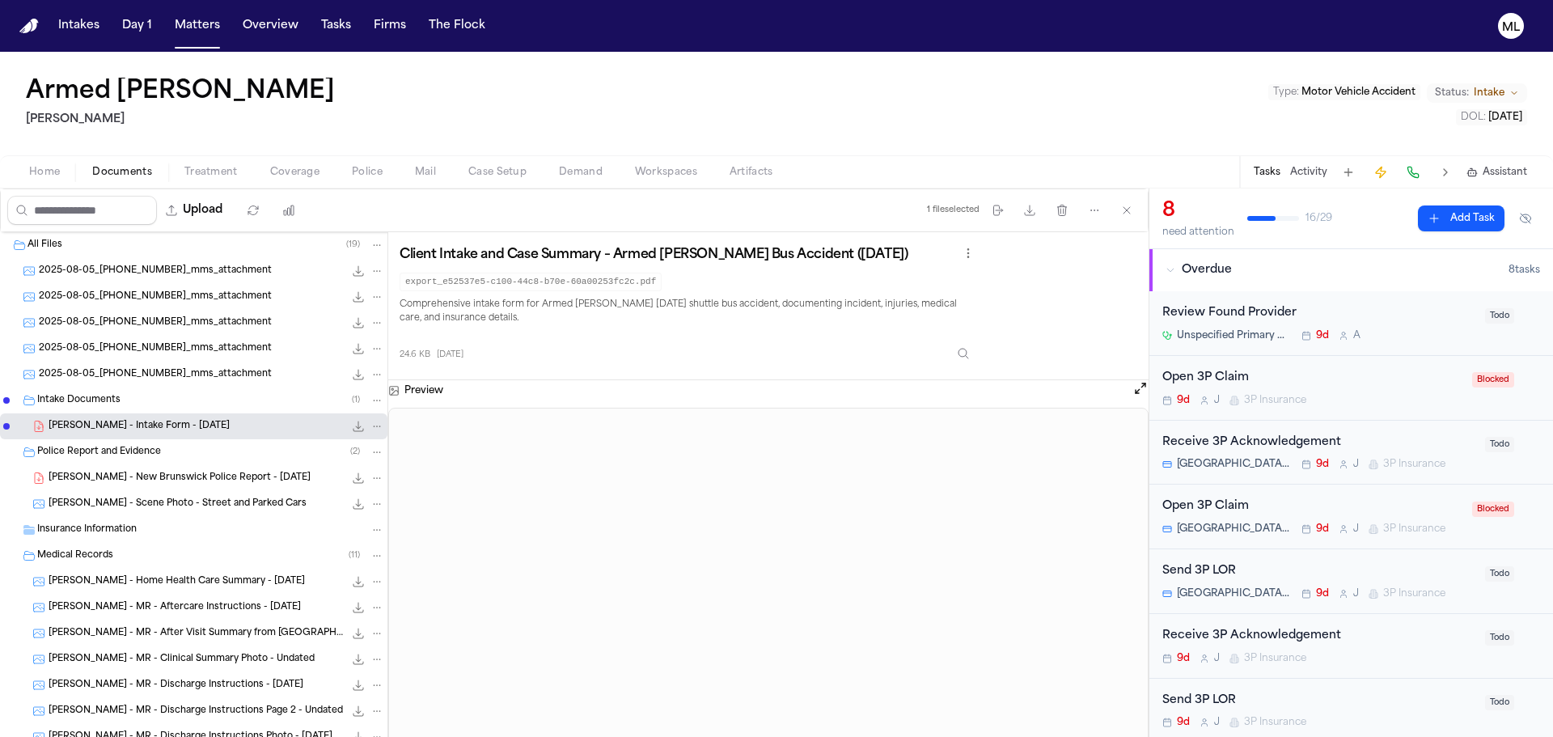
click at [167, 477] on span "A. Barkley - New Brunswick Police Report - 7.28.25" at bounding box center [180, 479] width 262 height 14
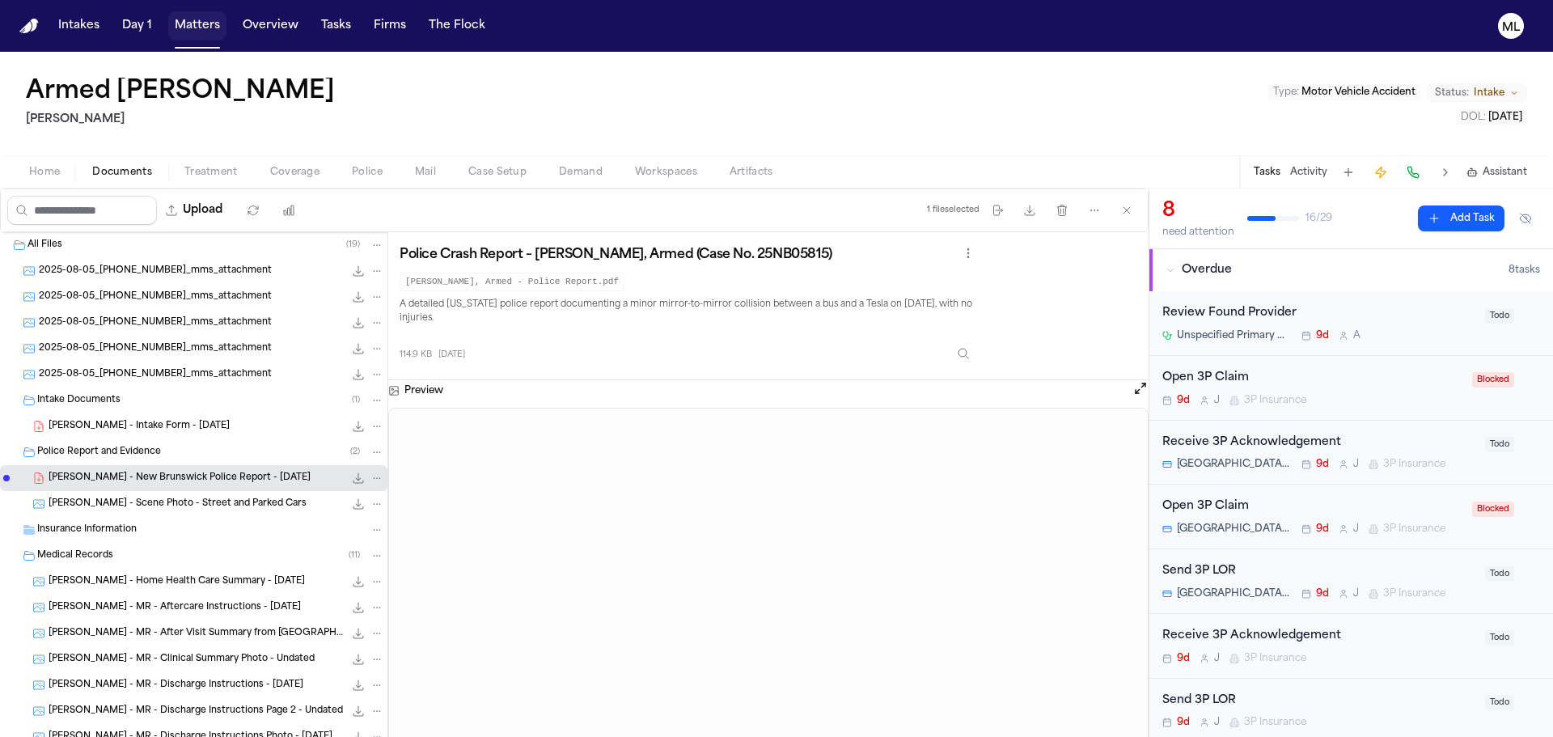
click at [191, 25] on button "Matters" at bounding box center [197, 25] width 58 height 29
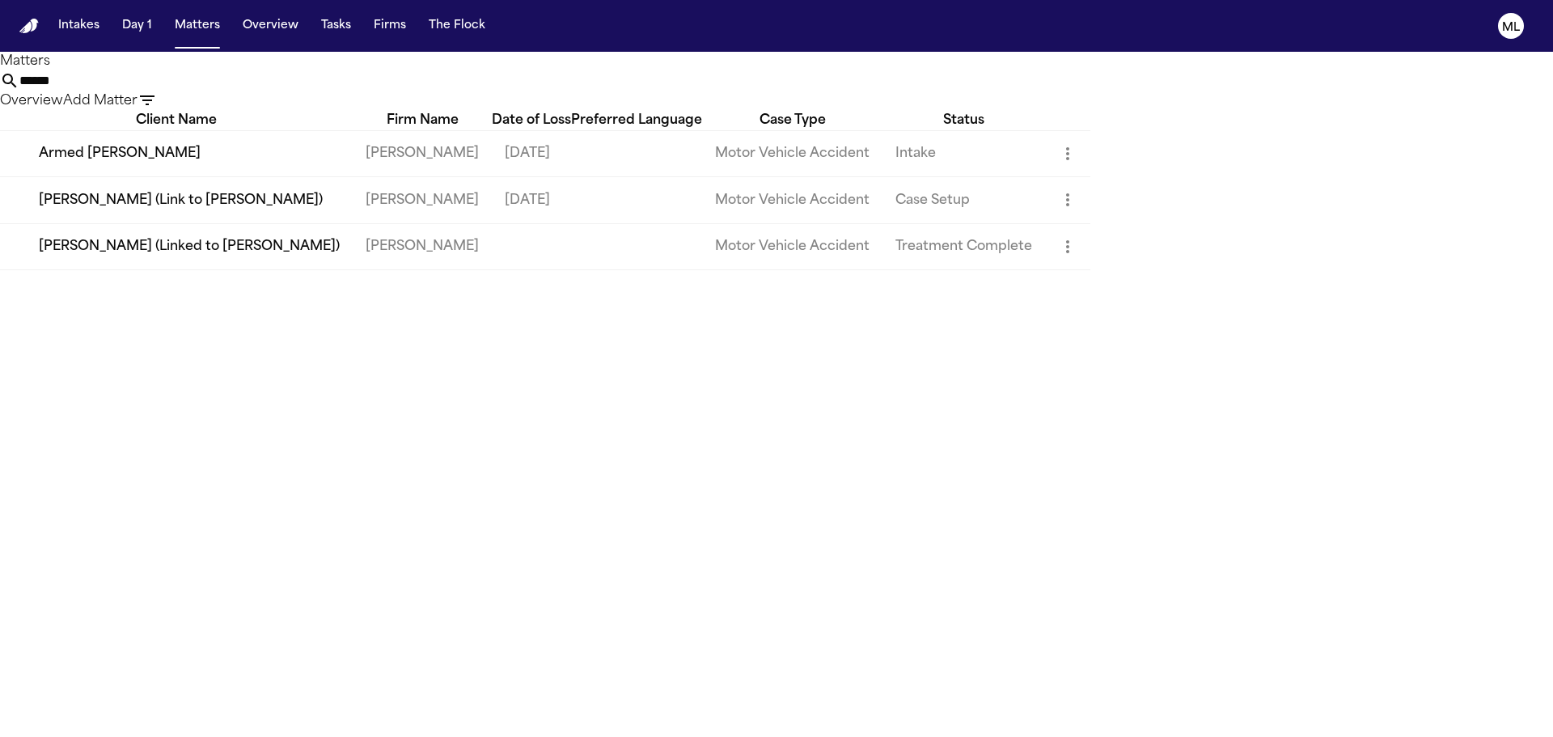
drag, startPoint x: 905, startPoint y: 95, endPoint x: 777, endPoint y: 91, distance: 128.7
click at [777, 91] on div "****** Overview Add Matter" at bounding box center [776, 91] width 1553 height 40
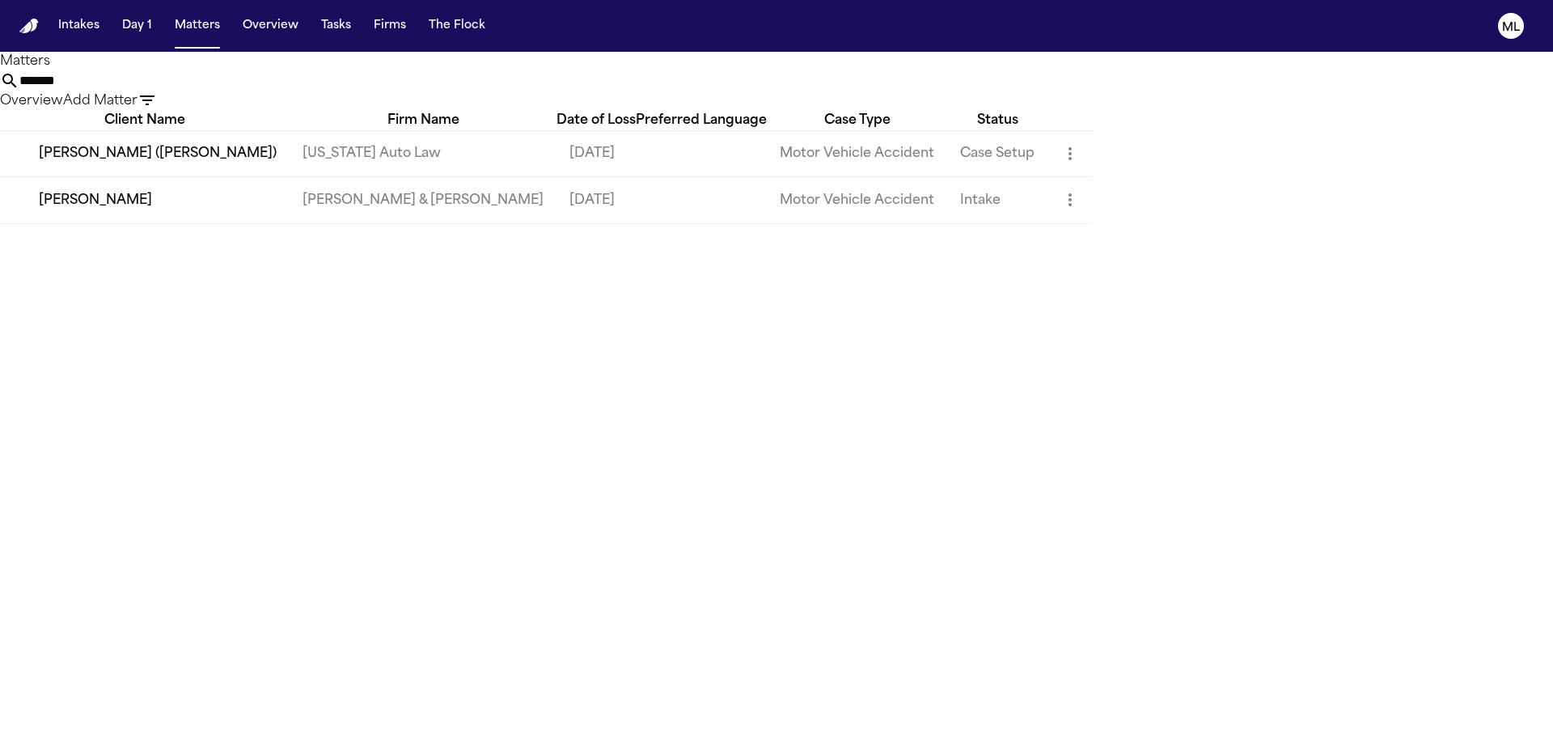
type input "*******"
click at [290, 176] on td "[PERSON_NAME] ([PERSON_NAME])" at bounding box center [145, 153] width 290 height 46
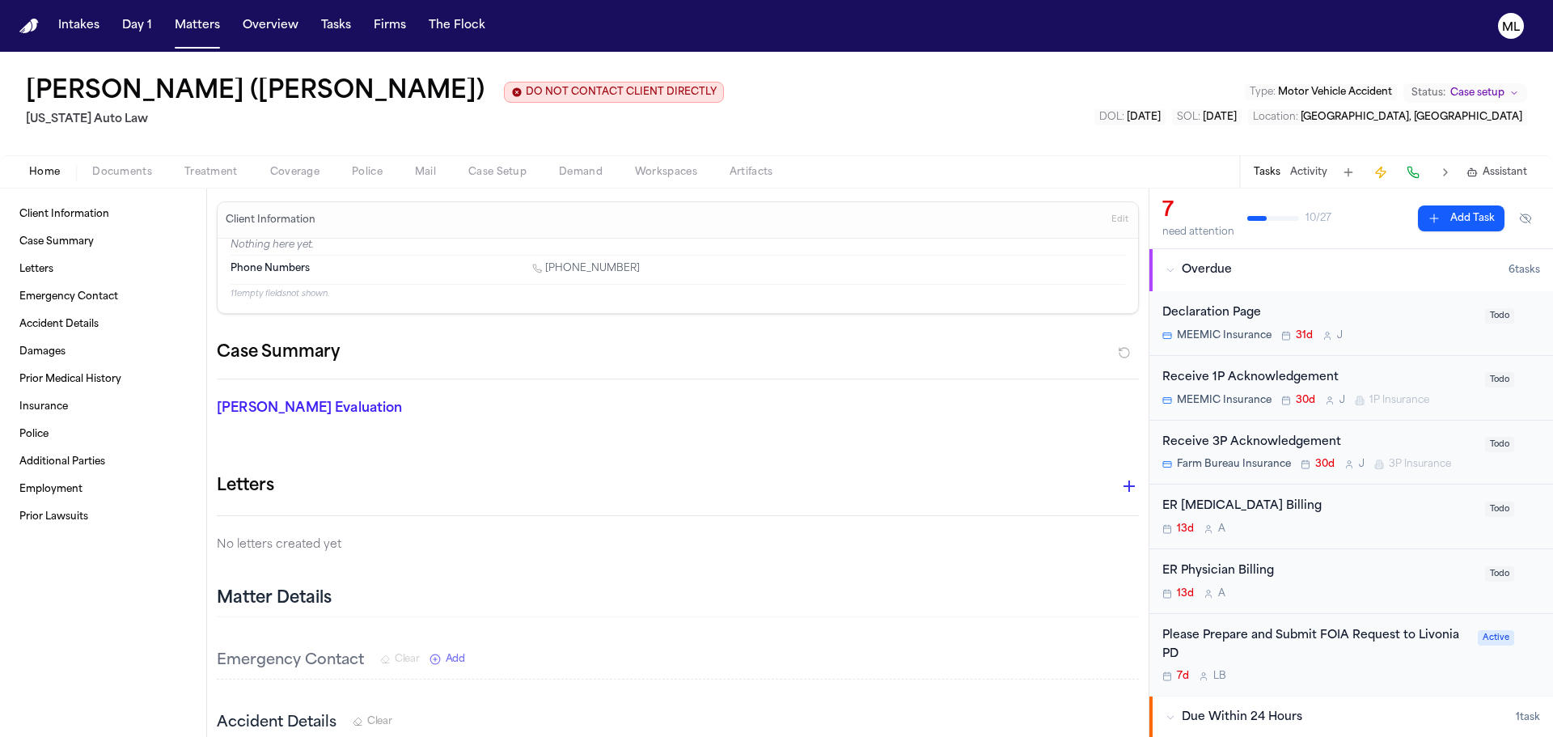
click at [125, 172] on span "Documents" at bounding box center [122, 172] width 60 height 13
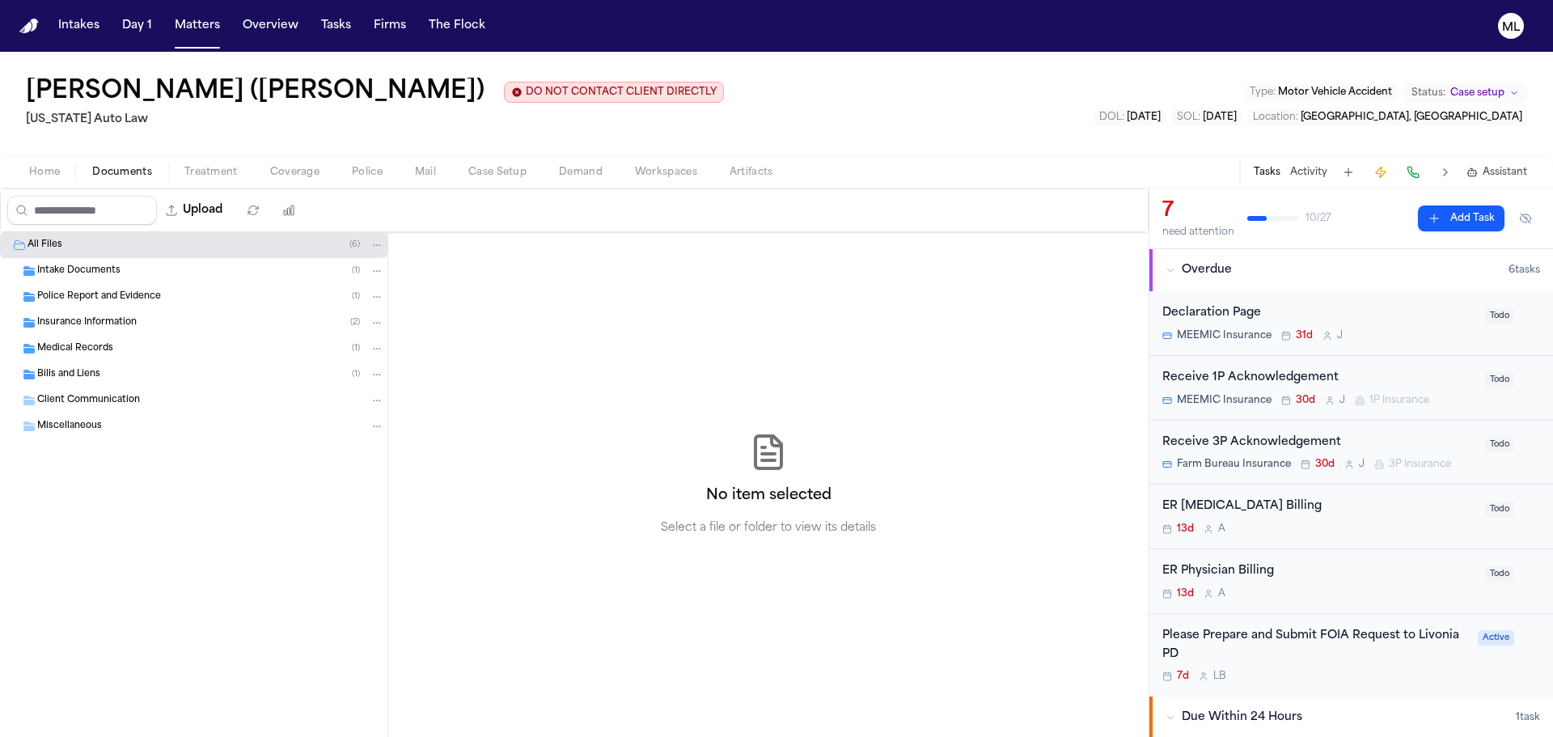
click at [84, 324] on span "Insurance Information" at bounding box center [86, 323] width 99 height 14
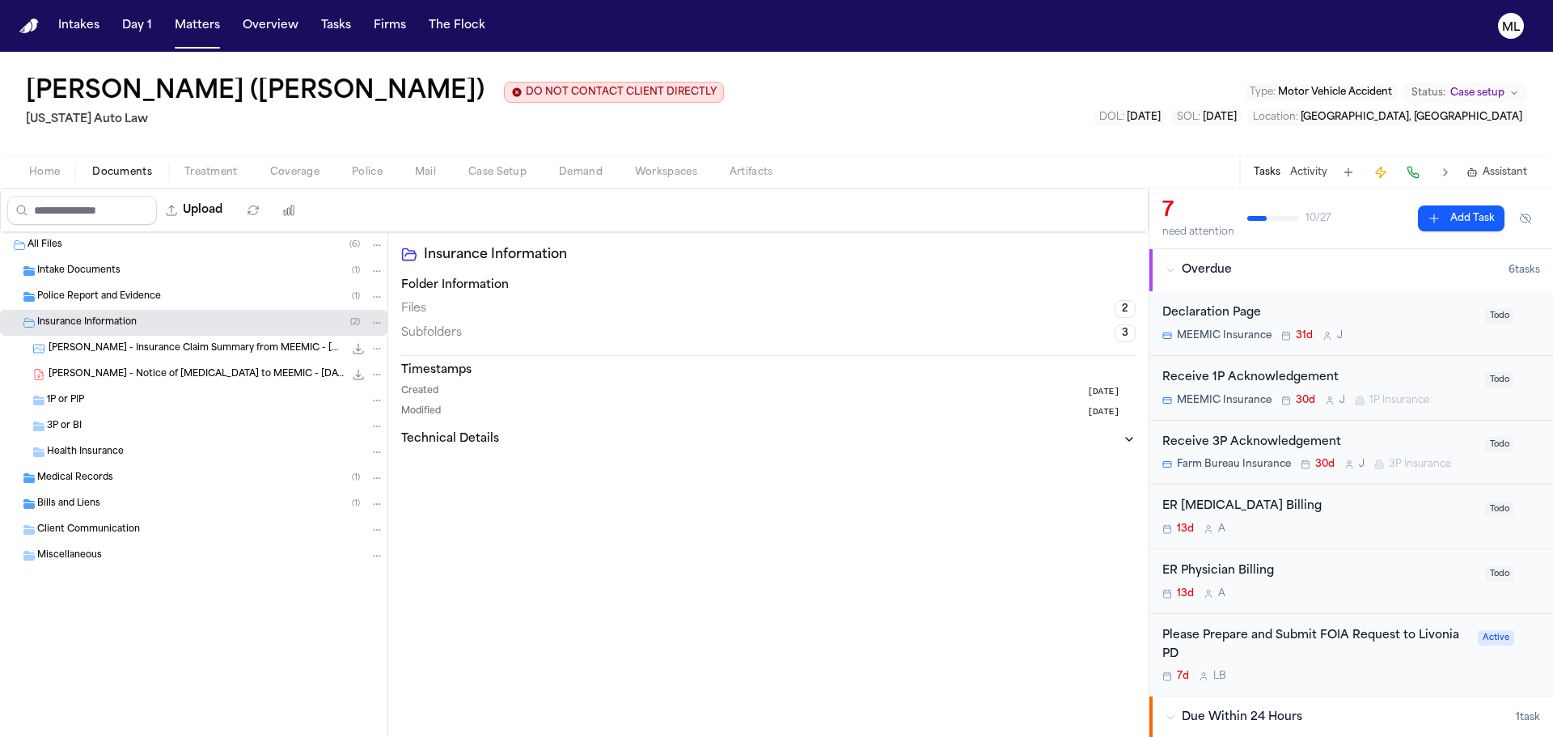
click at [116, 369] on span "[PERSON_NAME] - Notice of [MEDICAL_DATA] to MEEMIC - [DATE]" at bounding box center [196, 375] width 295 height 14
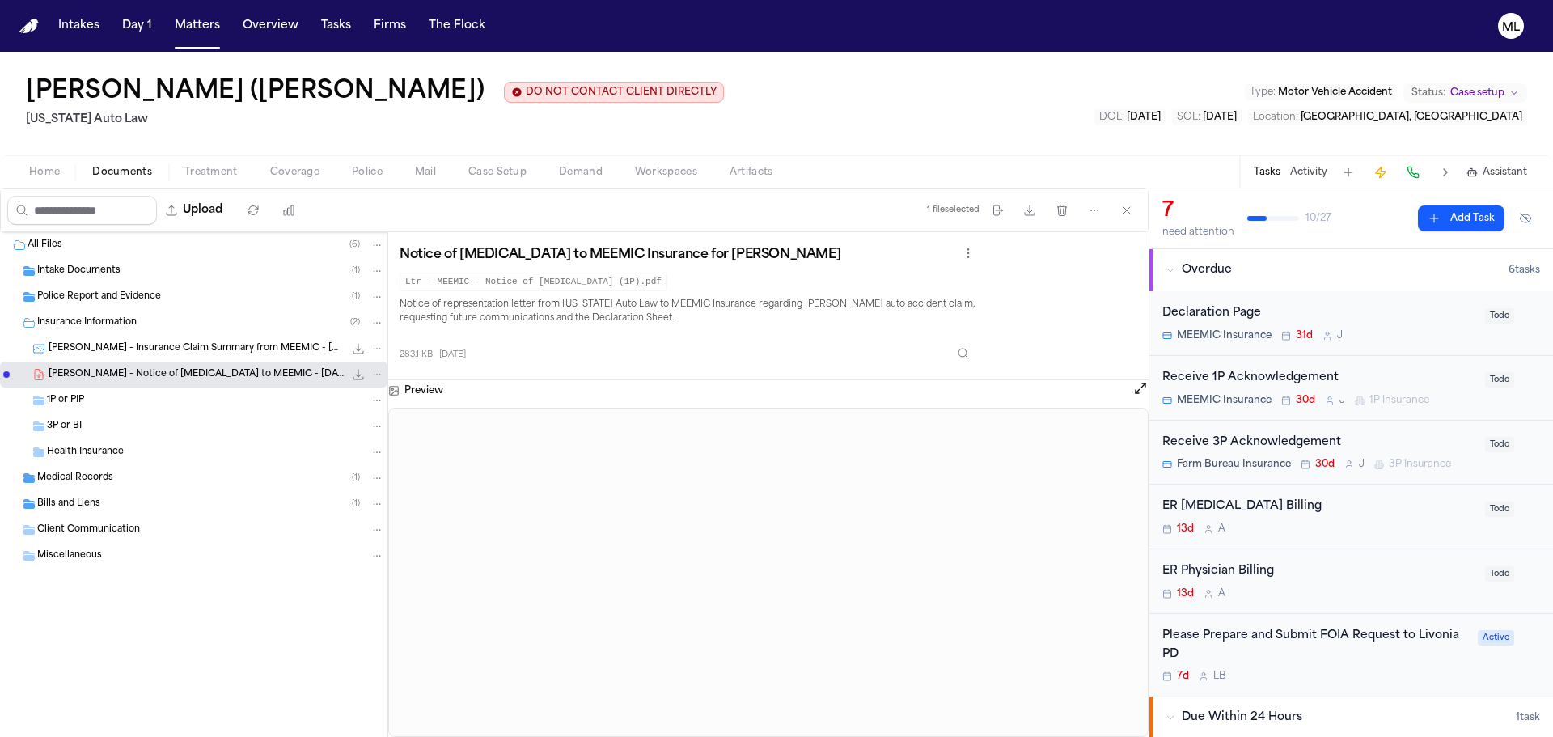
click at [358, 375] on icon "File: J. Smith - Notice of Retainer to MEEMIC - 6.14.25" at bounding box center [358, 375] width 11 height 11
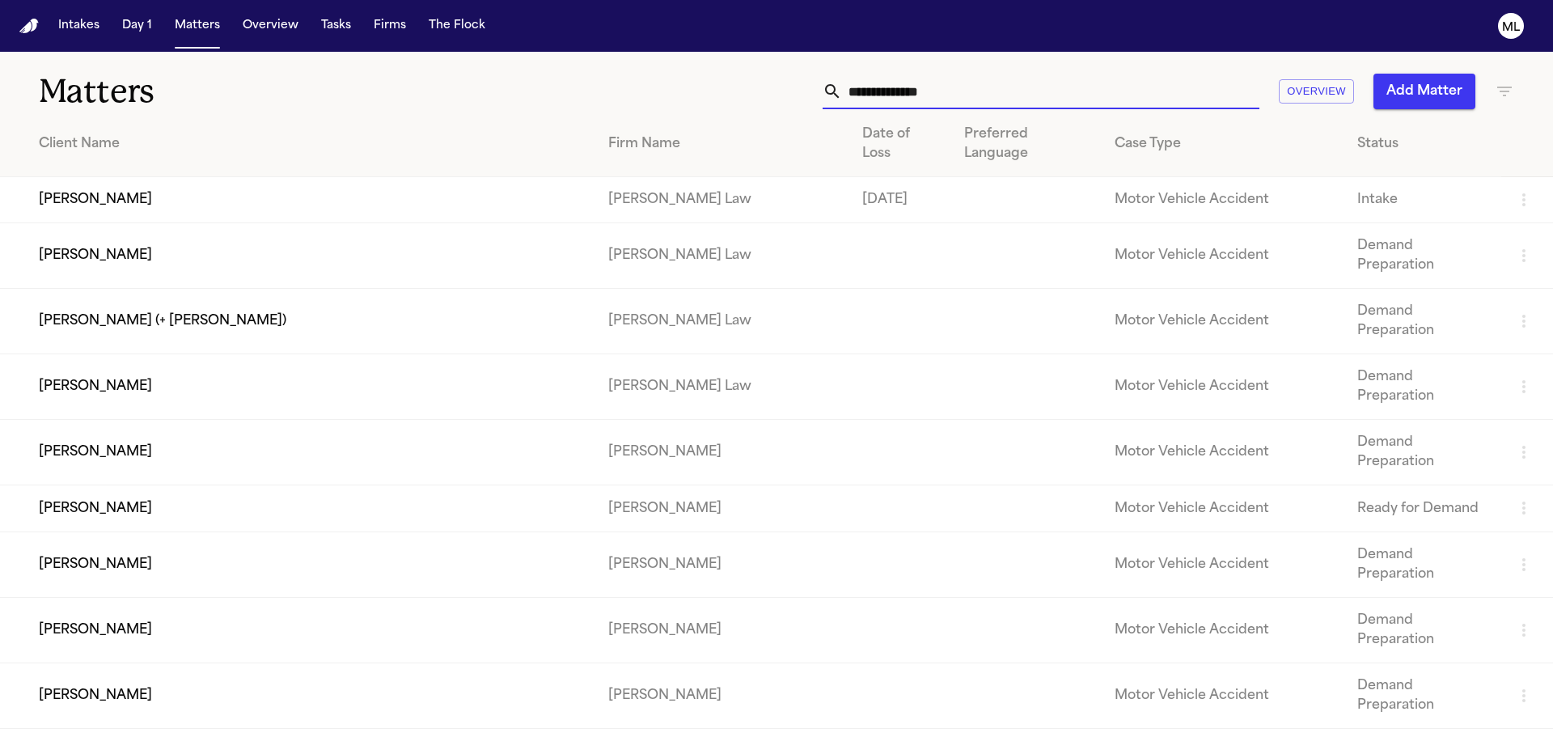
click at [908, 93] on input "text" at bounding box center [1050, 92] width 417 height 36
click at [885, 94] on input "text" at bounding box center [1050, 92] width 417 height 36
click at [58, 31] on button "Intakes" at bounding box center [79, 25] width 54 height 29
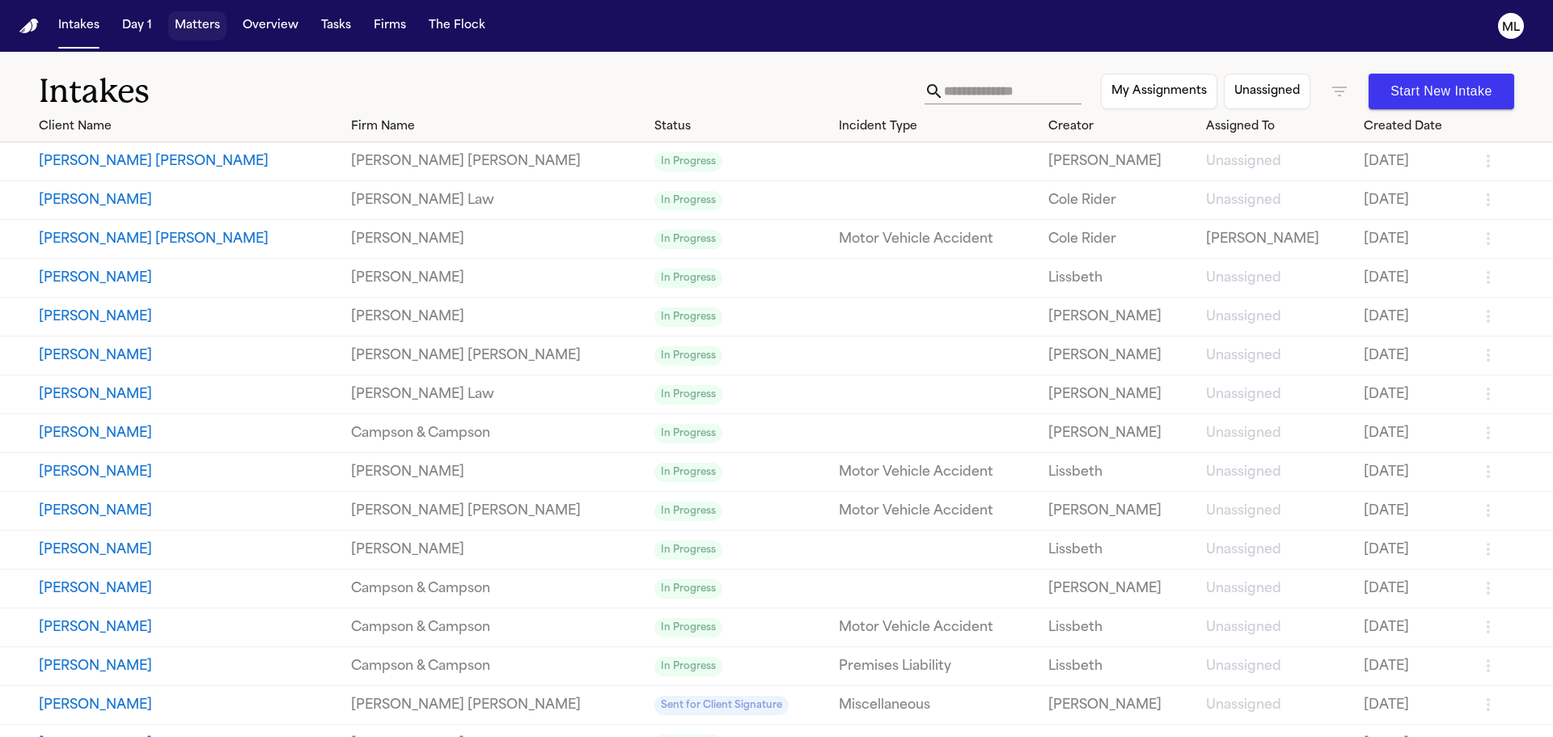
click at [187, 23] on button "Matters" at bounding box center [197, 25] width 58 height 29
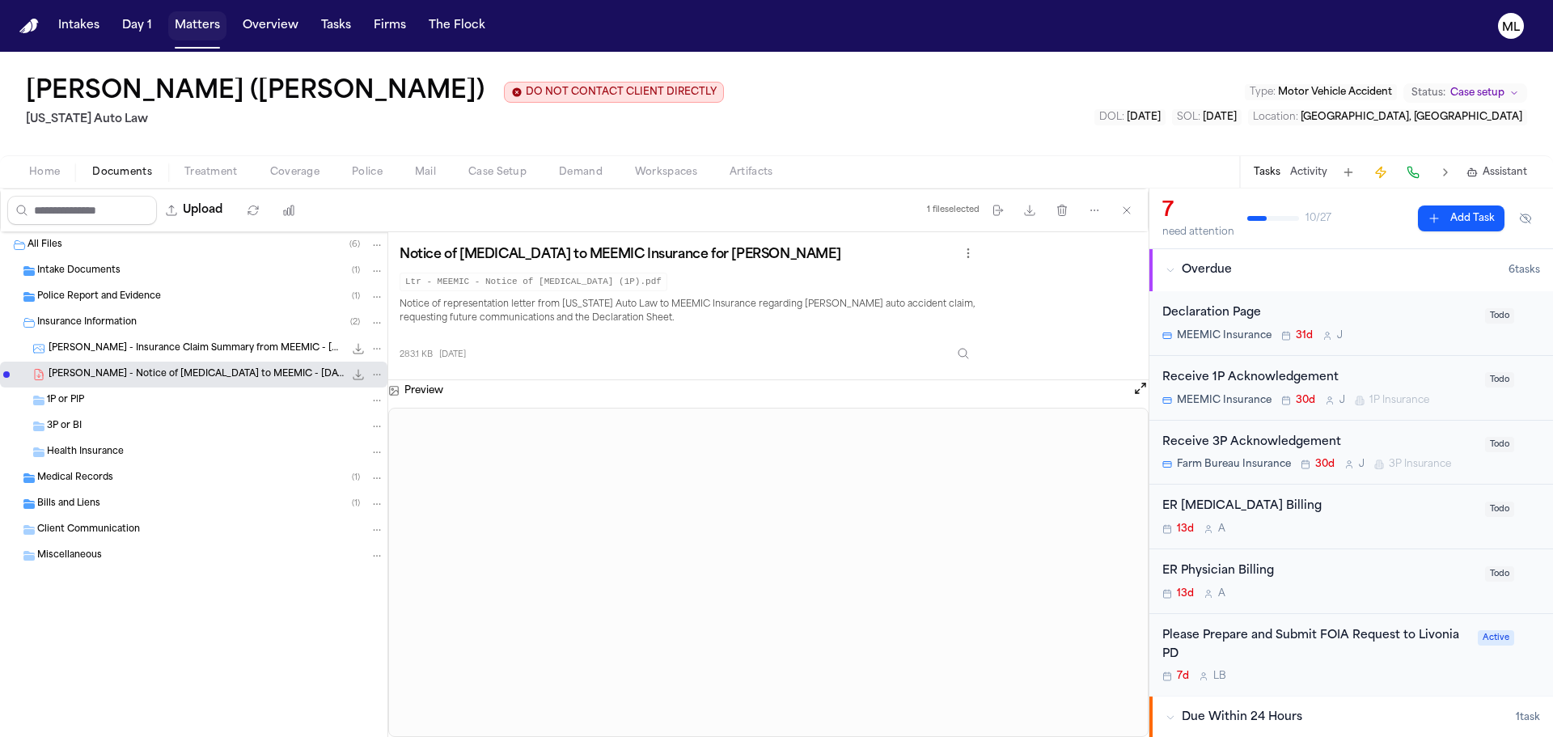
click at [194, 40] on button "Matters" at bounding box center [197, 25] width 58 height 29
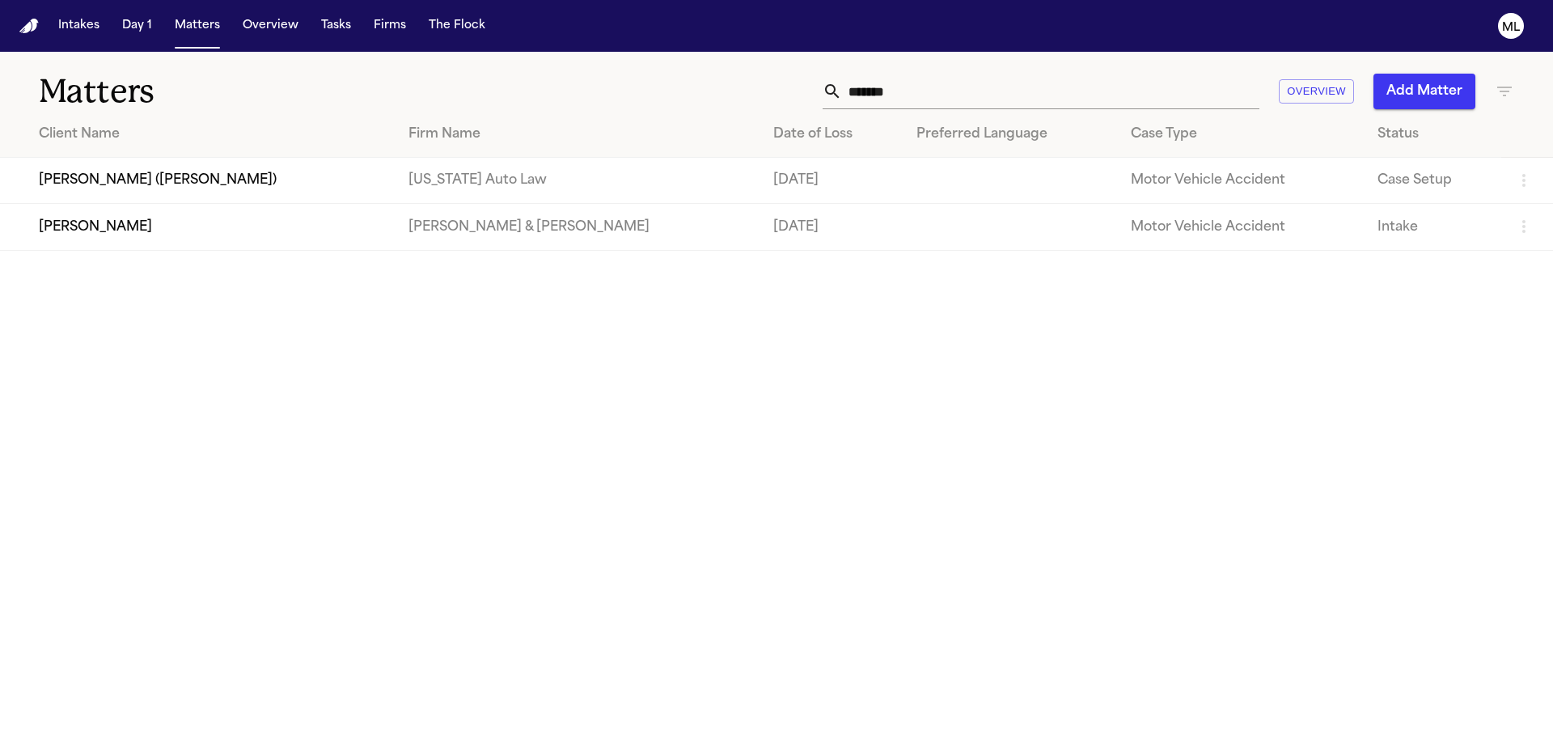
click at [205, 177] on td "[PERSON_NAME] ([PERSON_NAME])" at bounding box center [198, 181] width 396 height 46
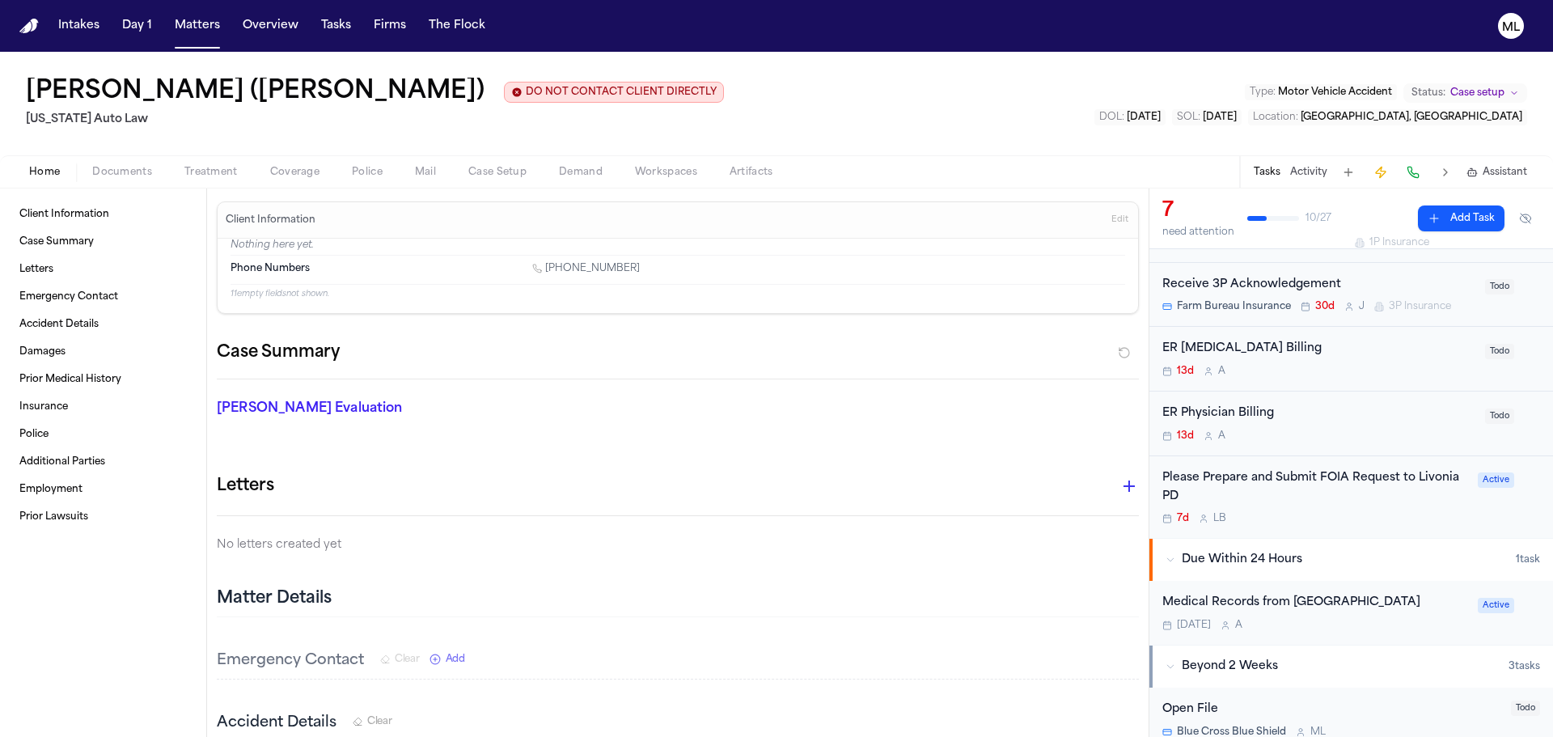
scroll to position [162, 0]
click at [1401, 497] on div "Please Prepare and Submit FOIA Request to Livonia PD" at bounding box center [1315, 483] width 306 height 37
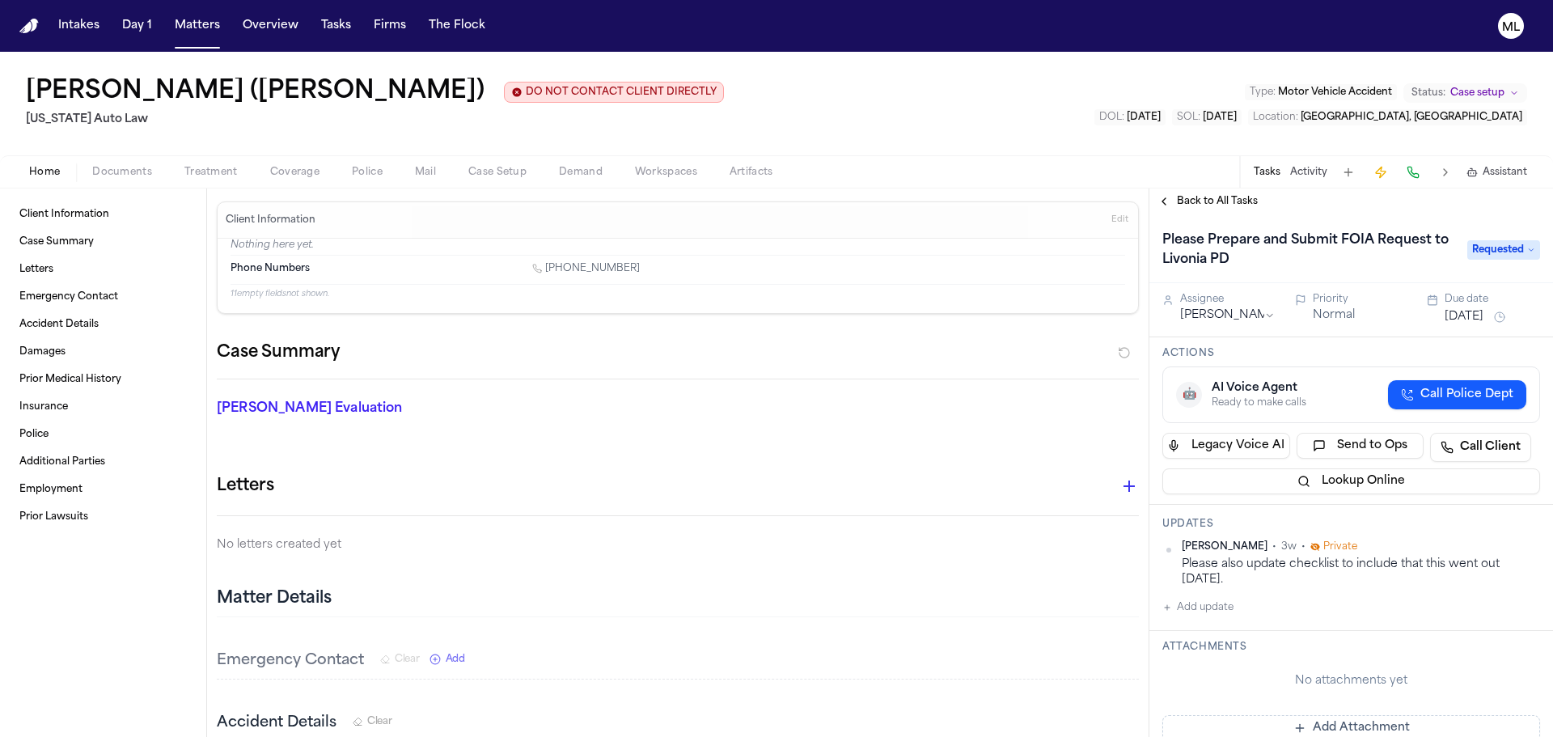
click at [1505, 241] on span "Requested" at bounding box center [1503, 249] width 73 height 19
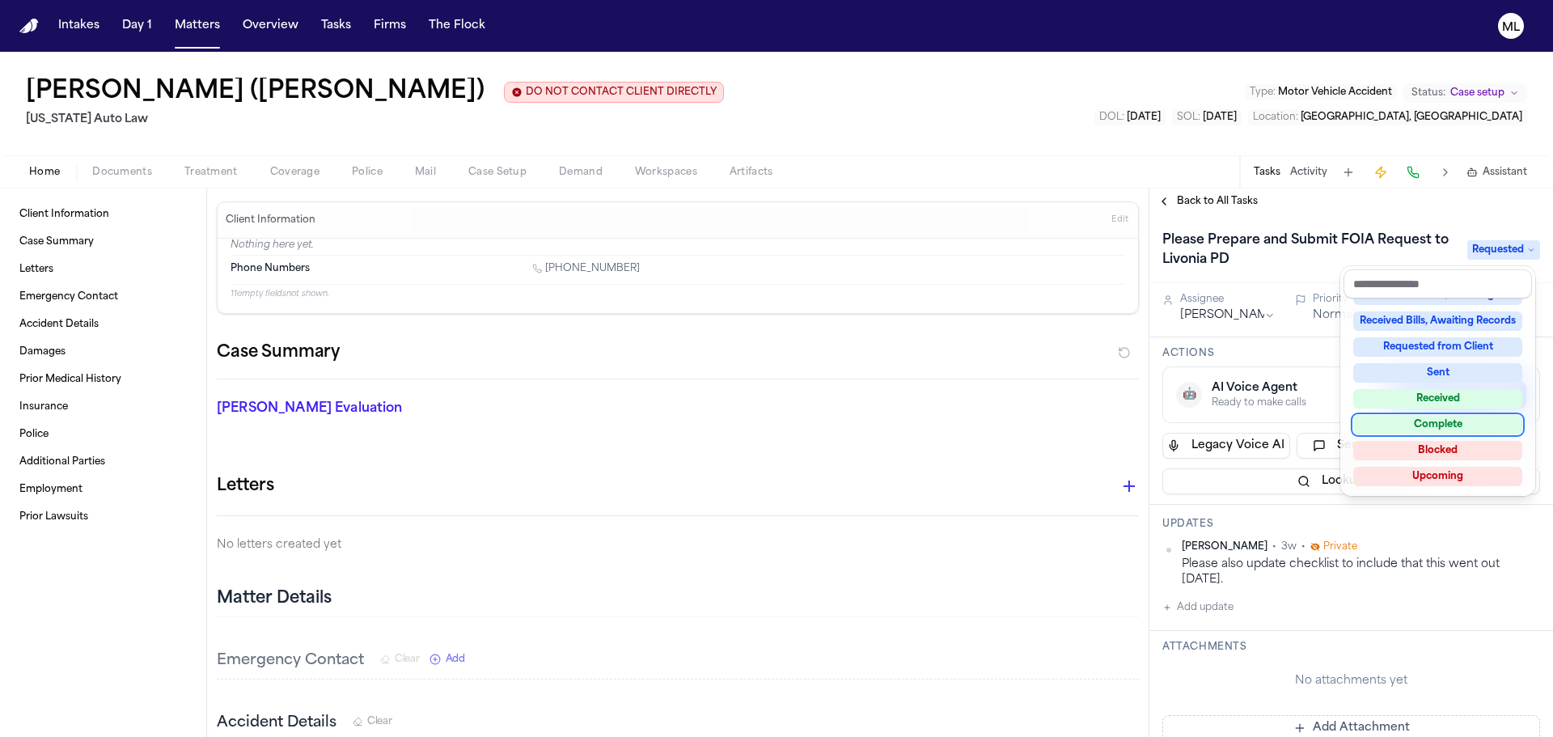
click at [1431, 420] on div "Complete" at bounding box center [1437, 424] width 169 height 19
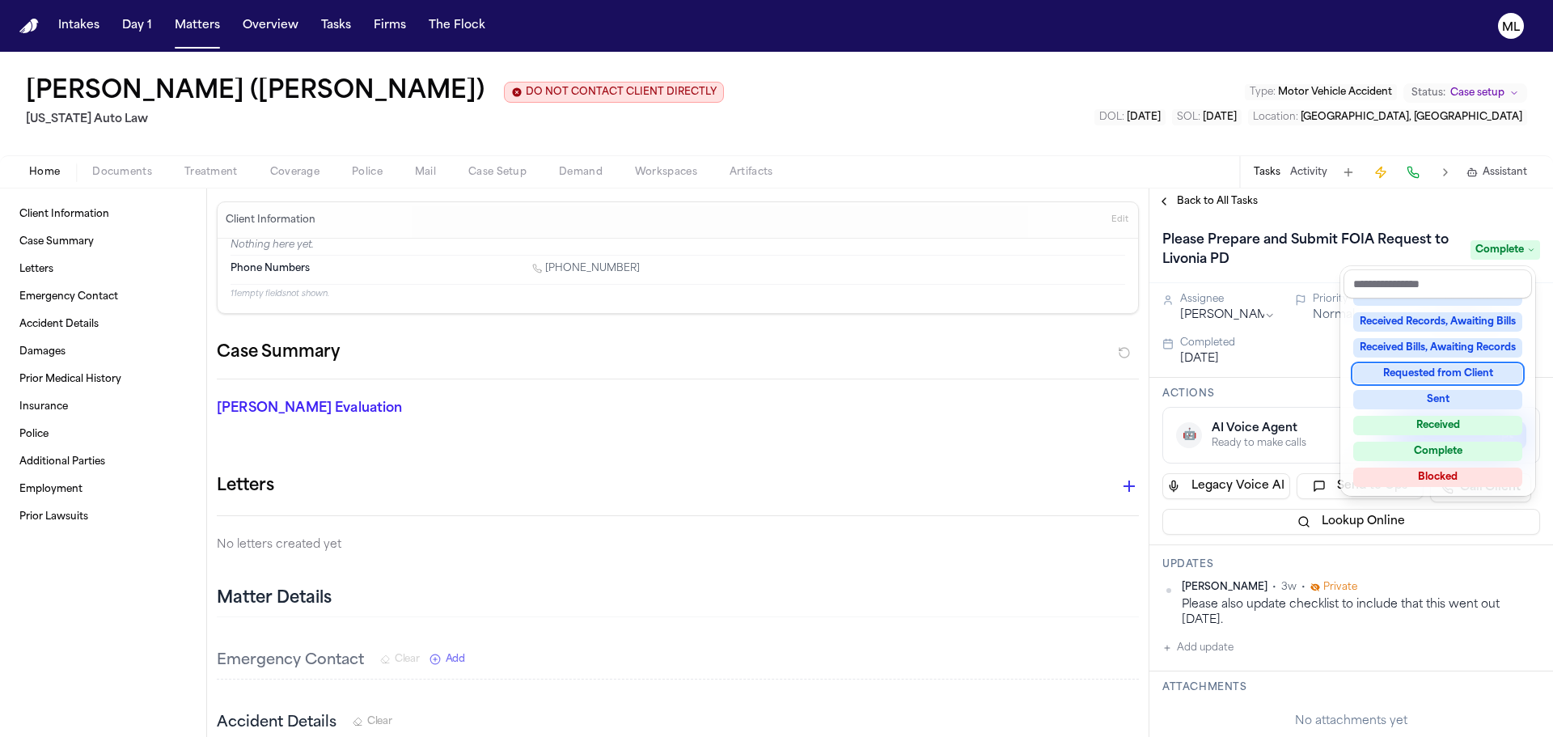
click at [1228, 194] on div "Back to All Tasks Please Prepare and Submit FOIA Request to Livonia PD Complete…" at bounding box center [1351, 462] width 404 height 548
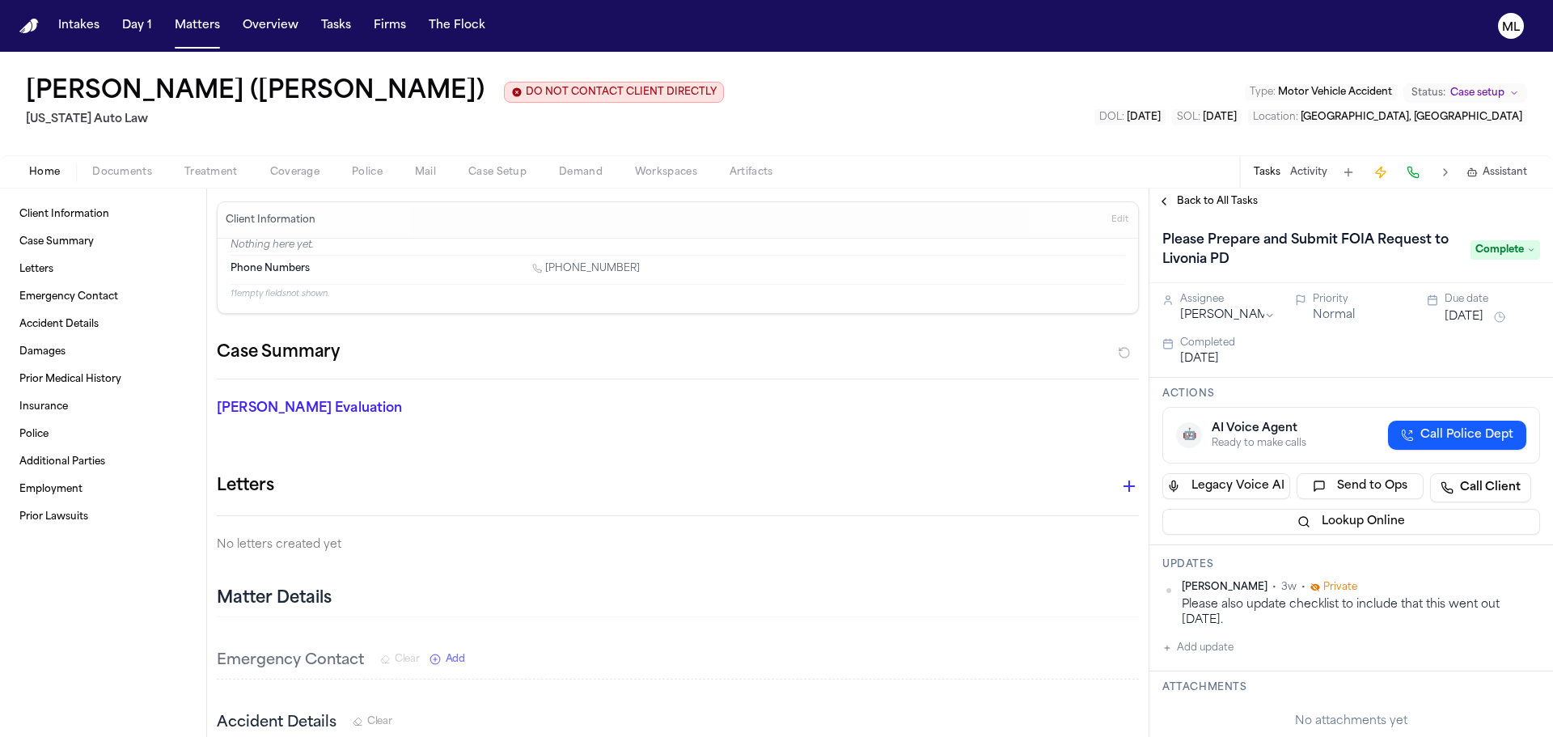
click at [1227, 199] on span "Back to All Tasks" at bounding box center [1217, 201] width 81 height 13
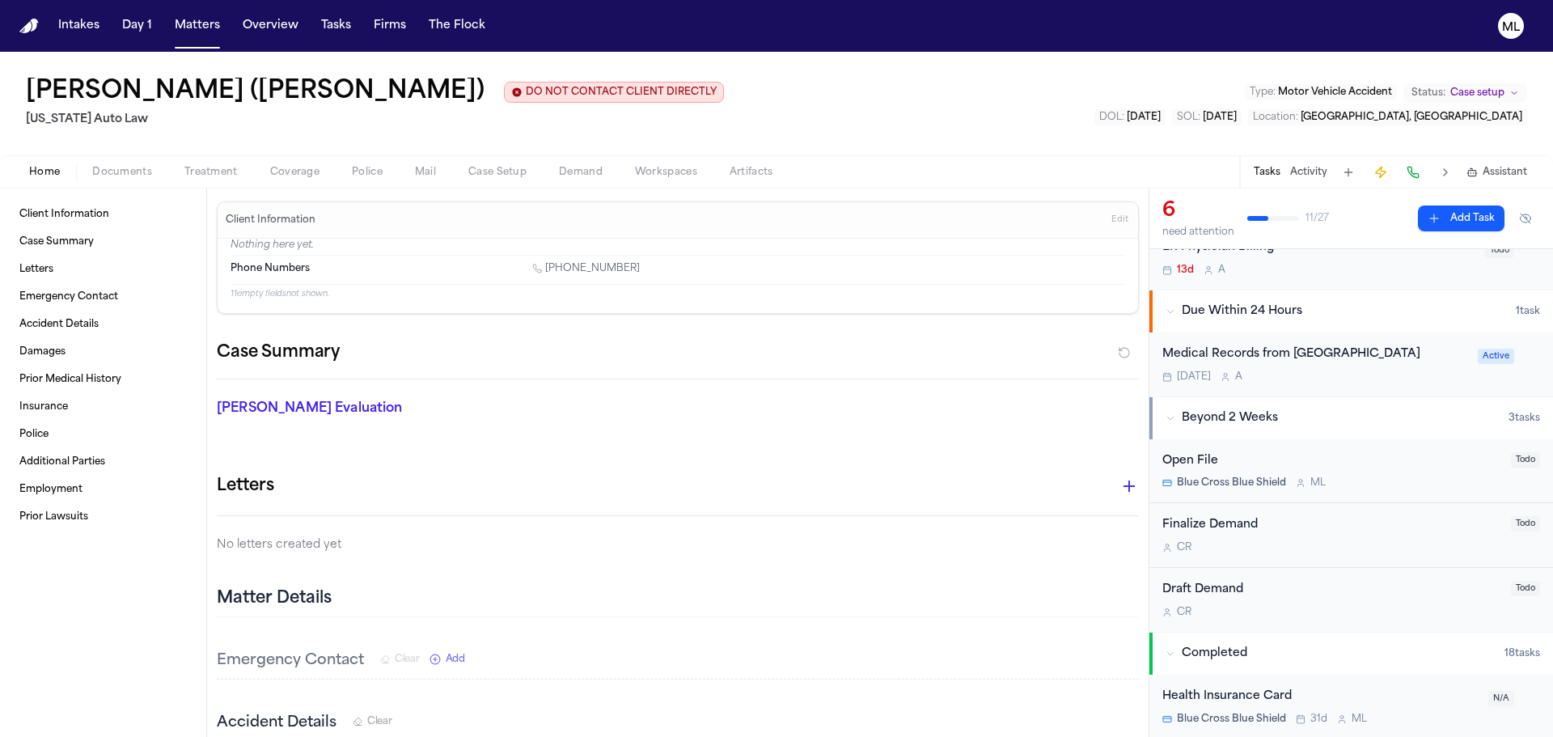
scroll to position [162, 0]
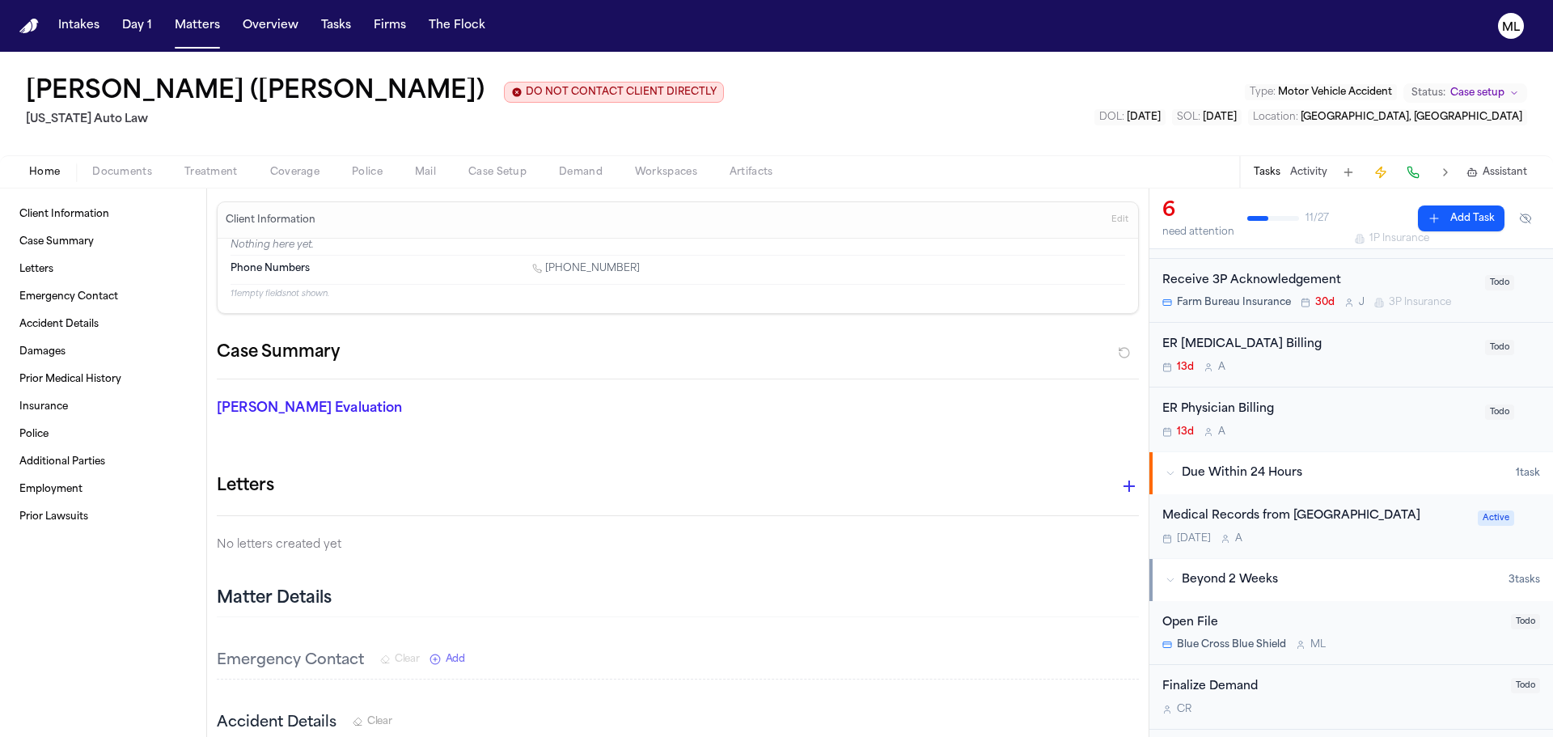
click at [1353, 374] on div "ER [MEDICAL_DATA] Billing 13d A Todo" at bounding box center [1351, 355] width 404 height 65
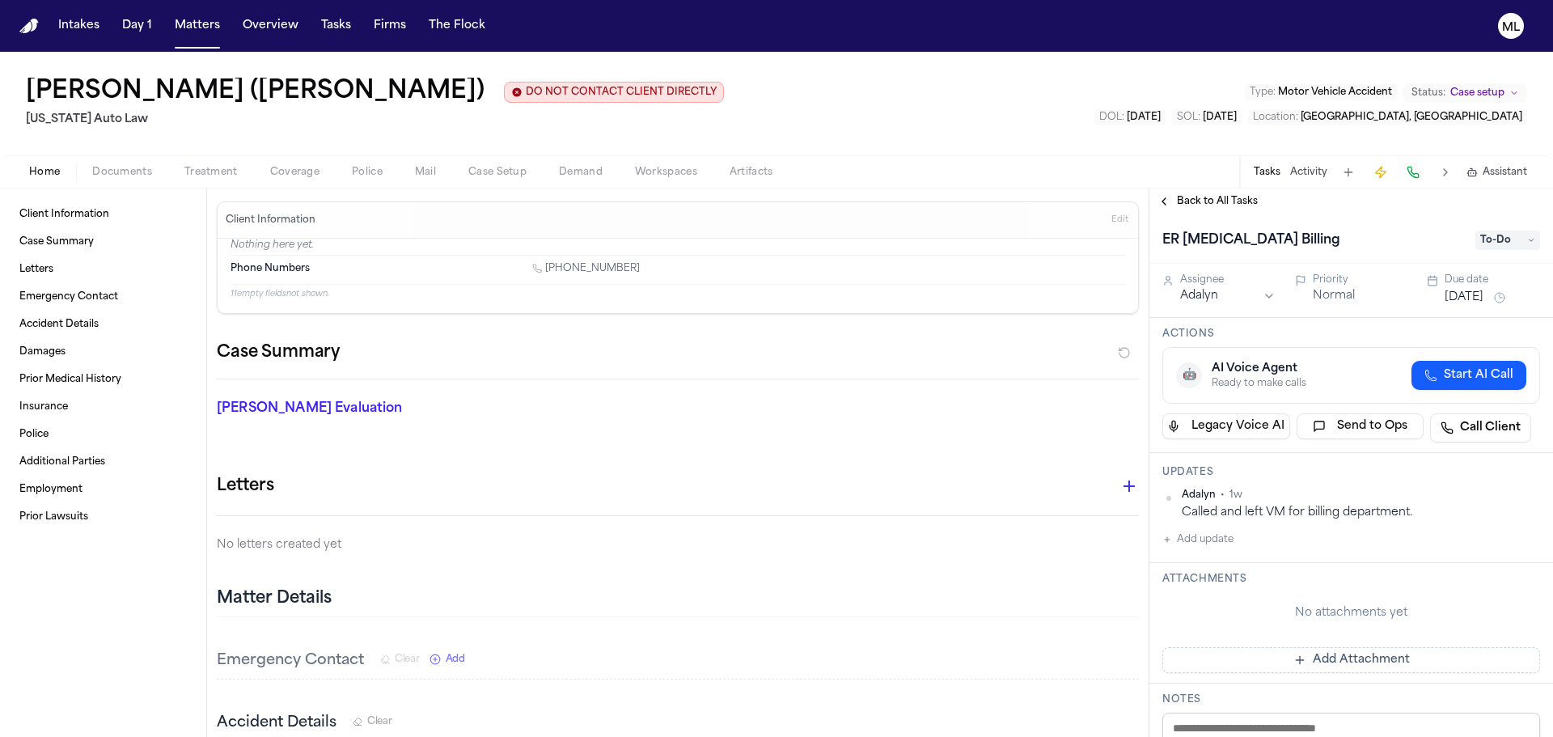
click at [1466, 303] on button "[DATE]" at bounding box center [1464, 298] width 39 height 16
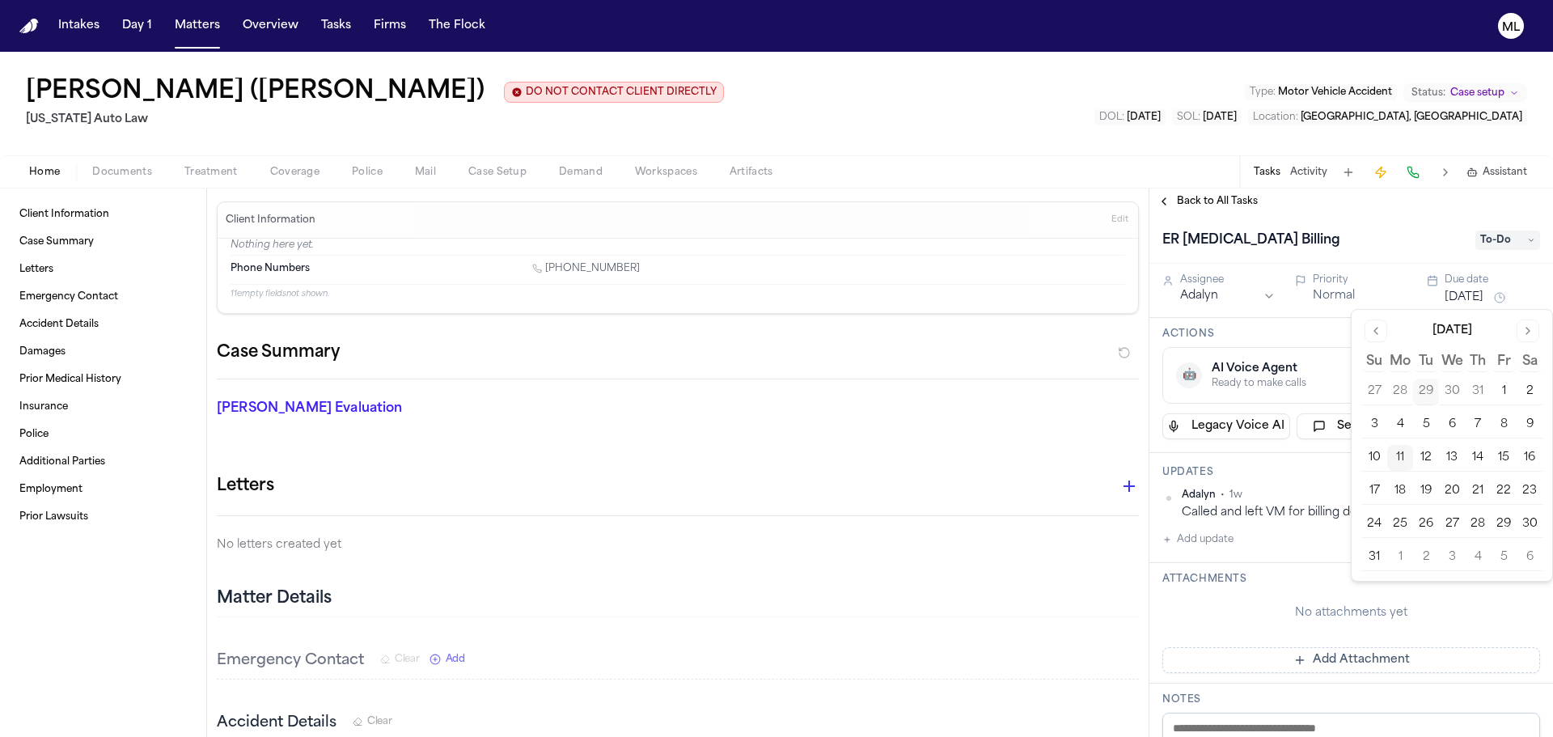
click at [1429, 455] on button "12" at bounding box center [1426, 458] width 26 height 26
click at [1196, 202] on span "Back to All Tasks" at bounding box center [1217, 201] width 81 height 13
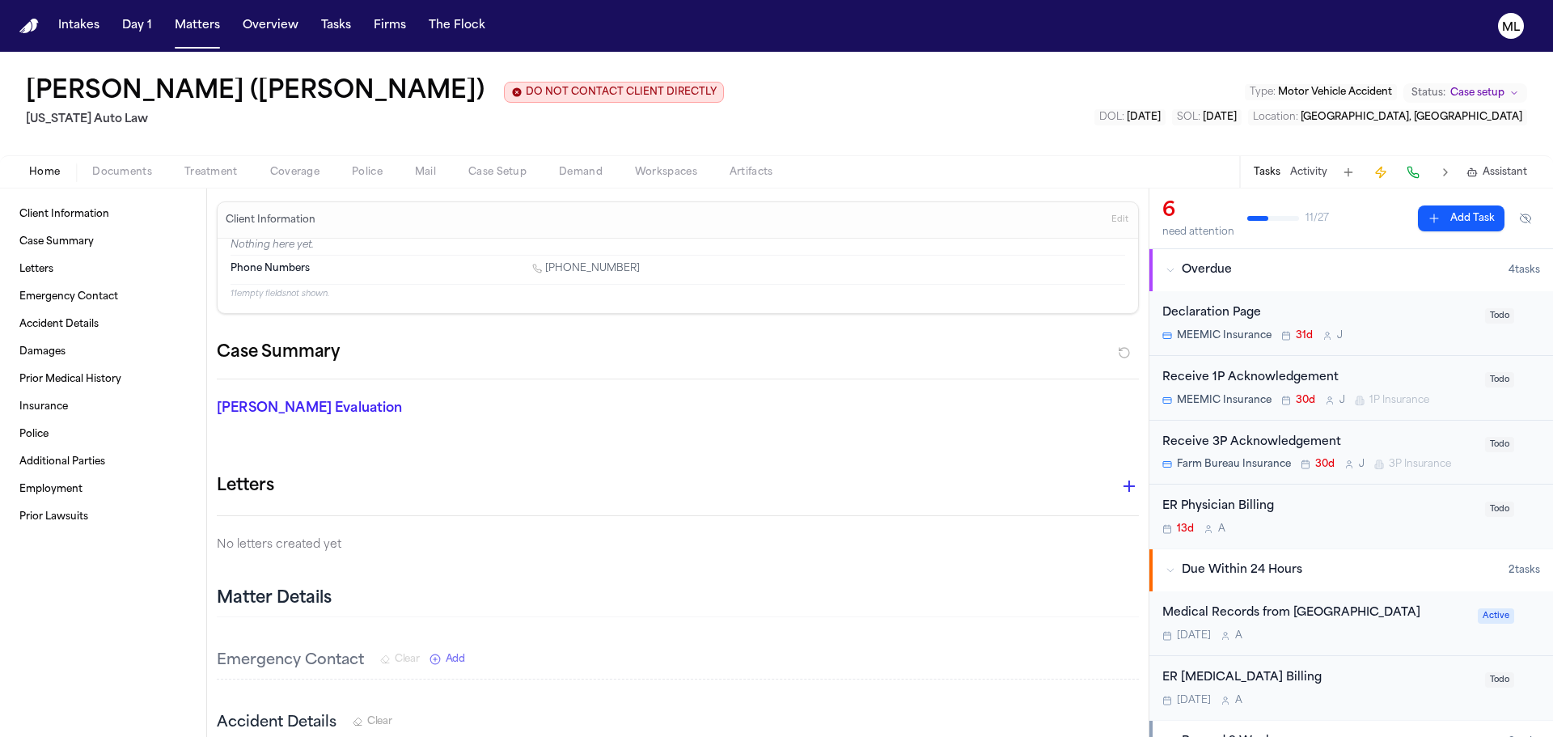
click at [1406, 512] on div "ER Physician Billing" at bounding box center [1318, 506] width 313 height 19
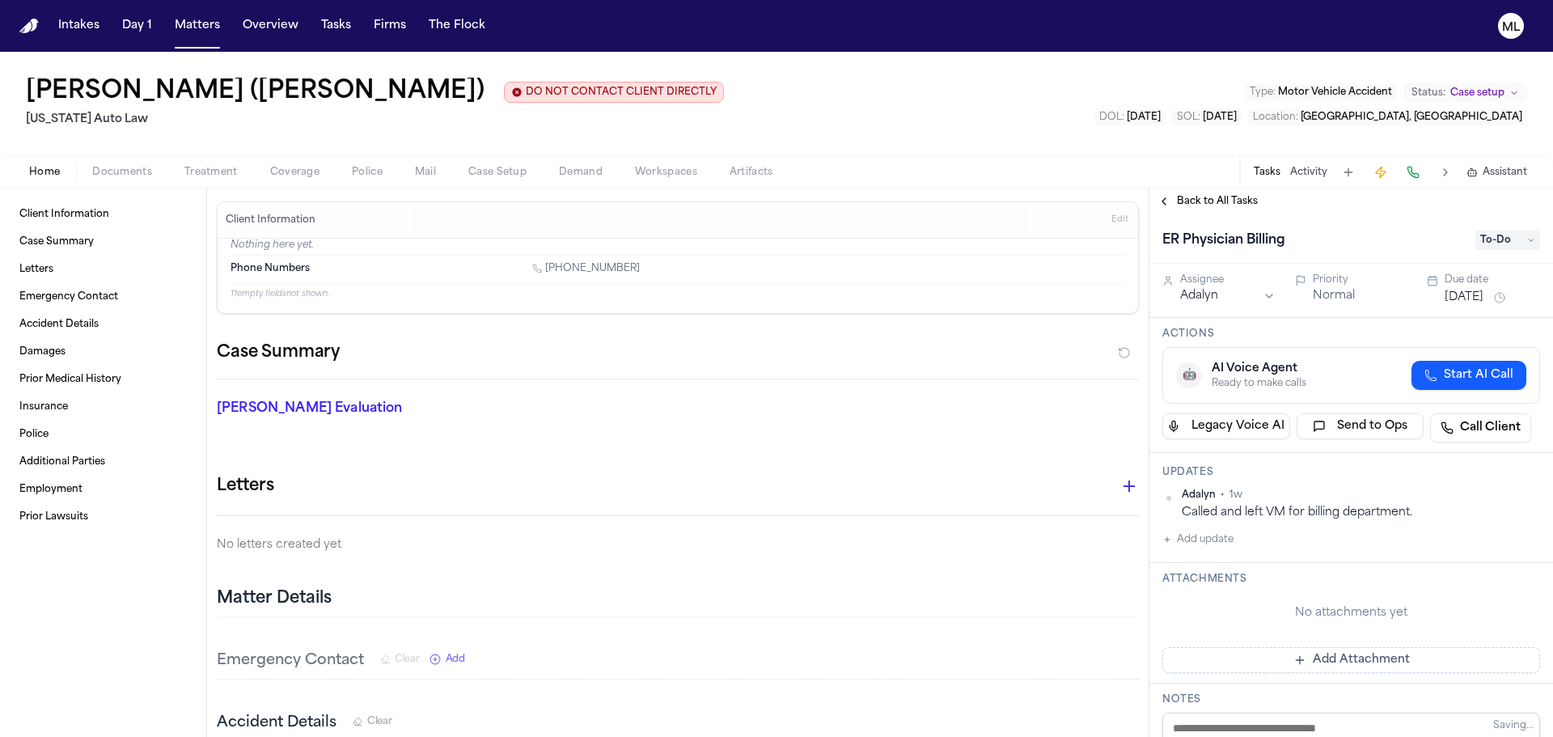
click at [1472, 305] on button "[DATE]" at bounding box center [1464, 298] width 39 height 16
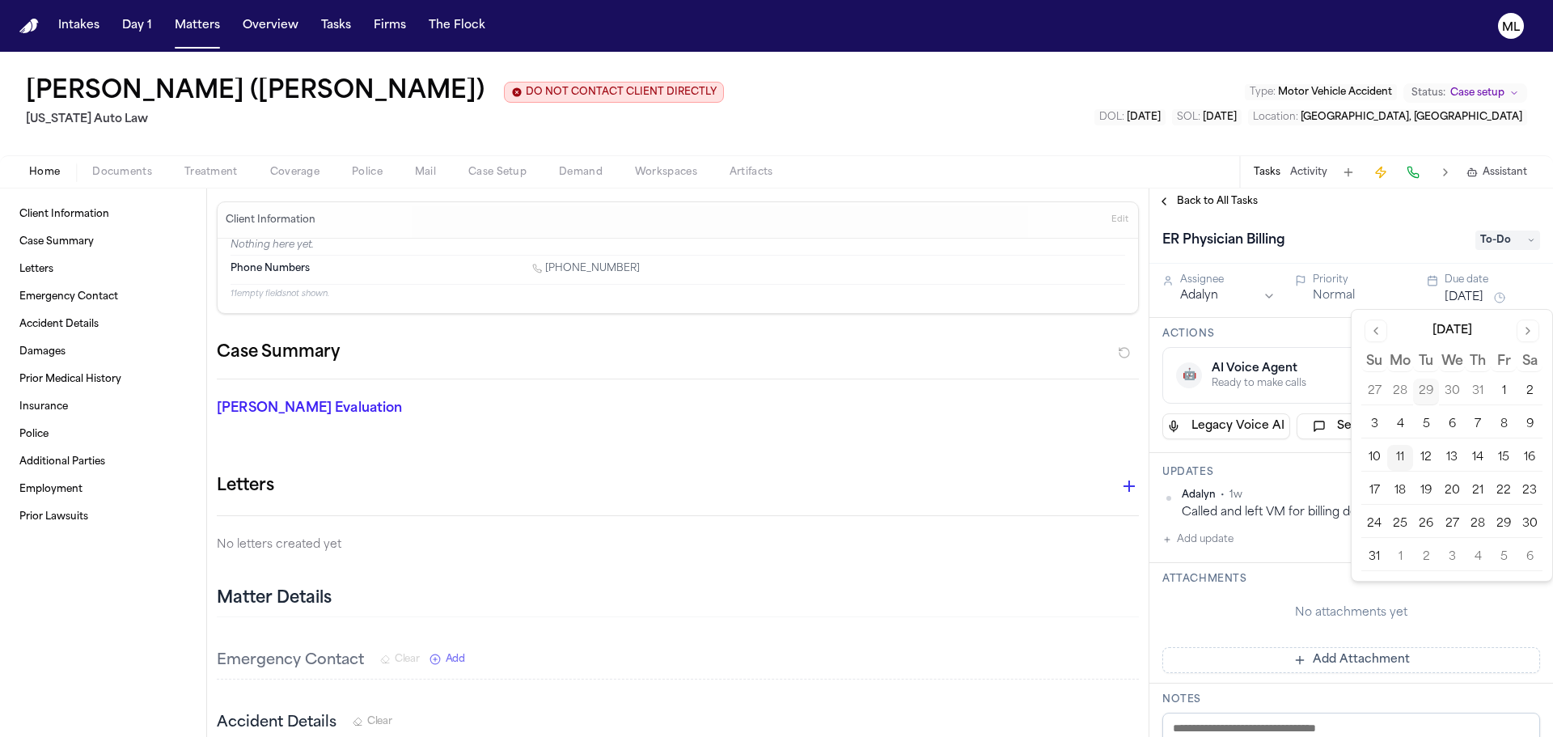
click at [1424, 453] on button "12" at bounding box center [1426, 458] width 26 height 26
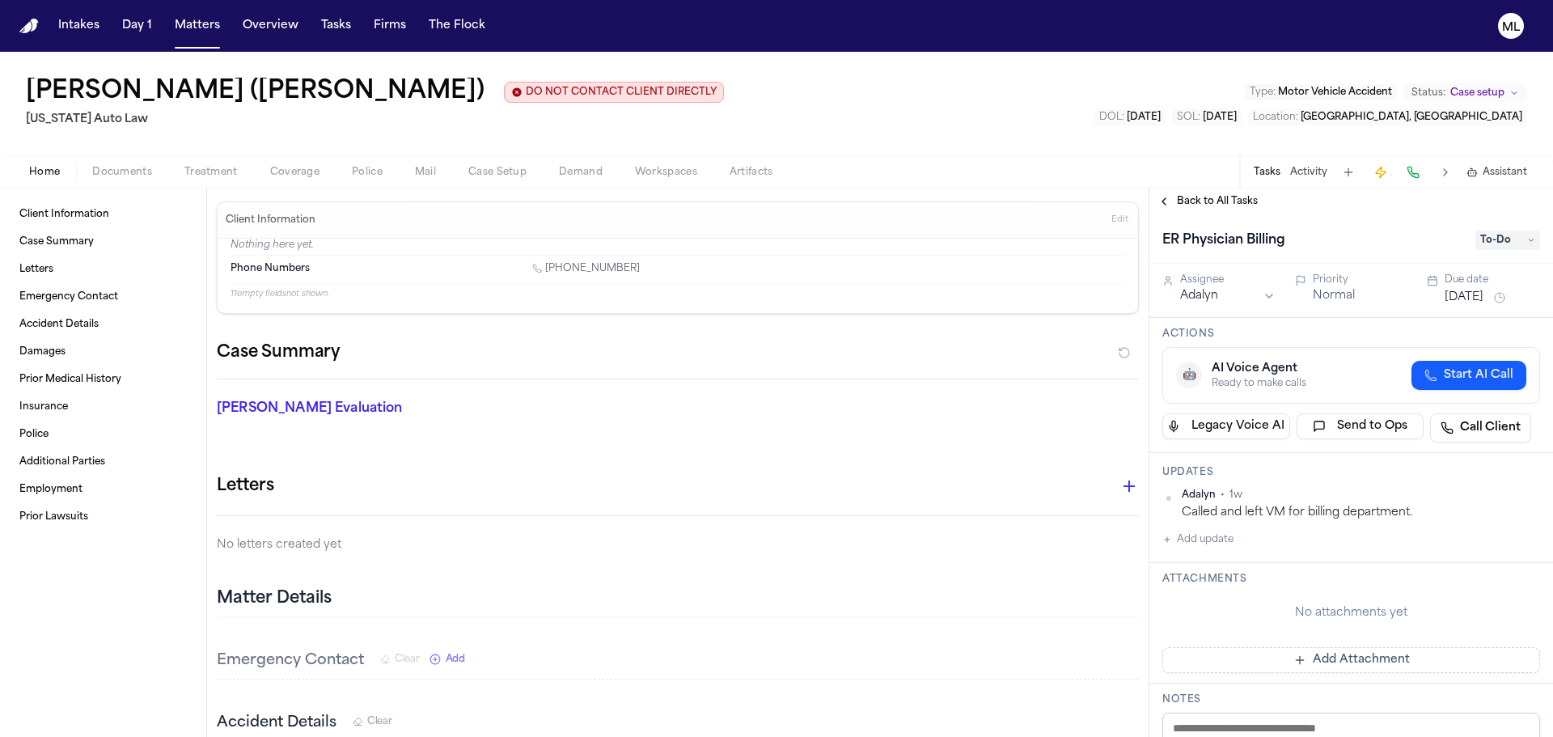
click at [1191, 208] on div "Back to All Tasks" at bounding box center [1351, 201] width 404 height 26
click at [1192, 198] on span "Back to All Tasks" at bounding box center [1217, 201] width 81 height 13
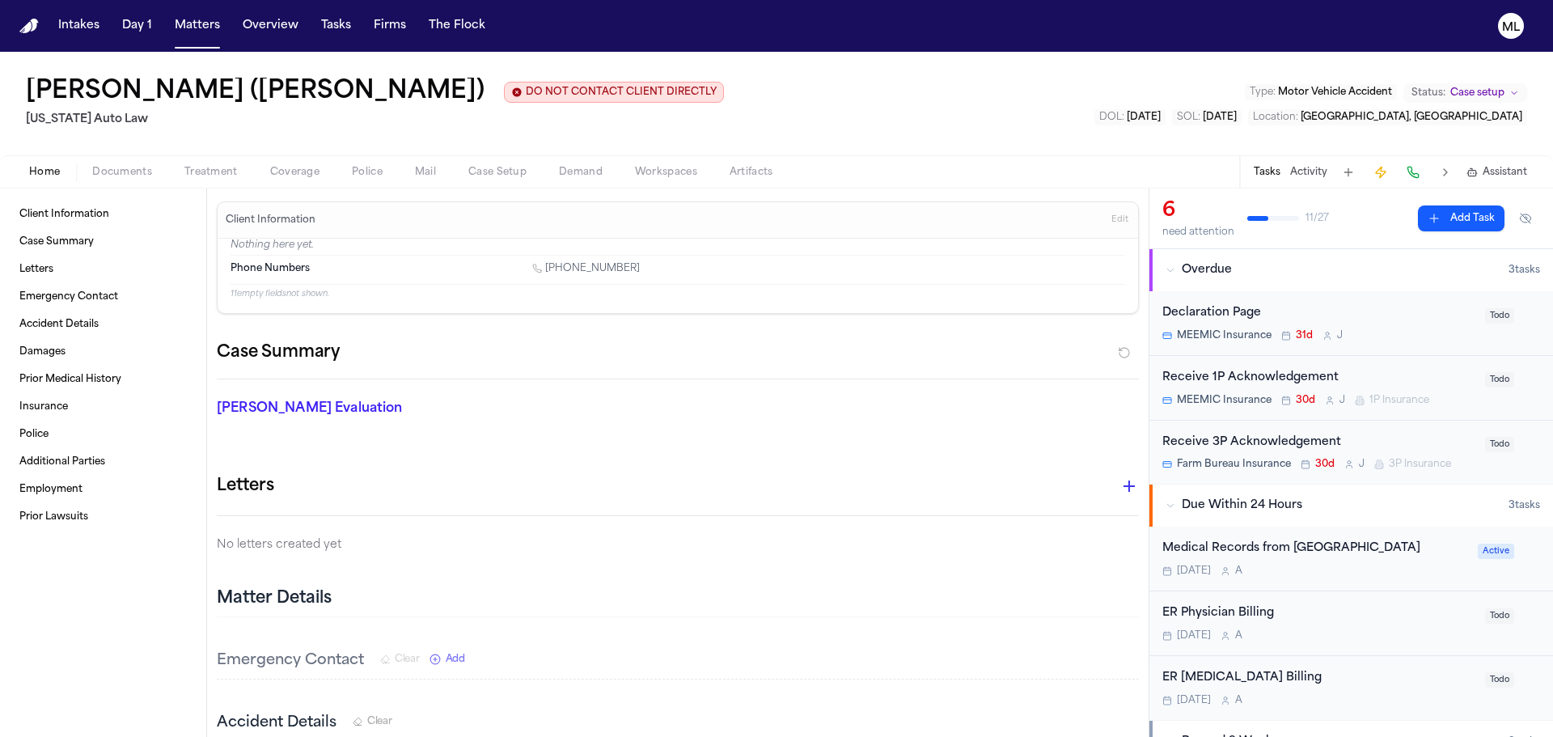
click at [1427, 214] on button "Add Task" at bounding box center [1461, 218] width 87 height 26
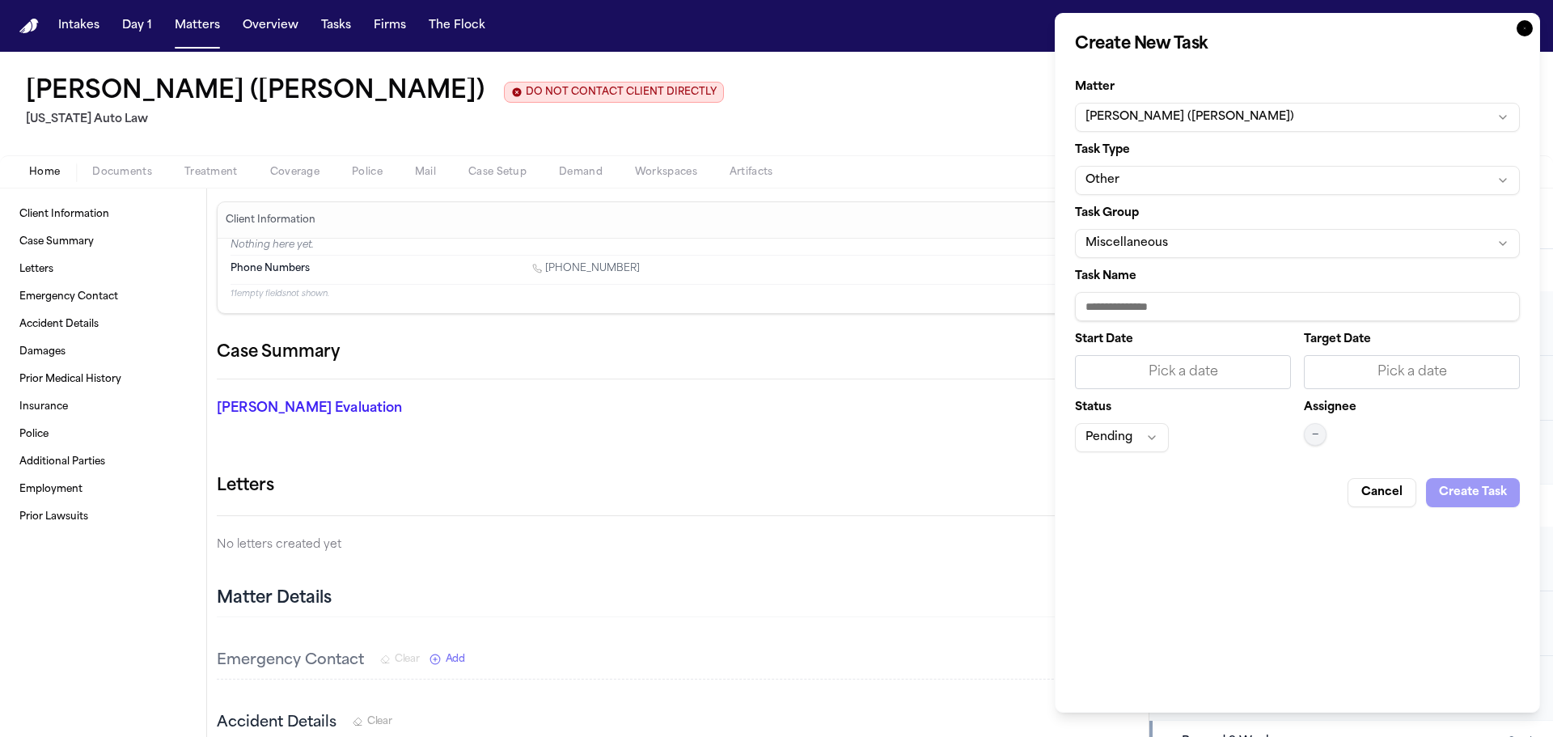
click at [1196, 255] on button "Miscellaneous" at bounding box center [1297, 243] width 445 height 29
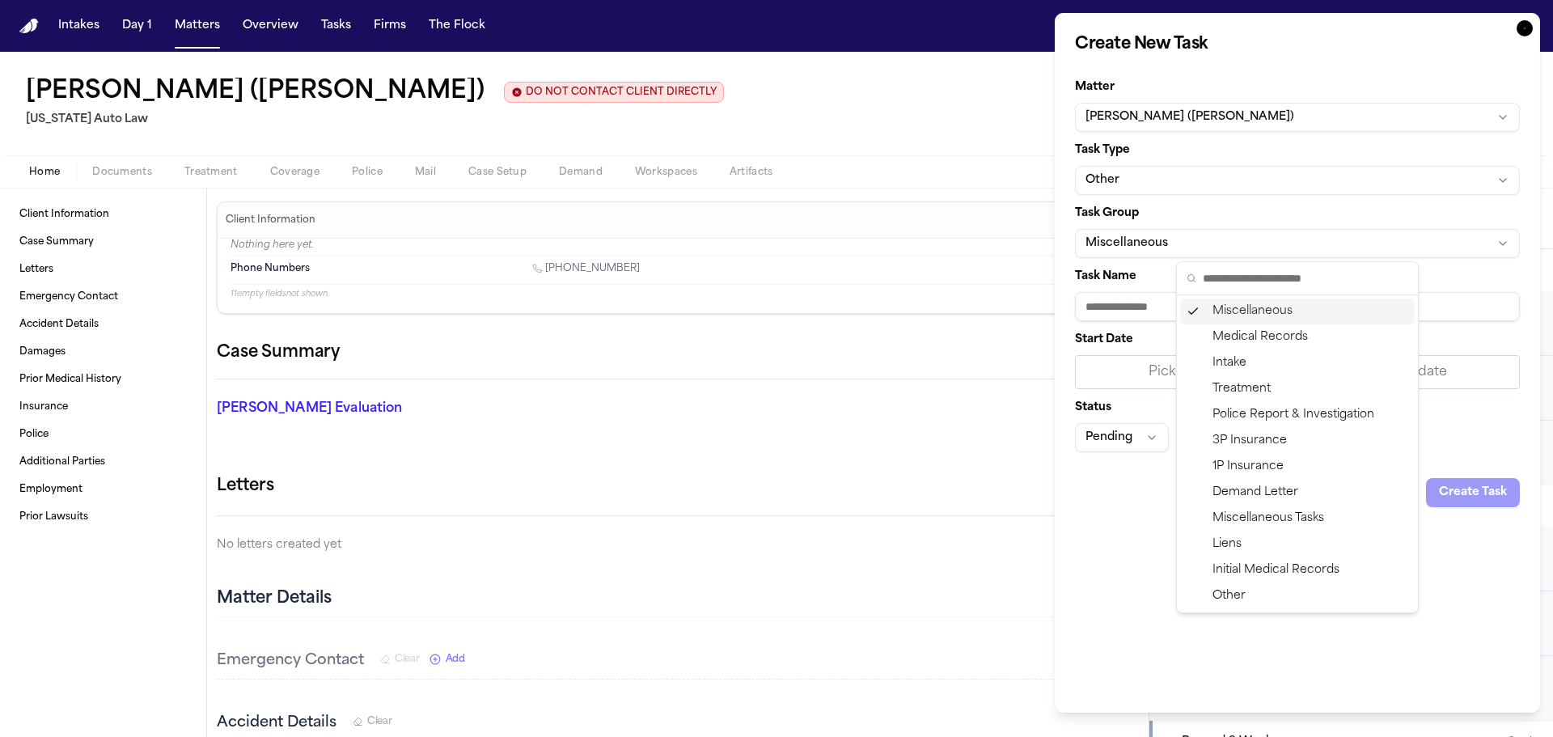
click at [1218, 199] on html "Intakes Day 1 Matters Overview Tasks Firms The Flock ML [PERSON_NAME] (a.k.a. […" at bounding box center [776, 368] width 1553 height 737
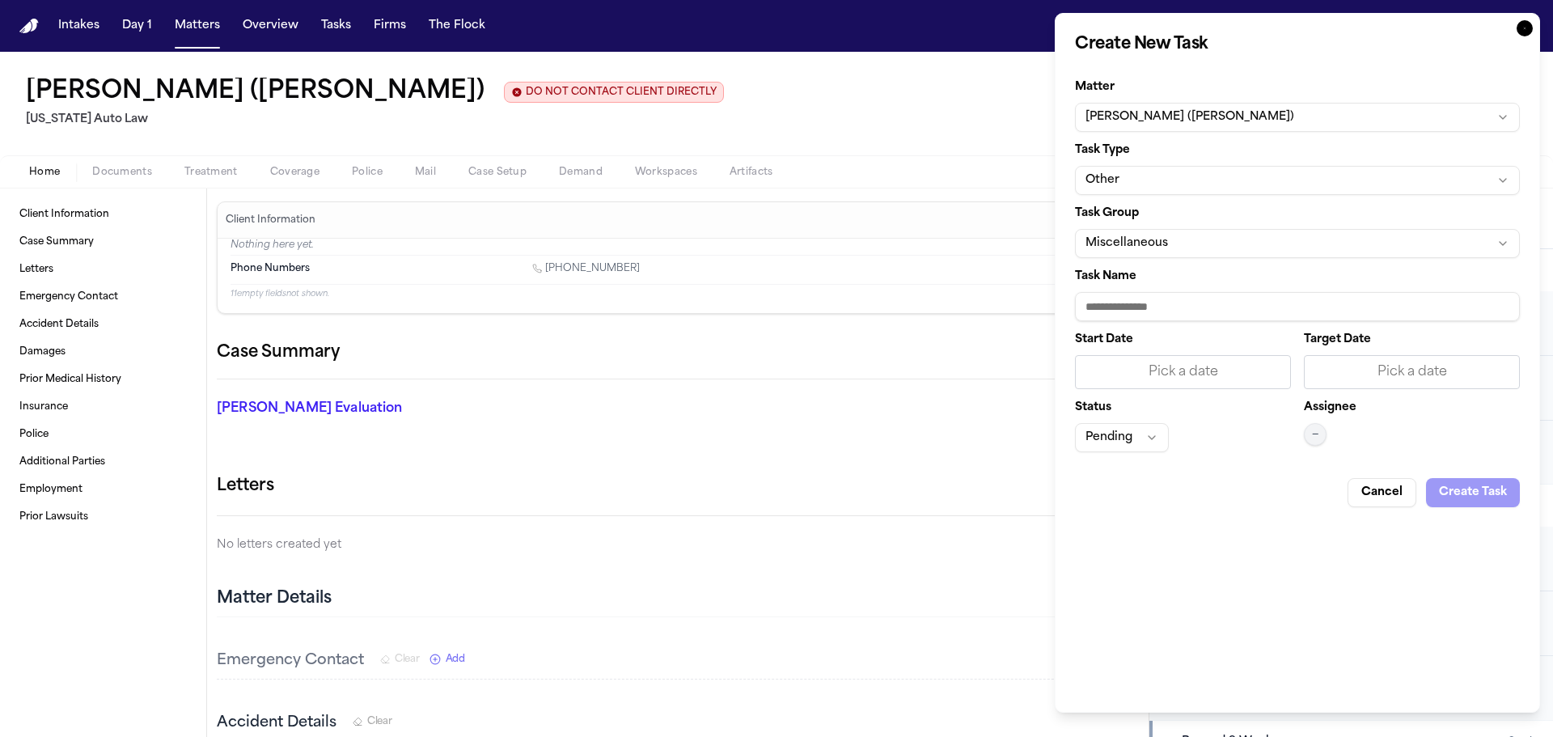
click at [1229, 186] on button "Other" at bounding box center [1297, 180] width 445 height 29
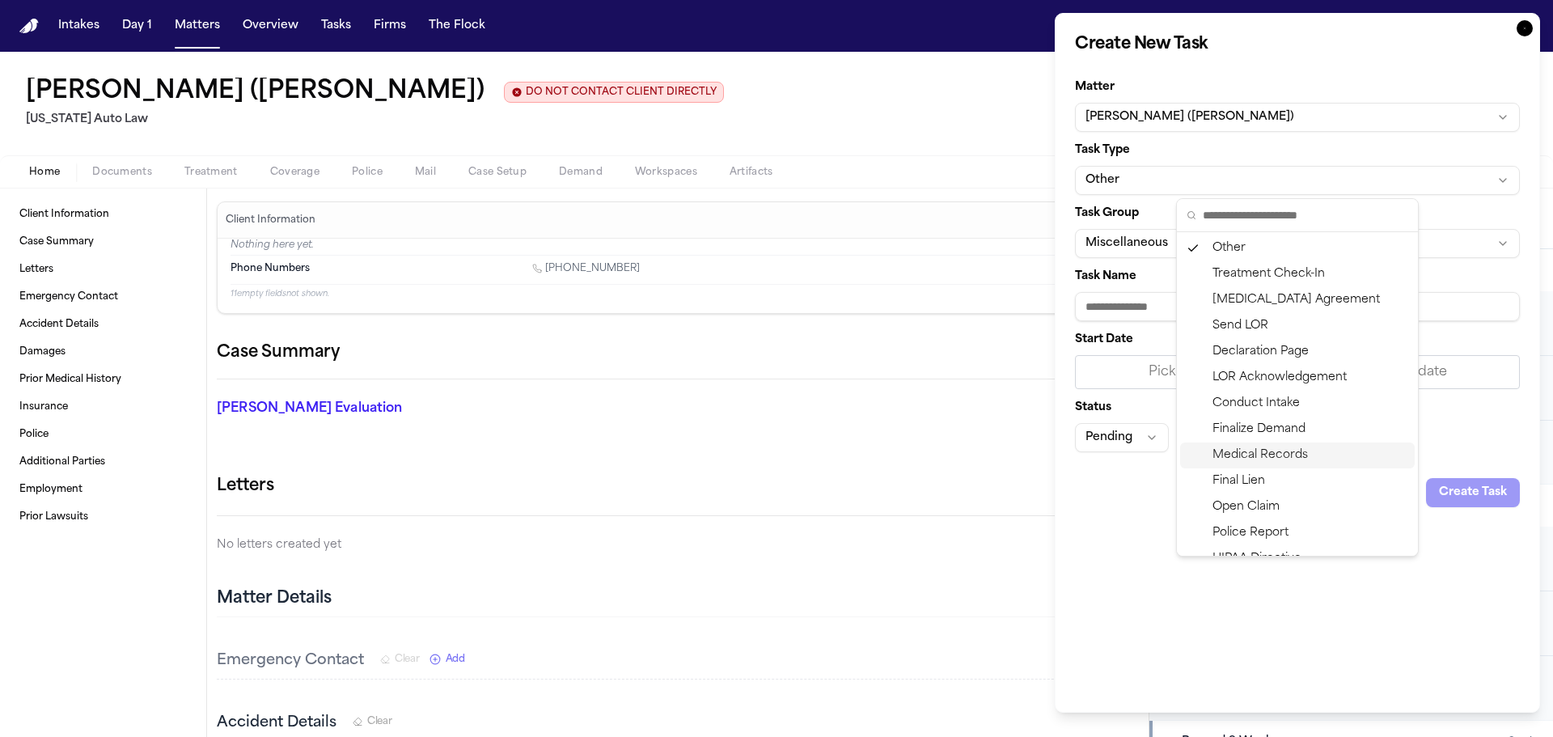
click at [1276, 449] on div "Medical Records" at bounding box center [1297, 455] width 235 height 26
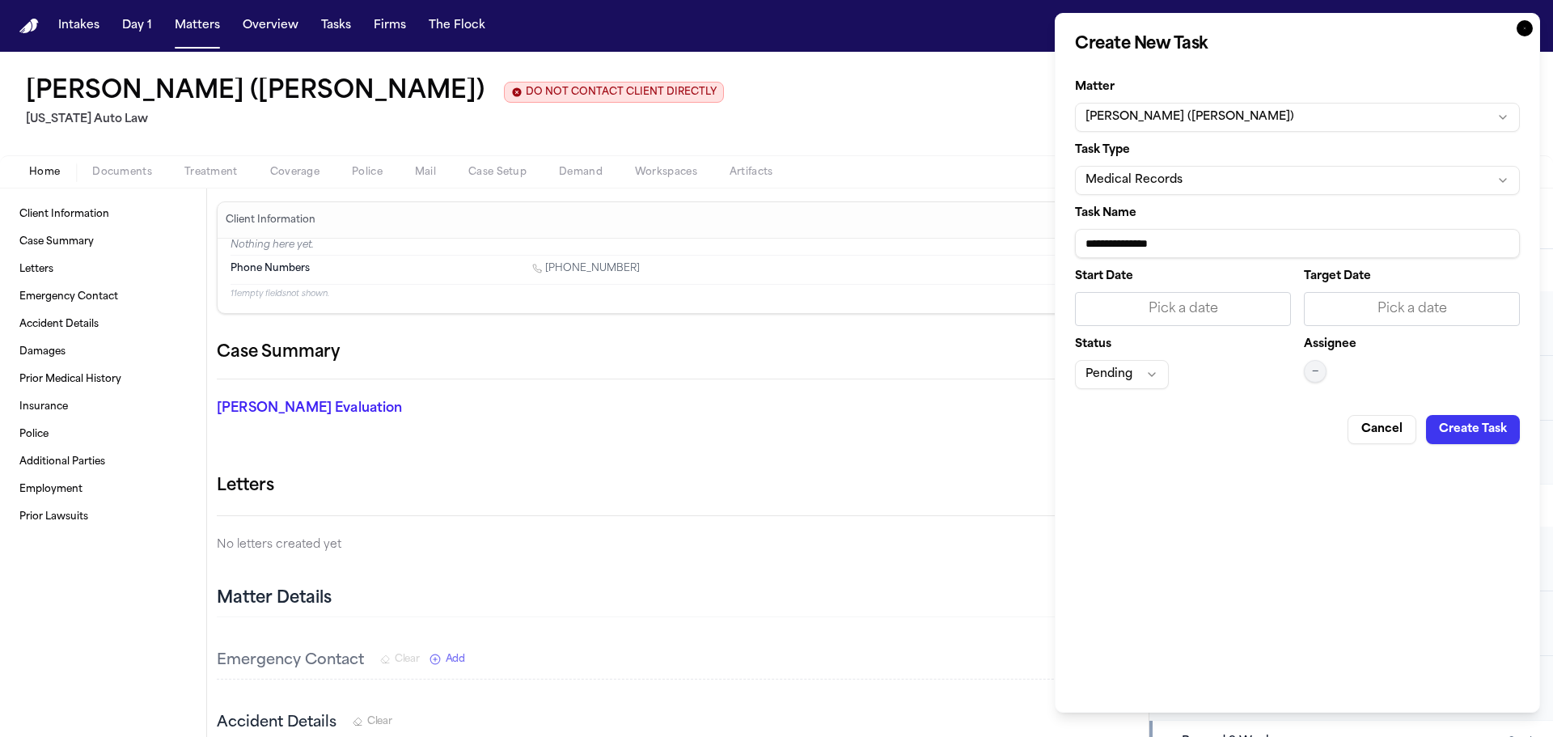
click at [1228, 244] on input "**********" at bounding box center [1297, 243] width 445 height 29
type input "**********"
click at [1369, 302] on div "Pick a date" at bounding box center [1411, 308] width 195 height 19
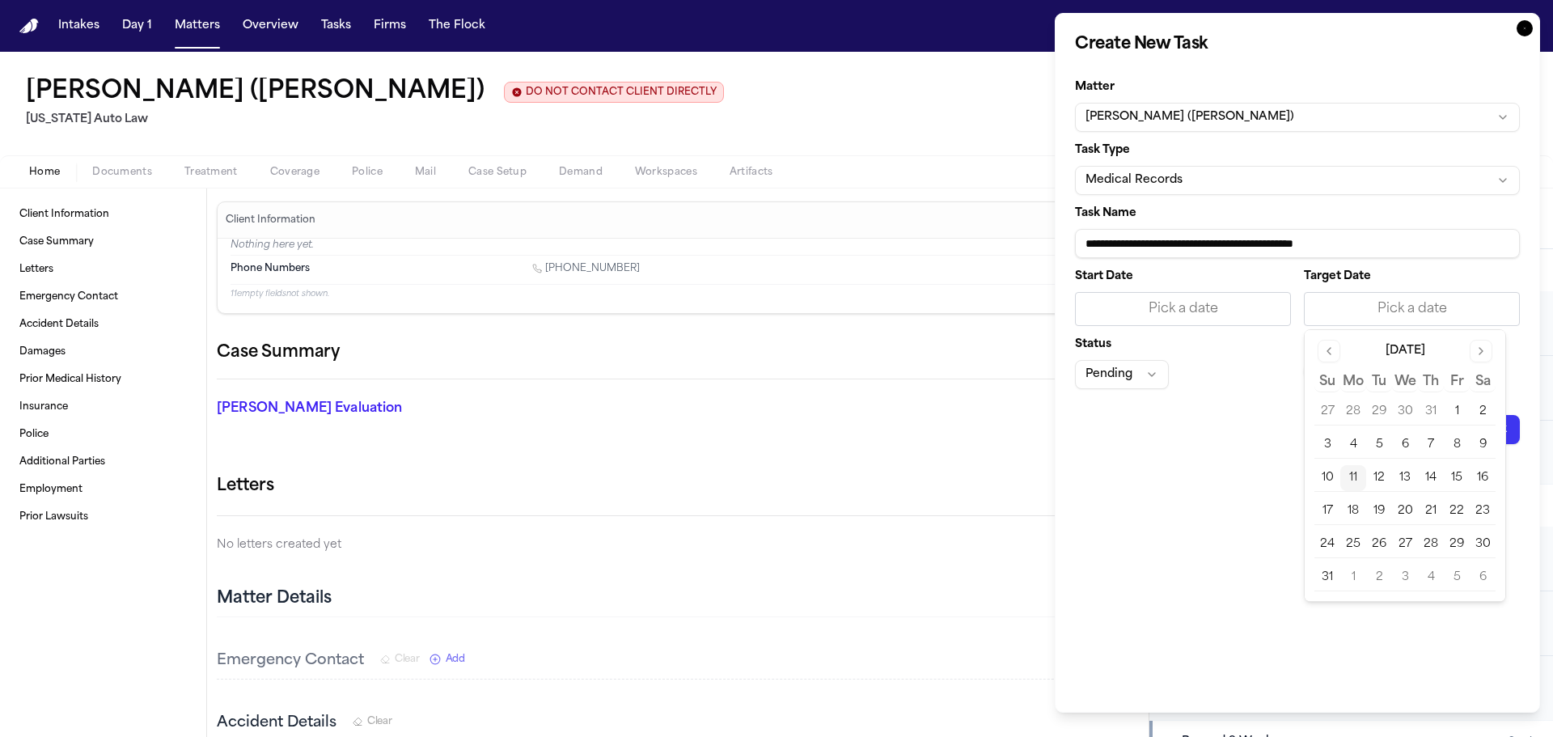
click at [1376, 470] on button "12" at bounding box center [1379, 478] width 26 height 26
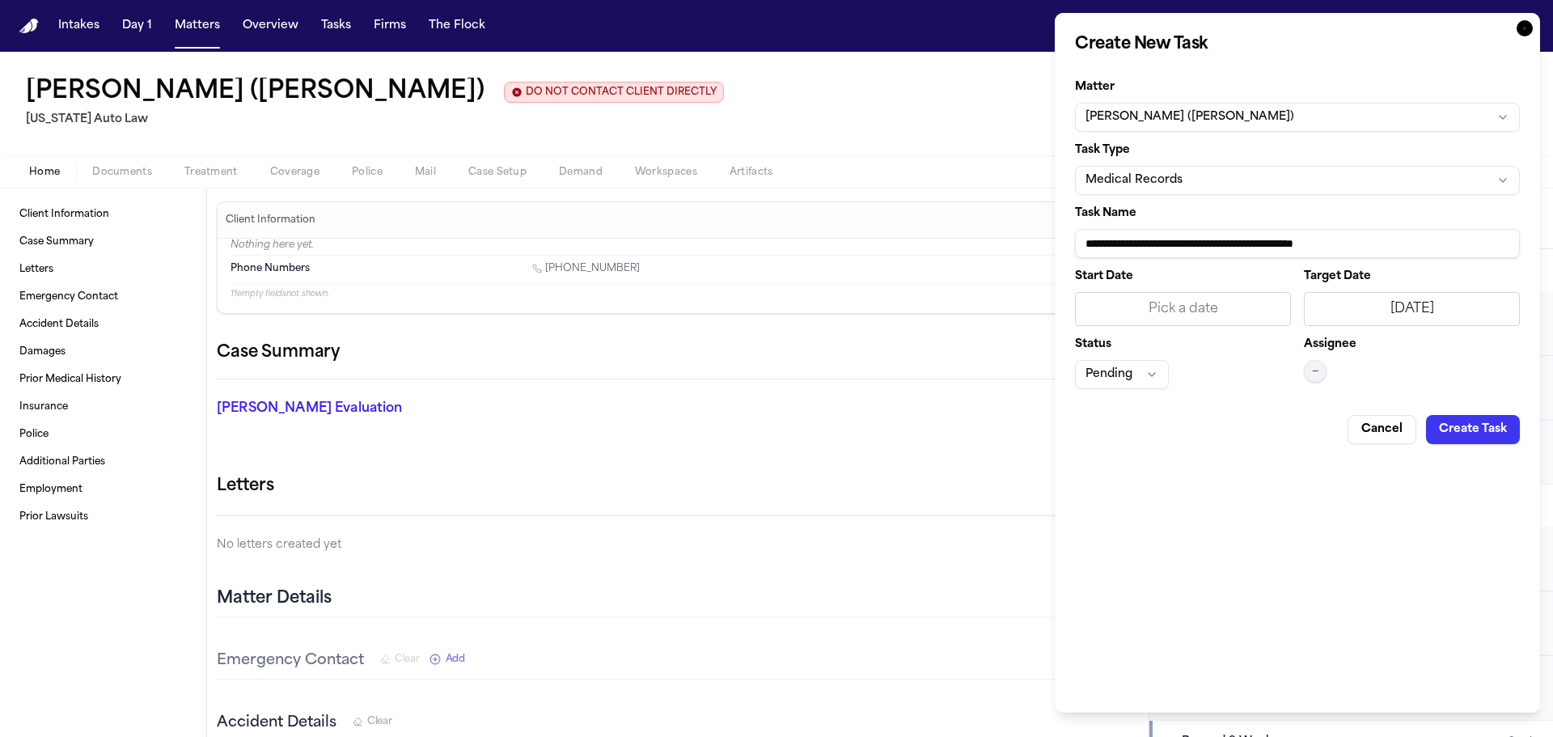
click at [1323, 373] on button "—" at bounding box center [1315, 371] width 23 height 23
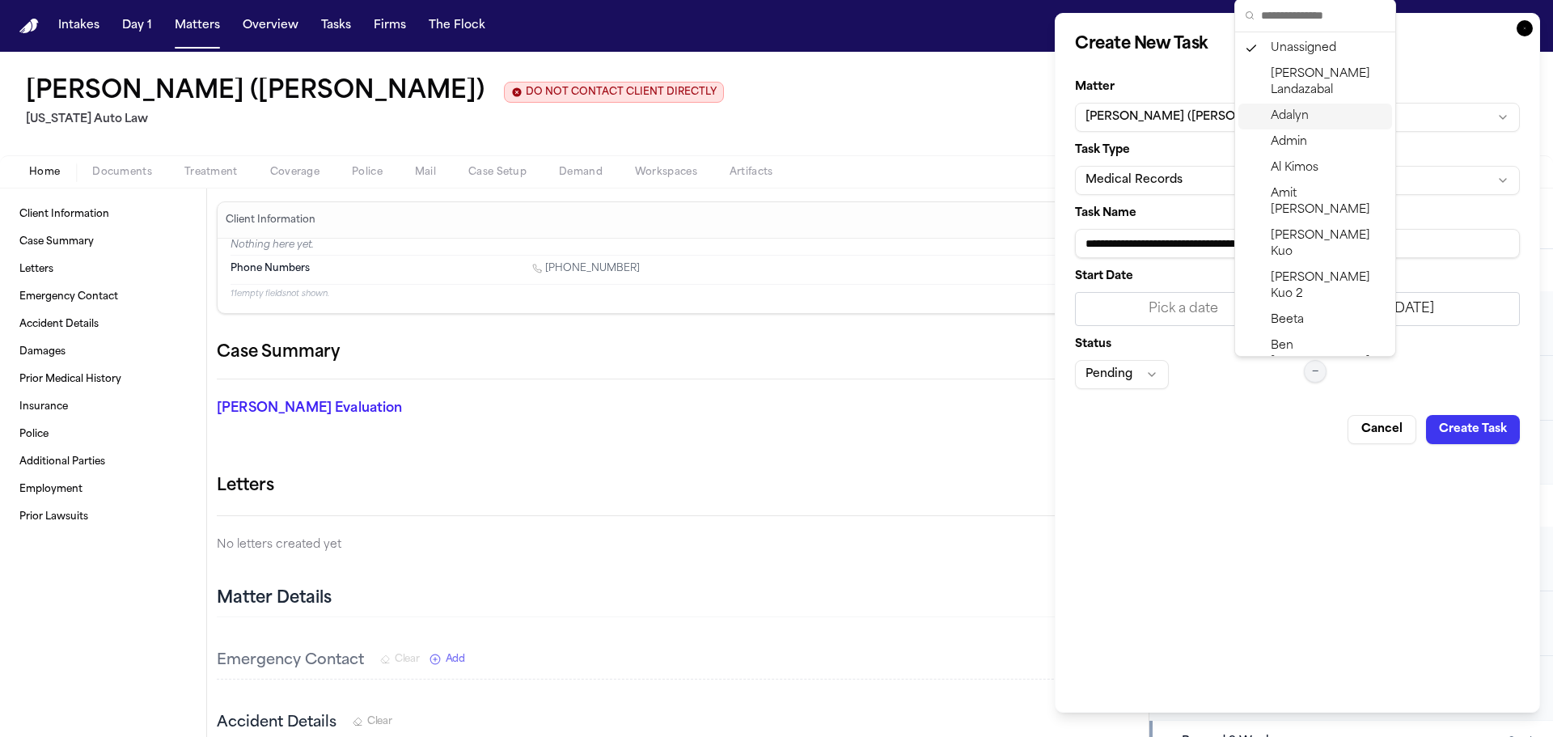
click at [1285, 120] on span "Adalyn" at bounding box center [1290, 116] width 38 height 16
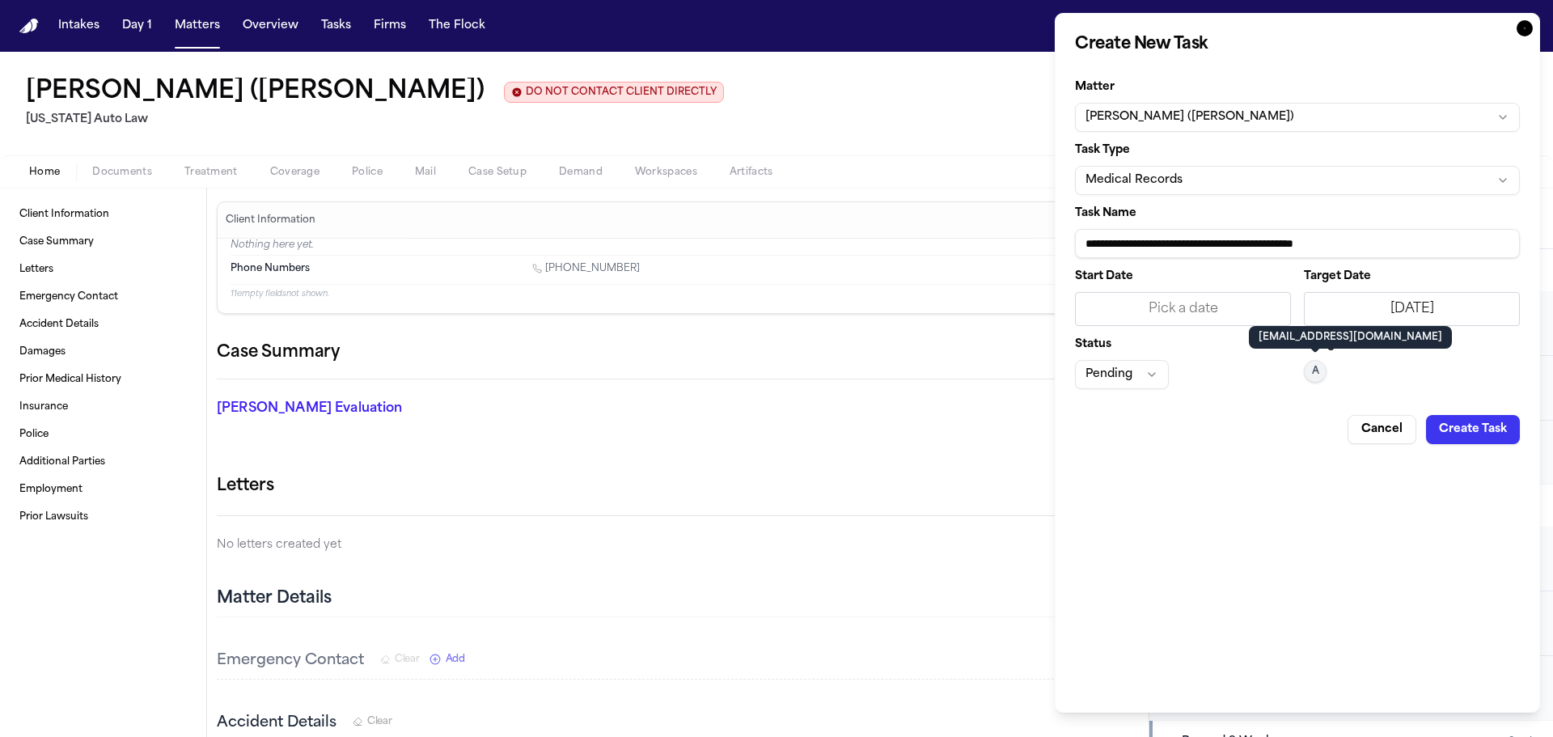
click at [1455, 423] on button "Create Task" at bounding box center [1473, 429] width 94 height 29
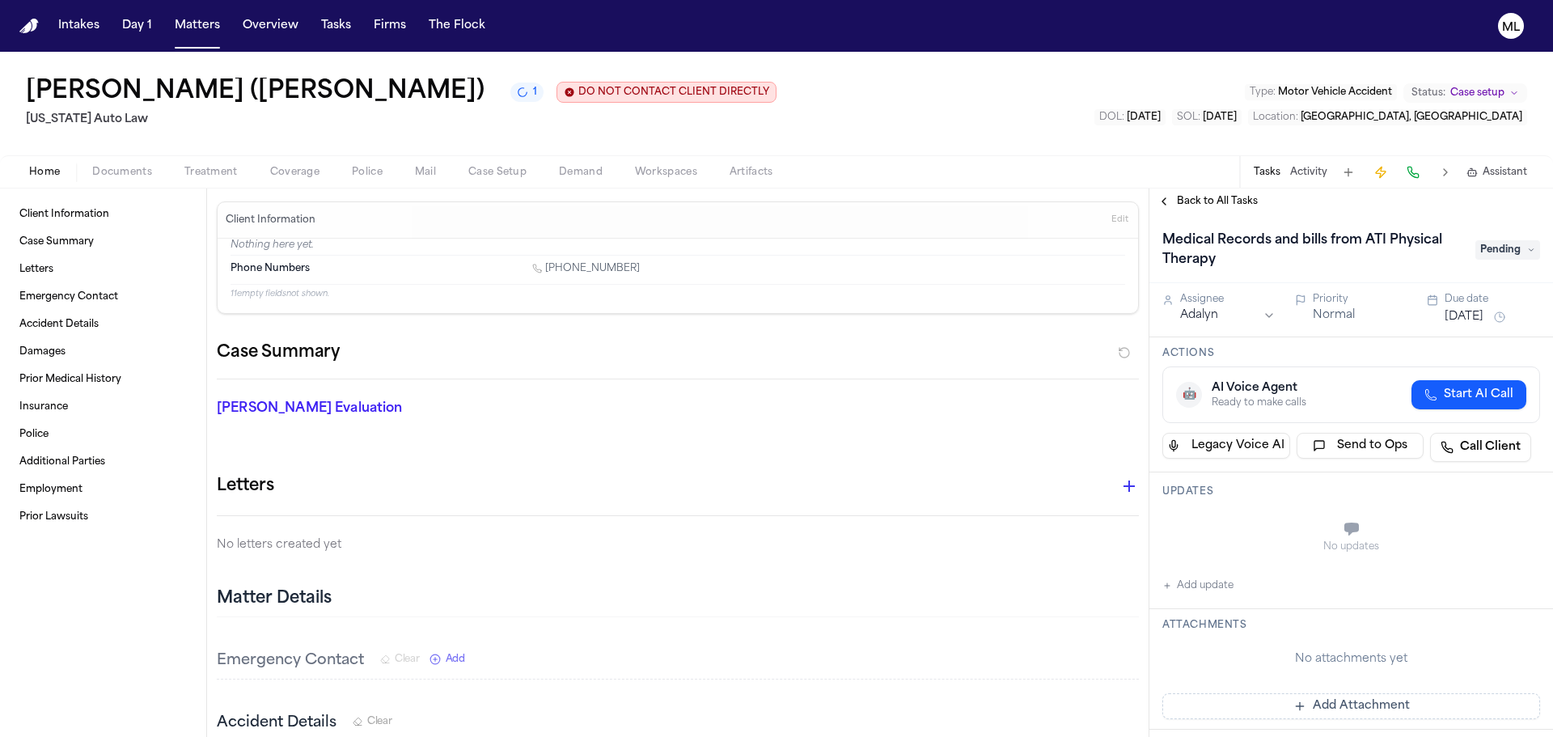
click at [1204, 197] on span "Back to All Tasks" at bounding box center [1217, 201] width 81 height 13
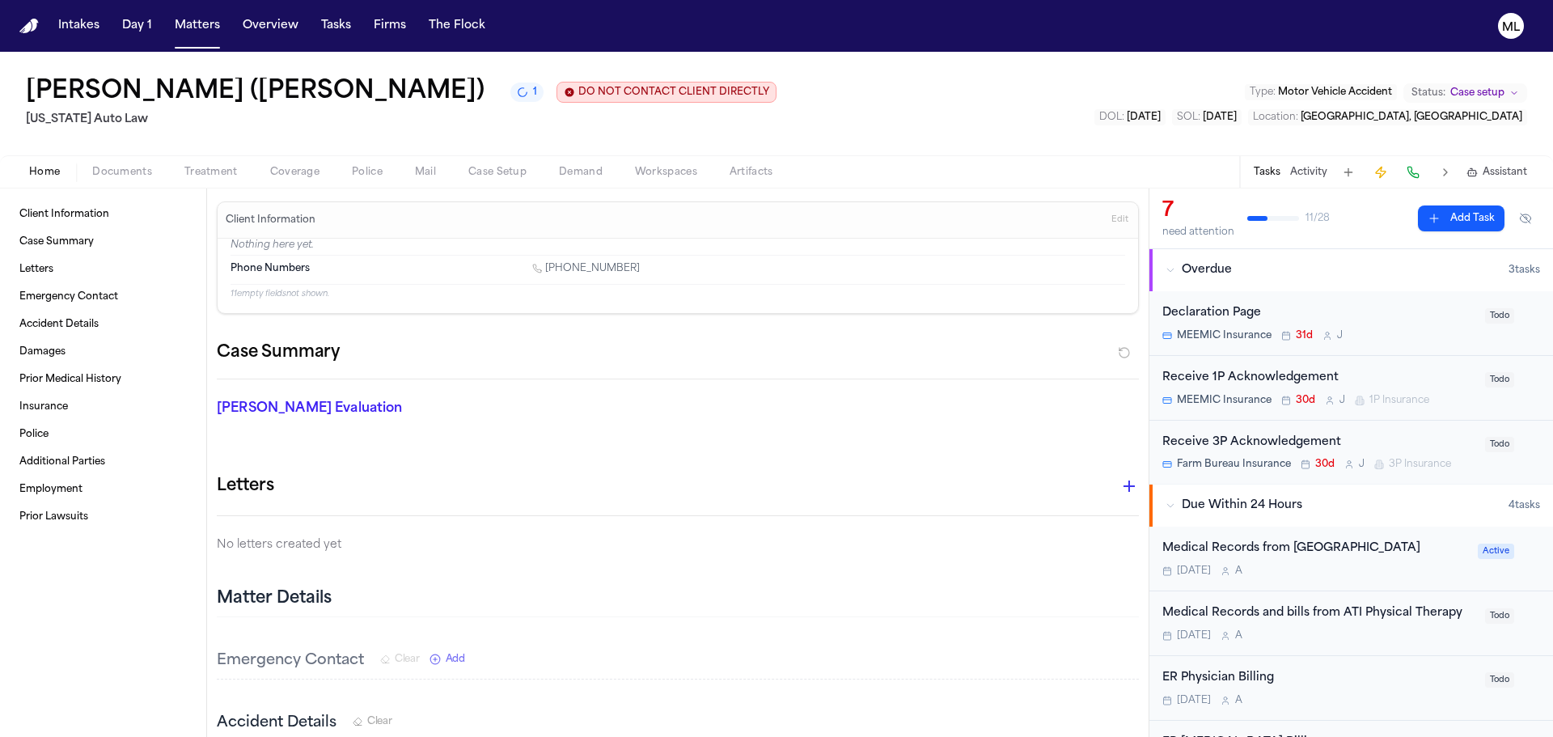
click at [1448, 213] on button "Add Task" at bounding box center [1461, 218] width 87 height 26
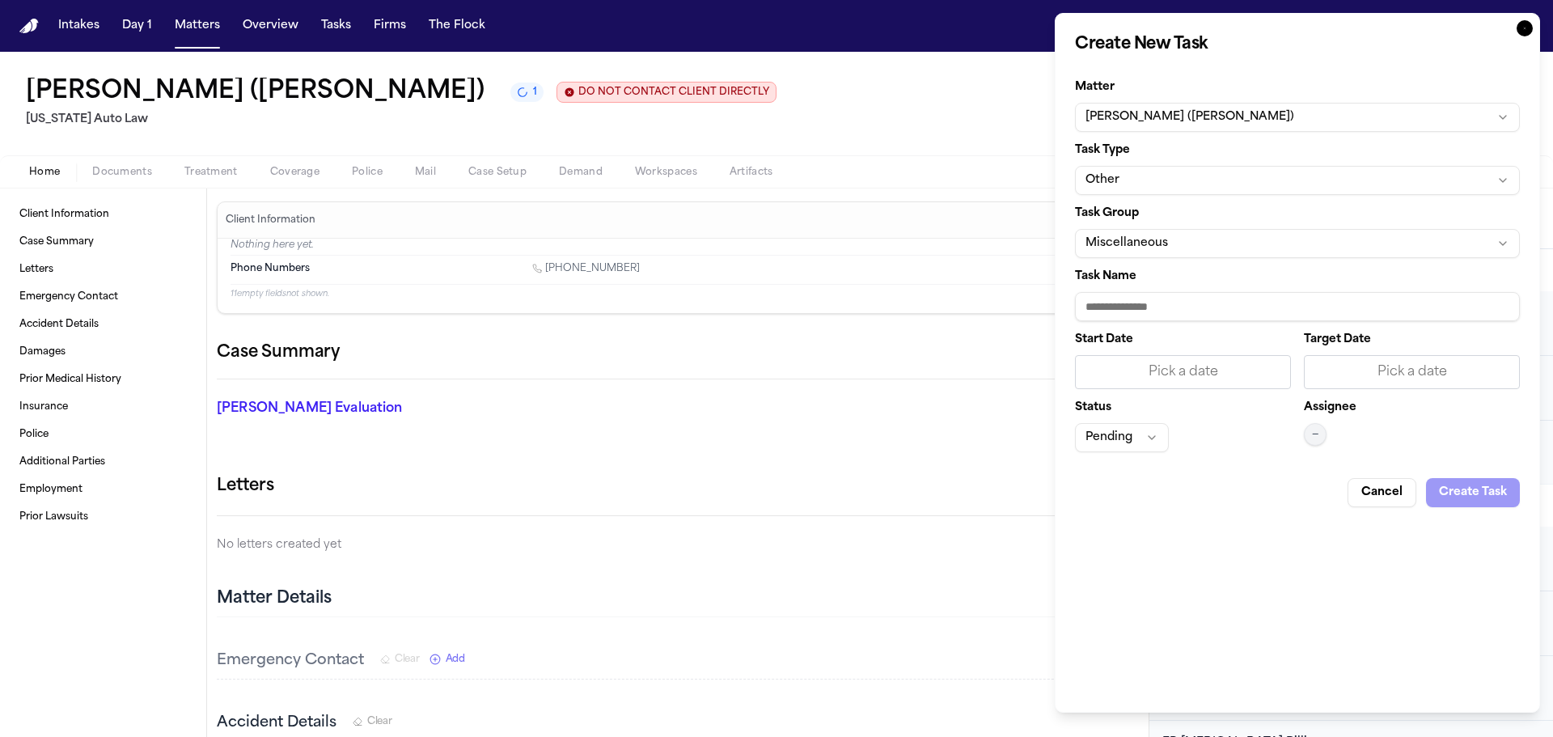
click at [1449, 175] on button "Other" at bounding box center [1297, 180] width 445 height 29
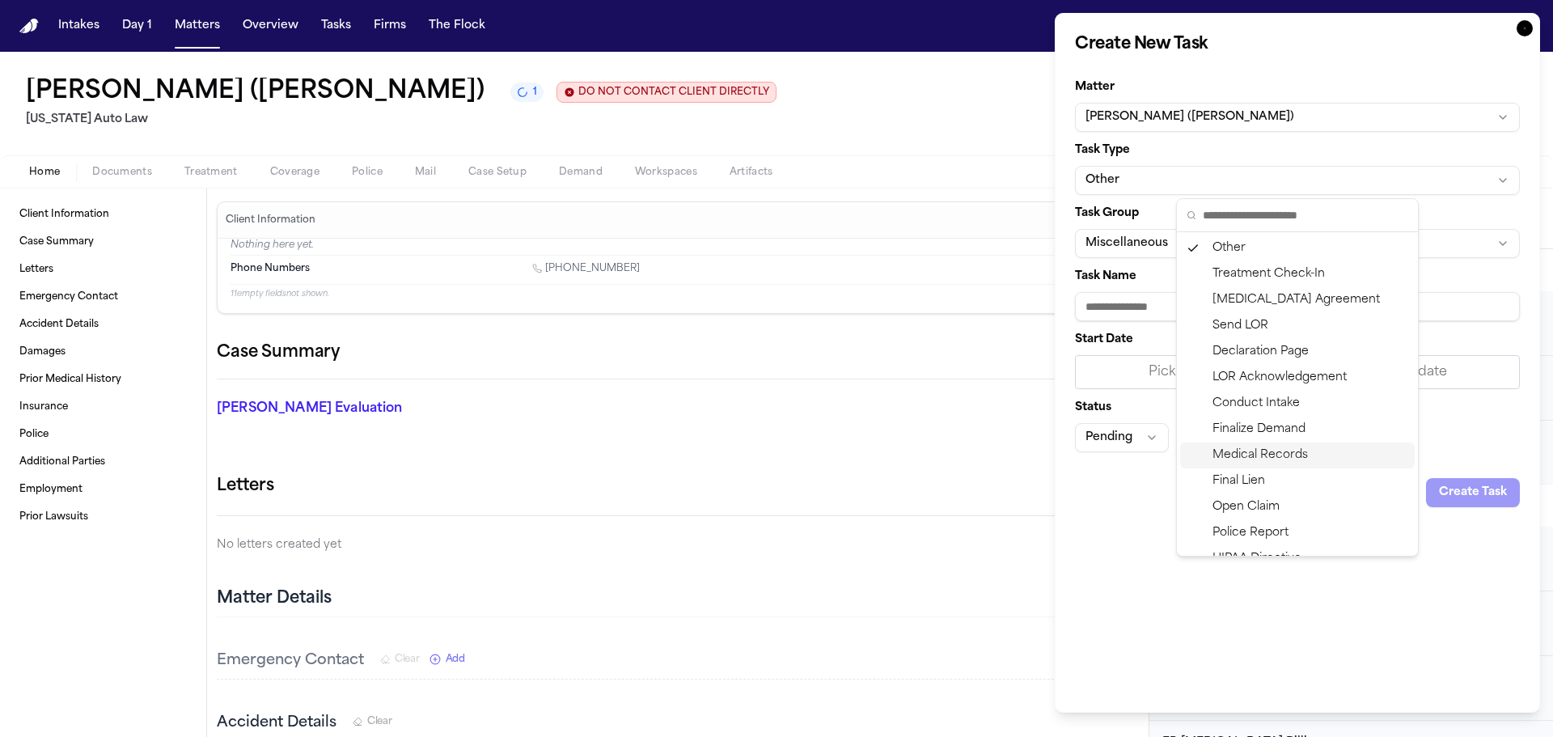
click at [1275, 453] on div "Medical Records" at bounding box center [1297, 455] width 235 height 26
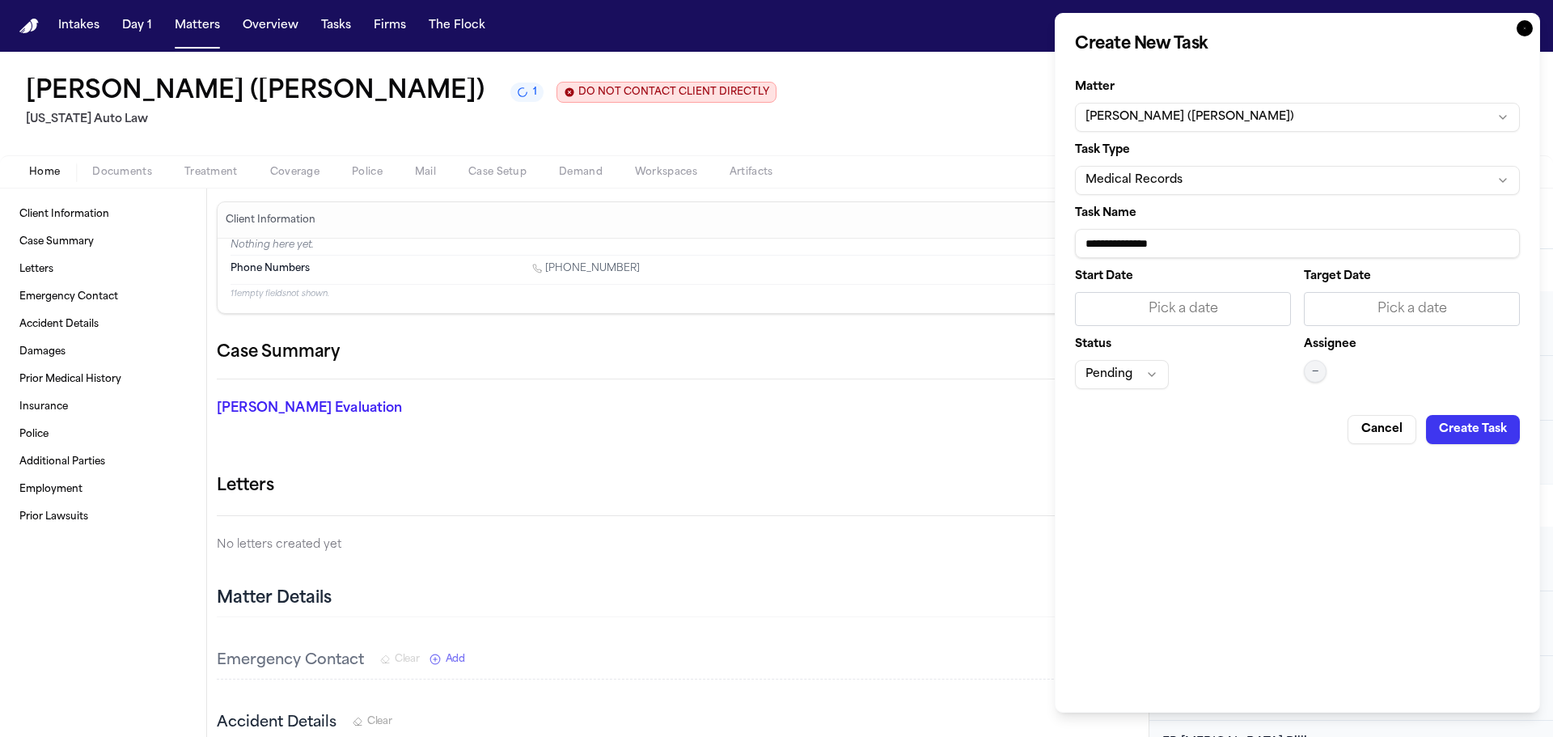
click at [1204, 235] on input "**********" at bounding box center [1297, 243] width 445 height 29
paste input "**********"
type input "**********"
click at [1447, 307] on div "Pick a date" at bounding box center [1411, 308] width 195 height 19
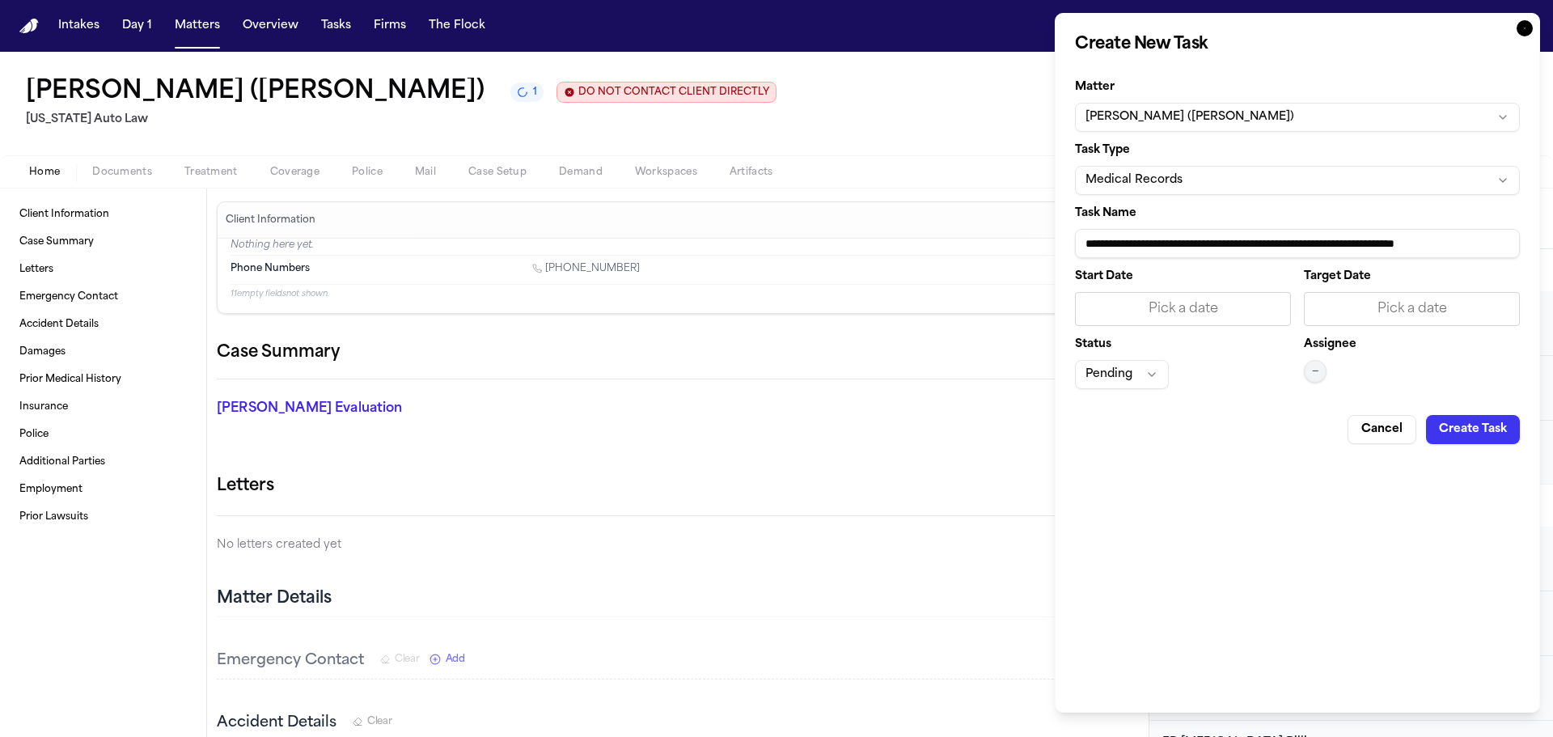
scroll to position [0, 0]
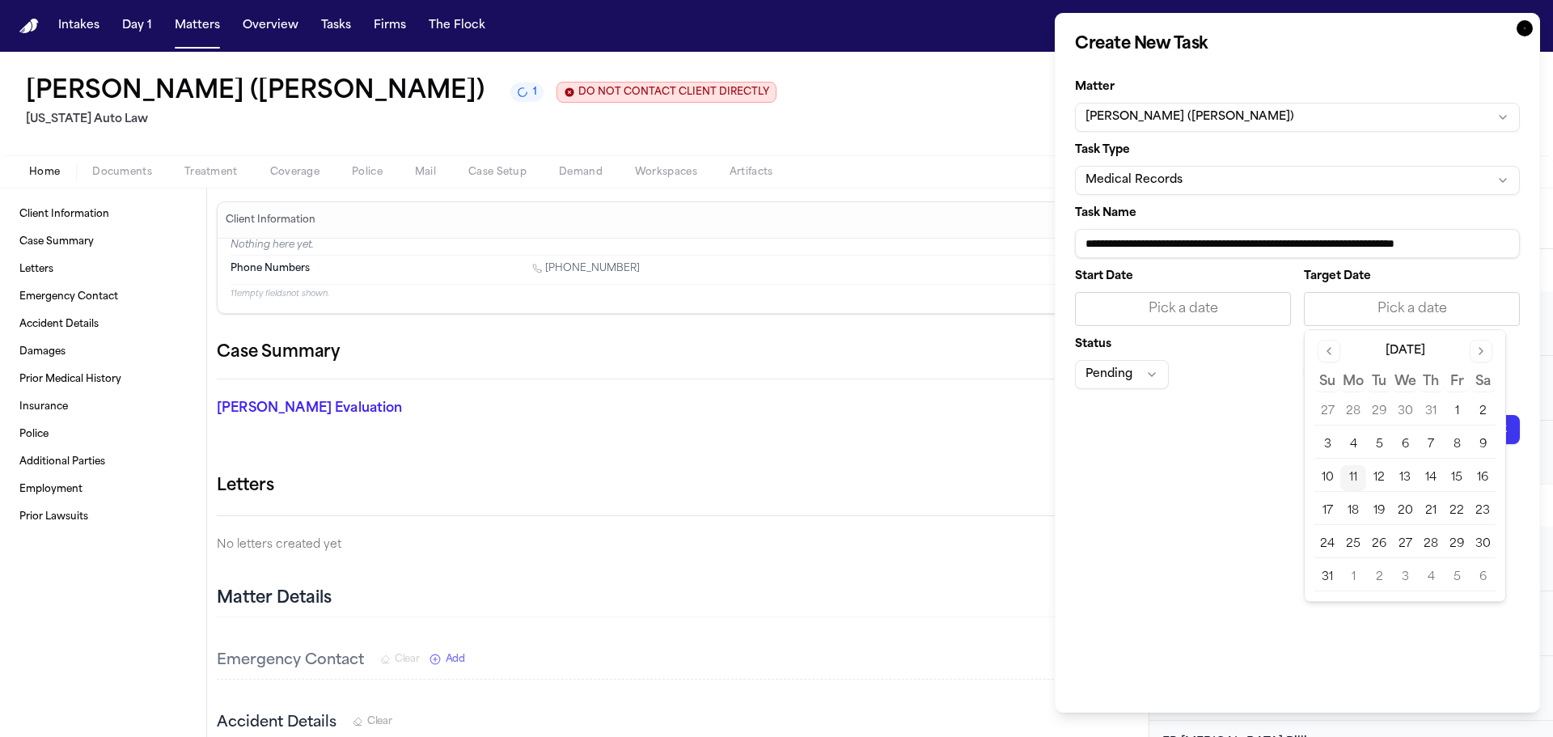
click at [1384, 479] on button "12" at bounding box center [1379, 478] width 26 height 26
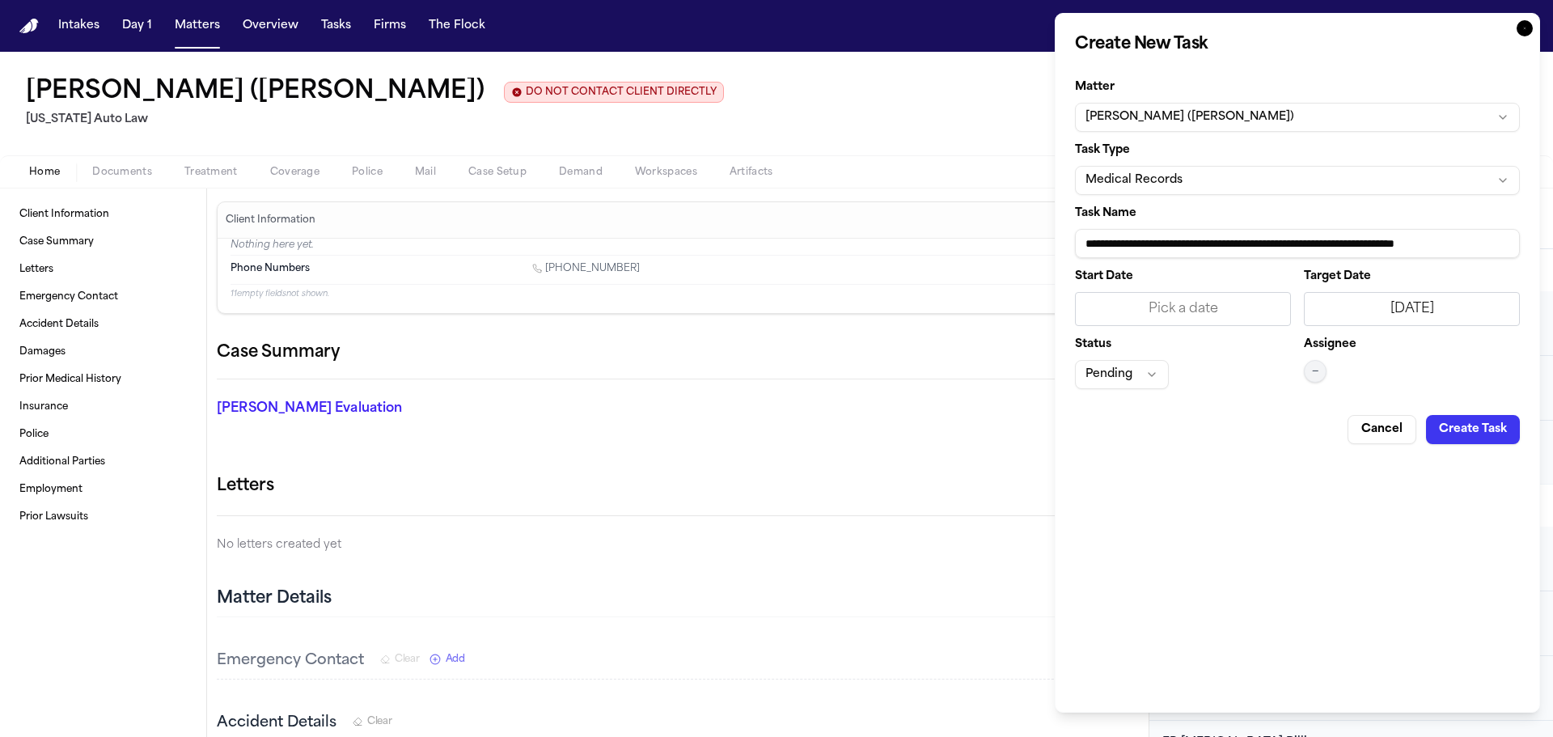
click at [1323, 370] on button "—" at bounding box center [1315, 371] width 23 height 23
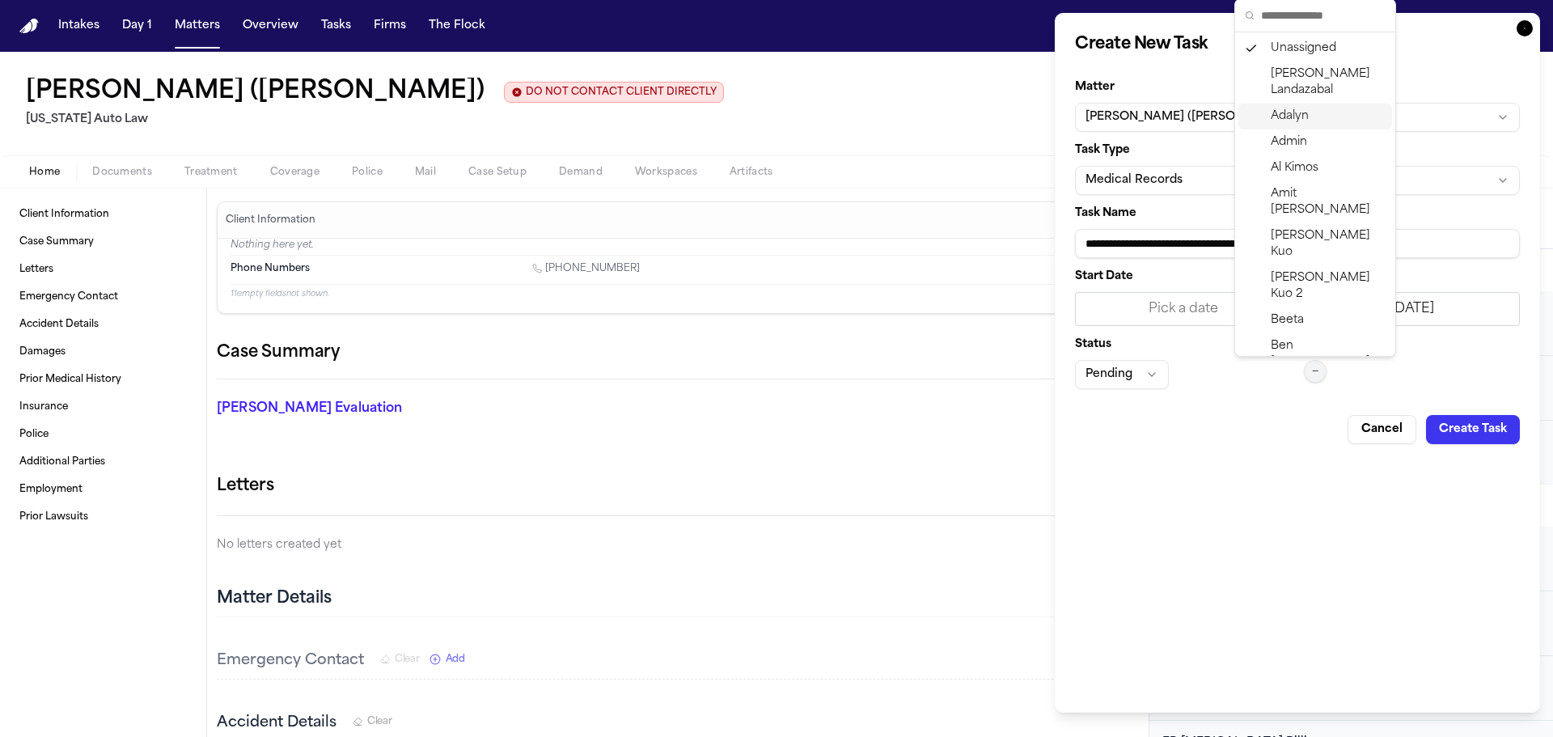
click at [1298, 109] on span "Adalyn" at bounding box center [1290, 116] width 38 height 16
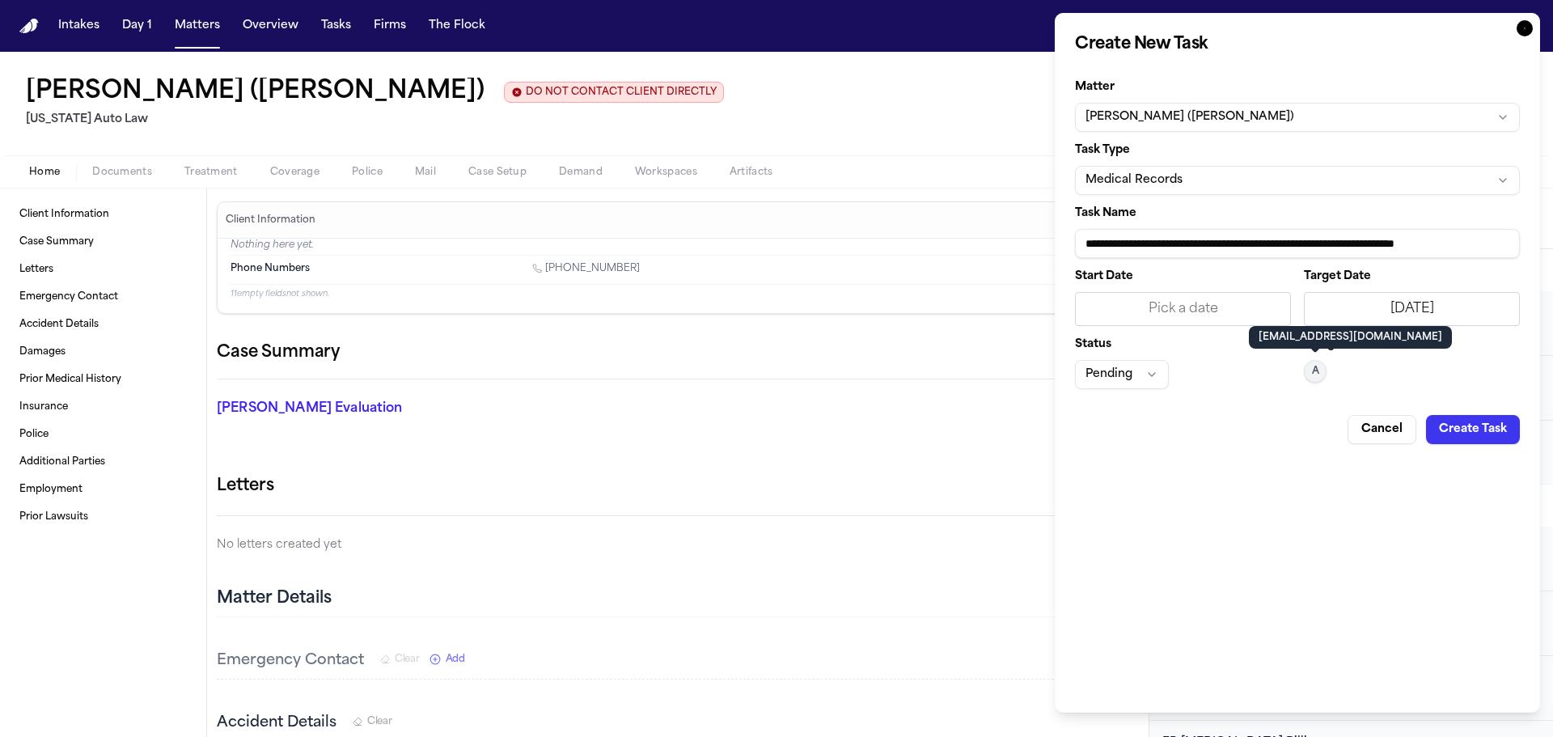
click at [1470, 428] on button "Create Task" at bounding box center [1473, 429] width 94 height 29
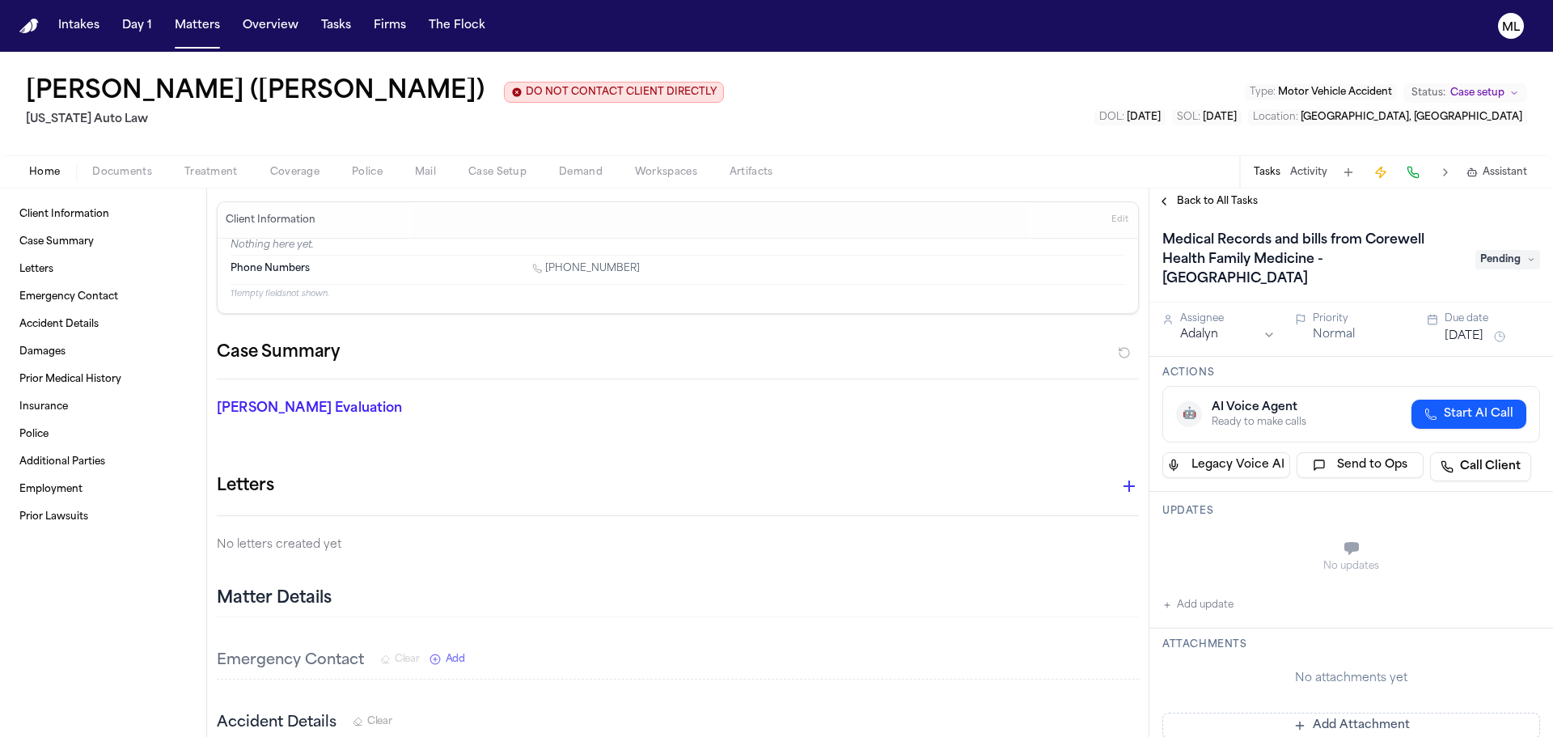
click at [1216, 200] on span "Back to All Tasks" at bounding box center [1217, 201] width 81 height 13
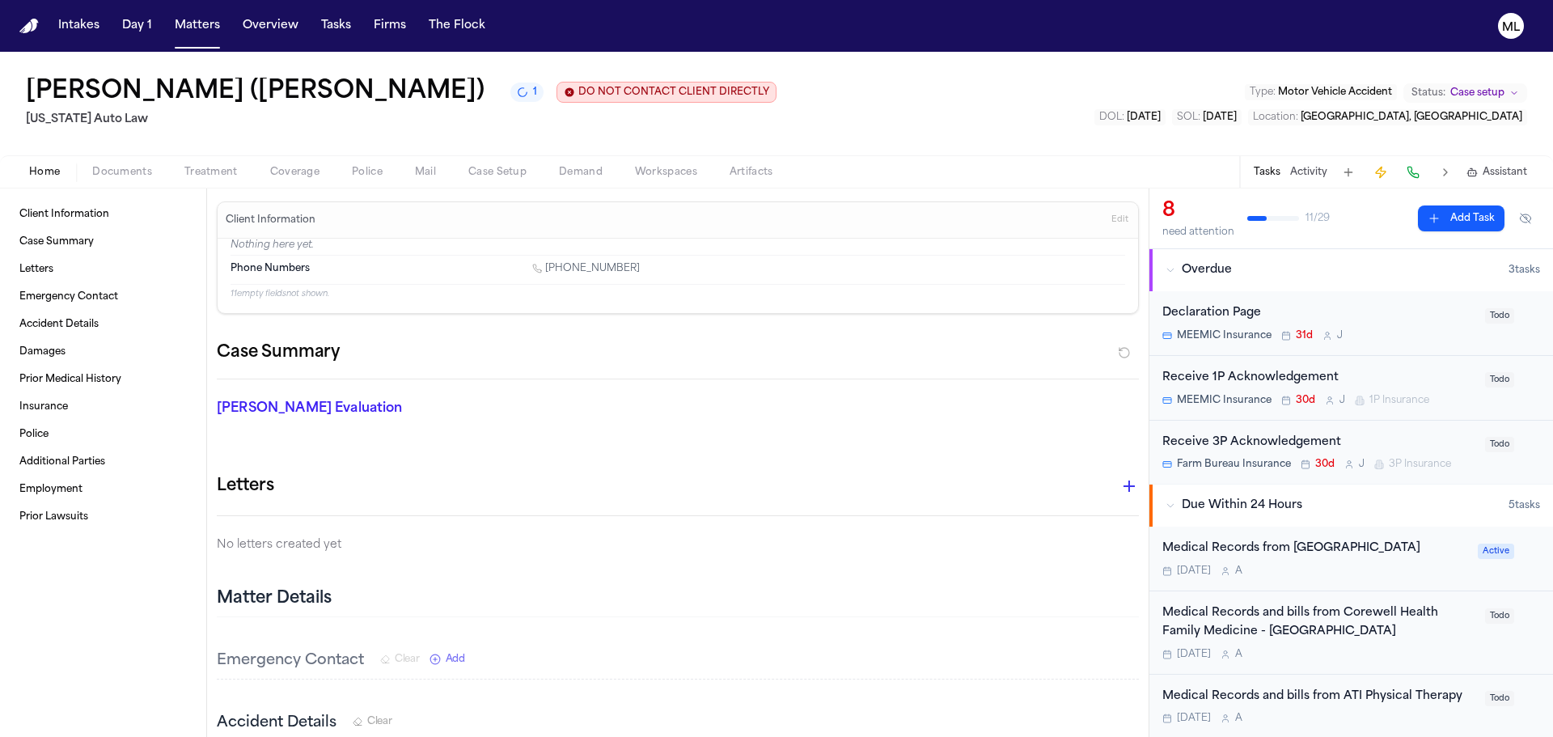
click at [1431, 218] on button "Add Task" at bounding box center [1461, 218] width 87 height 26
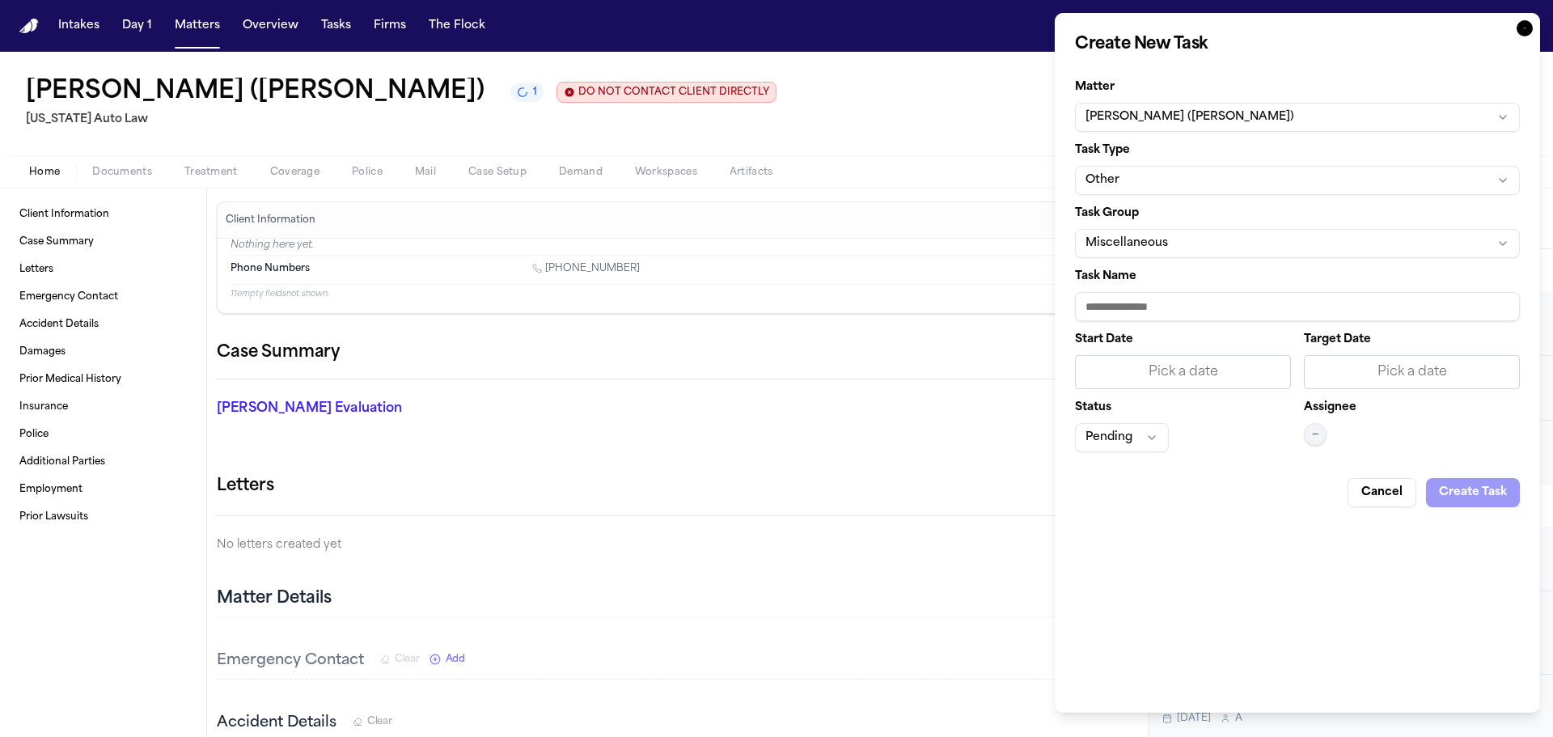
click at [1208, 168] on button "Other" at bounding box center [1297, 180] width 445 height 29
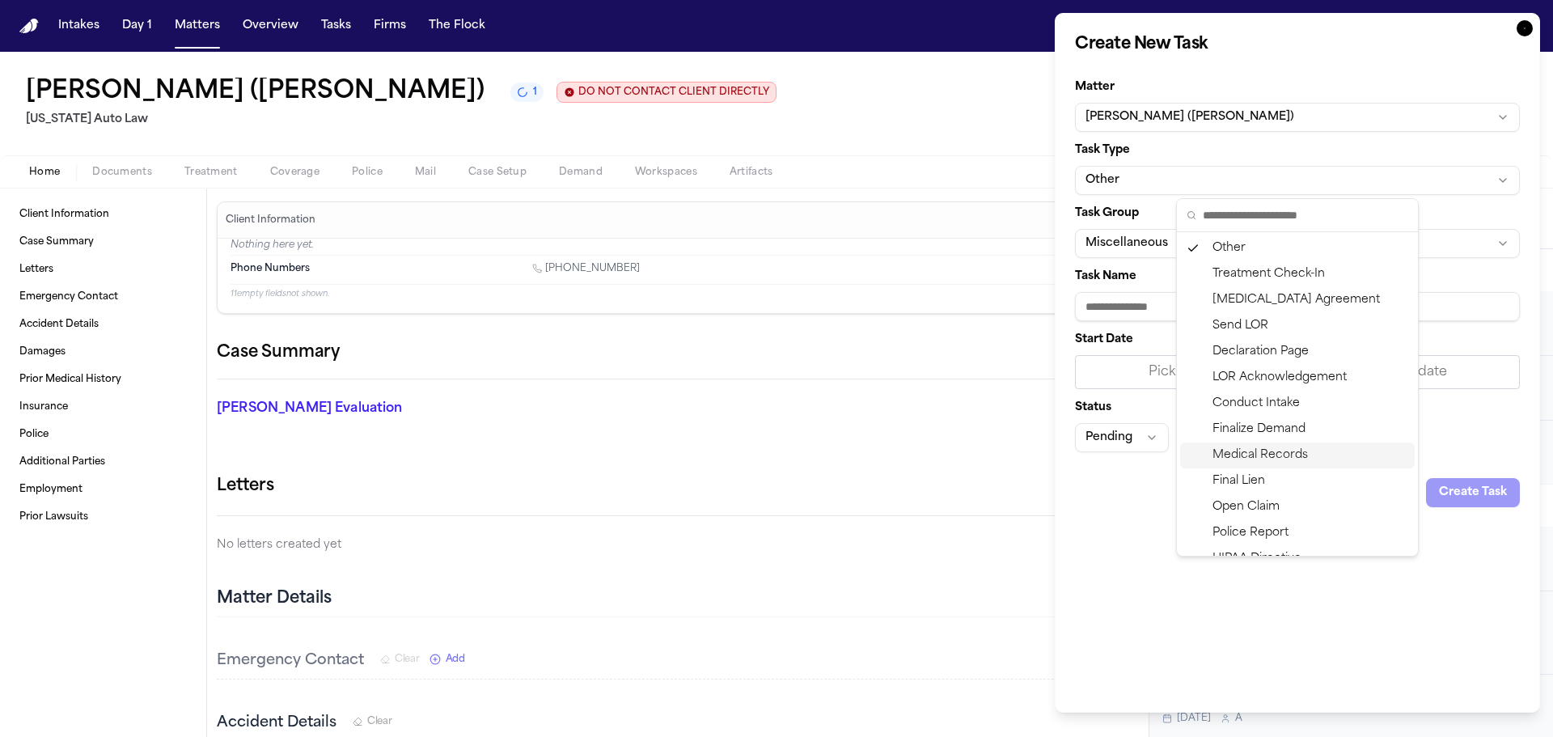
click at [1270, 457] on div "Medical Records" at bounding box center [1297, 455] width 235 height 26
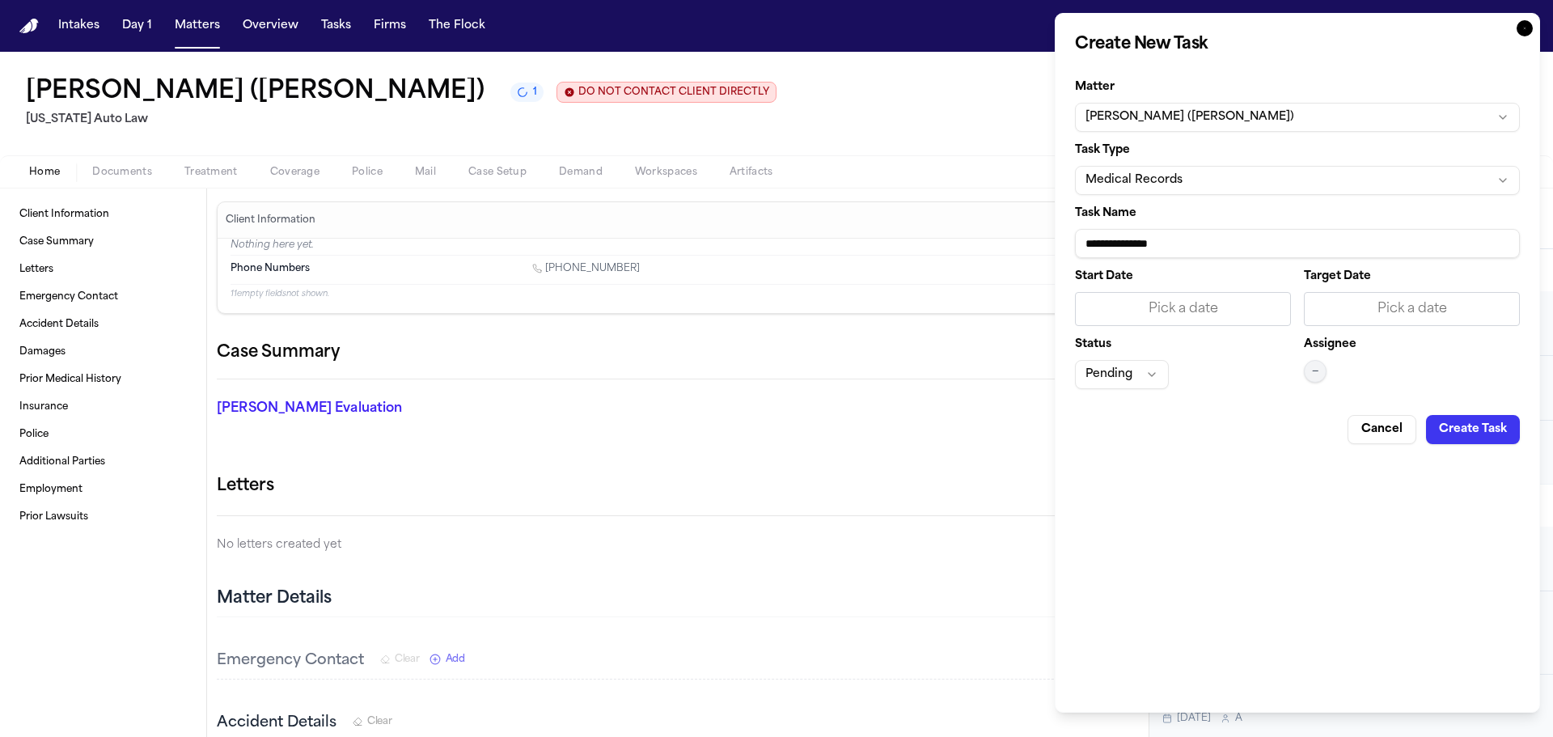
click at [1235, 244] on input "**********" at bounding box center [1297, 243] width 445 height 29
paste input "**********"
type input "**********"
click at [1411, 302] on div "Pick a date" at bounding box center [1411, 308] width 195 height 19
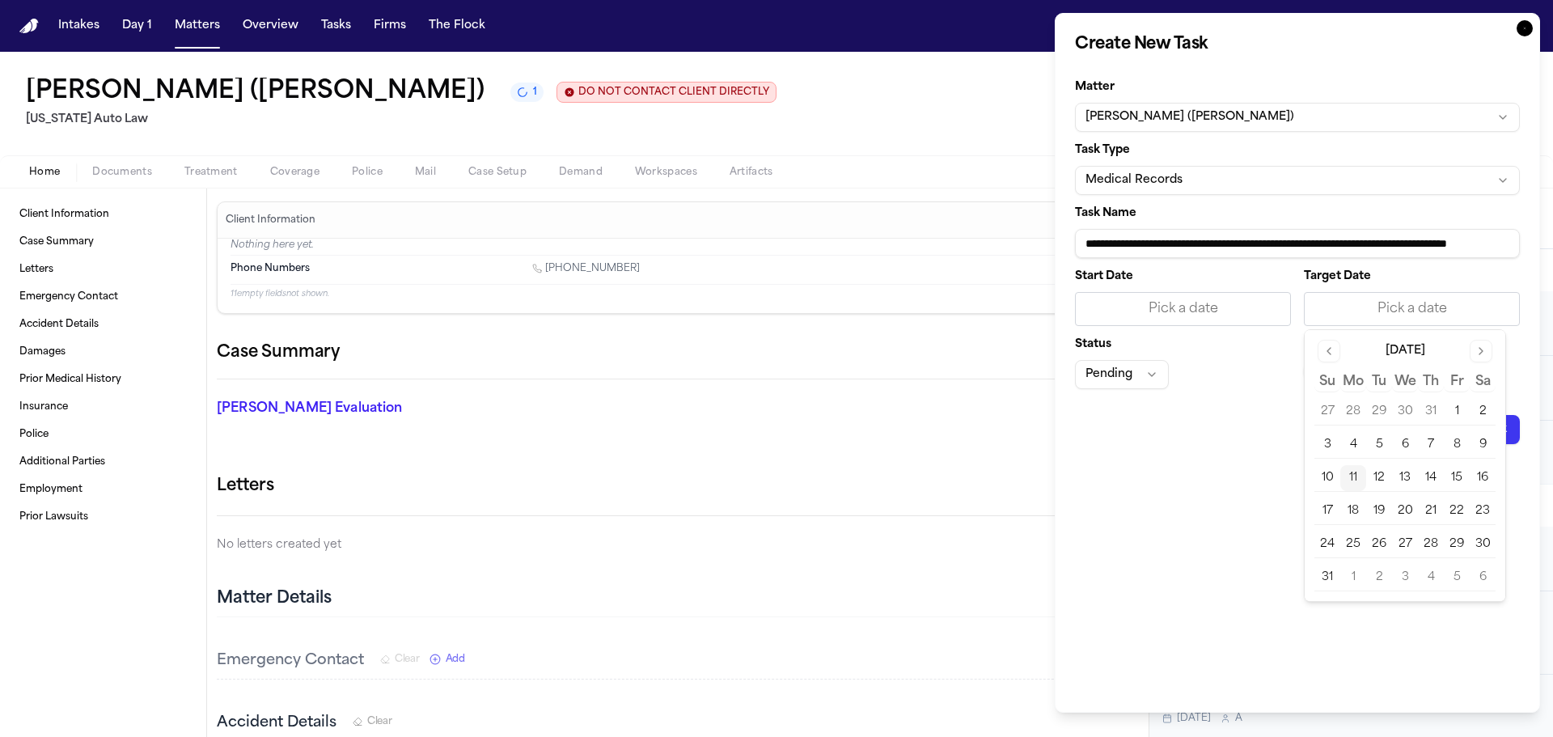
scroll to position [0, 0]
click at [1381, 476] on button "12" at bounding box center [1379, 478] width 26 height 26
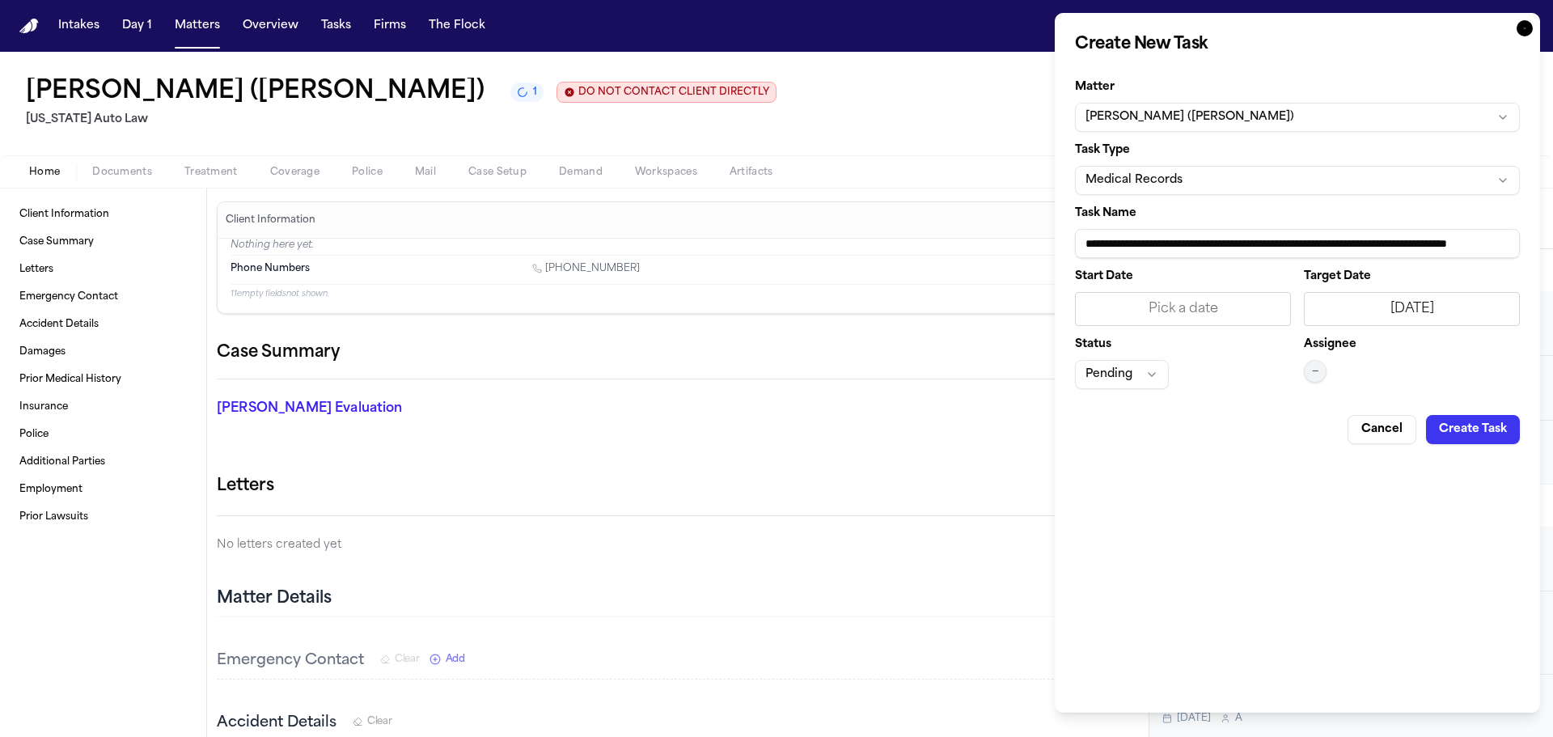
click at [1321, 371] on button "—" at bounding box center [1315, 371] width 23 height 23
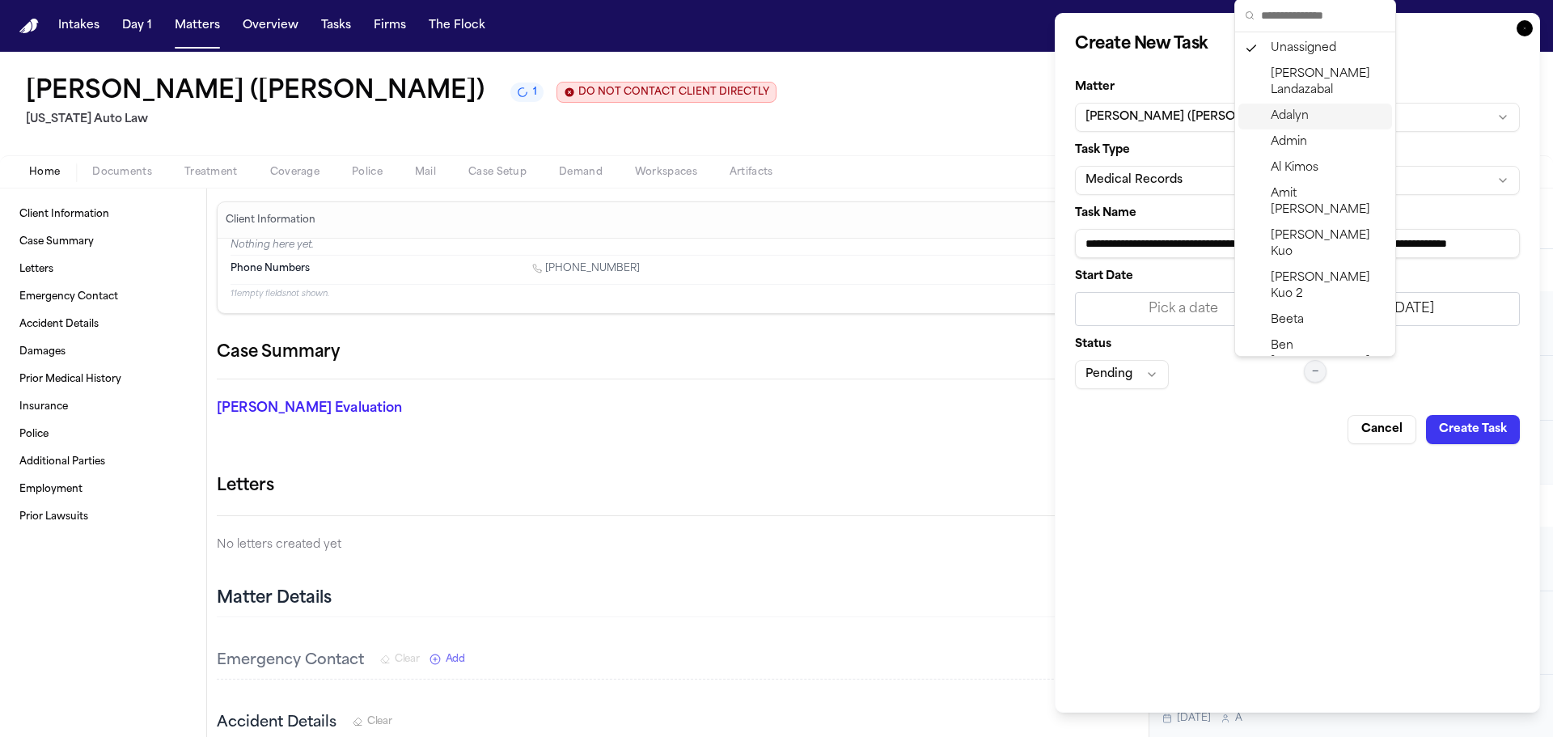
click at [1279, 112] on span "Adalyn" at bounding box center [1290, 116] width 38 height 16
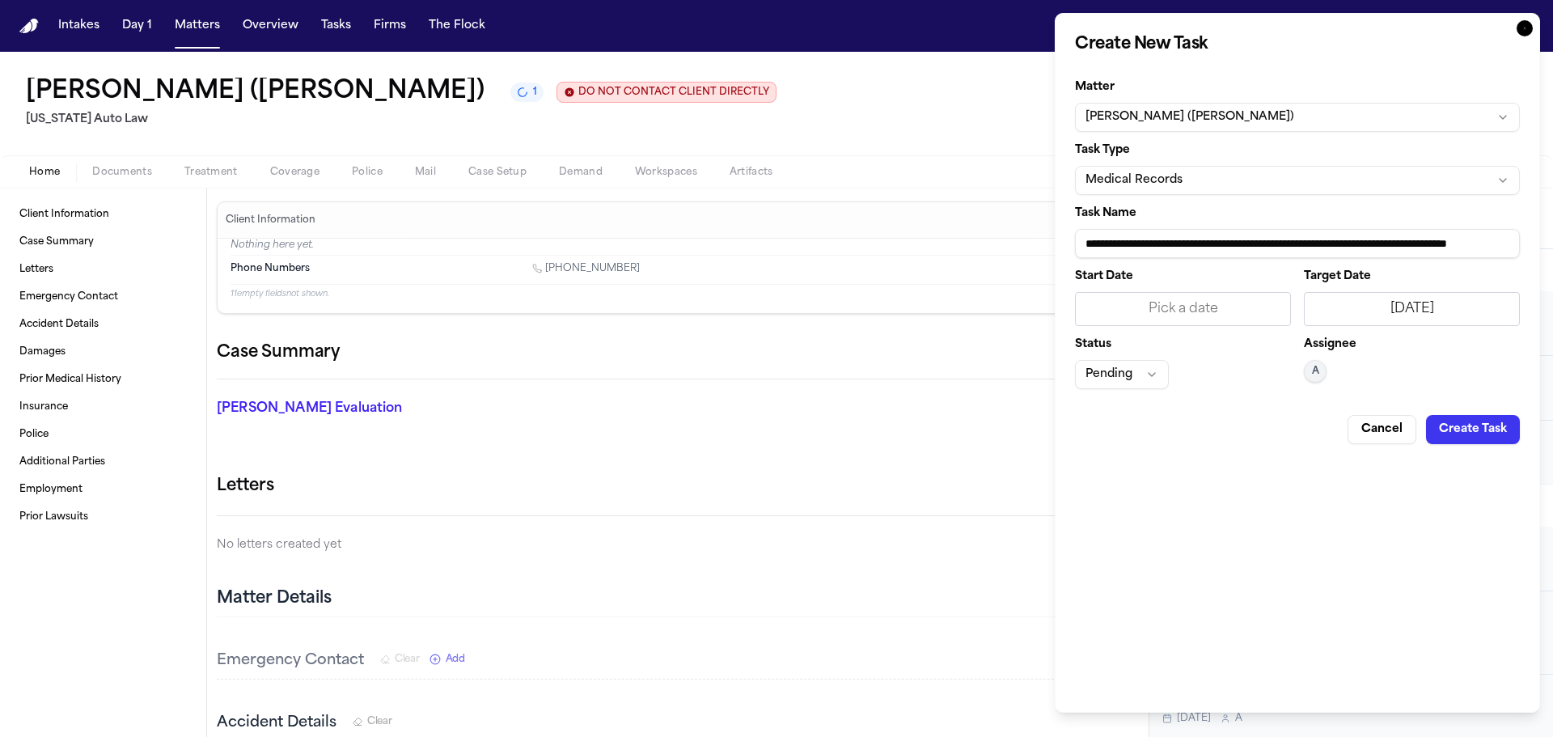
click at [1141, 375] on button "Pending" at bounding box center [1122, 374] width 94 height 29
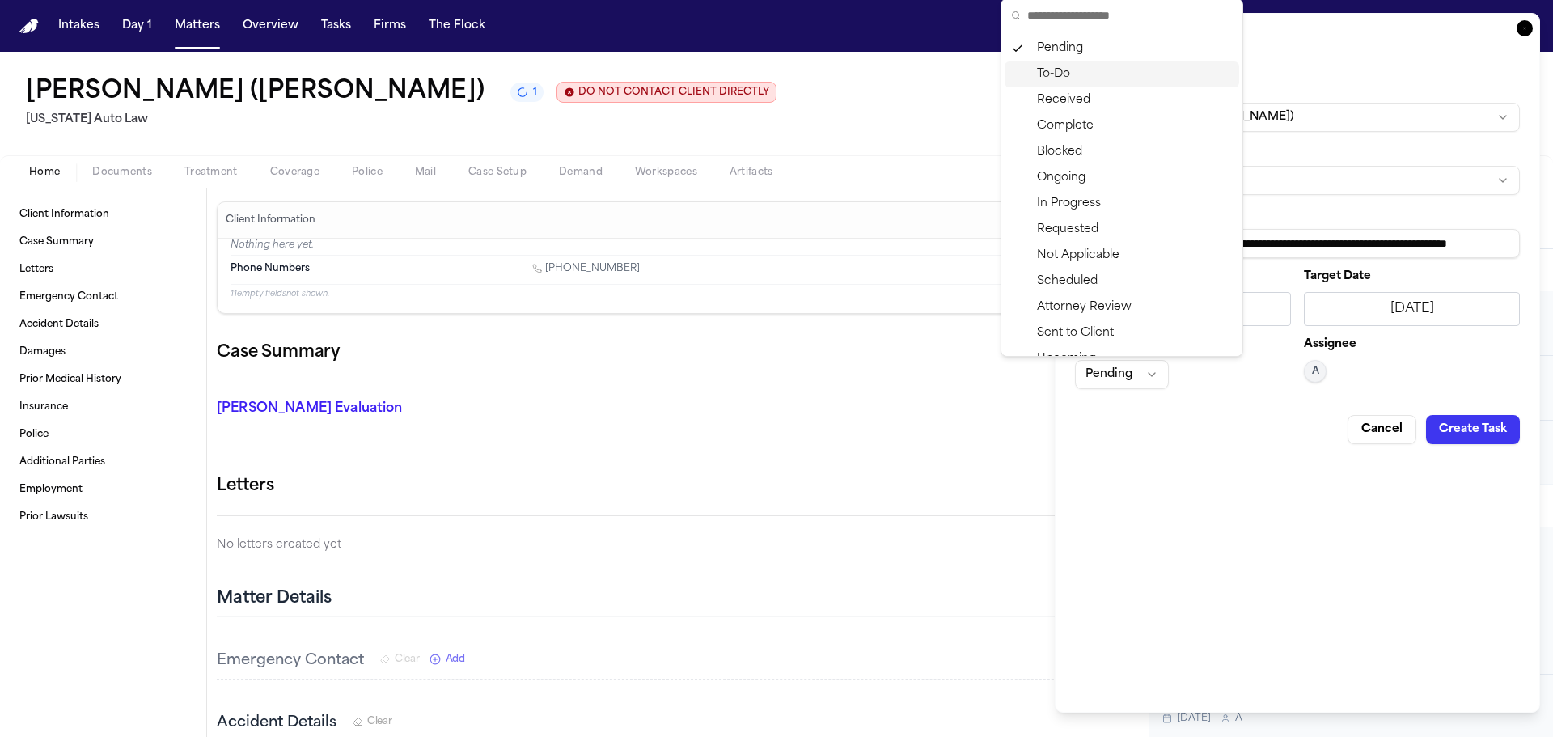
click at [1067, 74] on div "To-Do" at bounding box center [1122, 74] width 235 height 26
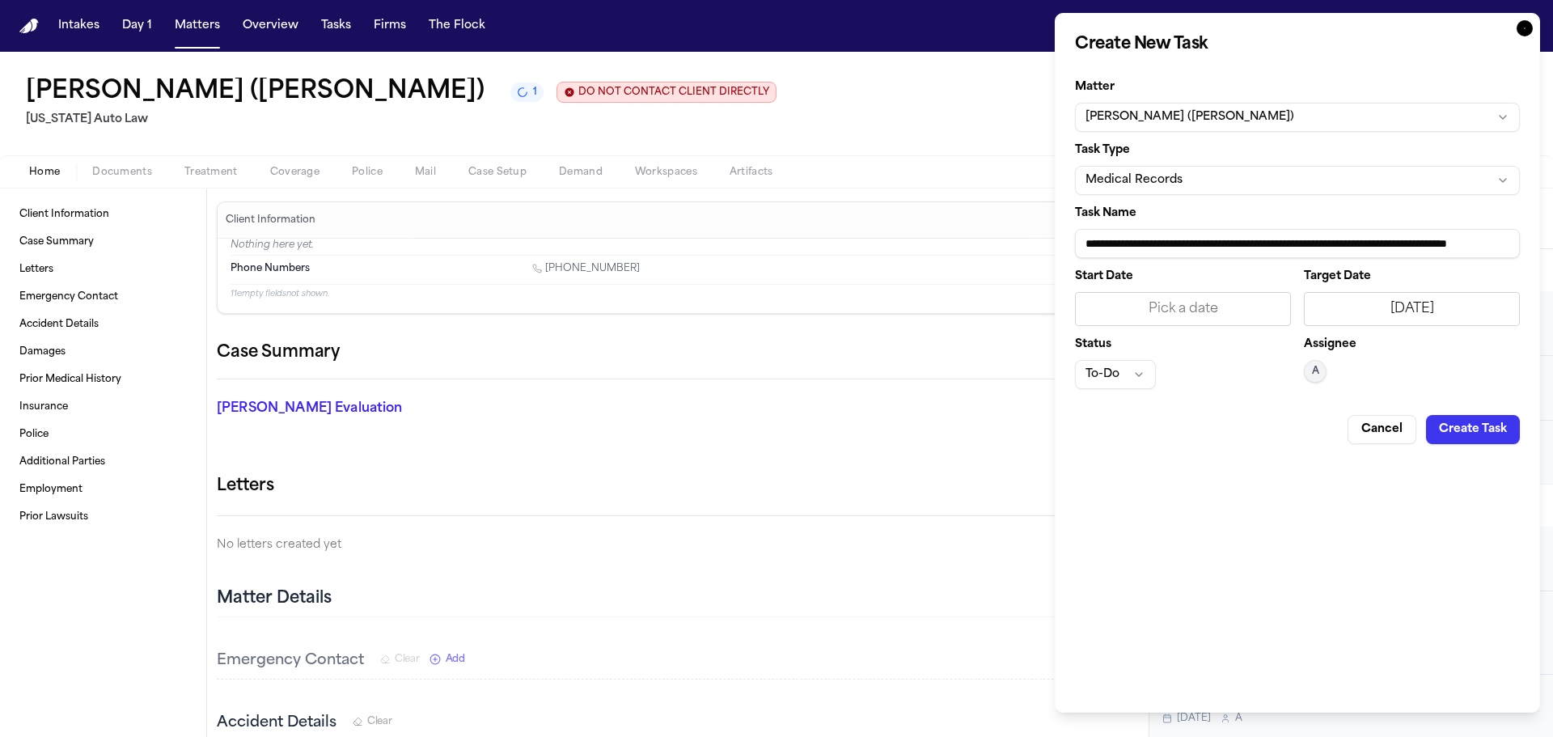
click at [1452, 434] on button "Create Task" at bounding box center [1473, 429] width 94 height 29
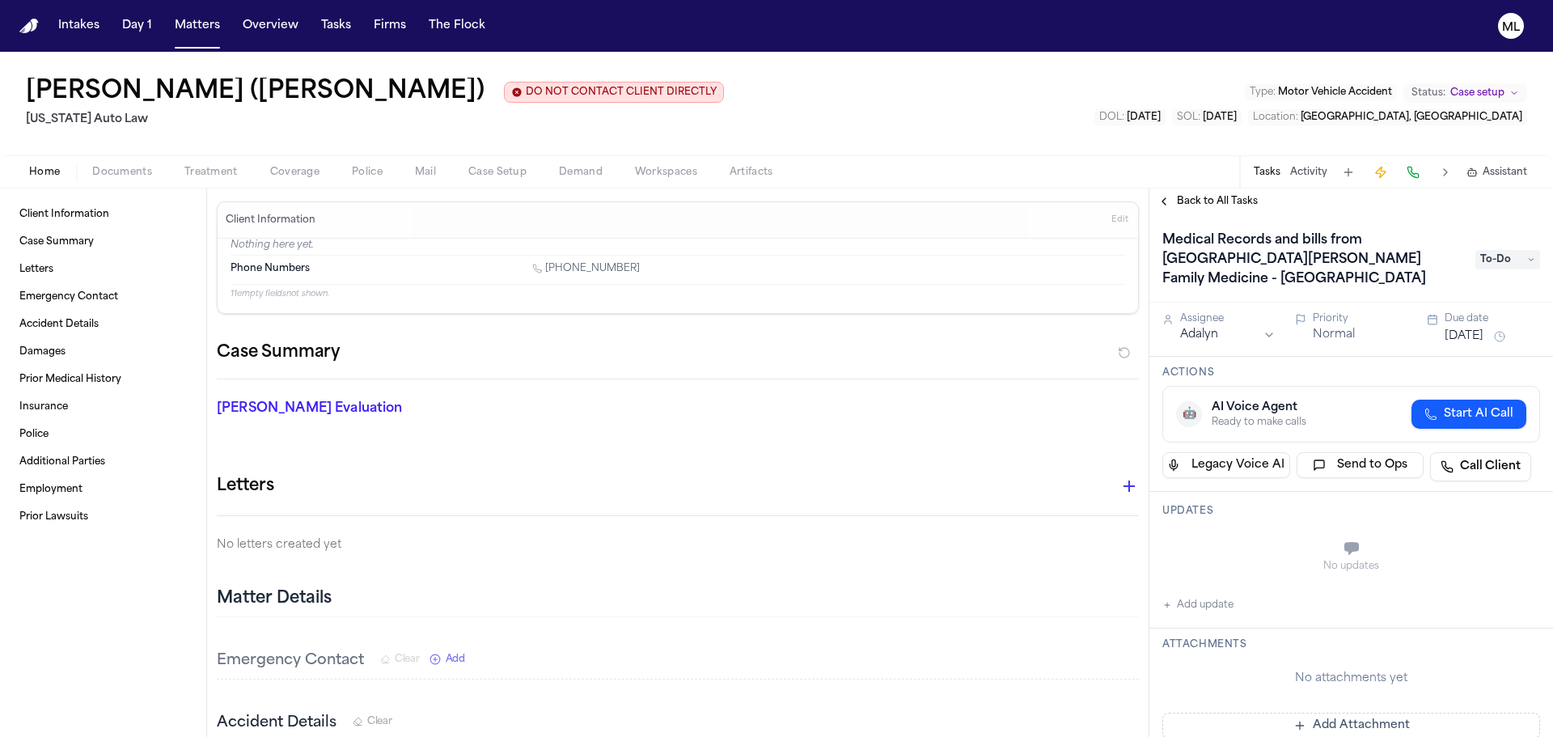
click at [1191, 191] on div "Back to All Tasks" at bounding box center [1351, 201] width 404 height 26
click at [1180, 205] on span "Back to All Tasks" at bounding box center [1217, 201] width 81 height 13
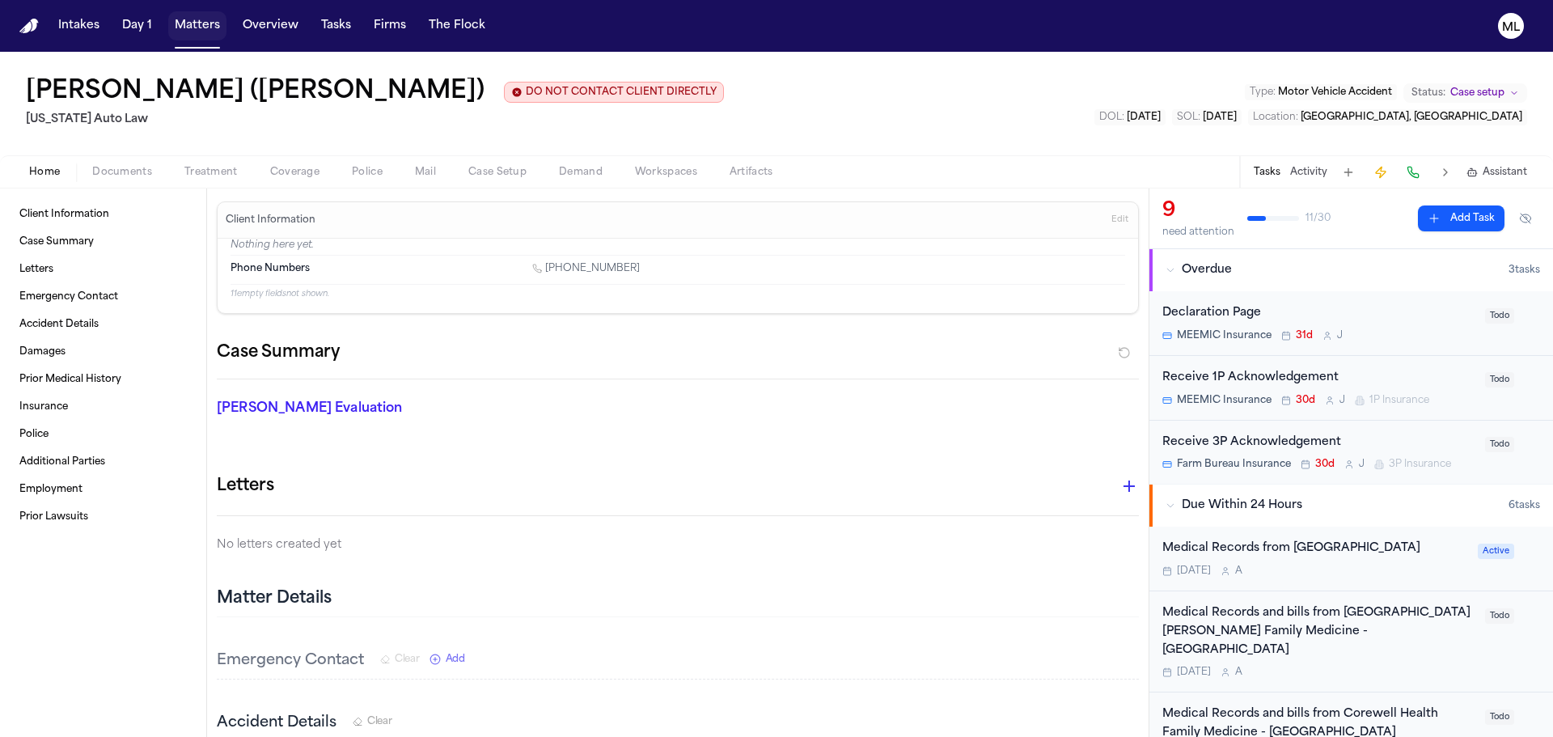
click at [184, 36] on button "Matters" at bounding box center [197, 25] width 58 height 29
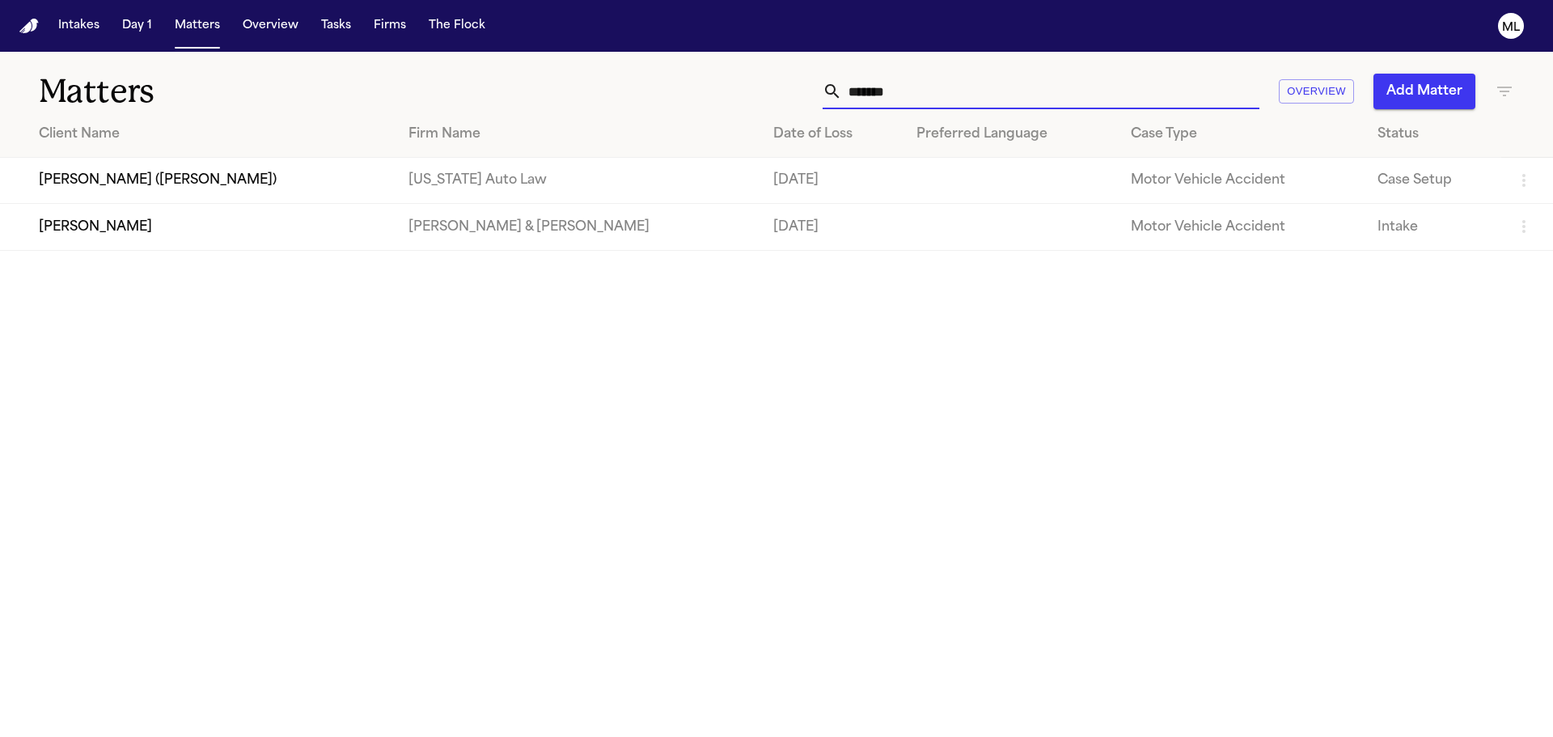
drag, startPoint x: 952, startPoint y: 96, endPoint x: 783, endPoint y: 100, distance: 169.1
click at [783, 100] on div "******* Overview Add Matter" at bounding box center [991, 92] width 1046 height 36
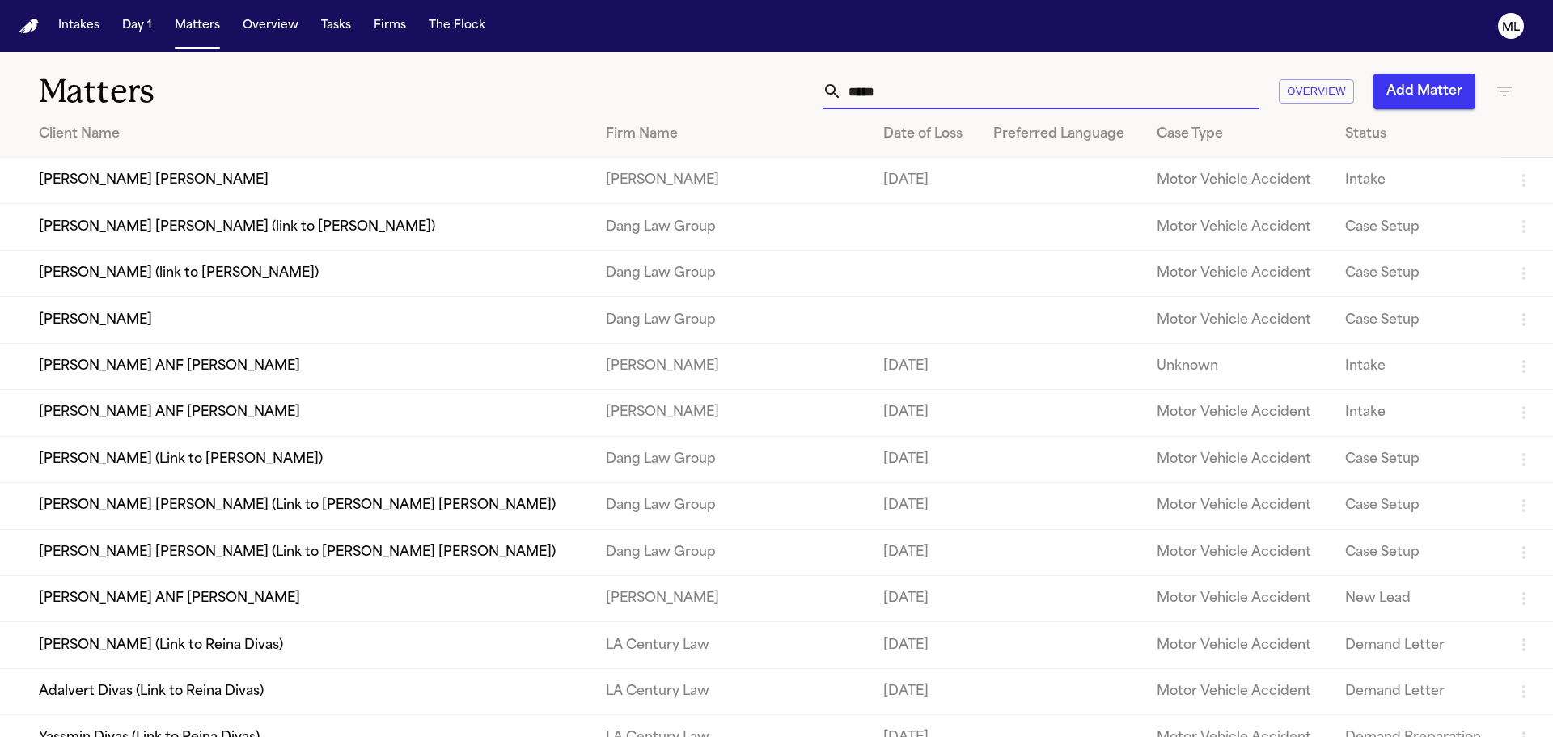
type input "*****"
click at [180, 188] on td "[PERSON_NAME] [PERSON_NAME]" at bounding box center [296, 181] width 593 height 46
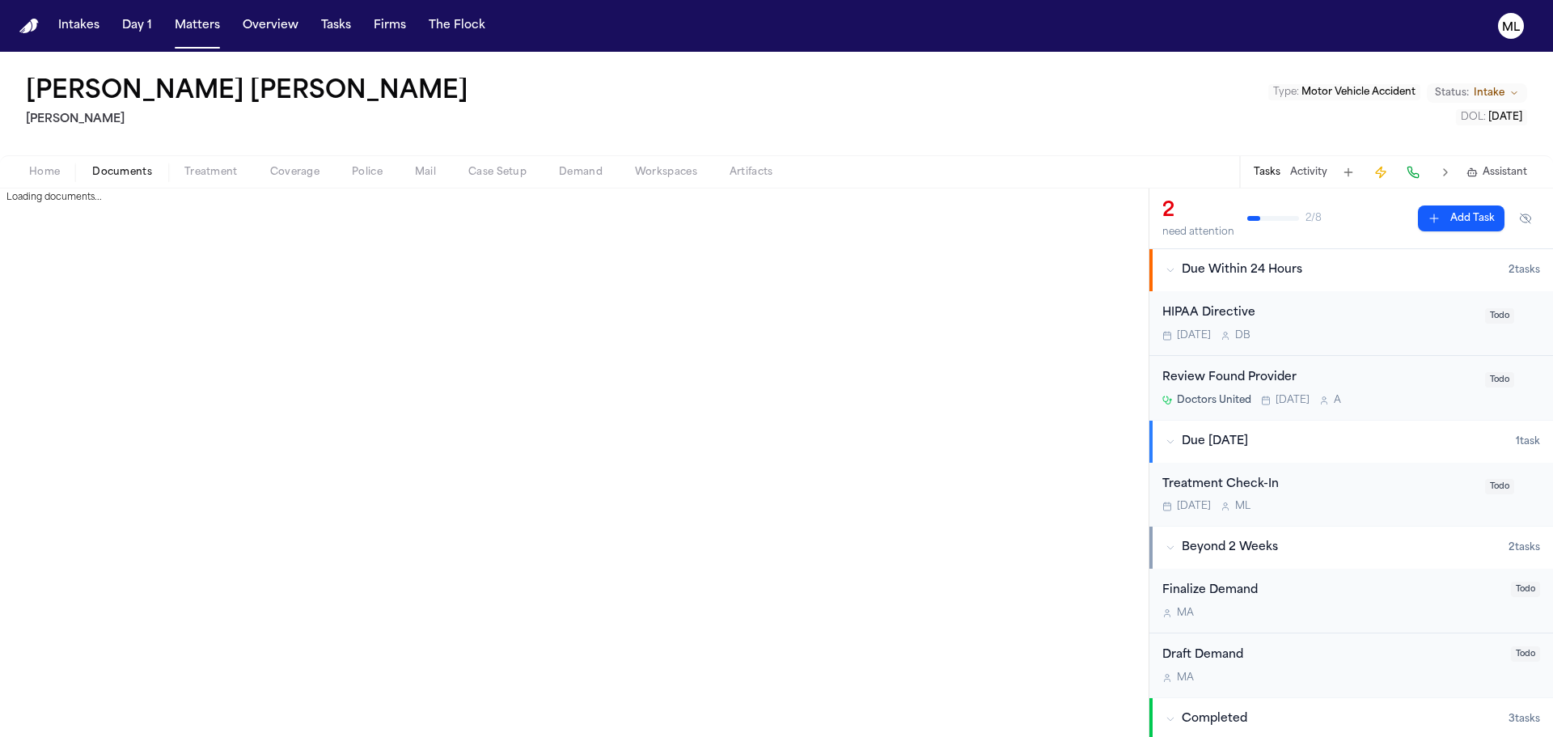
click at [112, 176] on span "Documents" at bounding box center [122, 172] width 60 height 13
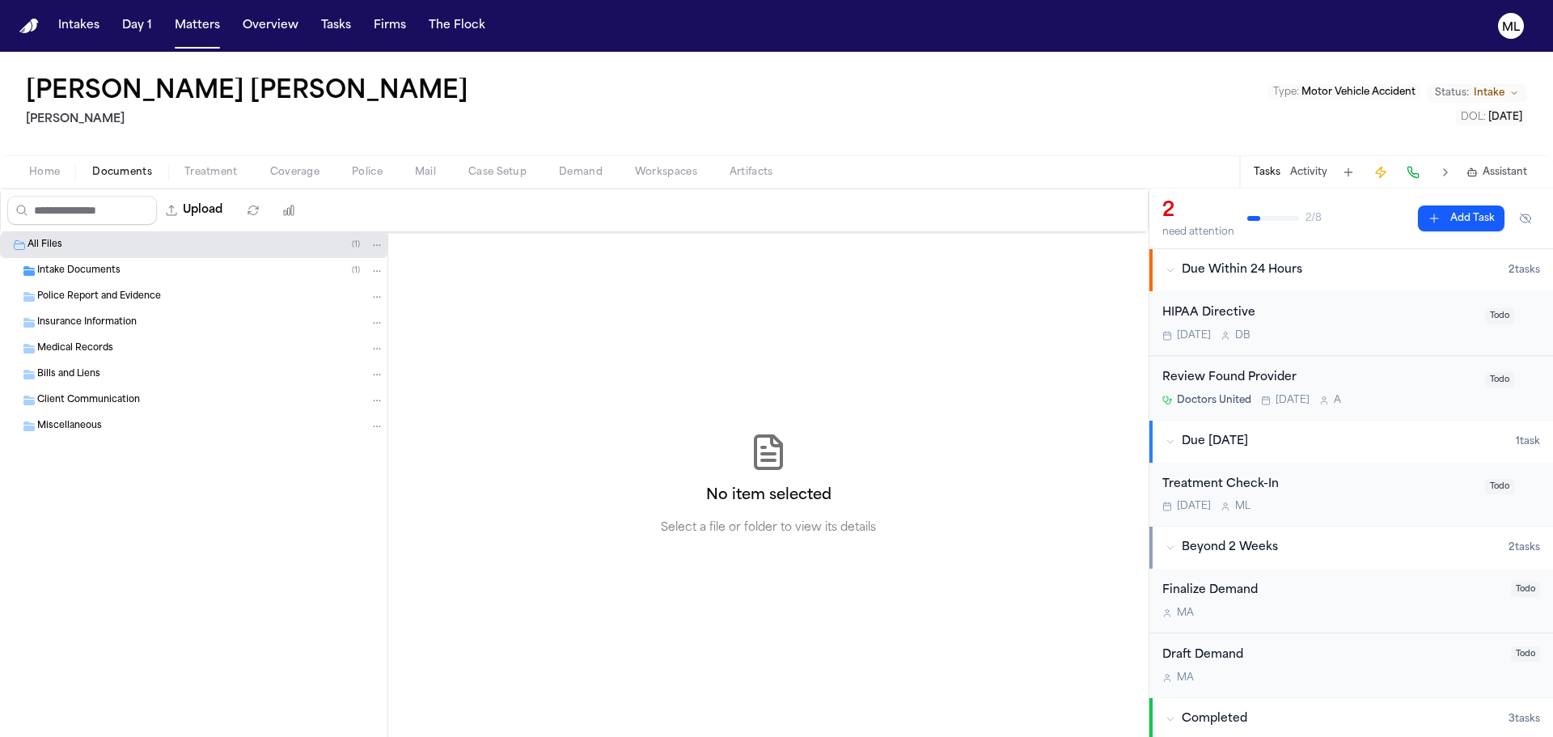
click at [92, 273] on span "Intake Documents" at bounding box center [78, 272] width 83 height 14
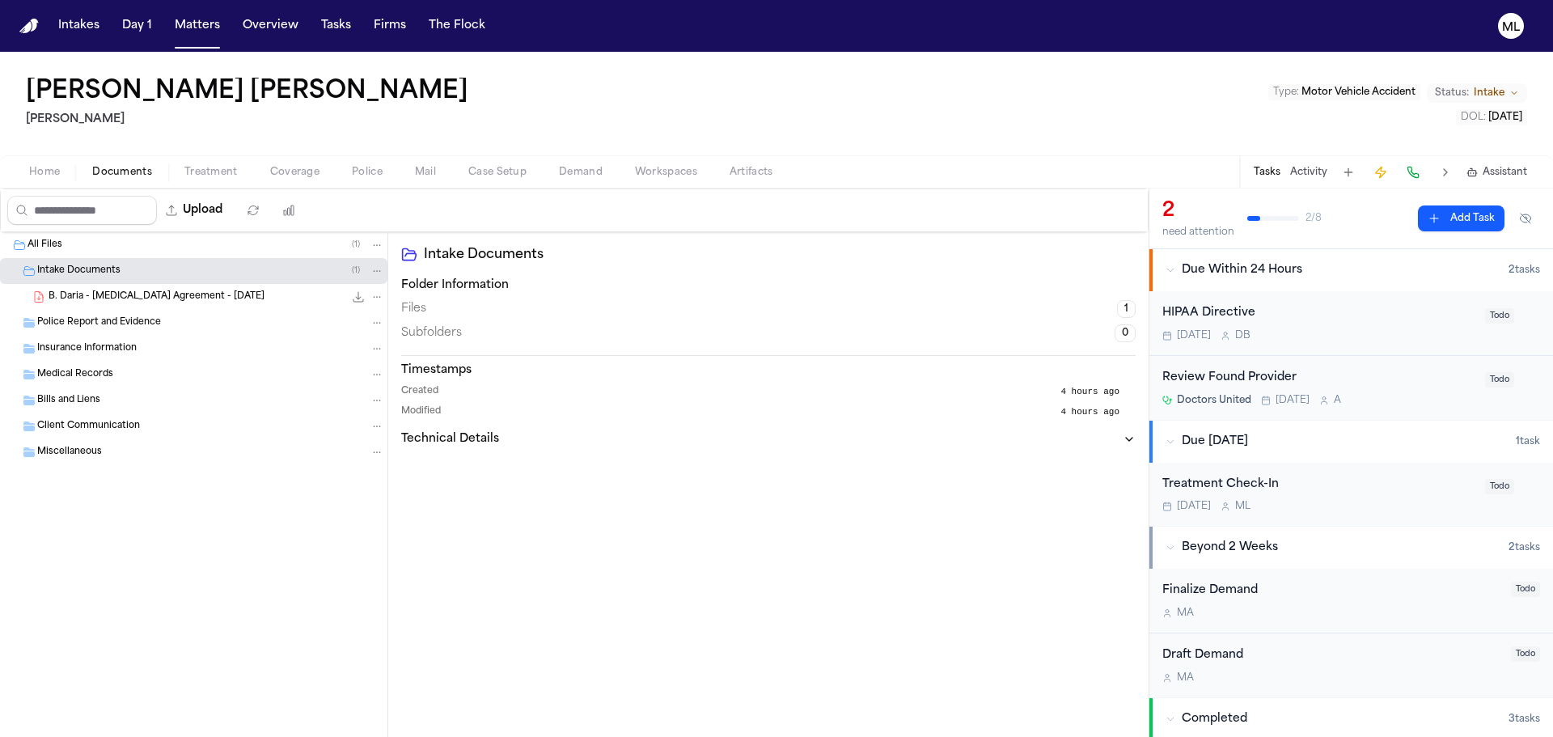
click at [148, 297] on span "B. Daria - [MEDICAL_DATA] Agreement - [DATE]" at bounding box center [157, 297] width 216 height 14
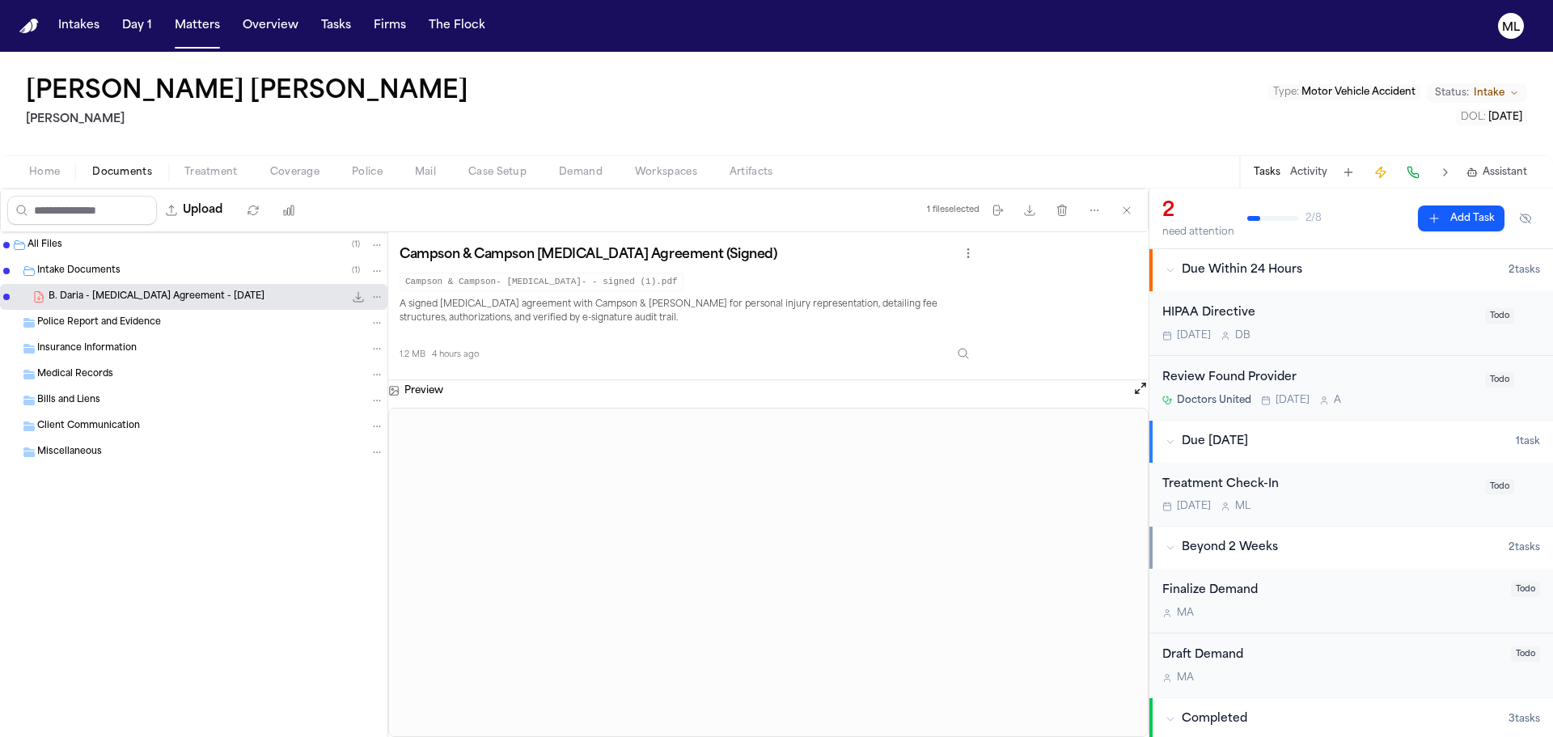
click at [1321, 170] on button "Activity" at bounding box center [1308, 172] width 37 height 13
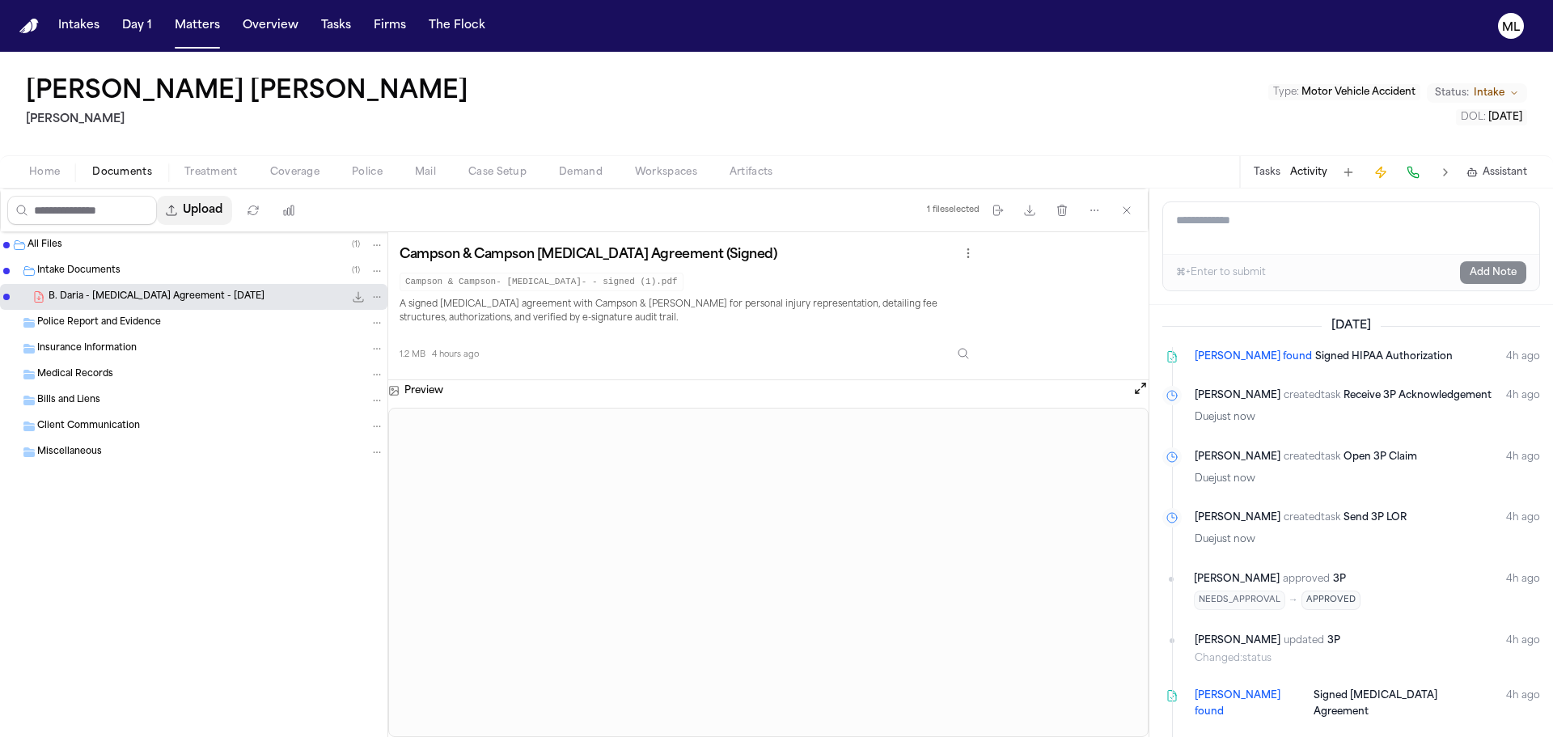
click at [202, 208] on button "Upload" at bounding box center [194, 210] width 75 height 29
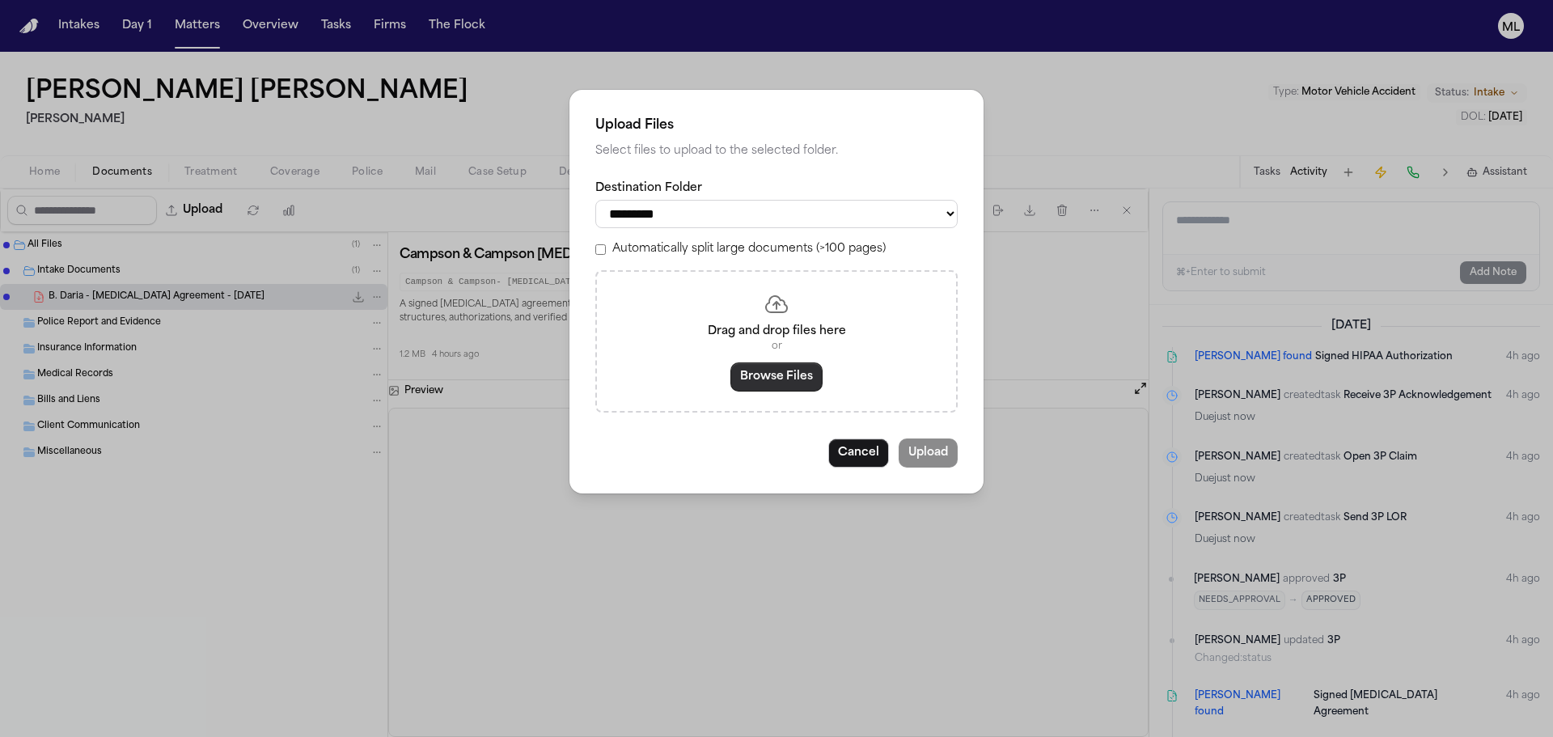
click at [756, 377] on button "Browse Files" at bounding box center [776, 376] width 92 height 29
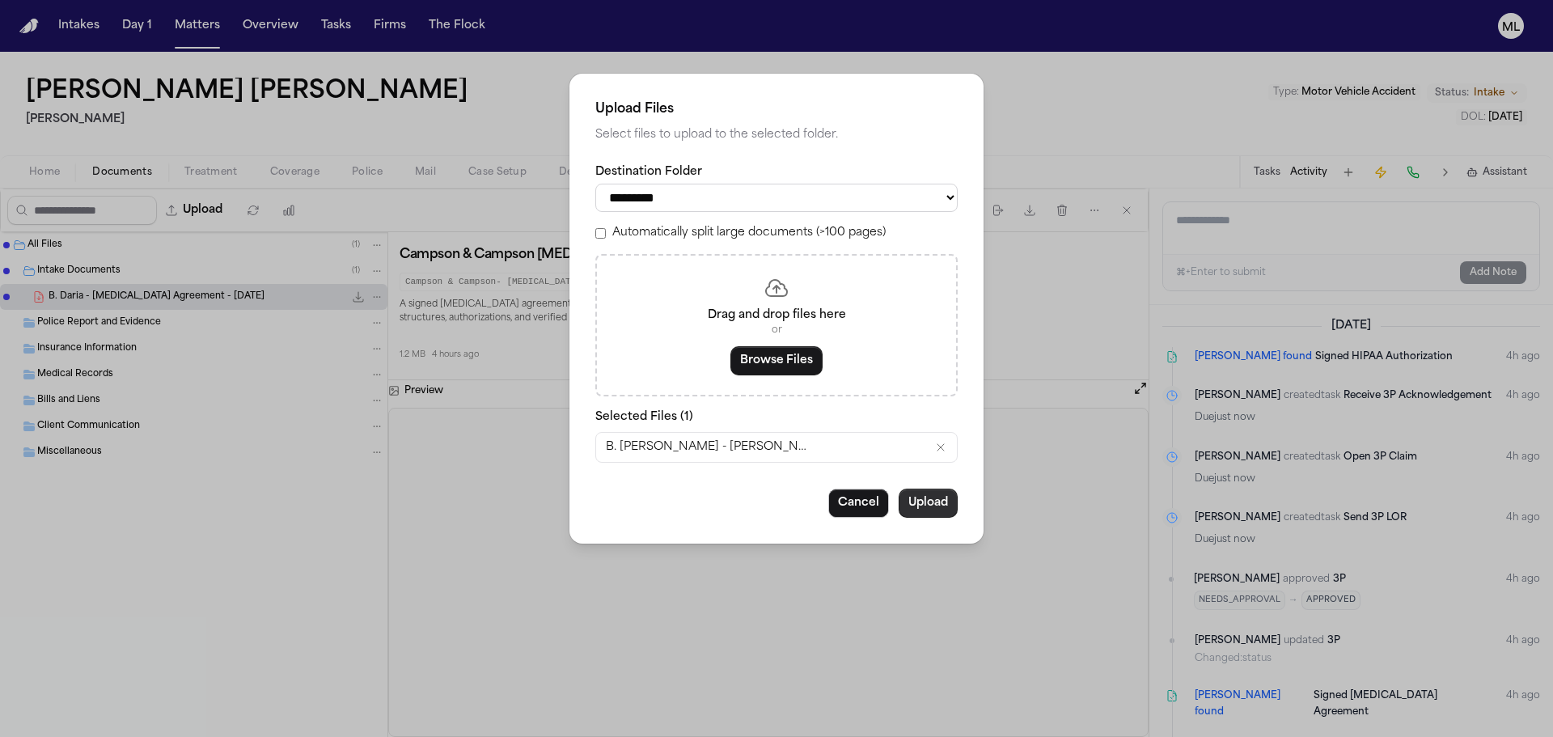
click at [927, 509] on button "Upload" at bounding box center [928, 503] width 59 height 29
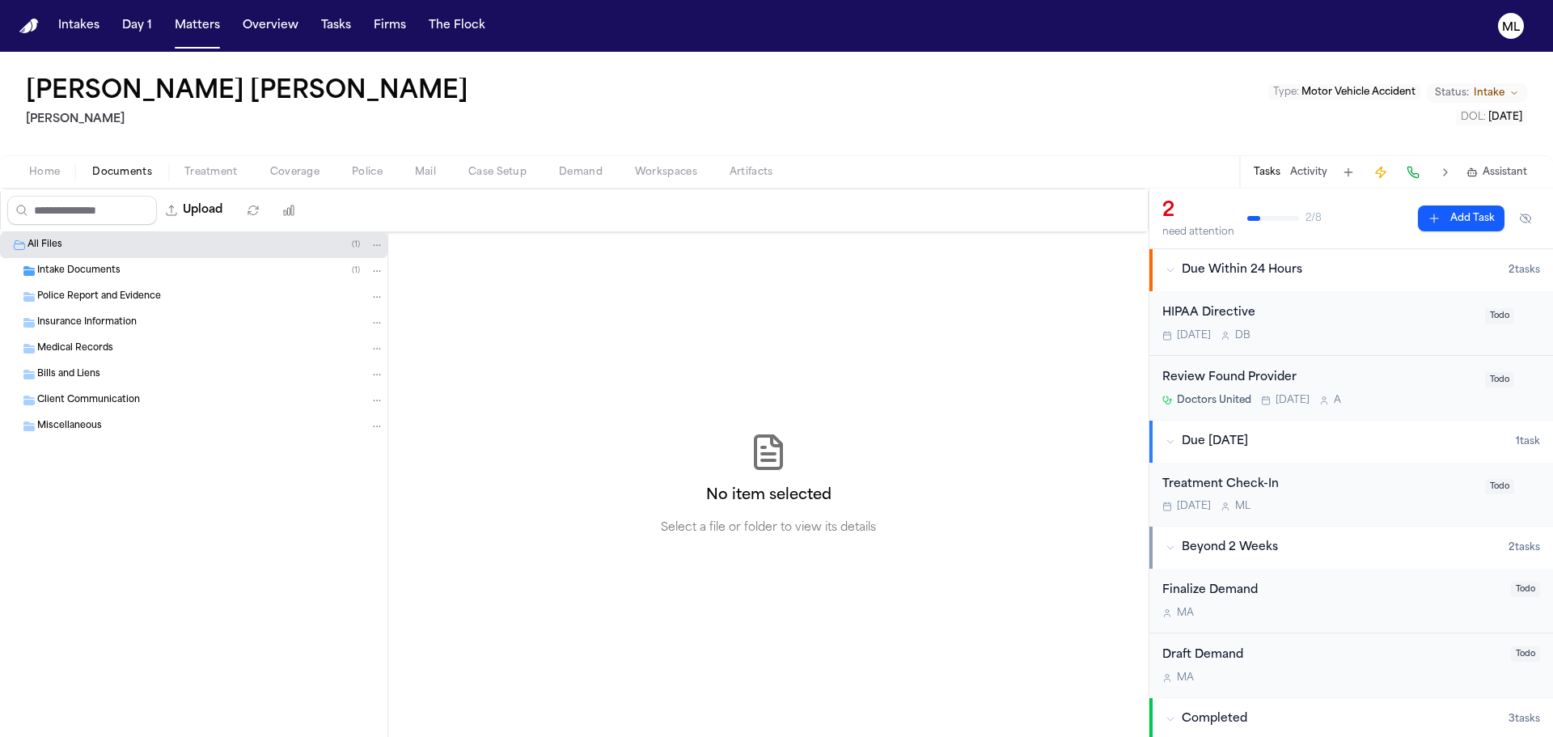
click at [100, 272] on span "Intake Documents" at bounding box center [78, 272] width 83 height 14
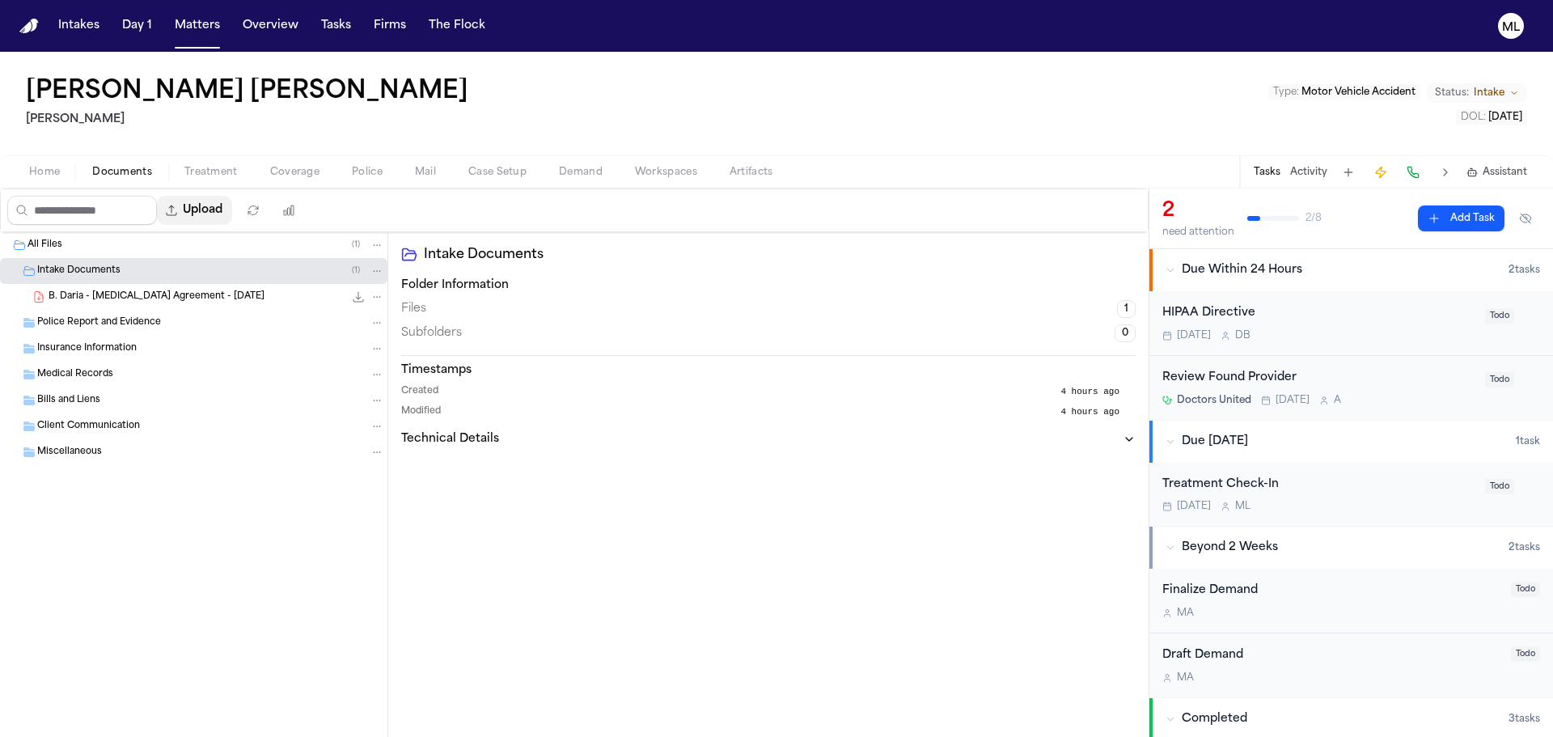
click at [206, 210] on button "Upload" at bounding box center [194, 210] width 75 height 29
select select "**********"
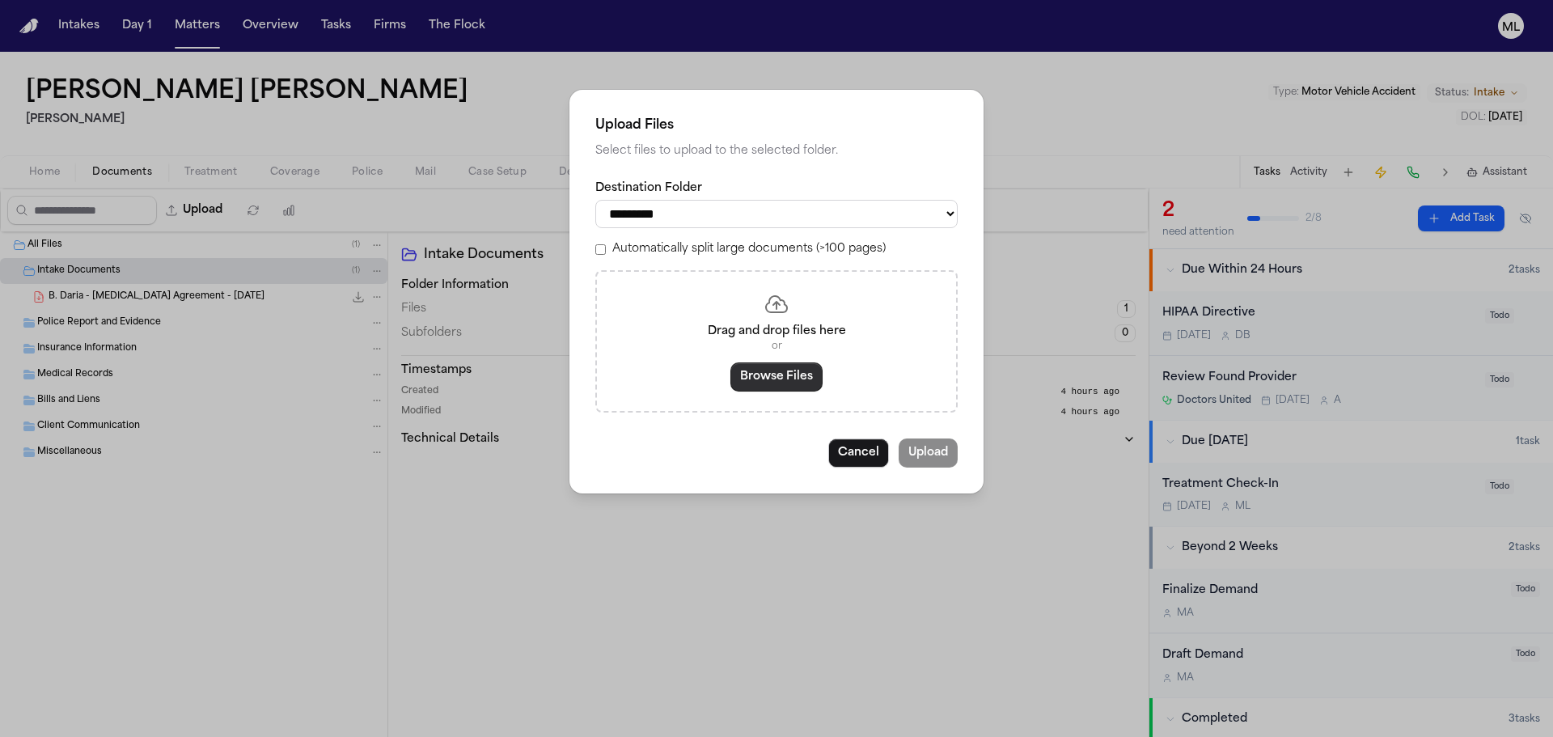
click at [777, 379] on button "Browse Files" at bounding box center [776, 376] width 92 height 29
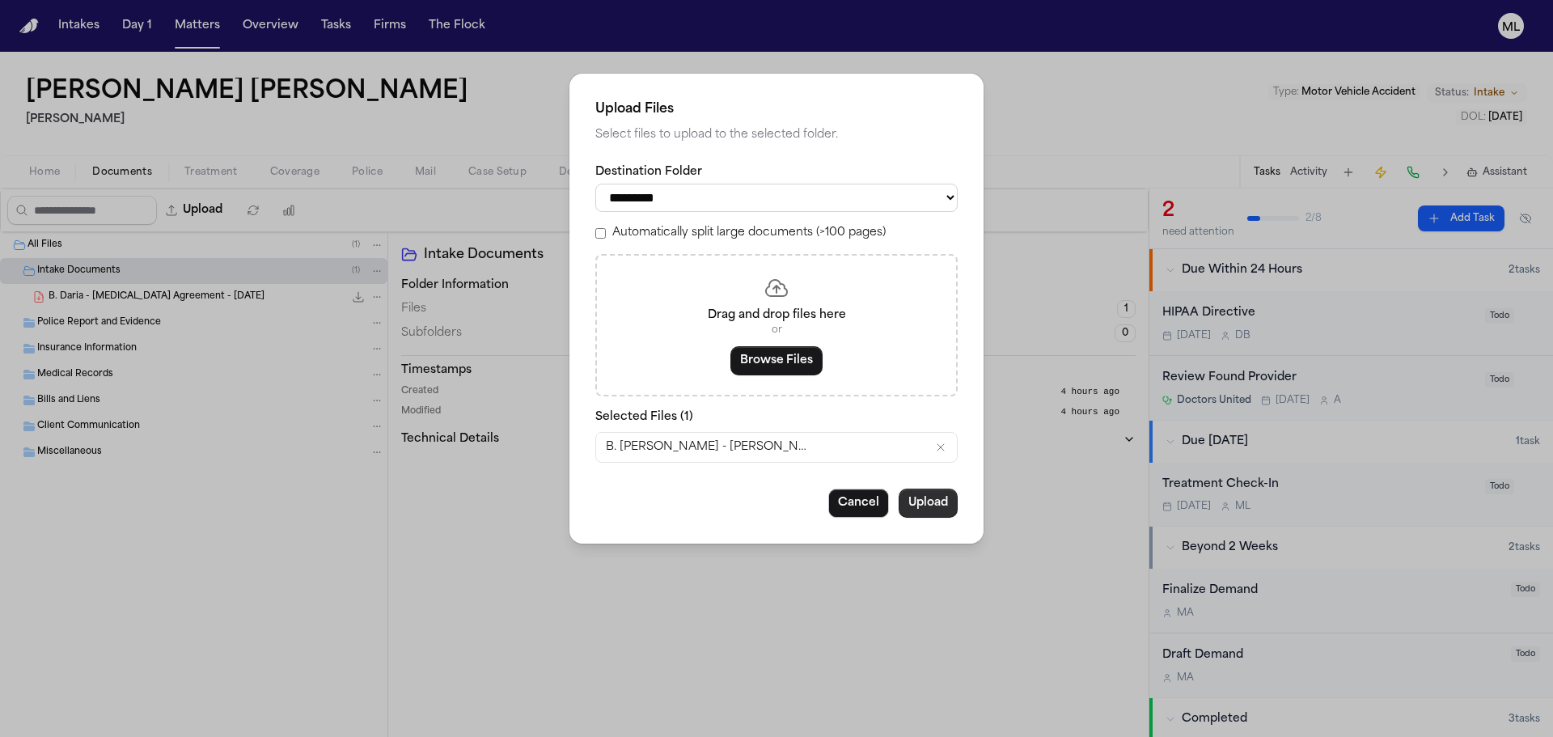
click at [930, 505] on button "Upload" at bounding box center [928, 503] width 59 height 29
